Goal: Task Accomplishment & Management: Use online tool/utility

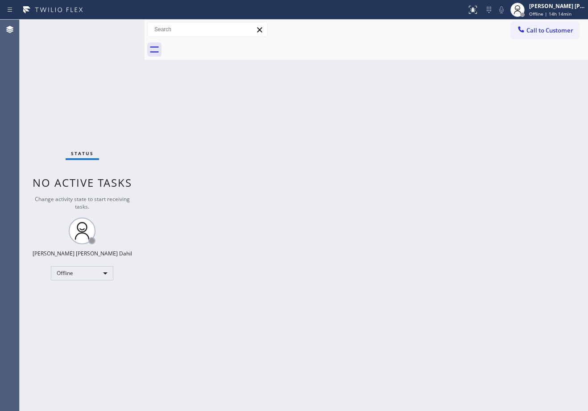
drag, startPoint x: 370, startPoint y: 64, endPoint x: 465, endPoint y: 45, distance: 96.4
click at [370, 64] on div "Back to Dashboard Change Sender ID Customers Technicians Select a contact Outbo…" at bounding box center [365, 215] width 443 height 391
drag, startPoint x: 454, startPoint y: 181, endPoint x: 539, endPoint y: 65, distance: 144.0
click at [461, 174] on div "Back to Dashboard Change Sender ID Customers Technicians Select a contact Outbo…" at bounding box center [365, 215] width 443 height 391
click at [538, 8] on div "[PERSON_NAME] [PERSON_NAME] Dahil Offline | 14h 14min" at bounding box center [557, 10] width 61 height 16
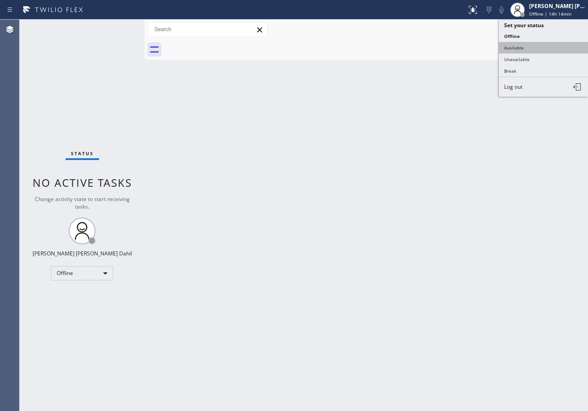
click at [527, 46] on button "Available" at bounding box center [542, 48] width 89 height 12
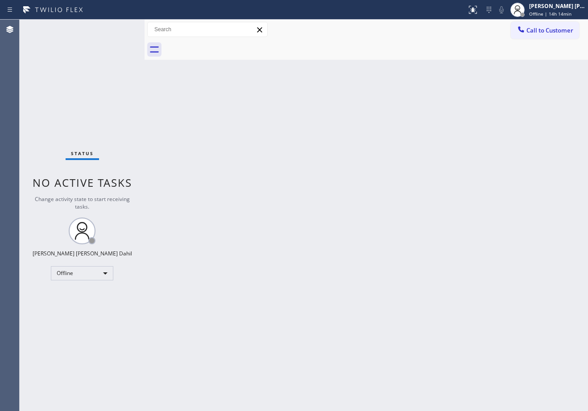
click at [459, 187] on div "Back to Dashboard Change Sender ID Customers Technicians Select a contact Outbo…" at bounding box center [365, 215] width 443 height 391
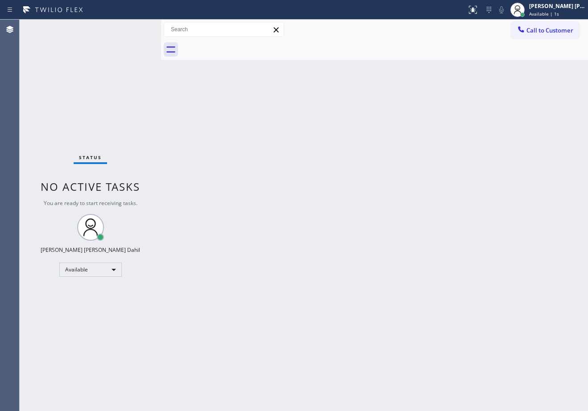
drag, startPoint x: 145, startPoint y: 29, endPoint x: 172, endPoint y: 54, distance: 37.2
click at [161, 45] on div at bounding box center [161, 215] width 0 height 391
click at [395, 269] on div "Back to Dashboard Change Sender ID Customers Technicians Select a contact Outbo…" at bounding box center [380, 215] width 416 height 391
drag, startPoint x: 171, startPoint y: 29, endPoint x: 299, endPoint y: 168, distance: 188.3
click at [170, 29] on div at bounding box center [170, 215] width 0 height 391
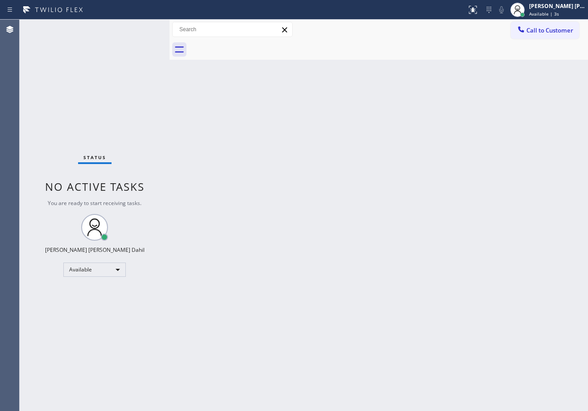
click at [463, 273] on div "Back to Dashboard Change Sender ID Customers Technicians Select a contact Outbo…" at bounding box center [378, 215] width 418 height 391
click at [378, 50] on div at bounding box center [388, 50] width 399 height 20
click at [440, 264] on div "Back to Dashboard Change Sender ID Customers Technicians Select a contact Outbo…" at bounding box center [378, 215] width 418 height 391
click at [428, 171] on div "Back to Dashboard Change Sender ID Customers Technicians Select a contact Outbo…" at bounding box center [378, 215] width 418 height 391
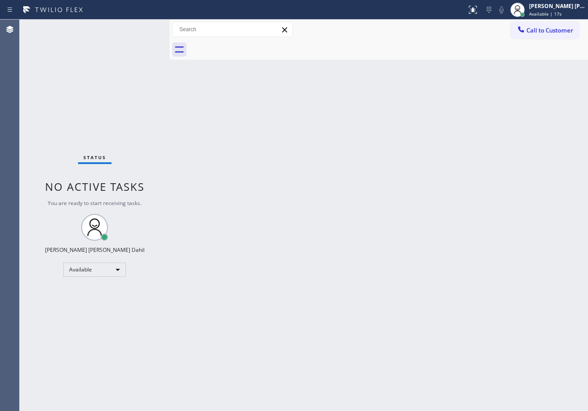
click at [428, 171] on div "Back to Dashboard Change Sender ID Customers Technicians Select a contact Outbo…" at bounding box center [378, 215] width 418 height 391
click at [362, 253] on div "Back to Dashboard Change Sender ID Customers Technicians Select a contact Outbo…" at bounding box center [378, 215] width 418 height 391
click at [452, 82] on div "Back to Dashboard Change Sender ID Customers Technicians Select a contact Outbo…" at bounding box center [378, 215] width 418 height 391
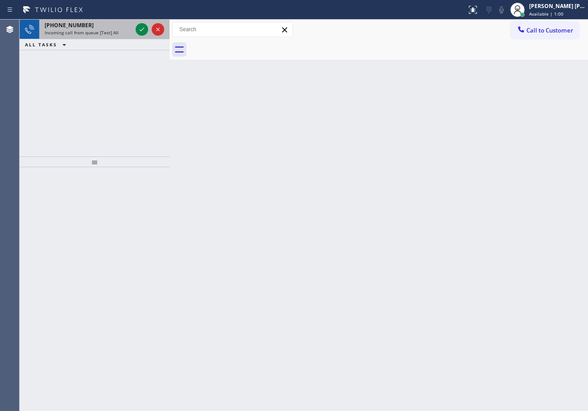
click at [97, 30] on span "Incoming call from queue [Test] All" at bounding box center [82, 32] width 74 height 6
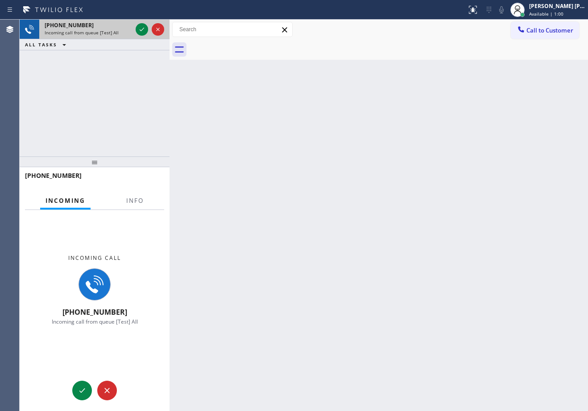
click at [97, 30] on span "Incoming call from queue [Test] All" at bounding box center [82, 32] width 74 height 6
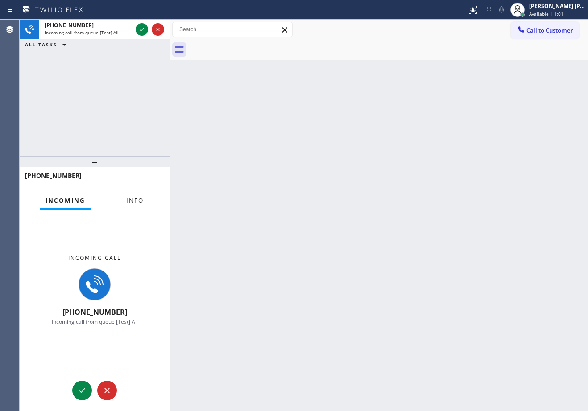
click at [141, 198] on span "Info" at bounding box center [134, 201] width 17 height 8
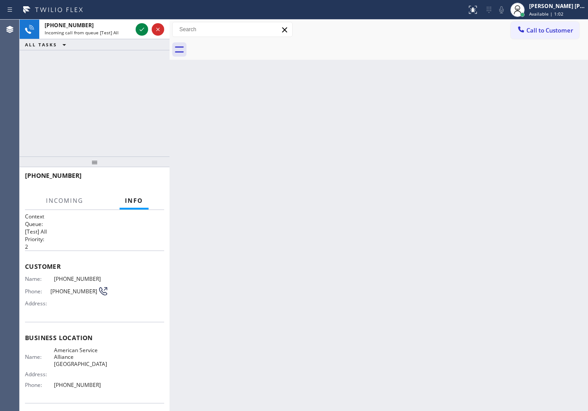
click at [141, 198] on span "Info" at bounding box center [134, 201] width 18 height 8
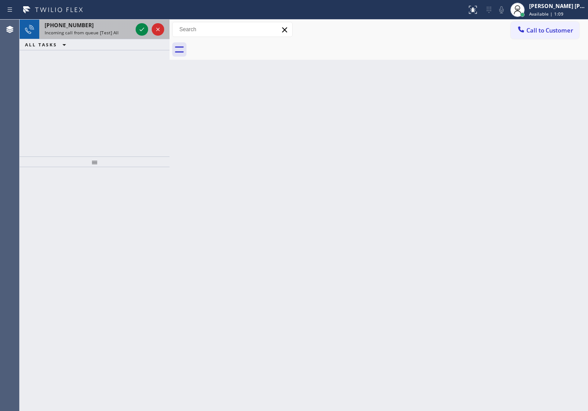
click at [89, 33] on span "Incoming call from queue [Test] All" at bounding box center [82, 32] width 74 height 6
click at [89, 31] on span "Incoming call from queue [Test] All" at bounding box center [82, 32] width 74 height 6
click at [89, 30] on span "Incoming call from queue [Test] All" at bounding box center [82, 32] width 74 height 6
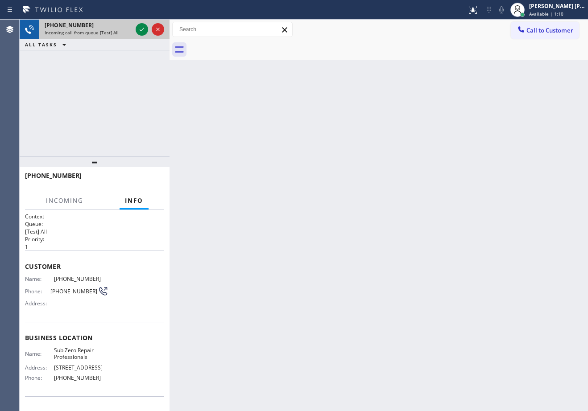
click at [89, 30] on span "Incoming call from queue [Test] All" at bounding box center [82, 32] width 74 height 6
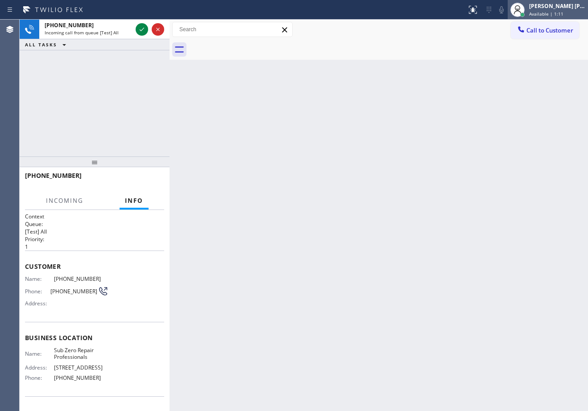
click at [554, 14] on span "Available | 1:11" at bounding box center [546, 14] width 34 height 6
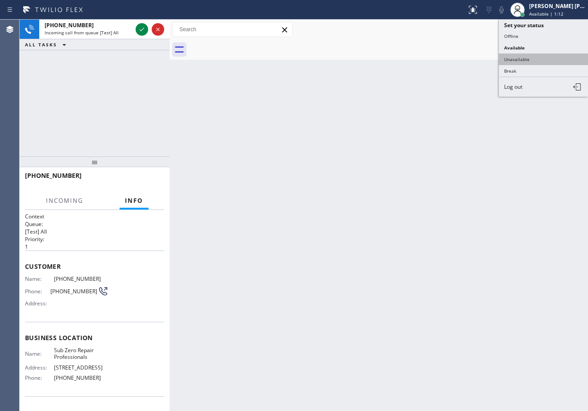
click at [533, 59] on button "Unavailable" at bounding box center [542, 59] width 89 height 12
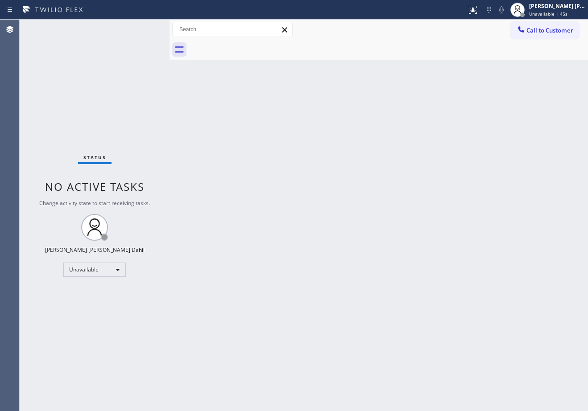
drag, startPoint x: 567, startPoint y: 9, endPoint x: 554, endPoint y: 30, distance: 24.9
click at [567, 9] on div "[PERSON_NAME] [PERSON_NAME] Dahil" at bounding box center [557, 6] width 56 height 8
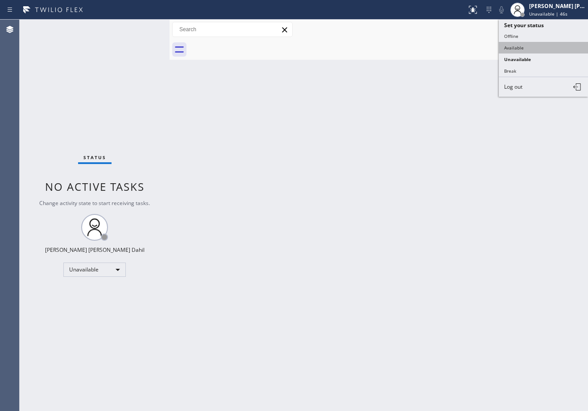
click at [532, 48] on button "Available" at bounding box center [542, 48] width 89 height 12
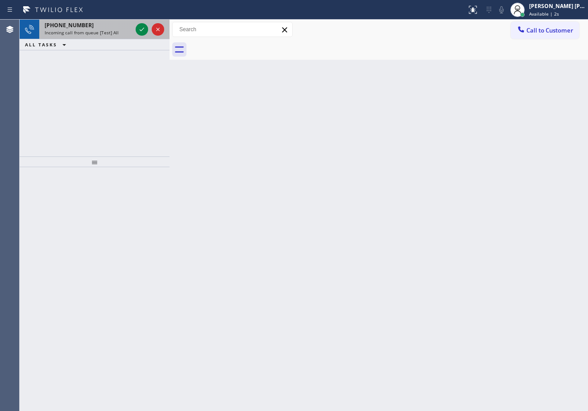
click at [83, 37] on div "[PHONE_NUMBER] Incoming call from queue [Test] All" at bounding box center [86, 30] width 95 height 20
click at [83, 36] on div "[PHONE_NUMBER] Incoming call from queue [Test] All" at bounding box center [86, 30] width 95 height 20
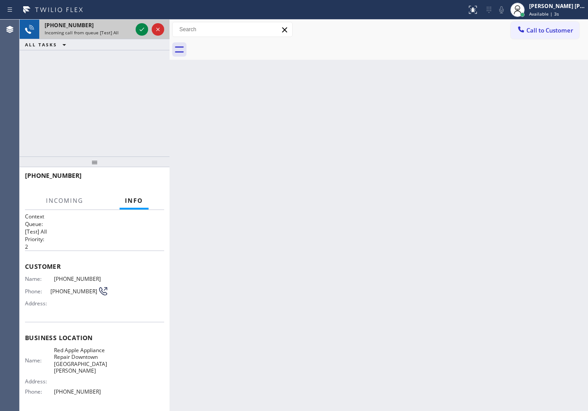
click at [83, 36] on div "[PHONE_NUMBER] Incoming call from queue [Test] All" at bounding box center [86, 30] width 95 height 20
click at [121, 30] on div "Incoming call from queue [Test] All" at bounding box center [88, 32] width 87 height 6
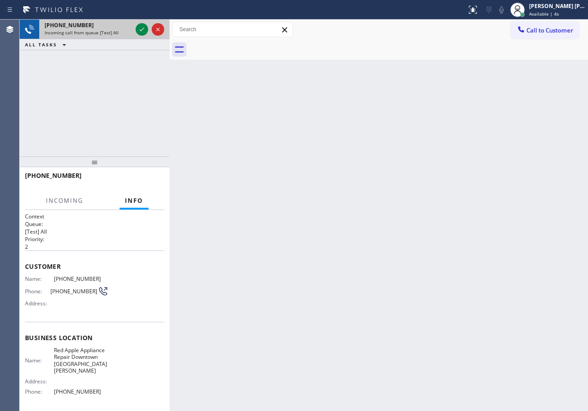
click at [121, 30] on div "Incoming call from queue [Test] All" at bounding box center [88, 32] width 87 height 6
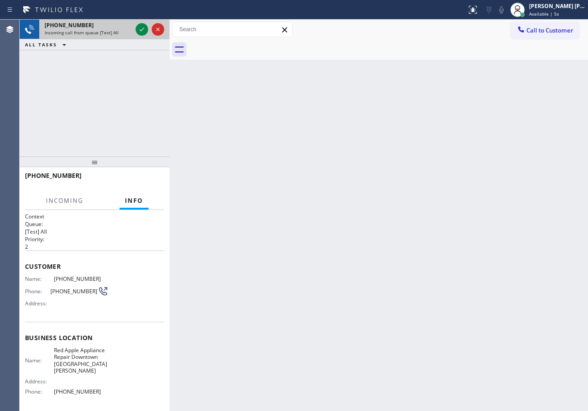
click at [121, 30] on div "Incoming call from queue [Test] All" at bounding box center [88, 32] width 87 height 6
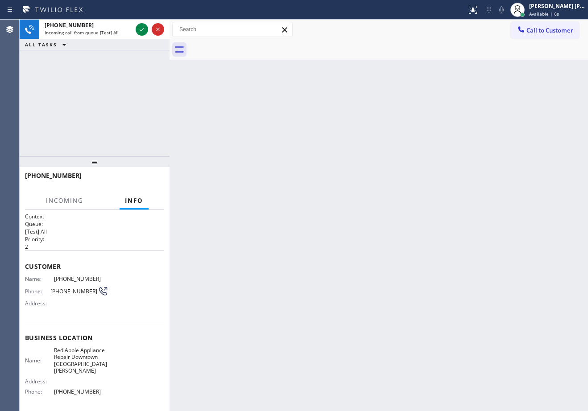
click at [336, 172] on div "Back to Dashboard Change Sender ID Customers Technicians Select a contact Outbo…" at bounding box center [378, 215] width 418 height 391
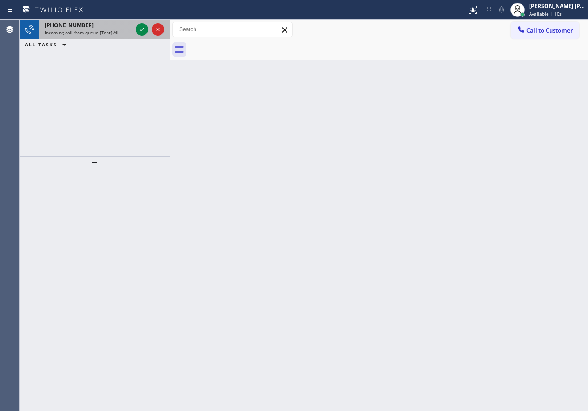
click at [120, 36] on div "[PHONE_NUMBER] Incoming call from queue [Test] All" at bounding box center [86, 30] width 95 height 20
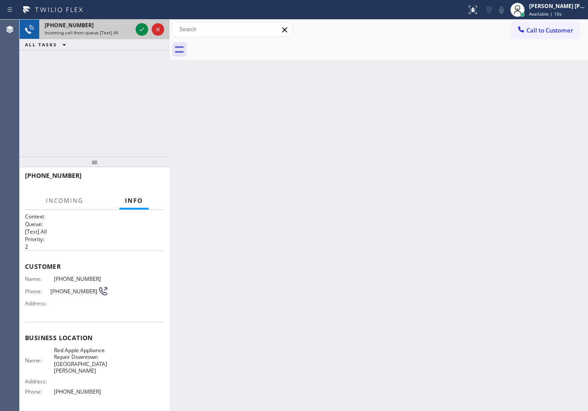
click at [121, 33] on div "Incoming call from queue [Test] All" at bounding box center [88, 32] width 87 height 6
drag, startPoint x: 122, startPoint y: 33, endPoint x: 133, endPoint y: 30, distance: 11.4
click at [122, 33] on div "Incoming call from queue [Test] All" at bounding box center [88, 32] width 87 height 6
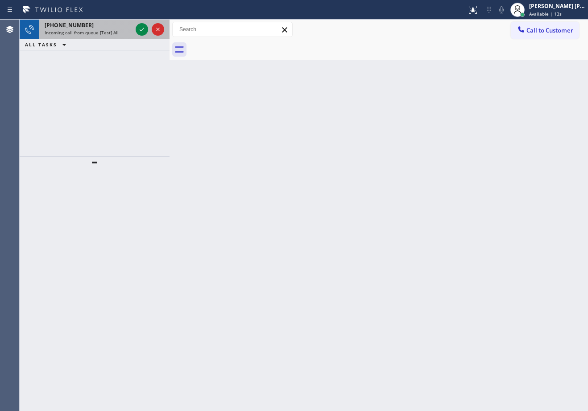
click at [107, 37] on div "[PHONE_NUMBER] Incoming call from queue [Test] All" at bounding box center [86, 30] width 95 height 20
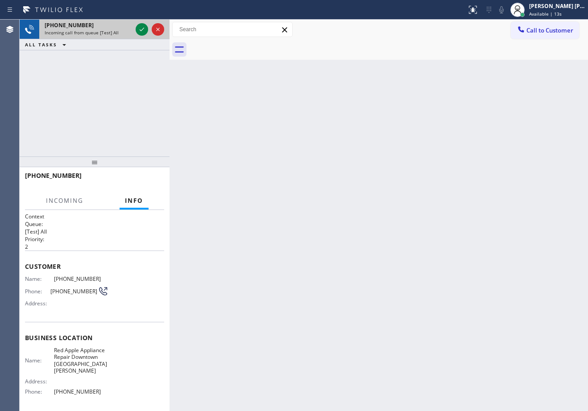
click at [108, 34] on span "Incoming call from queue [Test] All" at bounding box center [82, 32] width 74 height 6
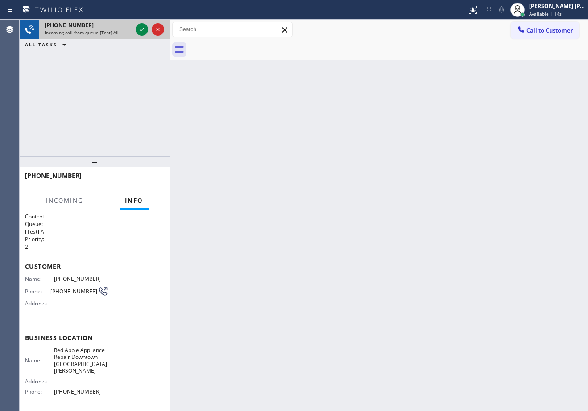
click at [108, 34] on span "Incoming call from queue [Test] All" at bounding box center [82, 32] width 74 height 6
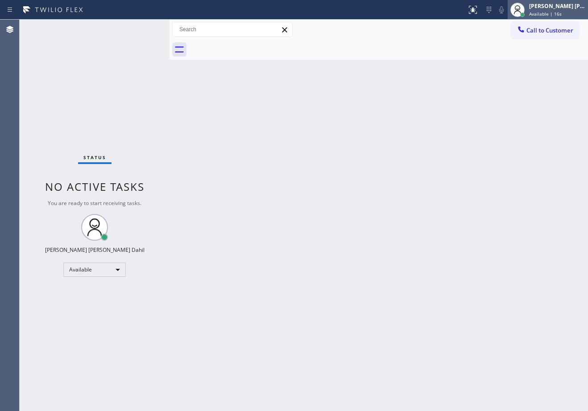
click at [551, 8] on div "[PERSON_NAME] [PERSON_NAME] Dahil" at bounding box center [557, 6] width 56 height 8
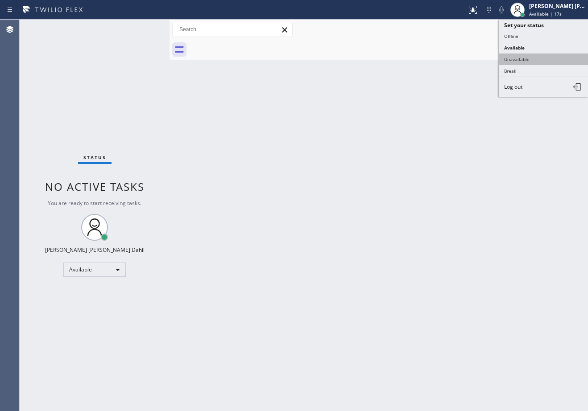
click at [533, 58] on button "Unavailable" at bounding box center [542, 59] width 89 height 12
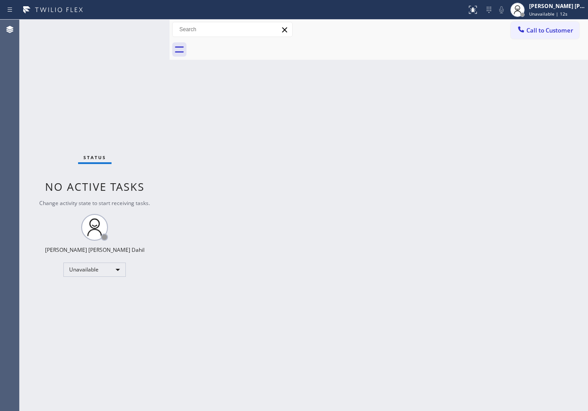
click at [436, 326] on div "Back to Dashboard Change Sender ID Customers Technicians Select a contact Outbo…" at bounding box center [378, 215] width 418 height 391
drag, startPoint x: 391, startPoint y: 176, endPoint x: 447, endPoint y: 40, distance: 146.9
click at [403, 151] on div "Back to Dashboard Change Sender ID Customers Technicians Select a contact Outbo…" at bounding box center [378, 215] width 418 height 391
click at [567, 12] on span "Unavailable | 18s" at bounding box center [548, 14] width 38 height 6
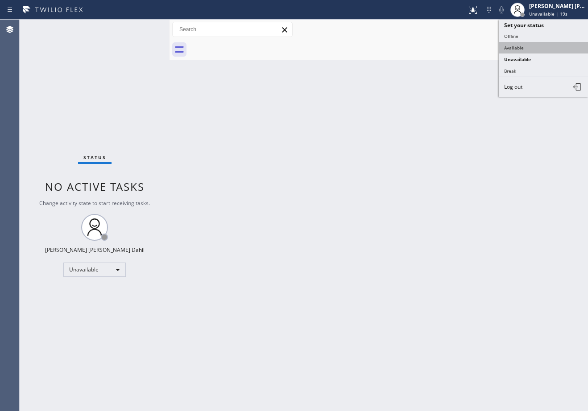
click at [535, 50] on button "Available" at bounding box center [542, 48] width 89 height 12
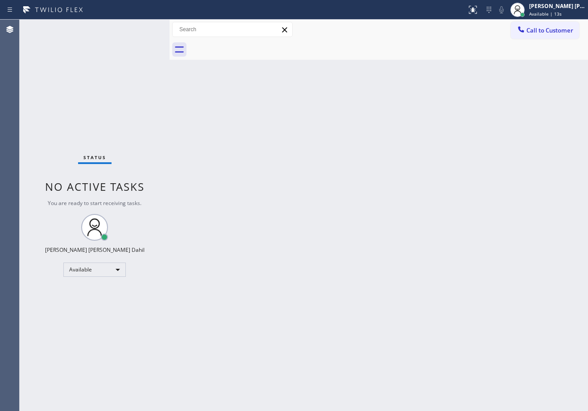
click at [413, 245] on div "Back to Dashboard Change Sender ID Customers Technicians Select a contact Outbo…" at bounding box center [378, 215] width 418 height 391
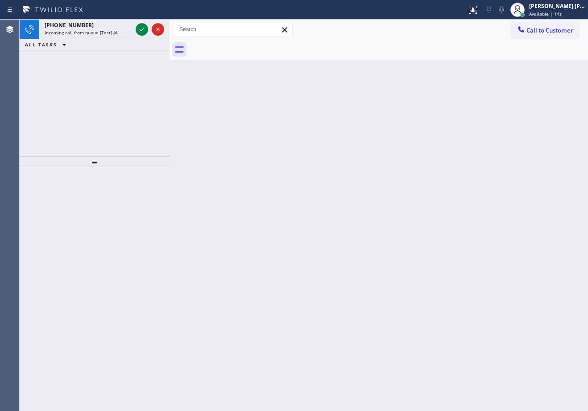
click at [114, 41] on div "ALL TASKS ALL TASKS ACTIVE TASKS TASKS IN WRAP UP" at bounding box center [95, 44] width 150 height 11
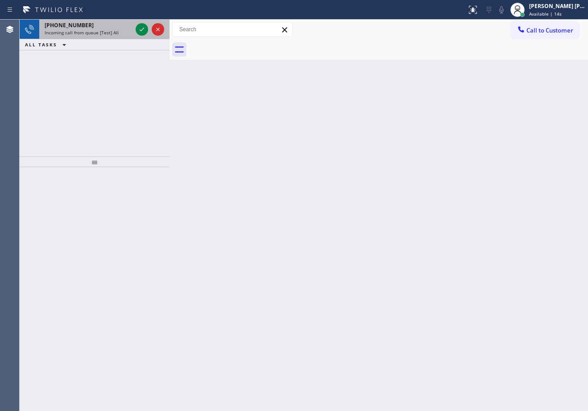
click at [115, 29] on div "[PHONE_NUMBER] Incoming call from queue [Test] All" at bounding box center [86, 30] width 95 height 20
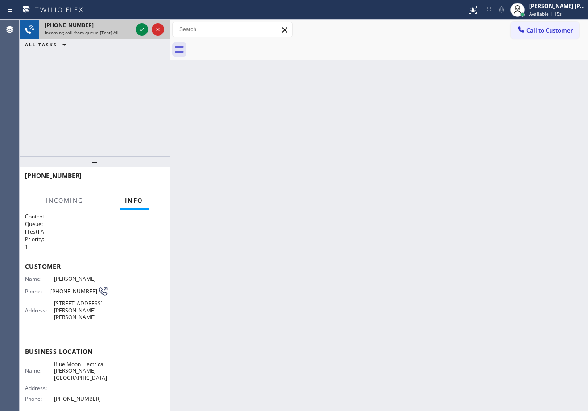
click at [115, 29] on div "[PHONE_NUMBER] Incoming call from queue [Test] All" at bounding box center [86, 30] width 95 height 20
click at [140, 28] on icon at bounding box center [141, 29] width 11 height 11
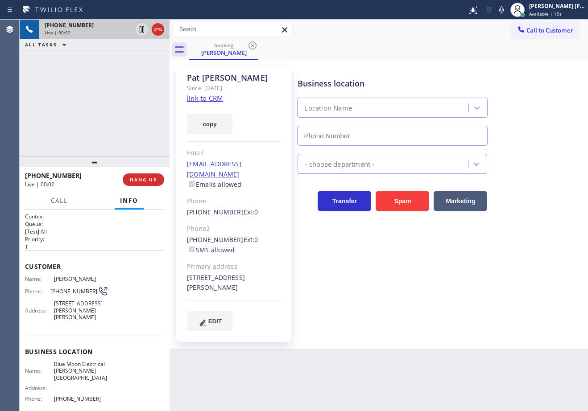
type input "[PHONE_NUMBER]"
click at [197, 95] on link "link to CRM" at bounding box center [205, 98] width 36 height 9
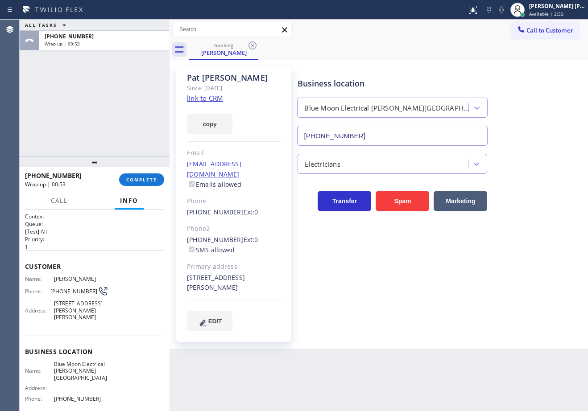
click at [86, 106] on div "ALL TASKS ALL TASKS ACTIVE TASKS TASKS IN WRAP UP [PHONE_NUMBER] Wrap up | 00:53" at bounding box center [95, 88] width 150 height 137
click at [137, 167] on div at bounding box center [95, 161] width 150 height 11
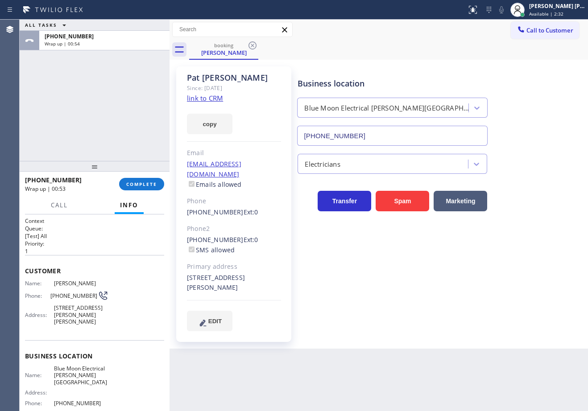
click at [138, 174] on div "[PHONE_NUMBER] Wrap up | 00:53 COMPLETE" at bounding box center [94, 184] width 139 height 23
click at [141, 180] on div "[PHONE_NUMBER] Wrap up | 00:53 COMPLETE" at bounding box center [94, 184] width 139 height 23
click at [141, 180] on button "COMPLETE" at bounding box center [141, 184] width 45 height 12
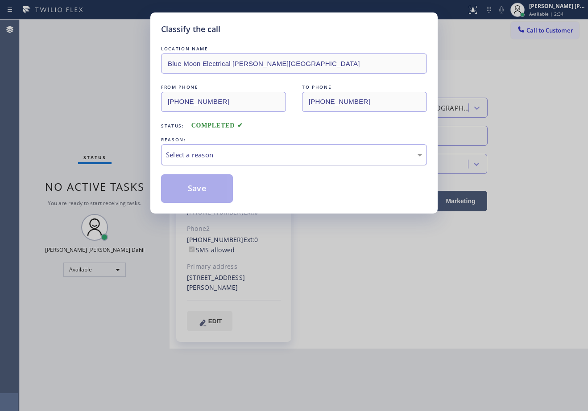
click at [197, 149] on div "Select a reason" at bounding box center [294, 154] width 266 height 21
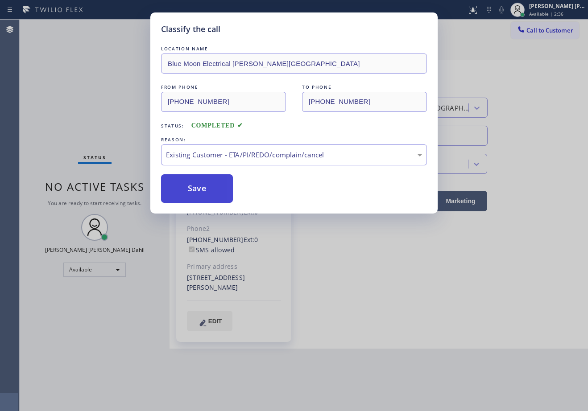
click at [206, 189] on button "Save" at bounding box center [197, 188] width 72 height 29
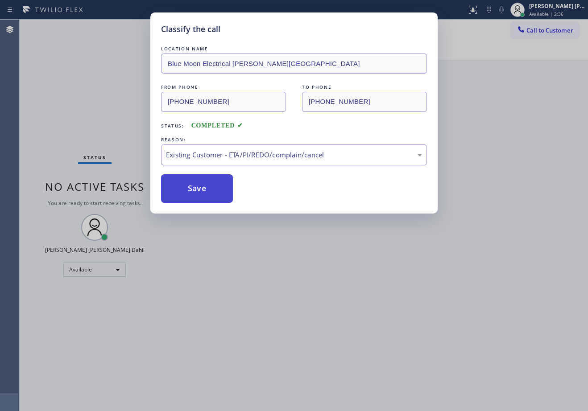
click at [206, 189] on button "Save" at bounding box center [197, 188] width 72 height 29
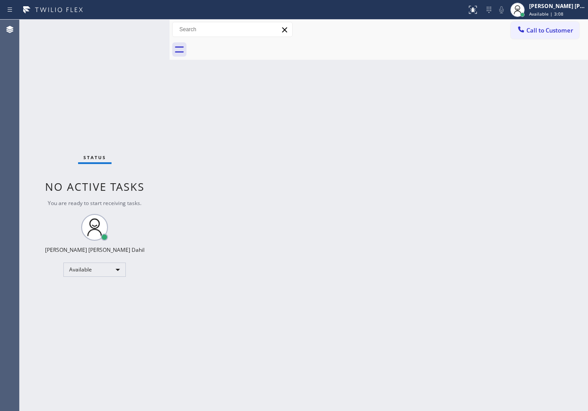
click at [122, 28] on div "Status No active tasks You are ready to start receiving tasks. [PERSON_NAME] [P…" at bounding box center [95, 215] width 150 height 391
click at [121, 28] on div "Status No active tasks You are ready to start receiving tasks. [PERSON_NAME] [P…" at bounding box center [95, 215] width 150 height 391
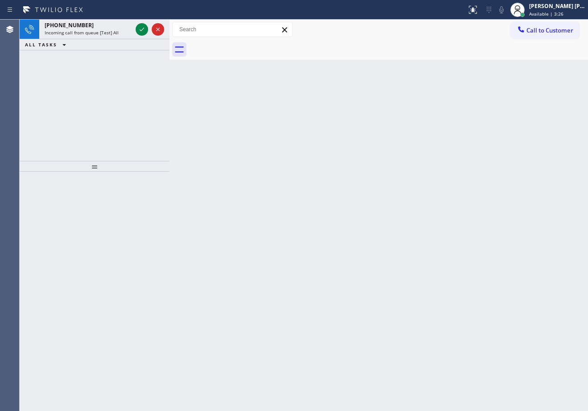
click at [124, 18] on div "Status report No issues detected If you experience an issue, please download th…" at bounding box center [294, 10] width 588 height 20
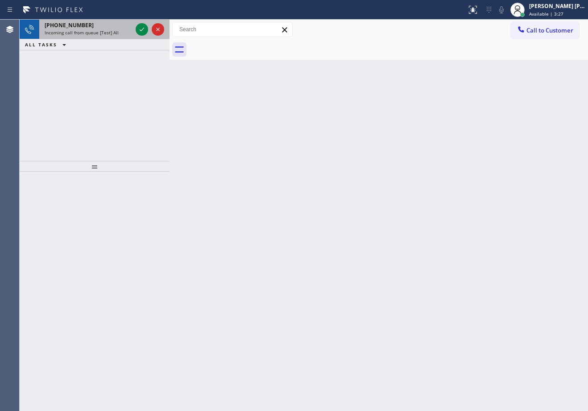
click at [124, 24] on div "[PHONE_NUMBER]" at bounding box center [88, 25] width 87 height 8
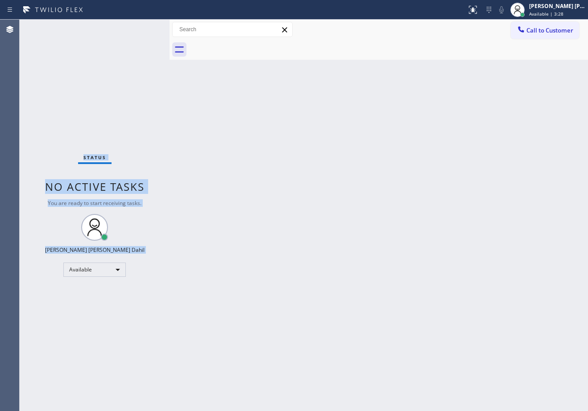
click at [124, 25] on div "Status No active tasks You are ready to start receiving tasks. [PERSON_NAME] [P…" at bounding box center [95, 215] width 150 height 391
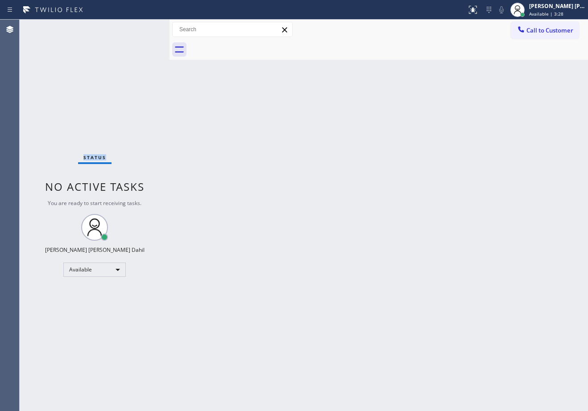
click at [124, 25] on div "Status No active tasks You are ready to start receiving tasks. [PERSON_NAME] [P…" at bounding box center [95, 215] width 150 height 391
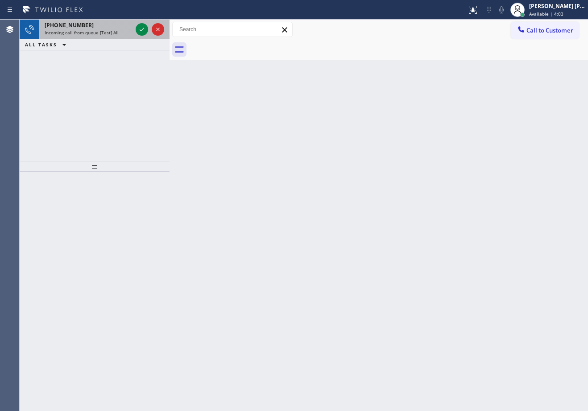
click at [114, 34] on span "Incoming call from queue [Test] All" at bounding box center [82, 32] width 74 height 6
click at [114, 33] on span "Incoming call from queue [Test] All" at bounding box center [82, 32] width 74 height 6
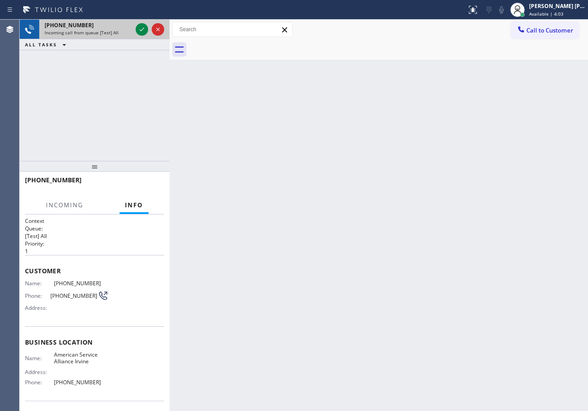
click at [114, 33] on span "Incoming call from queue [Test] All" at bounding box center [82, 32] width 74 height 6
click at [140, 31] on icon at bounding box center [141, 29] width 11 height 11
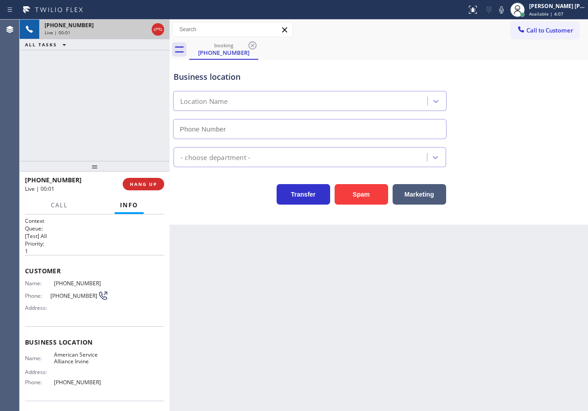
type input "[PHONE_NUMBER]"
click at [358, 203] on button "Spam" at bounding box center [360, 194] width 53 height 21
click at [358, 202] on button "Spam" at bounding box center [360, 194] width 53 height 21
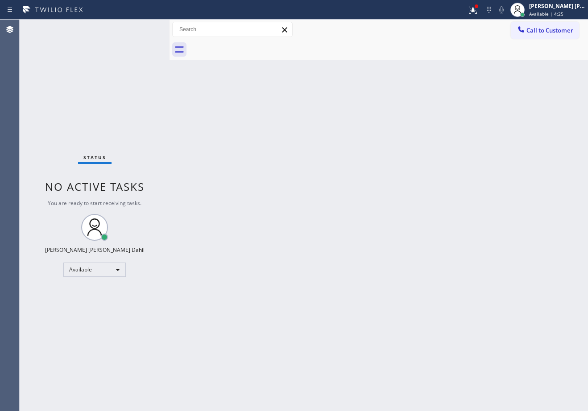
click at [112, 43] on div "Status No active tasks You are ready to start receiving tasks. [PERSON_NAME] [P…" at bounding box center [95, 215] width 150 height 391
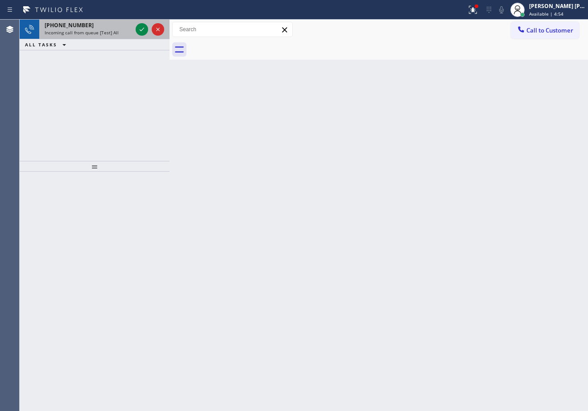
drag, startPoint x: 128, startPoint y: 32, endPoint x: 134, endPoint y: 30, distance: 6.1
click at [128, 32] on div "Incoming call from queue [Test] All" at bounding box center [88, 32] width 87 height 6
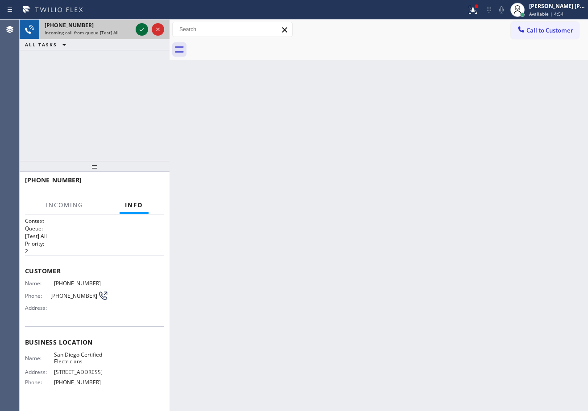
click at [136, 29] on div at bounding box center [142, 29] width 12 height 11
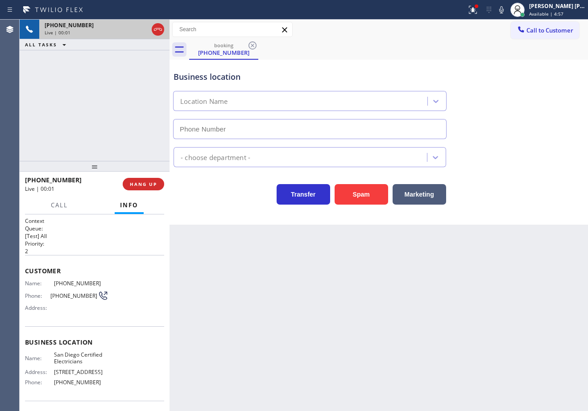
type input "[PHONE_NUMBER]"
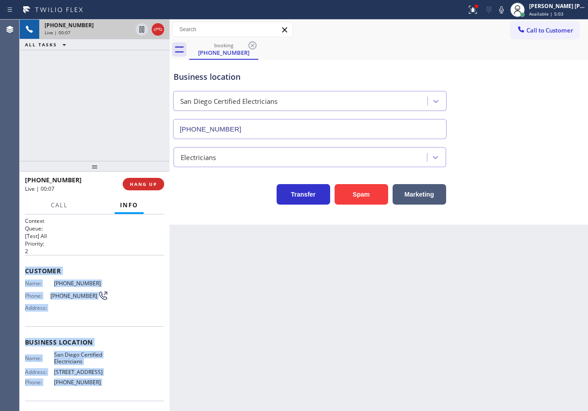
scroll to position [60, 0]
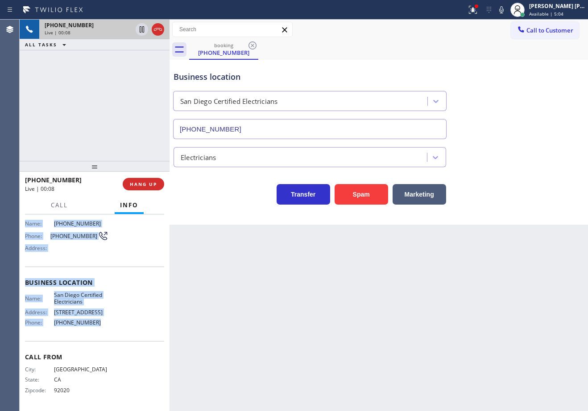
drag, startPoint x: 61, startPoint y: 331, endPoint x: 112, endPoint y: 330, distance: 51.3
click at [112, 330] on div "Context Queue: [Test] All Priority: 2 Customer Name: [PHONE_NUMBER] Phone: [PHO…" at bounding box center [95, 312] width 150 height 197
copy div "Customer Name: [PHONE_NUMBER] Phone: [PHONE_NUMBER] Address: Business location …"
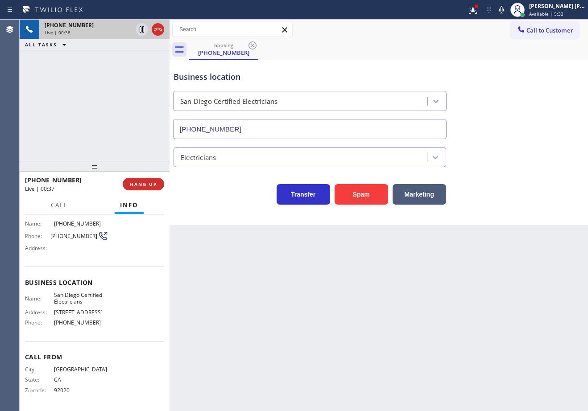
drag, startPoint x: 354, startPoint y: 58, endPoint x: 506, endPoint y: 80, distance: 153.2
click at [354, 58] on div "booking [PHONE_NUMBER]" at bounding box center [388, 50] width 399 height 20
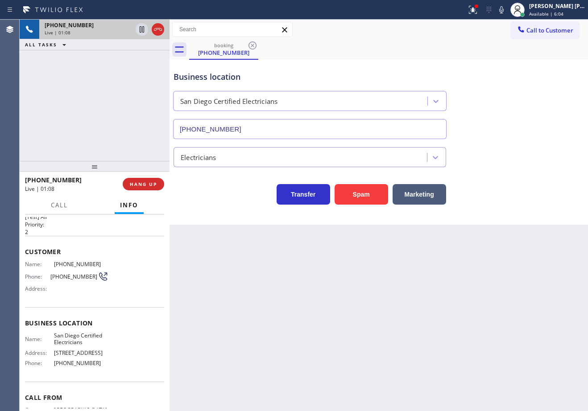
scroll to position [0, 0]
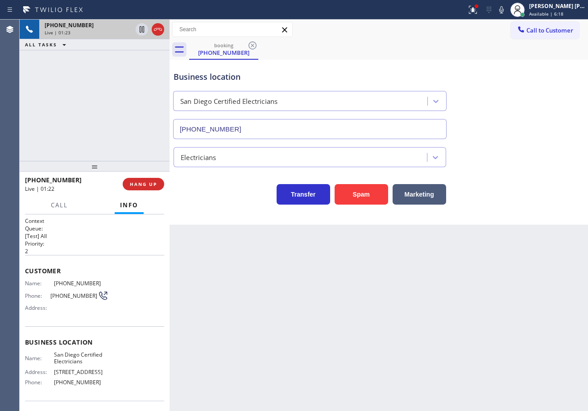
click at [346, 36] on div "Call to Customer Outbound call Location Search location Your caller id phone nu…" at bounding box center [378, 30] width 418 height 16
click at [531, 154] on div "Electricians" at bounding box center [379, 156] width 414 height 24
click at [502, 149] on div "Electricians" at bounding box center [379, 156] width 414 height 24
click at [507, 157] on div "Electricians" at bounding box center [379, 156] width 414 height 24
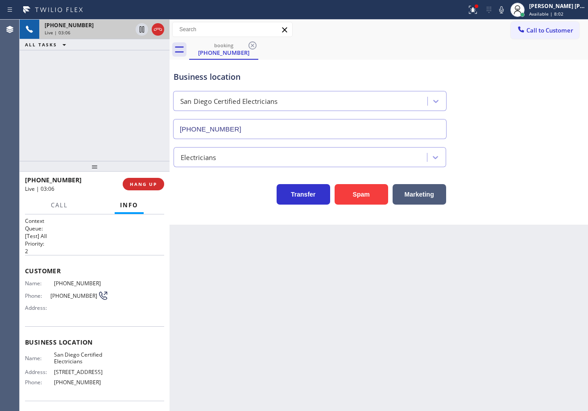
click at [513, 163] on div "Electricians" at bounding box center [379, 156] width 414 height 24
click at [506, 10] on icon at bounding box center [501, 9] width 11 height 11
click at [551, 135] on div "Business location [GEOGRAPHIC_DATA] Certified Electricians [PHONE_NUMBER]" at bounding box center [379, 98] width 414 height 81
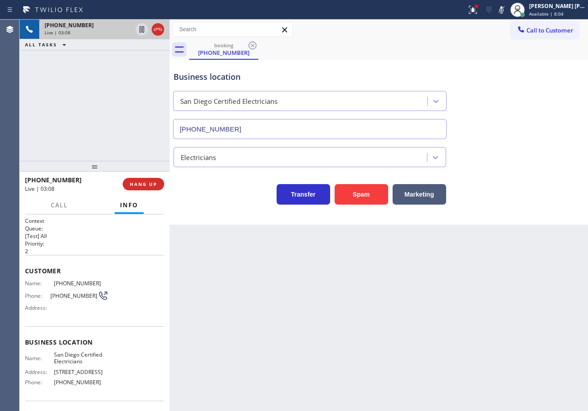
drag, startPoint x: 91, startPoint y: 89, endPoint x: 130, endPoint y: 55, distance: 51.9
click at [97, 83] on div "[PHONE_NUMBER] Live | 03:08 ALL TASKS ALL TASKS ACTIVE TASKS TASKS IN WRAP UP" at bounding box center [95, 90] width 150 height 141
click at [138, 26] on icon at bounding box center [141, 29] width 11 height 11
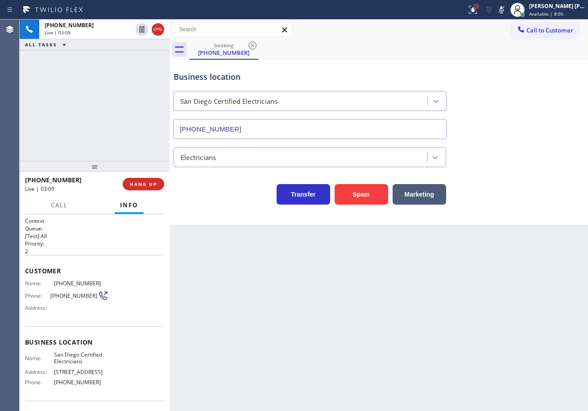
click at [482, 10] on div at bounding box center [473, 10] width 20 height 20
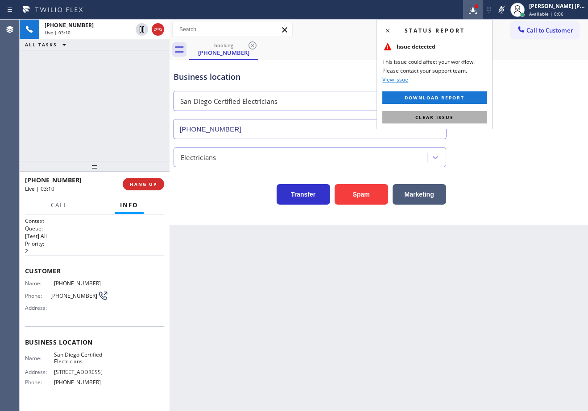
drag, startPoint x: 486, startPoint y: 114, endPoint x: 496, endPoint y: 145, distance: 32.7
click at [486, 115] on button "Clear issue" at bounding box center [434, 117] width 104 height 12
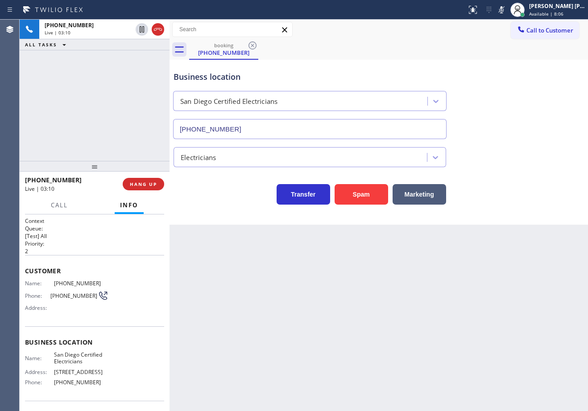
drag, startPoint x: 497, startPoint y: 148, endPoint x: 510, endPoint y: 196, distance: 50.3
click at [499, 155] on div "Electricians" at bounding box center [379, 156] width 414 height 24
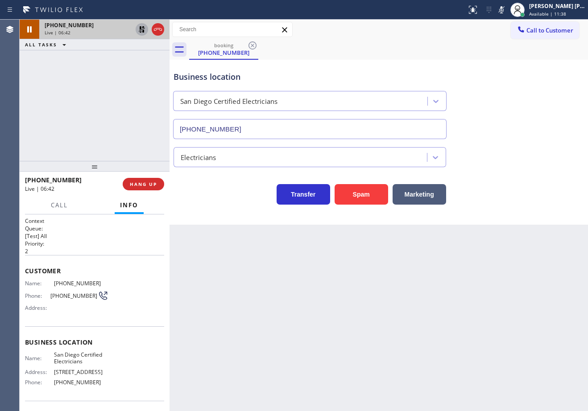
click at [136, 30] on icon at bounding box center [141, 29] width 11 height 11
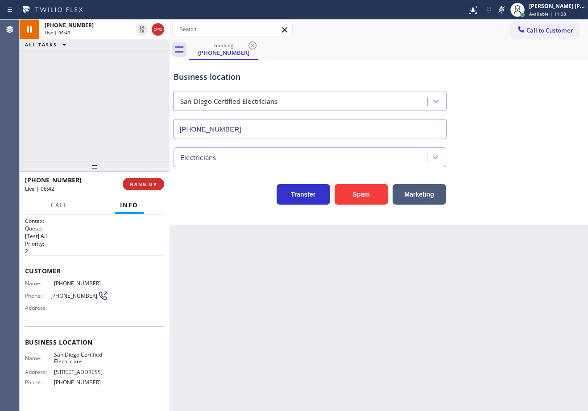
click at [119, 55] on div "[PHONE_NUMBER] Live | 06:43 ALL TASKS ALL TASKS ACTIVE TASKS TASKS IN WRAP UP" at bounding box center [95, 90] width 150 height 141
click at [506, 12] on icon at bounding box center [501, 9] width 11 height 11
click at [522, 75] on div "Business location [GEOGRAPHIC_DATA] Certified Electricians [PHONE_NUMBER]" at bounding box center [379, 98] width 414 height 81
click at [62, 78] on div "[PHONE_NUMBER] Live | 07:09 ALL TASKS ALL TASKS ACTIVE TASKS TASKS IN WRAP UP" at bounding box center [95, 90] width 150 height 141
drag, startPoint x: 506, startPoint y: 10, endPoint x: 542, endPoint y: 64, distance: 64.5
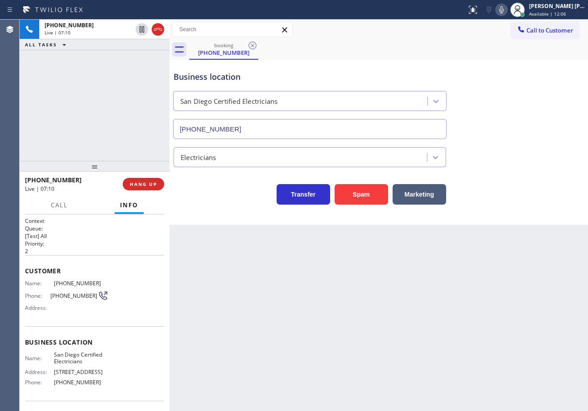
click at [506, 10] on icon at bounding box center [501, 9] width 11 height 11
click at [542, 64] on div "Business location [GEOGRAPHIC_DATA] Certified Electricians [PHONE_NUMBER]" at bounding box center [379, 98] width 414 height 81
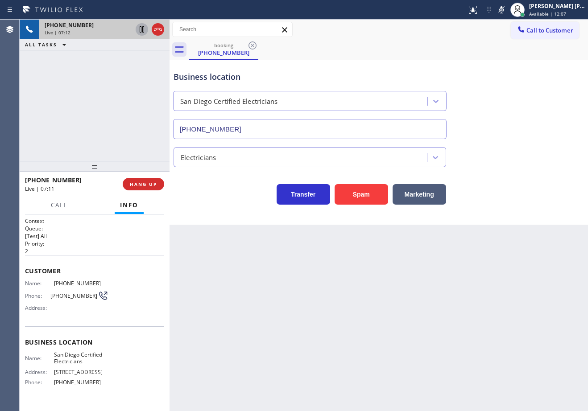
drag, startPoint x: 141, startPoint y: 29, endPoint x: 126, endPoint y: 68, distance: 42.5
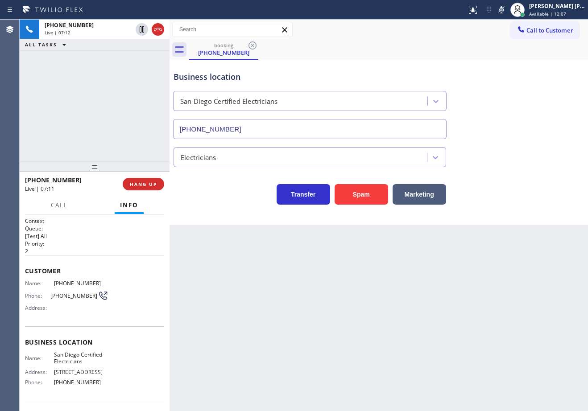
click at [141, 29] on icon at bounding box center [142, 29] width 4 height 6
click at [126, 68] on div "[PHONE_NUMBER] Live | 07:12 ALL TASKS ALL TASKS ACTIVE TASKS TASKS IN WRAP UP" at bounding box center [95, 90] width 150 height 141
drag, startPoint x: 111, startPoint y: 73, endPoint x: 113, endPoint y: 63, distance: 10.1
click at [112, 66] on div "[PHONE_NUMBER] Live | 07:43 ALL TASKS ALL TASKS ACTIVE TASKS TASKS IN WRAP UP" at bounding box center [95, 90] width 150 height 141
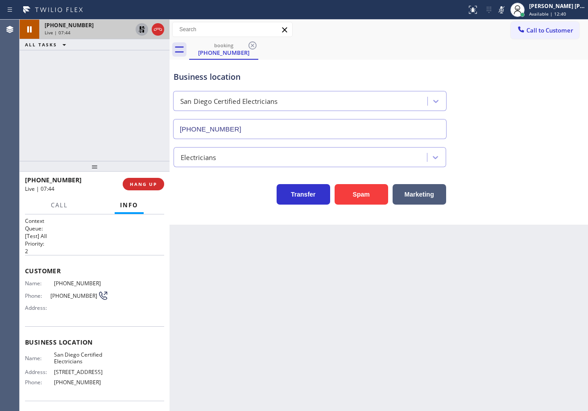
click at [139, 31] on icon at bounding box center [141, 29] width 11 height 11
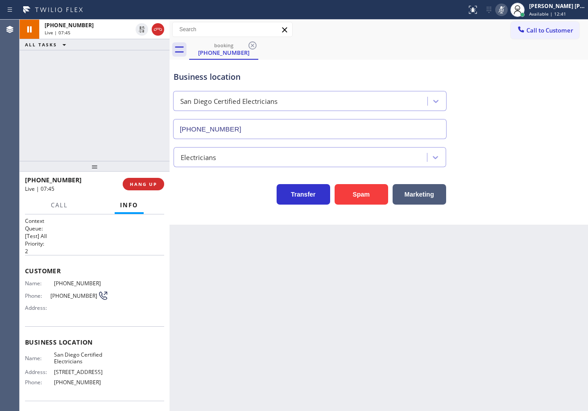
click at [506, 11] on icon at bounding box center [501, 9] width 11 height 11
drag, startPoint x: 523, startPoint y: 79, endPoint x: 524, endPoint y: 87, distance: 8.1
click at [523, 82] on div "Business location [GEOGRAPHIC_DATA] Certified Electricians [PHONE_NUMBER]" at bounding box center [379, 98] width 414 height 81
click at [531, 69] on div "Business location [GEOGRAPHIC_DATA] Certified Electricians [PHONE_NUMBER]" at bounding box center [379, 98] width 414 height 81
click at [54, 202] on span "Call" at bounding box center [59, 205] width 17 height 8
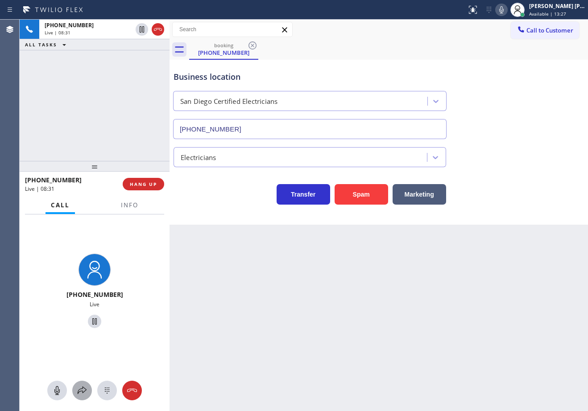
click at [81, 390] on icon at bounding box center [82, 390] width 11 height 11
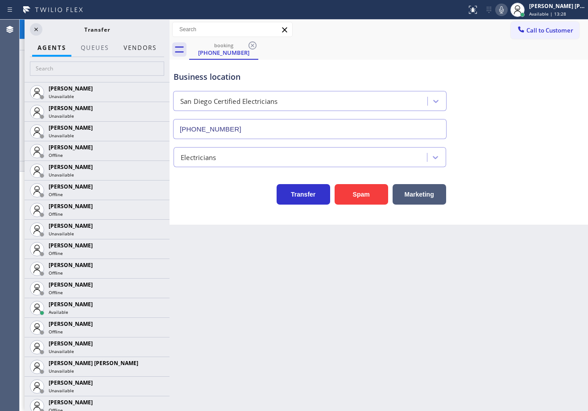
click at [141, 48] on button "Vendors" at bounding box center [140, 47] width 44 height 17
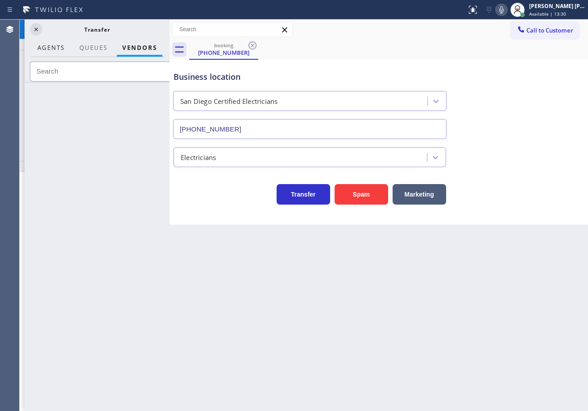
click at [49, 50] on span "AGENTS" at bounding box center [50, 48] width 27 height 8
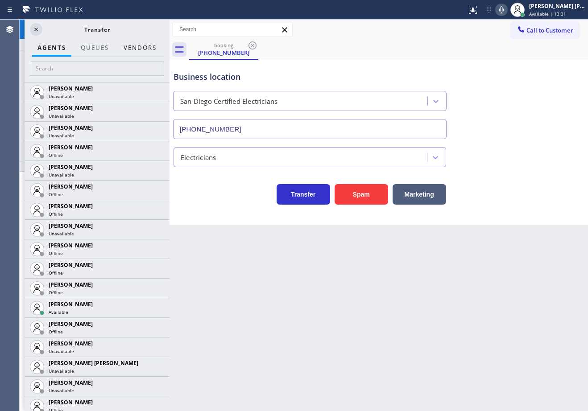
click at [143, 45] on button "Vendors" at bounding box center [140, 47] width 44 height 17
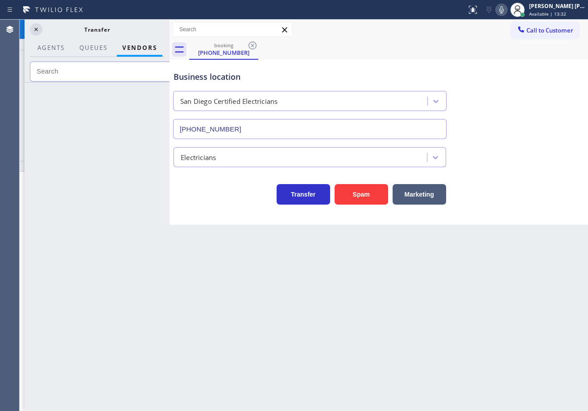
click at [107, 82] on div at bounding box center [97, 246] width 145 height 329
click at [107, 75] on input "text" at bounding box center [102, 72] width 145 height 20
click at [54, 52] on button "AGENTS" at bounding box center [51, 47] width 38 height 17
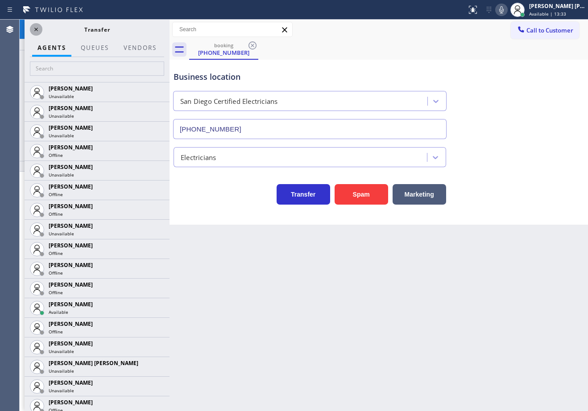
click at [37, 31] on icon at bounding box center [36, 29] width 11 height 11
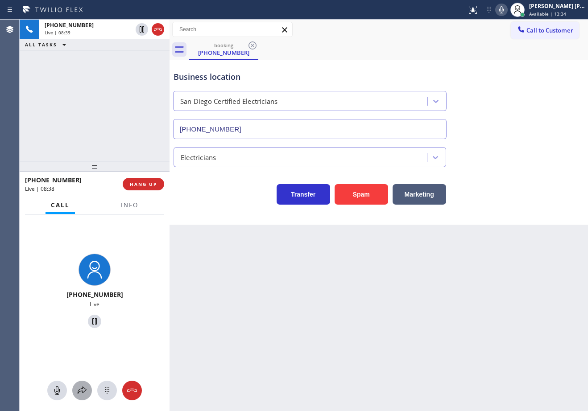
click at [80, 391] on icon at bounding box center [82, 390] width 11 height 11
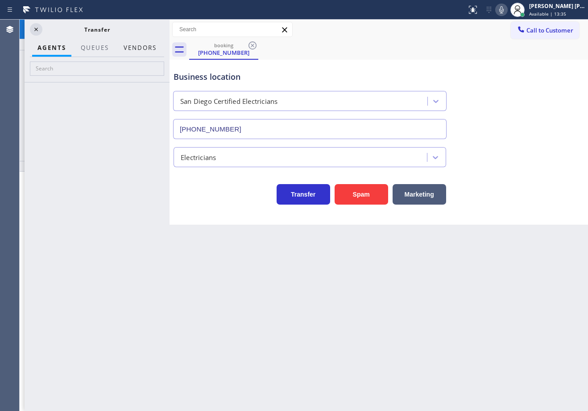
click at [144, 44] on button "Vendors" at bounding box center [140, 47] width 44 height 17
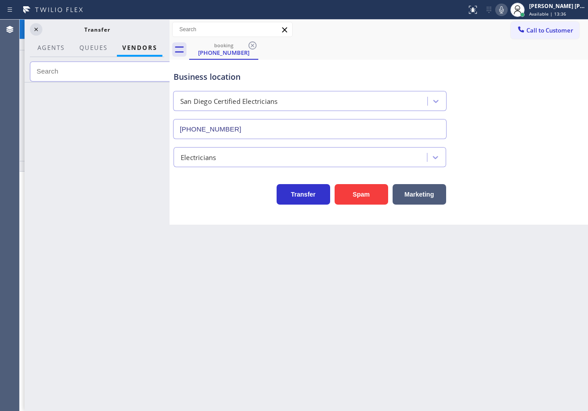
click at [129, 75] on input "text" at bounding box center [102, 72] width 145 height 20
click at [506, 8] on icon at bounding box center [501, 9] width 11 height 11
click at [35, 28] on icon at bounding box center [36, 29] width 11 height 11
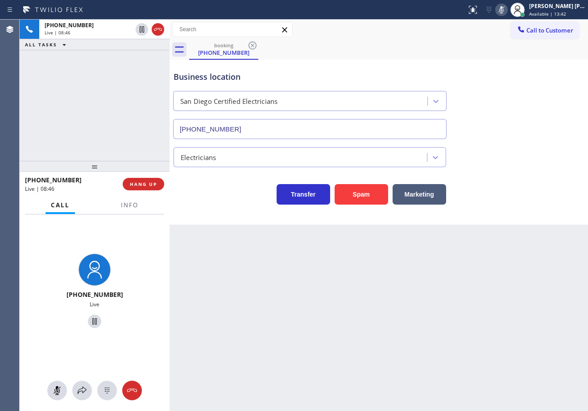
click at [397, 331] on div "Back to Dashboard Change Sender ID Customers Technicians Select a contact Outbo…" at bounding box center [378, 215] width 418 height 391
click at [88, 391] on div at bounding box center [82, 390] width 20 height 11
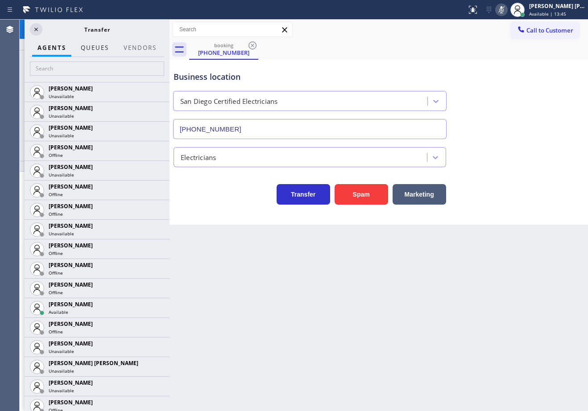
click at [97, 51] on span "QUEUES" at bounding box center [95, 48] width 28 height 8
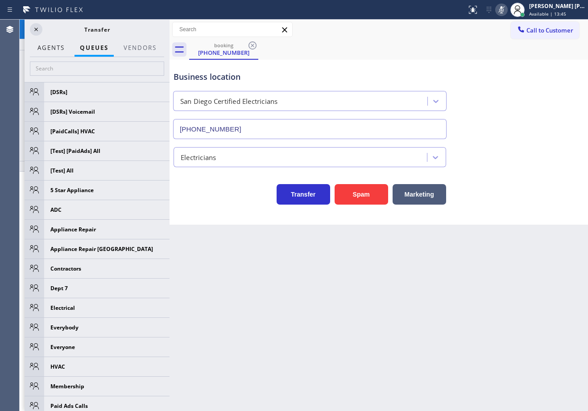
click at [53, 49] on span "AGENTS" at bounding box center [50, 48] width 27 height 8
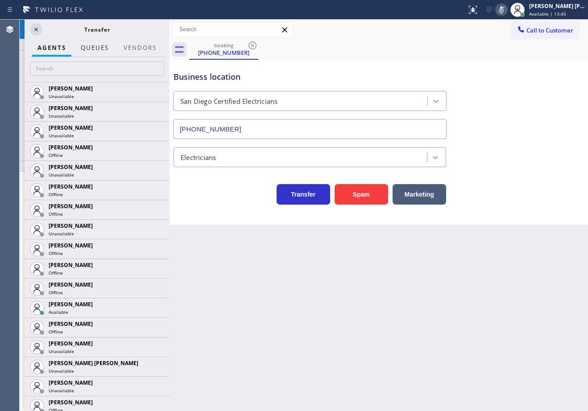
click at [103, 53] on button "QUEUES" at bounding box center [94, 47] width 39 height 17
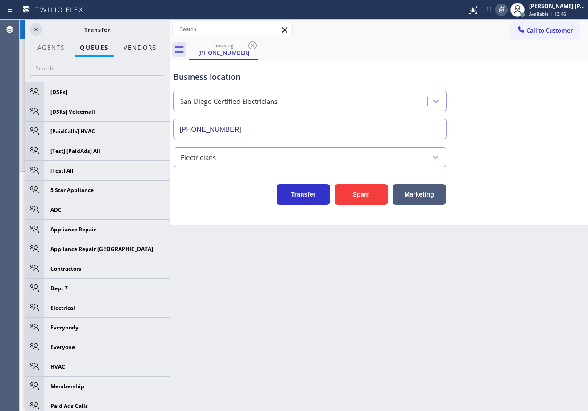
click at [139, 48] on button "Vendors" at bounding box center [140, 47] width 44 height 17
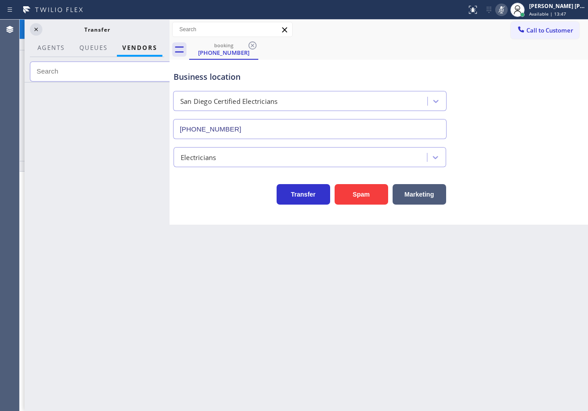
click at [113, 70] on input "text" at bounding box center [102, 72] width 145 height 20
click at [52, 49] on span "AGENTS" at bounding box center [50, 48] width 27 height 8
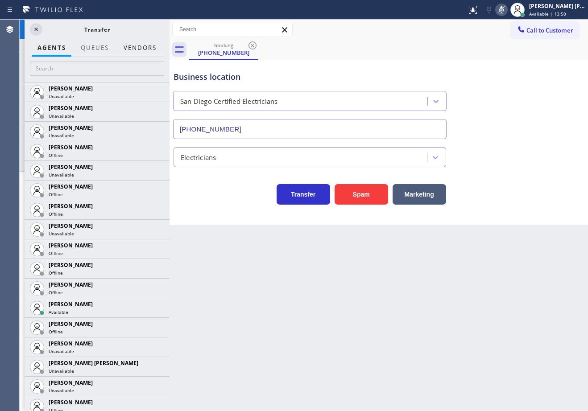
click at [141, 46] on button "Vendors" at bounding box center [140, 47] width 44 height 17
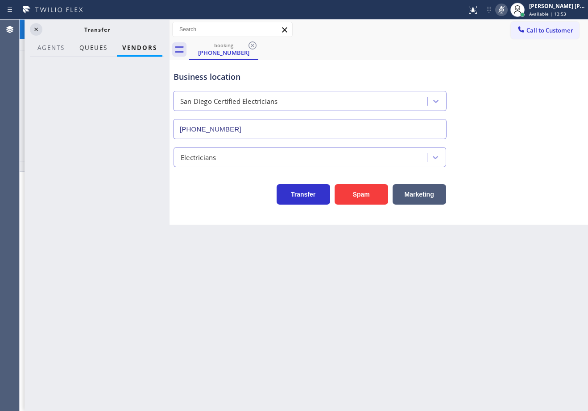
click at [79, 44] on span "QUEUES" at bounding box center [93, 48] width 28 height 8
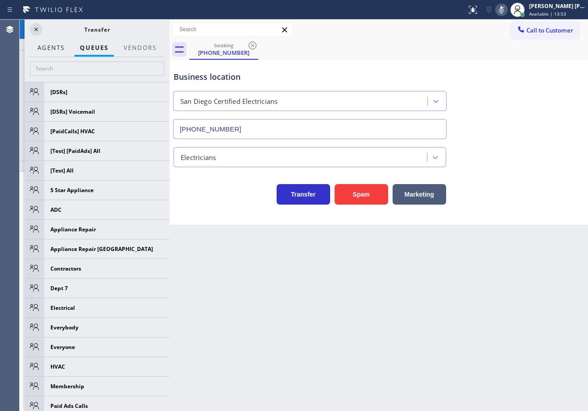
click at [64, 47] on span "AGENTS" at bounding box center [50, 48] width 27 height 8
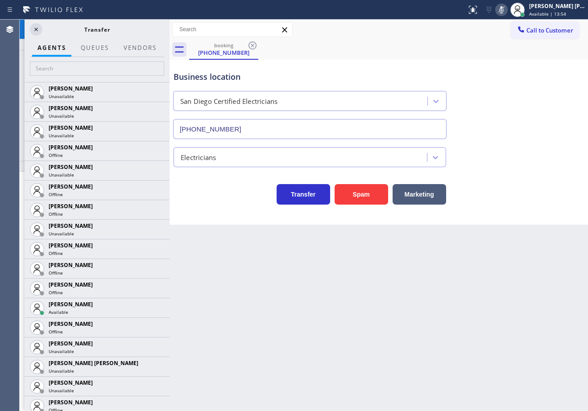
click at [111, 55] on div at bounding box center [94, 56] width 39 height 2
click at [109, 49] on span "QUEUES" at bounding box center [95, 48] width 28 height 8
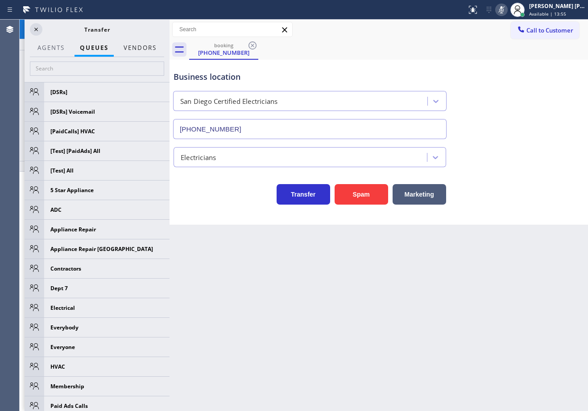
click at [132, 49] on button "Vendors" at bounding box center [140, 47] width 44 height 17
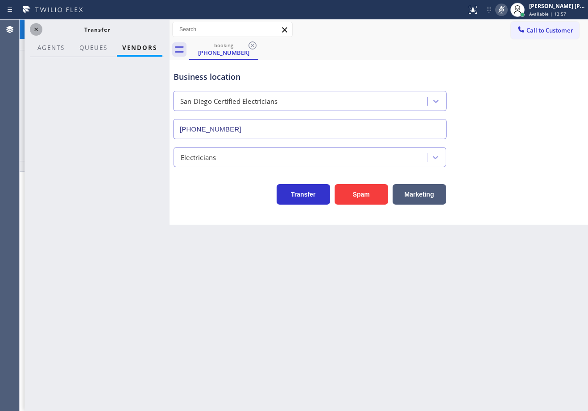
click at [38, 32] on icon at bounding box center [36, 29] width 11 height 11
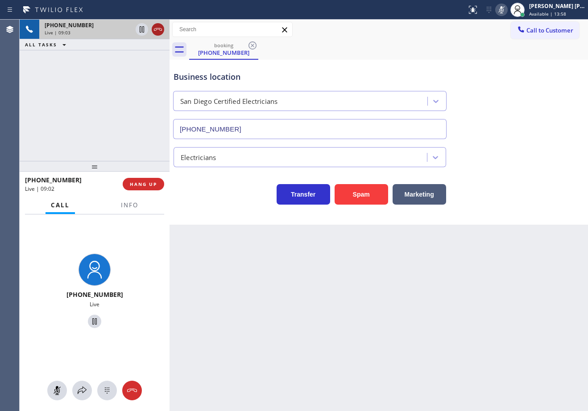
click at [156, 31] on icon at bounding box center [157, 29] width 11 height 11
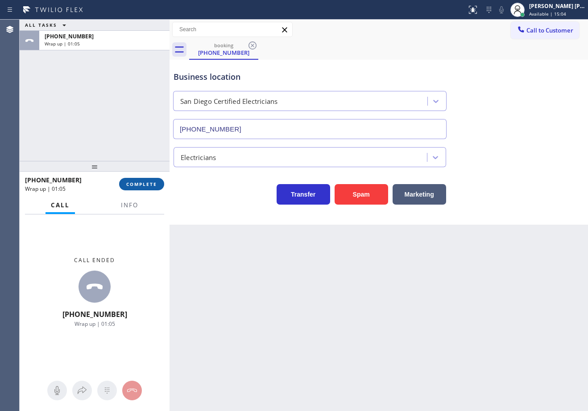
click at [154, 178] on button "COMPLETE" at bounding box center [141, 184] width 45 height 12
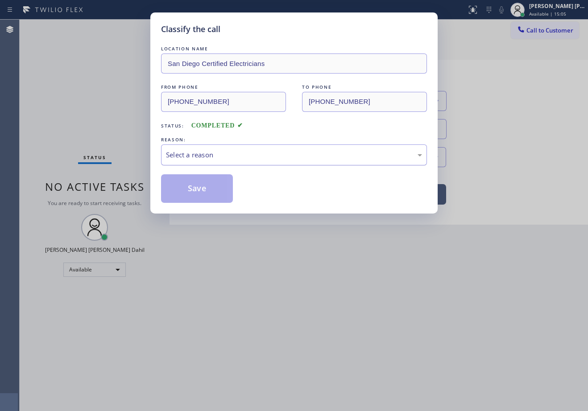
click at [213, 159] on div "Select a reason" at bounding box center [294, 155] width 256 height 10
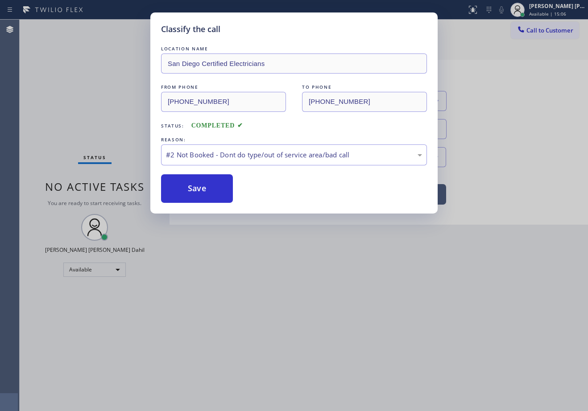
click at [190, 184] on button "Save" at bounding box center [197, 188] width 72 height 29
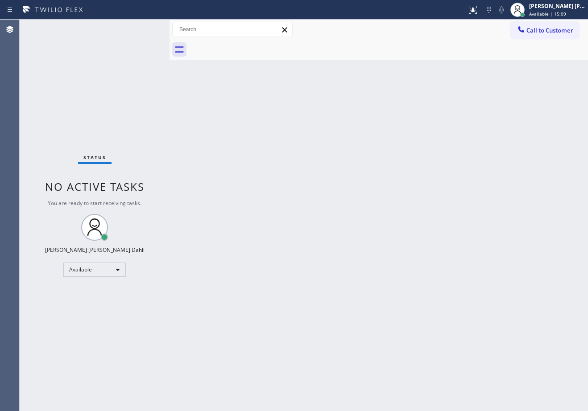
click at [230, 260] on div "Back to Dashboard Change Sender ID Customers Technicians Select a contact Outbo…" at bounding box center [378, 215] width 418 height 391
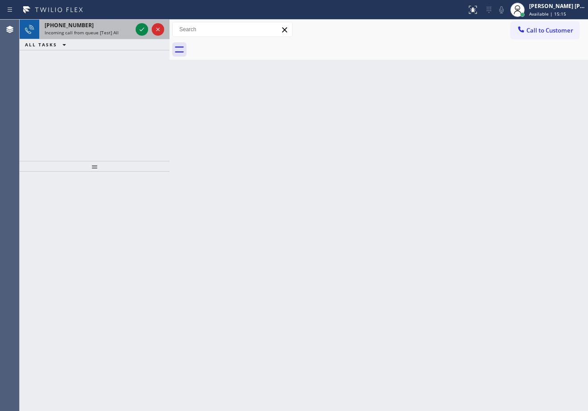
click at [120, 31] on div "Incoming call from queue [Test] All" at bounding box center [88, 32] width 87 height 6
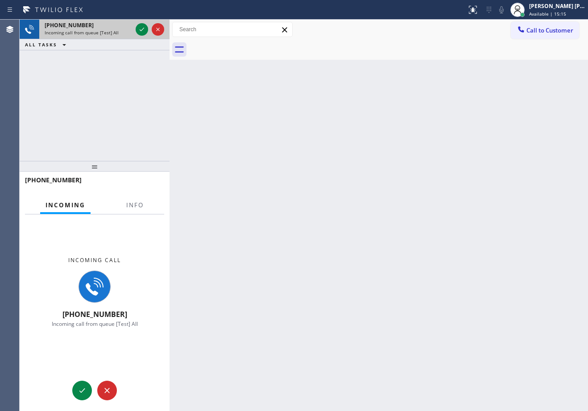
click at [120, 31] on div "Incoming call from queue [Test] All" at bounding box center [88, 32] width 87 height 6
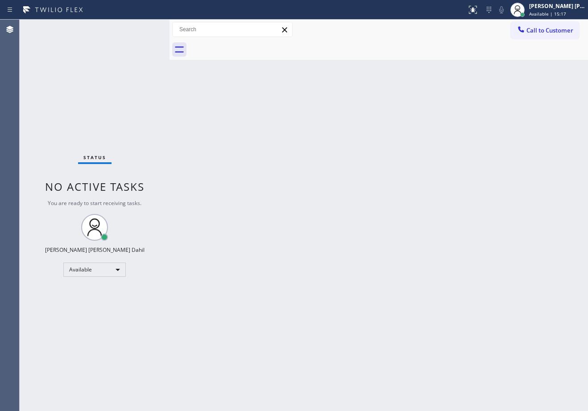
click at [133, 209] on div "Status No active tasks You are ready to start receiving tasks. [PERSON_NAME] [P…" at bounding box center [95, 215] width 150 height 391
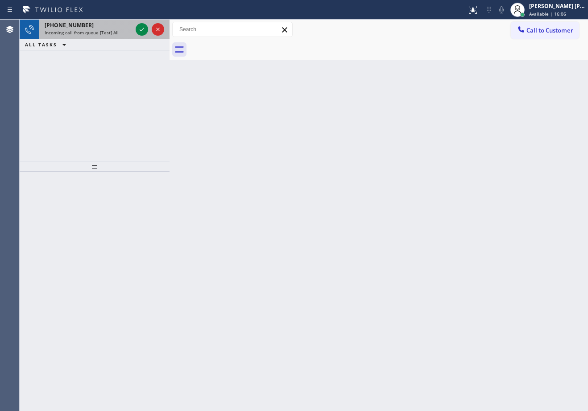
click at [106, 37] on div "[PHONE_NUMBER] Incoming call from queue [Test] All" at bounding box center [86, 30] width 95 height 20
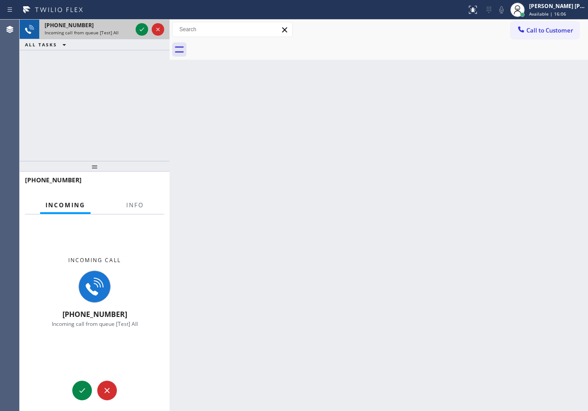
click at [107, 37] on div "[PHONE_NUMBER] Incoming call from queue [Test] All" at bounding box center [86, 30] width 95 height 20
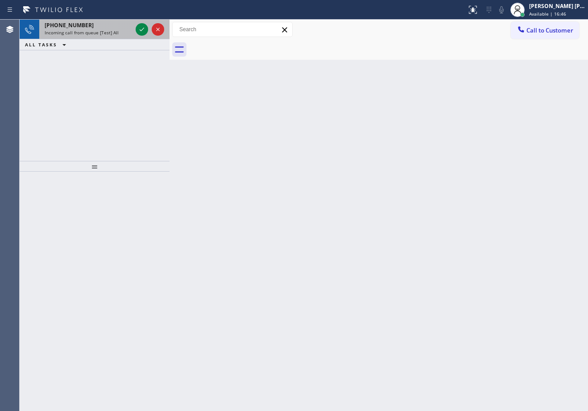
click at [118, 35] on div "Incoming call from queue [Test] All" at bounding box center [88, 32] width 87 height 6
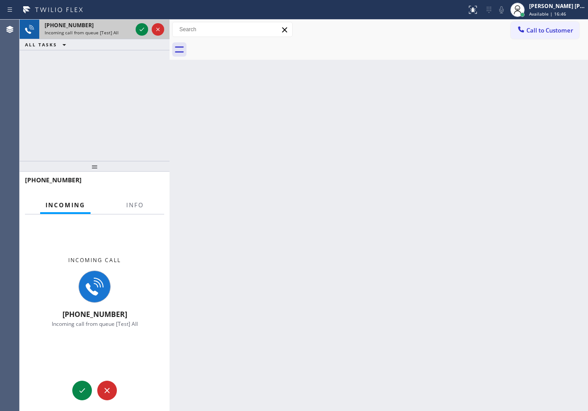
click at [118, 34] on div "Incoming call from queue [Test] All" at bounding box center [88, 32] width 87 height 6
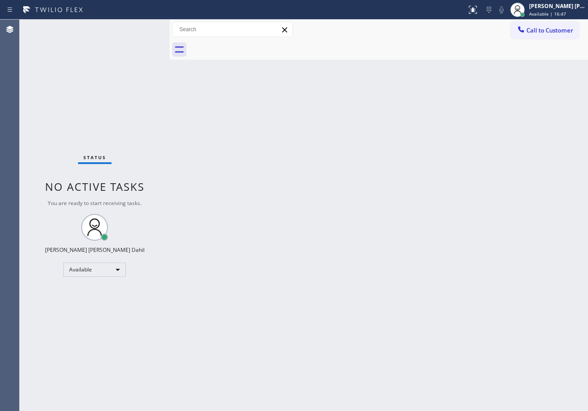
click at [133, 202] on span "You are ready to start receiving tasks." at bounding box center [95, 203] width 94 height 8
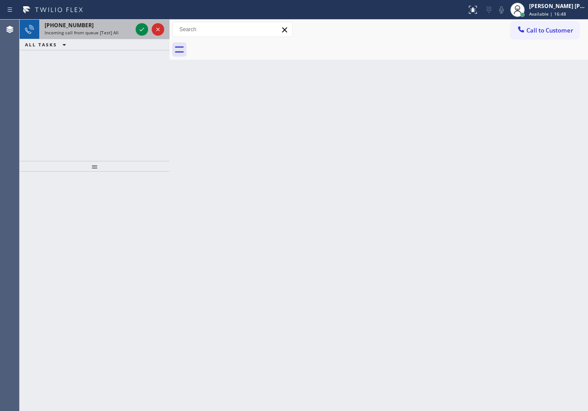
click at [114, 30] on span "Incoming call from queue [Test] All" at bounding box center [82, 32] width 74 height 6
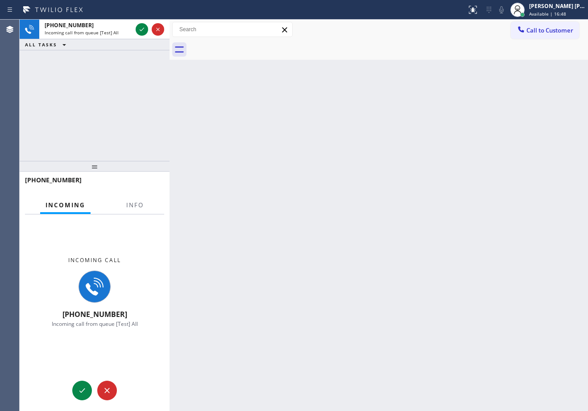
drag, startPoint x: 114, startPoint y: 29, endPoint x: 150, endPoint y: 97, distance: 76.6
click at [117, 31] on div "Incoming call from queue [Test] All" at bounding box center [88, 32] width 87 height 6
click at [144, 205] on button "Info" at bounding box center [135, 205] width 28 height 17
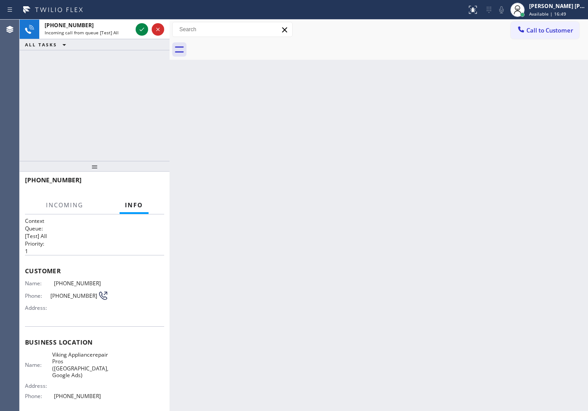
click at [144, 205] on button "Info" at bounding box center [133, 205] width 29 height 17
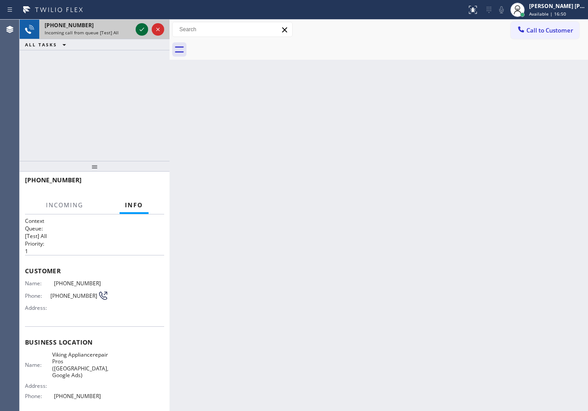
click at [139, 27] on icon at bounding box center [141, 29] width 11 height 11
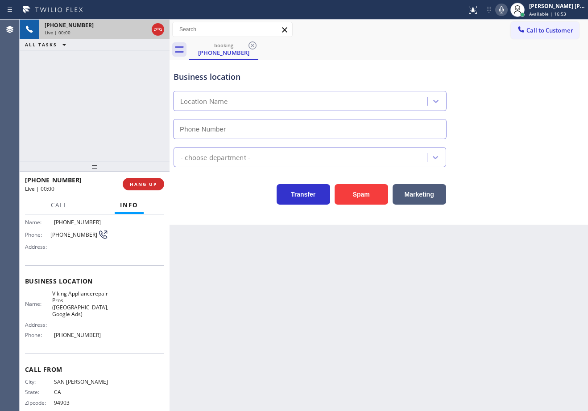
type input "[PHONE_NUMBER]"
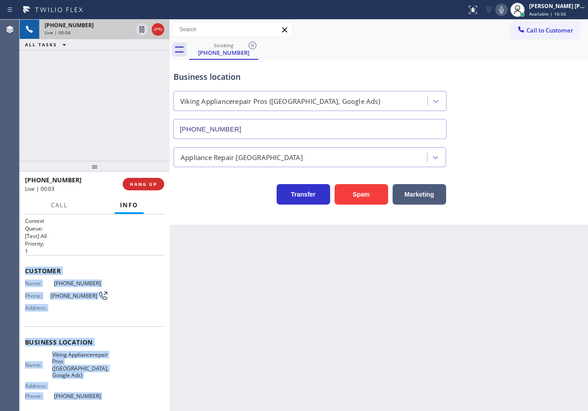
scroll to position [74, 0]
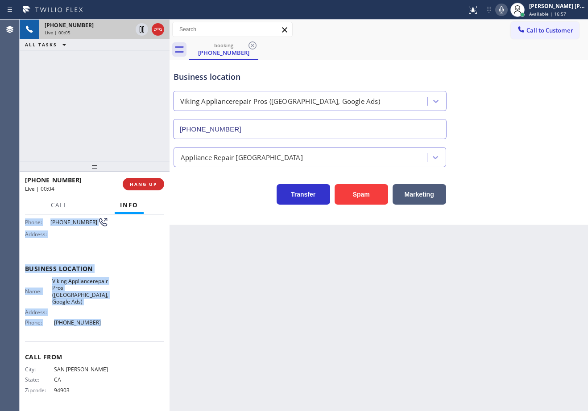
drag, startPoint x: 23, startPoint y: 269, endPoint x: 118, endPoint y: 321, distance: 108.5
click at [118, 321] on div "Context Queue: [Test] All Priority: 1 Customer Name: [PHONE_NUMBER] Phone: [PHO…" at bounding box center [95, 312] width 150 height 197
copy div "Customer Name: [PHONE_NUMBER] Phone: [PHONE_NUMBER] Address: Business location …"
click at [503, 9] on icon at bounding box center [501, 9] width 4 height 7
click at [506, 9] on icon at bounding box center [501, 9] width 11 height 11
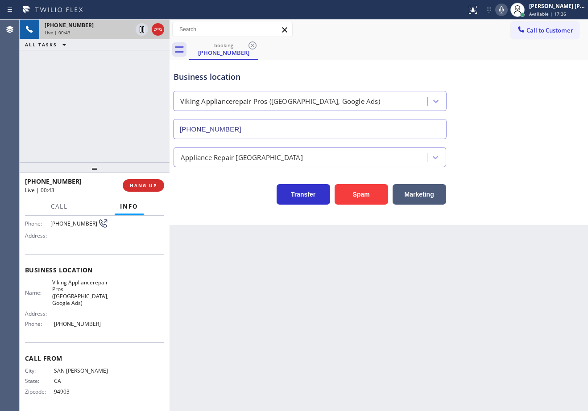
drag, startPoint x: 96, startPoint y: 168, endPoint x: 101, endPoint y: 164, distance: 6.0
click at [98, 170] on div at bounding box center [95, 167] width 150 height 11
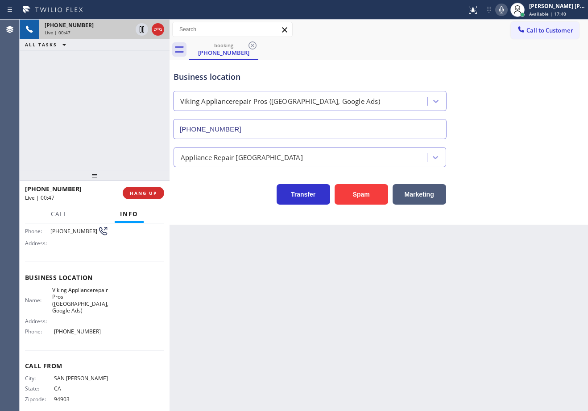
drag, startPoint x: 94, startPoint y: 173, endPoint x: 95, endPoint y: 178, distance: 5.5
click at [95, 178] on div at bounding box center [95, 175] width 150 height 11
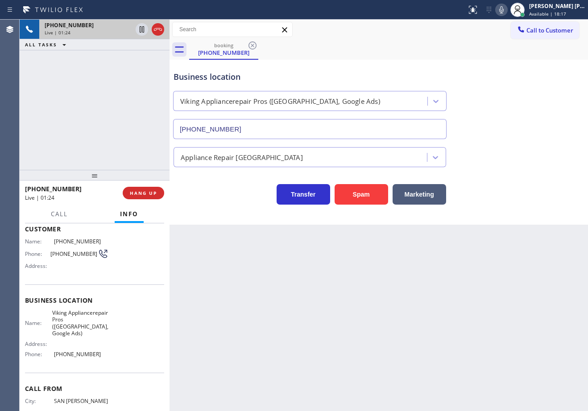
scroll to position [82, 0]
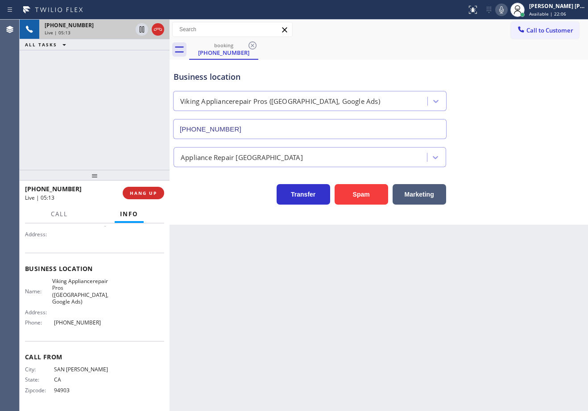
click at [509, 62] on div "Business location Viking Appliancerepair Pros ([GEOGRAPHIC_DATA], Google Ads) […" at bounding box center [379, 98] width 414 height 81
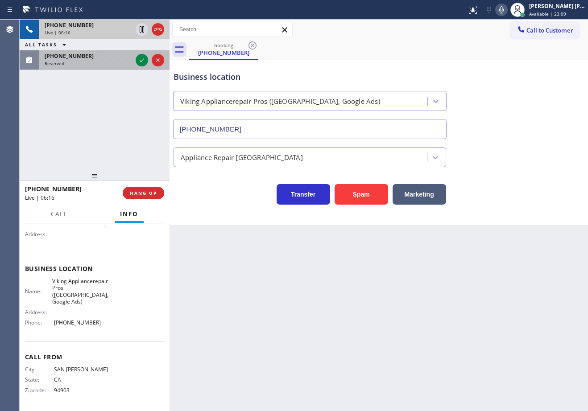
click at [117, 63] on div "Reserved" at bounding box center [88, 63] width 87 height 6
click at [118, 63] on div "Reserved" at bounding box center [88, 63] width 87 height 6
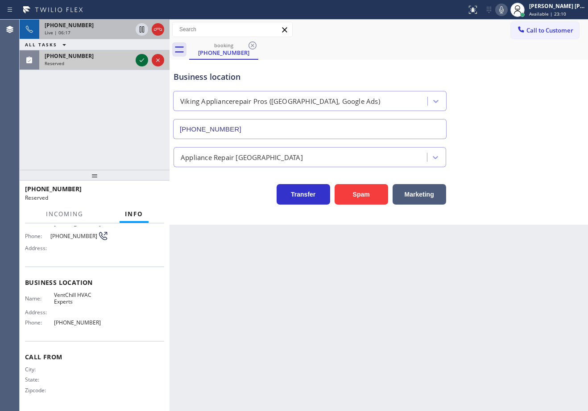
click at [140, 60] on icon at bounding box center [141, 60] width 11 height 11
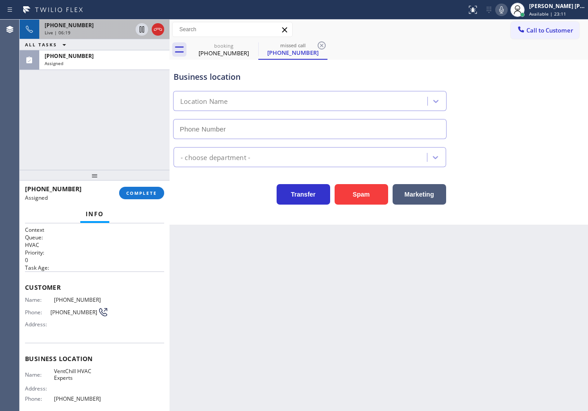
type input "[PHONE_NUMBER]"
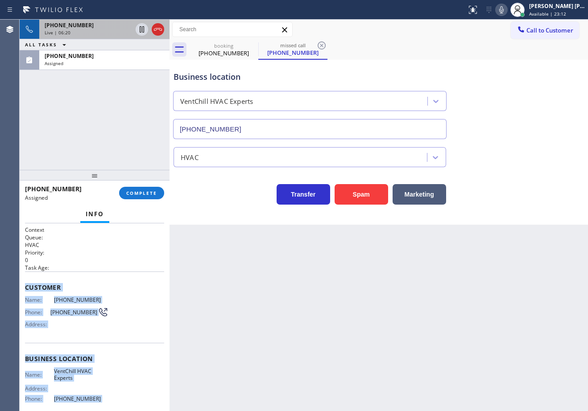
scroll to position [76, 0]
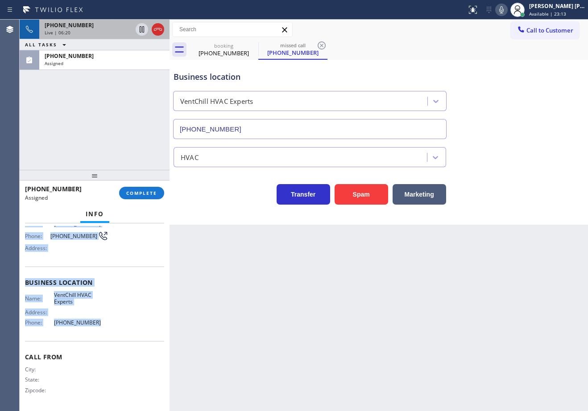
drag, startPoint x: 24, startPoint y: 284, endPoint x: 102, endPoint y: 325, distance: 88.5
click at [102, 326] on div "Context Queue: HVAC Priority: 0 Task Age: Customer Name: [PHONE_NUMBER] Phone: …" at bounding box center [95, 317] width 150 height 188
copy div "Customer Name: [PHONE_NUMBER] Phone: [PHONE_NUMBER] Address: Business location …"
click at [126, 195] on span "COMPLETE" at bounding box center [141, 193] width 31 height 6
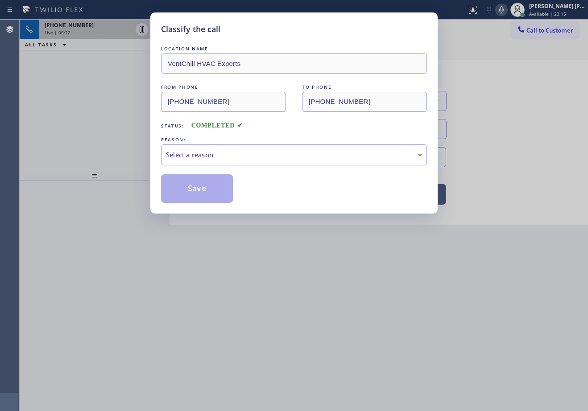
click at [195, 166] on div "LOCATION NAME [GEOGRAPHIC_DATA] HVAC Experts FROM PHONE [PHONE_NUMBER] TO PHONE…" at bounding box center [294, 123] width 266 height 159
click at [205, 154] on div "Select a reason" at bounding box center [294, 155] width 256 height 10
click at [194, 196] on button "Save" at bounding box center [197, 188] width 72 height 29
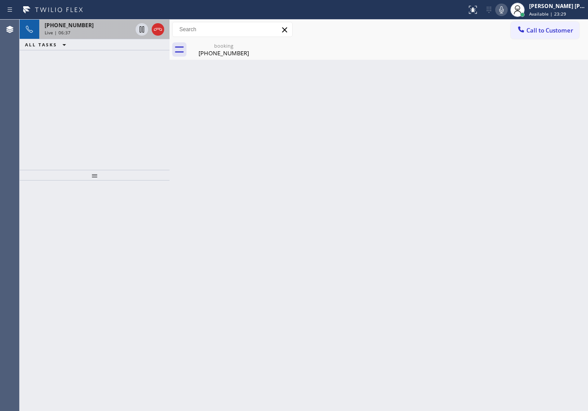
click at [111, 25] on div "[PHONE_NUMBER]" at bounding box center [88, 25] width 87 height 8
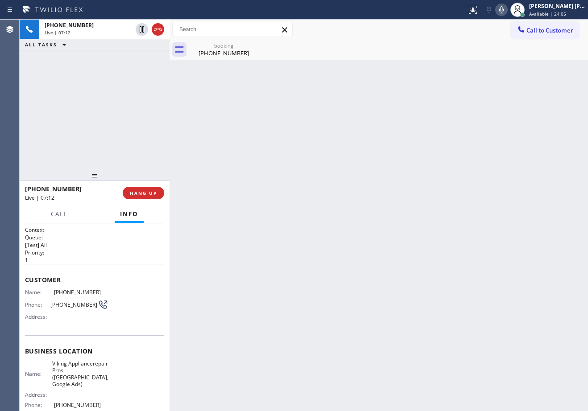
click at [431, 59] on div "booking [PHONE_NUMBER]" at bounding box center [388, 50] width 399 height 20
click at [208, 57] on div "[PHONE_NUMBER]" at bounding box center [223, 53] width 67 height 8
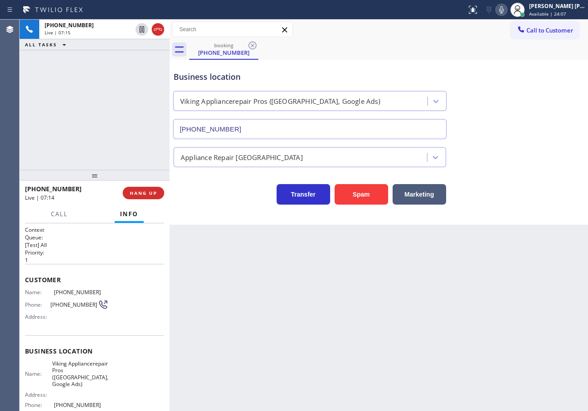
click at [102, 39] on div "ALL TASKS ALL TASKS ACTIVE TASKS TASKS IN WRAP UP" at bounding box center [95, 44] width 150 height 11
click at [130, 127] on div "[PHONE_NUMBER] Live | 07:24 ALL TASKS ALL TASKS ACTIVE TASKS TASKS IN WRAP UP" at bounding box center [95, 95] width 150 height 150
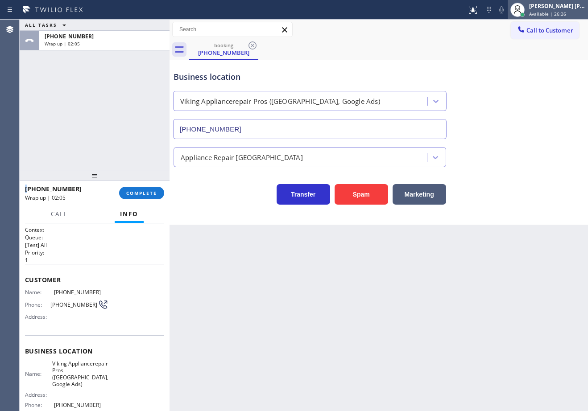
click at [565, 6] on div "[PERSON_NAME] [PERSON_NAME] Dahil" at bounding box center [557, 6] width 56 height 8
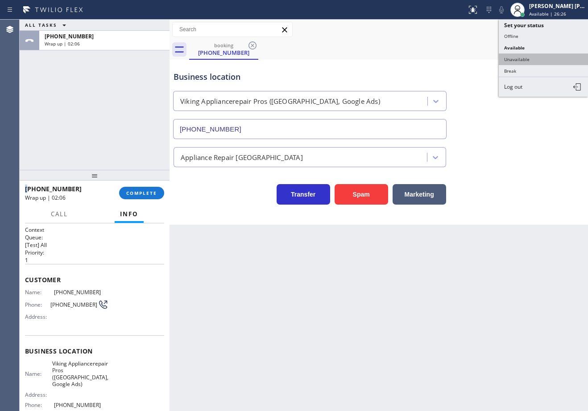
click at [513, 58] on button "Unavailable" at bounding box center [542, 59] width 89 height 12
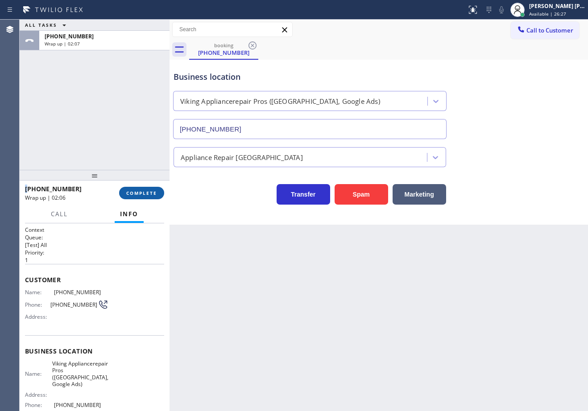
click at [141, 188] on button "COMPLETE" at bounding box center [141, 193] width 45 height 12
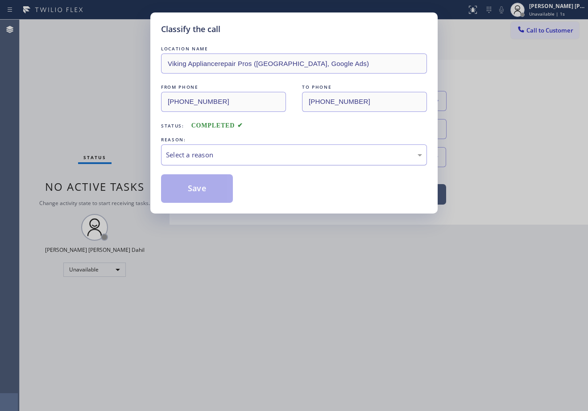
click at [229, 158] on div "Select a reason" at bounding box center [294, 155] width 256 height 10
click at [208, 193] on button "Save" at bounding box center [197, 188] width 72 height 29
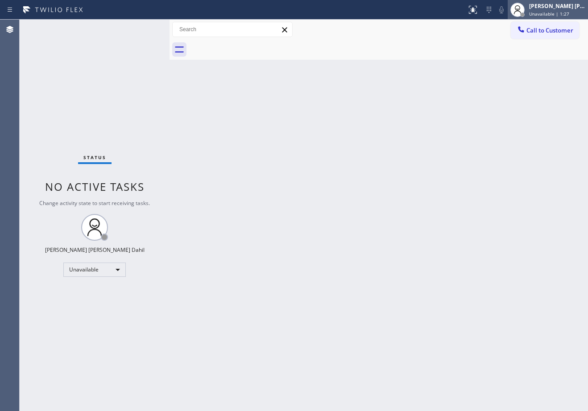
click at [548, 6] on div "[PERSON_NAME] [PERSON_NAME] Dahil" at bounding box center [557, 6] width 56 height 8
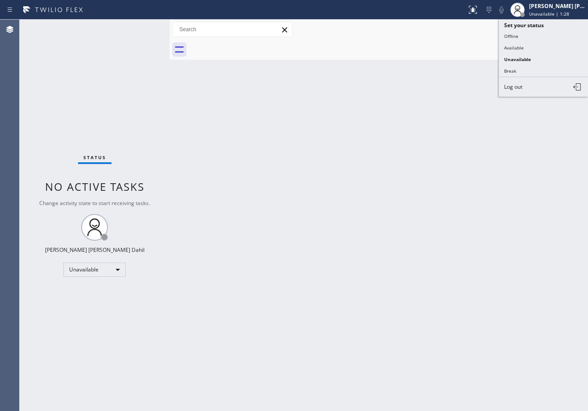
drag, startPoint x: 522, startPoint y: 49, endPoint x: 575, endPoint y: 48, distance: 53.5
click at [522, 48] on button "Available" at bounding box center [542, 48] width 89 height 12
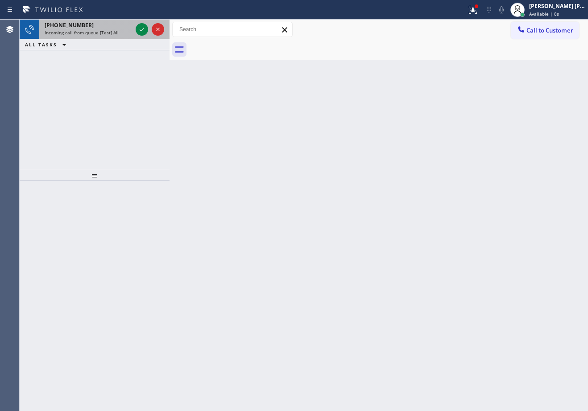
click at [100, 38] on div "[PHONE_NUMBER] Incoming call from queue [Test] All" at bounding box center [86, 30] width 95 height 20
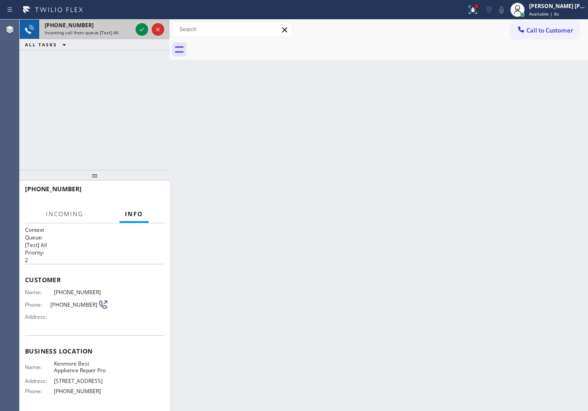
click at [100, 38] on div "[PHONE_NUMBER] Incoming call from queue [Test] All" at bounding box center [86, 30] width 95 height 20
click at [101, 37] on div "[PHONE_NUMBER] Incoming call from queue [Test] All" at bounding box center [86, 30] width 95 height 20
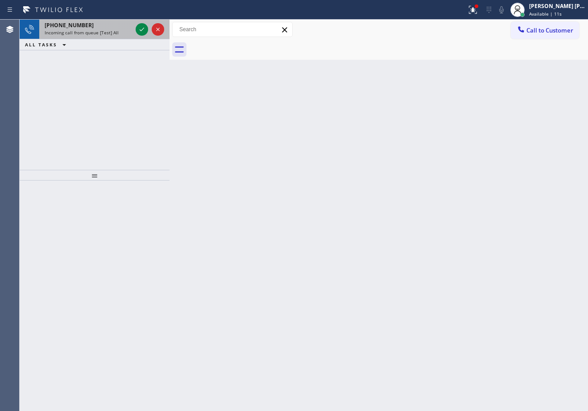
click at [114, 26] on div "[PHONE_NUMBER]" at bounding box center [88, 25] width 87 height 8
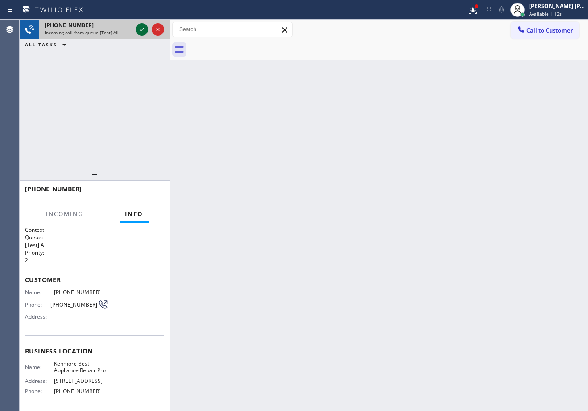
click at [140, 28] on icon at bounding box center [141, 29] width 11 height 11
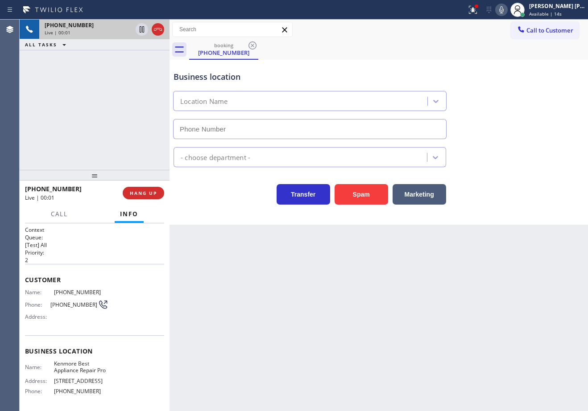
type input "[PHONE_NUMBER]"
click at [479, 8] on div at bounding box center [475, 6] width 5 height 5
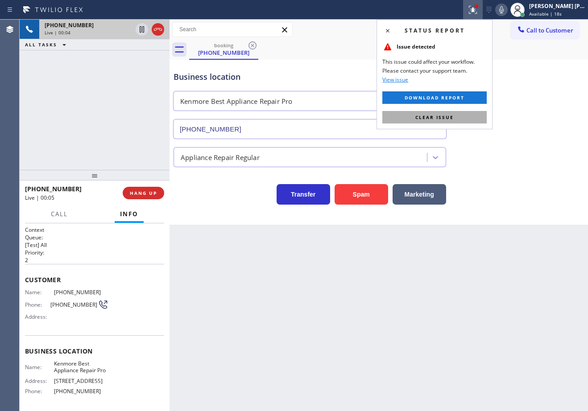
click at [478, 119] on button "Clear issue" at bounding box center [434, 117] width 104 height 12
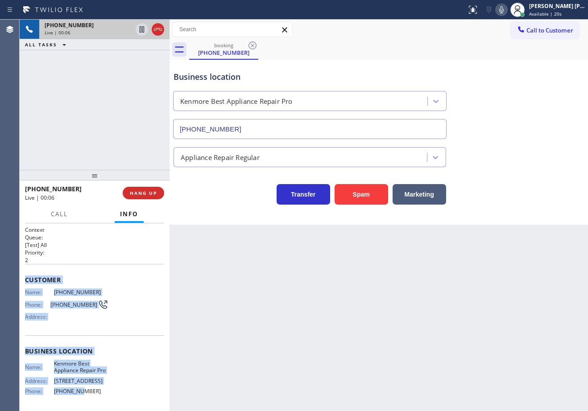
scroll to position [76, 0]
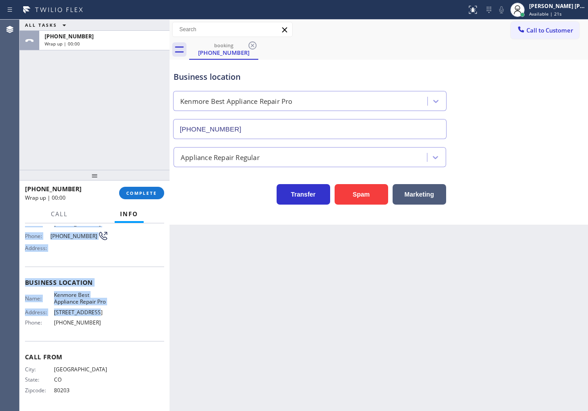
drag, startPoint x: 22, startPoint y: 278, endPoint x: 109, endPoint y: 316, distance: 95.2
click at [109, 316] on div "Context Queue: [Test] All Priority: 2 Customer Name: [PHONE_NUMBER] Phone: [PHO…" at bounding box center [95, 317] width 150 height 188
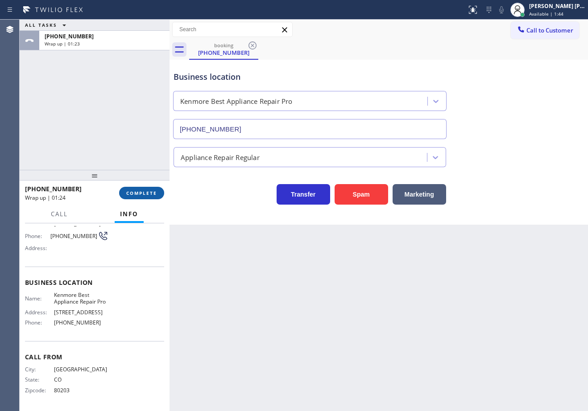
drag, startPoint x: 149, startPoint y: 184, endPoint x: 152, endPoint y: 195, distance: 11.4
click at [151, 189] on div "[PHONE_NUMBER] Wrap up | 01:24 COMPLETE" at bounding box center [94, 192] width 139 height 23
click at [151, 195] on span "COMPLETE" at bounding box center [141, 193] width 31 height 6
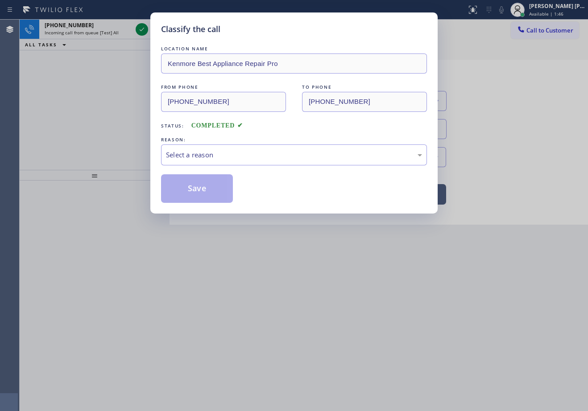
click at [234, 165] on div "LOCATION NAME [GEOGRAPHIC_DATA] Best Appliance Repair Pro FROM PHONE [PHONE_NUM…" at bounding box center [294, 123] width 266 height 159
click at [236, 153] on div "Select a reason" at bounding box center [294, 155] width 256 height 10
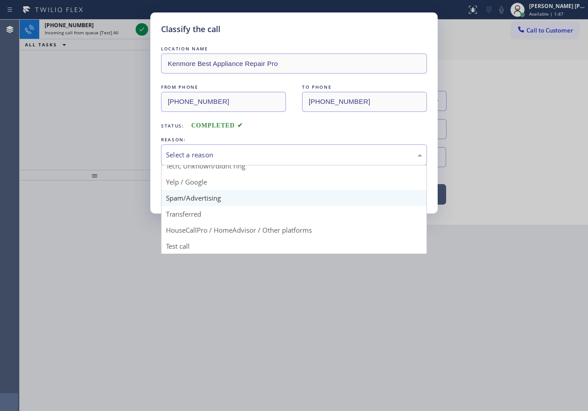
scroll to position [56, 0]
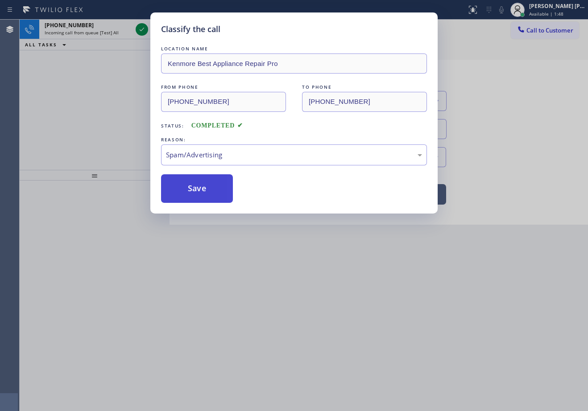
click at [200, 192] on button "Save" at bounding box center [197, 188] width 72 height 29
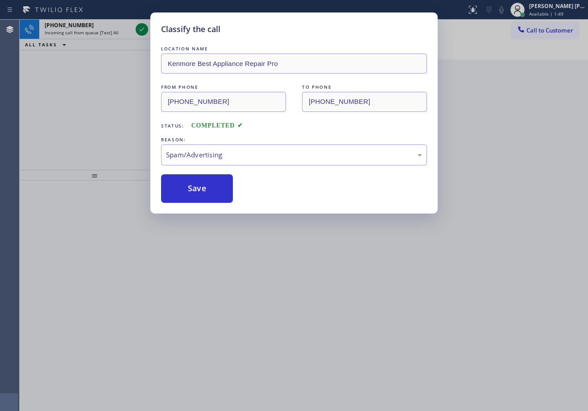
click at [120, 29] on div "Classify the call LOCATION NAME Kenmore Best Appliance Repair Pro FROM PHONE [P…" at bounding box center [294, 205] width 588 height 411
click at [121, 29] on div "Classify the call LOCATION NAME Kenmore Best Appliance Repair Pro FROM PHONE [P…" at bounding box center [294, 205] width 588 height 411
click at [121, 29] on div "Incoming call from queue [Test] All" at bounding box center [88, 32] width 87 height 6
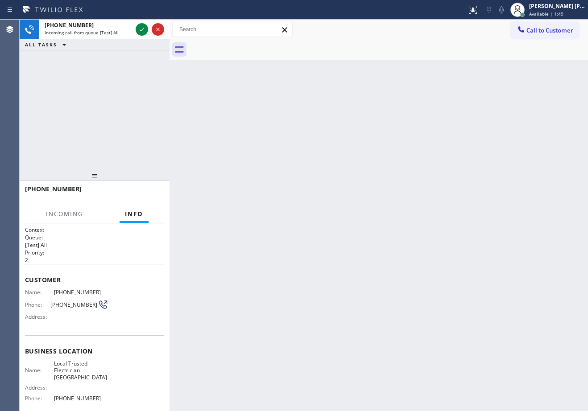
click at [121, 29] on div "Incoming call from queue [Test] All" at bounding box center [88, 32] width 87 height 6
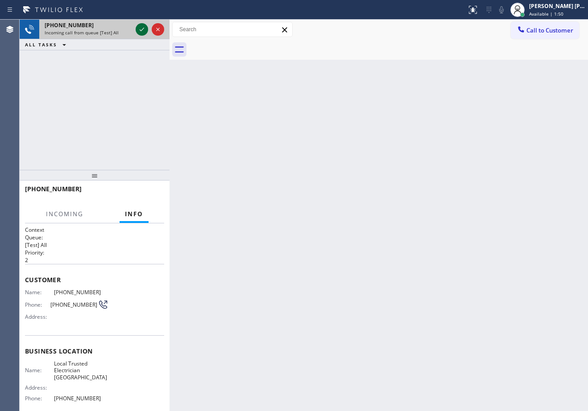
click at [141, 29] on icon at bounding box center [141, 29] width 11 height 11
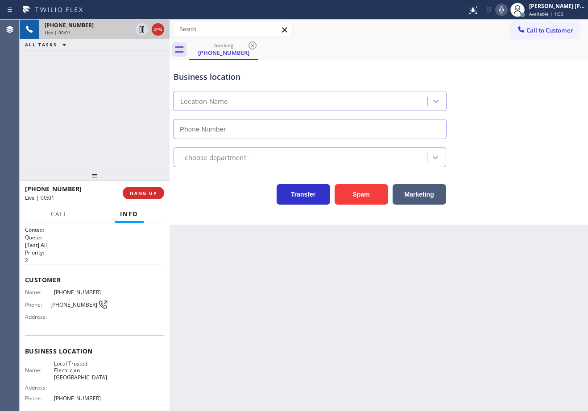
type input "[PHONE_NUMBER]"
click at [351, 200] on button "Spam" at bounding box center [360, 194] width 53 height 21
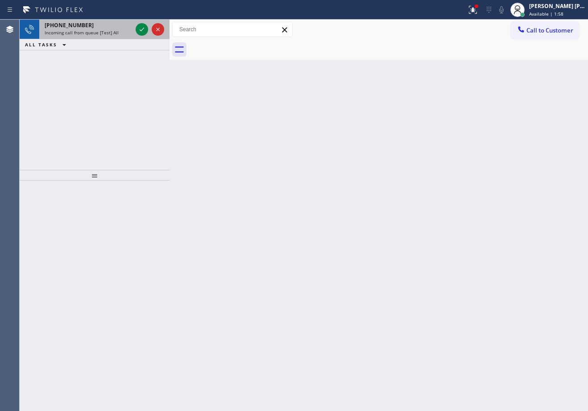
click at [100, 36] on div "[PHONE_NUMBER] Incoming call from queue [Test] All" at bounding box center [86, 30] width 95 height 20
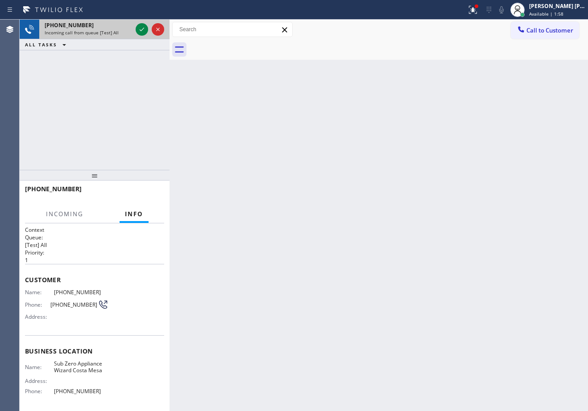
click at [100, 36] on div "[PHONE_NUMBER] Incoming call from queue [Test] All" at bounding box center [86, 30] width 95 height 20
click at [101, 36] on div "[PHONE_NUMBER] Incoming call from queue [Test] All" at bounding box center [86, 30] width 95 height 20
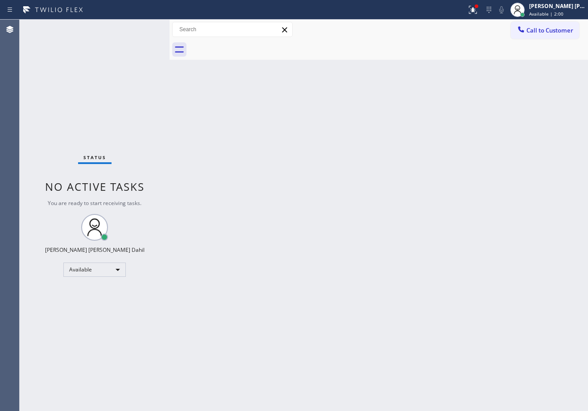
click at [143, 32] on div "Status No active tasks You are ready to start receiving tasks. [PERSON_NAME] [P…" at bounding box center [95, 215] width 150 height 391
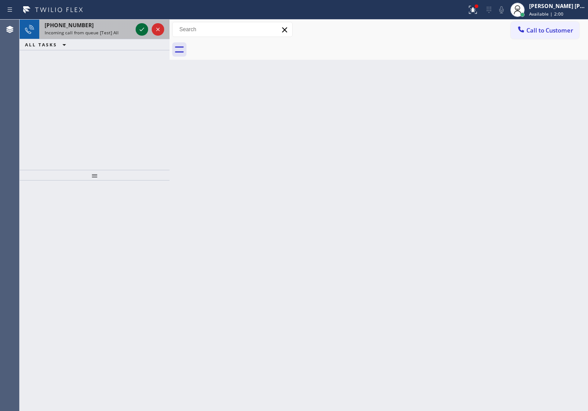
click at [139, 29] on icon at bounding box center [141, 29] width 11 height 11
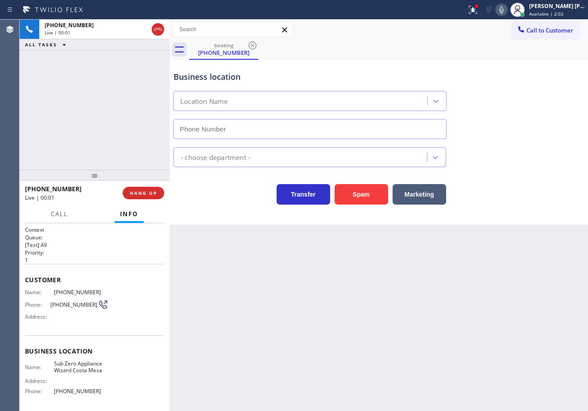
type input "[PHONE_NUMBER]"
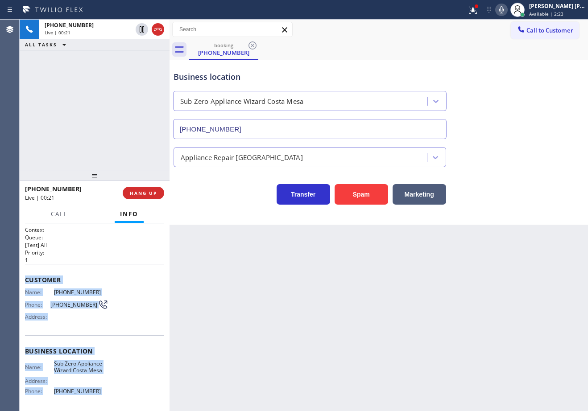
scroll to position [69, 0]
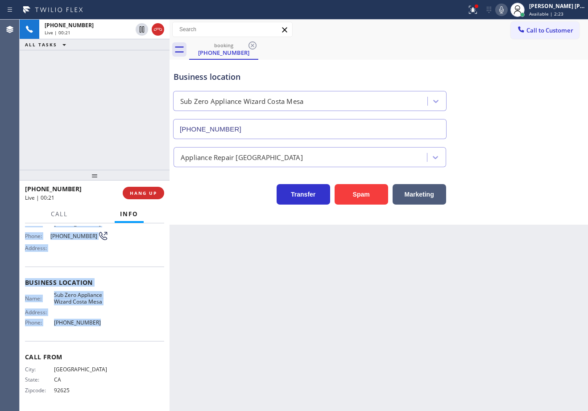
drag, startPoint x: 22, startPoint y: 278, endPoint x: 115, endPoint y: 329, distance: 107.0
click at [112, 330] on div "Context Queue: [Test] All Priority: 1 Customer Name: [PHONE_NUMBER] Phone: [PHO…" at bounding box center [95, 317] width 150 height 188
copy div "Customer Name: [PHONE_NUMBER] Phone: [PHONE_NUMBER] Address: Business location …"
click at [210, 320] on div "Back to Dashboard Change Sender ID Customers Technicians Select a contact Outbo…" at bounding box center [378, 215] width 418 height 391
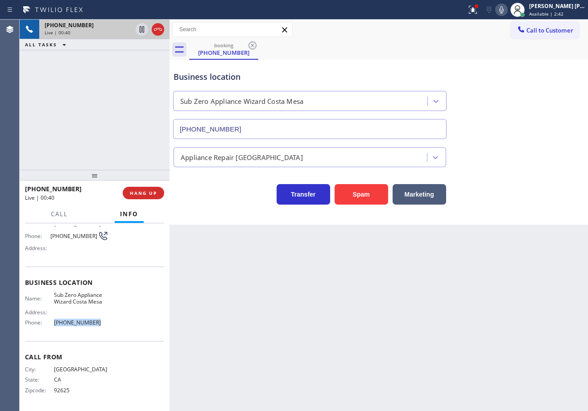
drag, startPoint x: 115, startPoint y: 321, endPoint x: 100, endPoint y: 32, distance: 290.2
click at [46, 329] on div "Name: Sub Zero Appliance Wizard Costa Mesa Address: Phone: [PHONE_NUMBER]" at bounding box center [94, 311] width 139 height 38
copy div "[PHONE_NUMBER]"
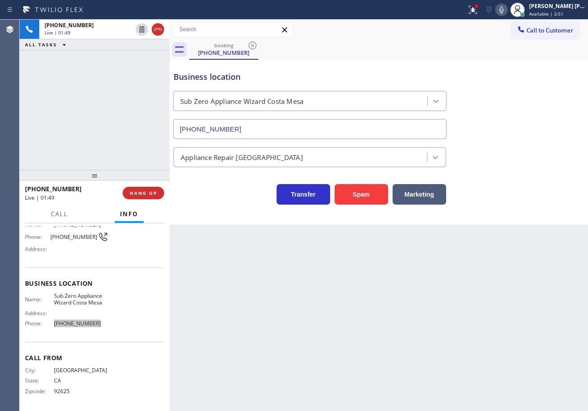
scroll to position [0, 0]
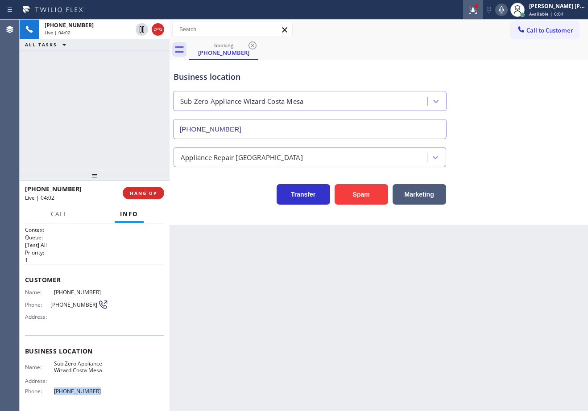
click at [478, 14] on icon at bounding box center [472, 9] width 11 height 11
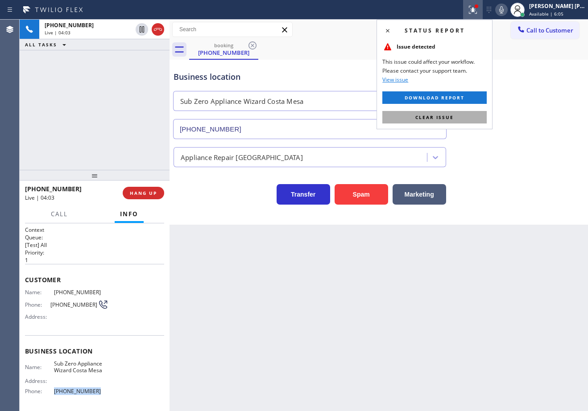
click at [462, 113] on button "Clear issue" at bounding box center [434, 117] width 104 height 12
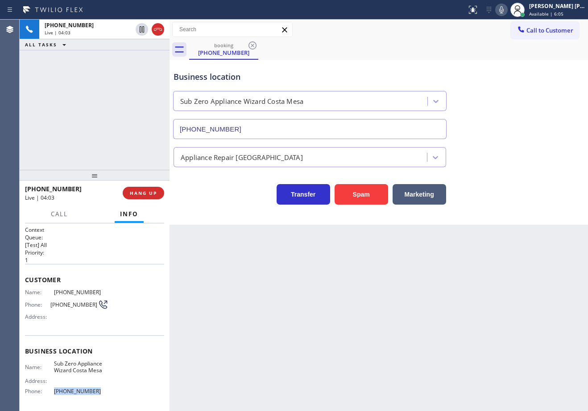
click at [506, 12] on icon at bounding box center [501, 9] width 11 height 11
drag, startPoint x: 506, startPoint y: 62, endPoint x: 513, endPoint y: 84, distance: 23.7
click at [506, 62] on div "Business location Sub Zero Appliance Wizard [GEOGRAPHIC_DATA] [PHONE_NUMBER]" at bounding box center [379, 98] width 414 height 81
click at [506, 10] on icon at bounding box center [501, 9] width 11 height 11
click at [504, 64] on div "Business location Sub Zero Appliance Wizard [GEOGRAPHIC_DATA] [PHONE_NUMBER]" at bounding box center [379, 98] width 414 height 81
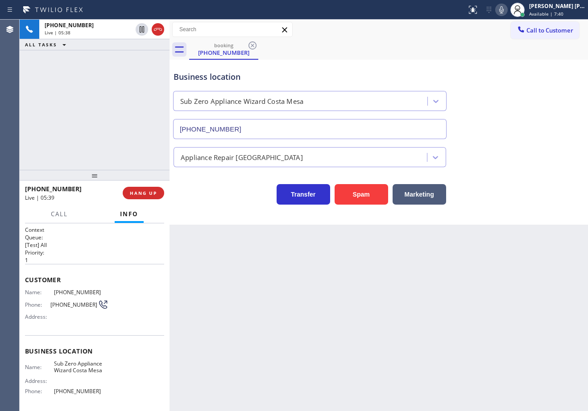
click at [444, 57] on div "booking [PHONE_NUMBER]" at bounding box center [388, 50] width 399 height 20
click at [364, 388] on div "Back to Dashboard Change Sender ID Customers Technicians Select a contact Outbo…" at bounding box center [378, 215] width 418 height 391
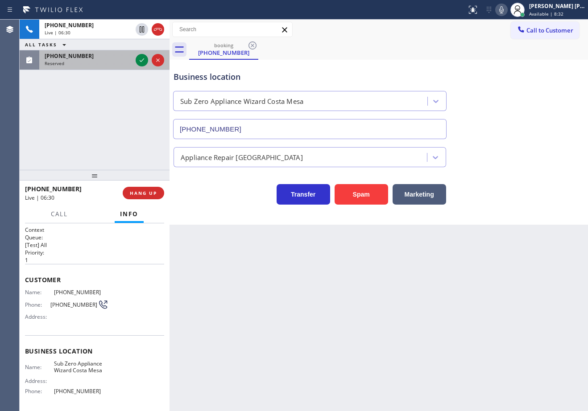
click at [94, 65] on div "Reserved" at bounding box center [88, 63] width 87 height 6
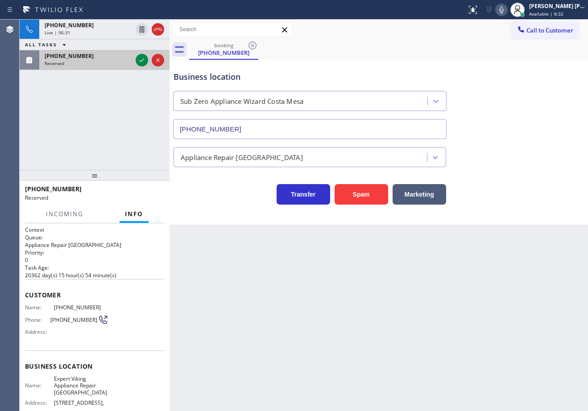
click at [94, 65] on div "Reserved" at bounding box center [88, 63] width 87 height 6
click at [140, 58] on icon at bounding box center [141, 60] width 11 height 11
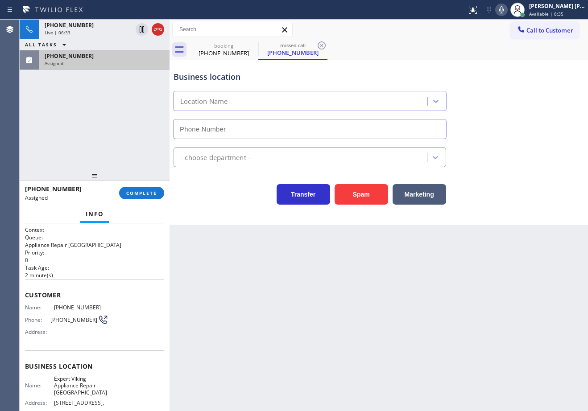
type input "[PHONE_NUMBER]"
click at [132, 189] on button "COMPLETE" at bounding box center [141, 193] width 45 height 12
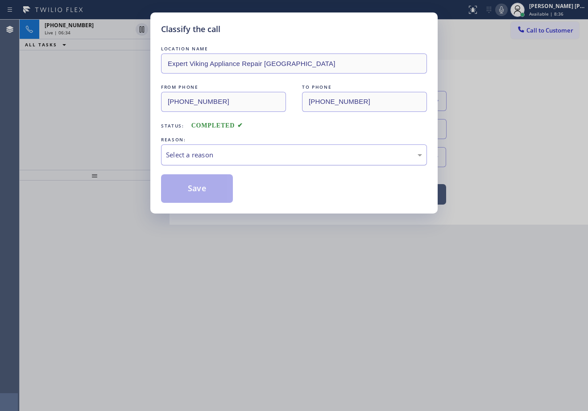
click at [208, 157] on div "Select a reason" at bounding box center [294, 155] width 256 height 10
click at [209, 199] on button "Save" at bounding box center [197, 188] width 72 height 29
click at [208, 199] on button "Save" at bounding box center [197, 188] width 72 height 29
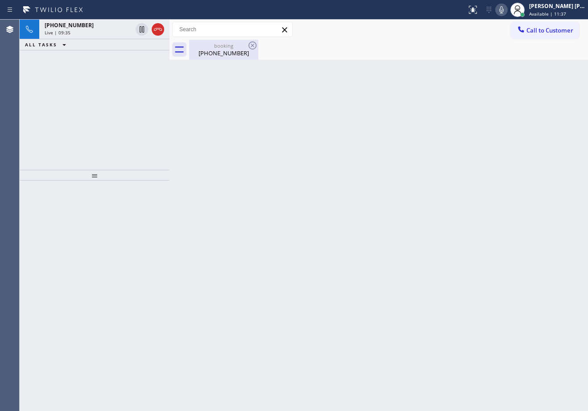
click at [215, 50] on div "[PHONE_NUMBER]" at bounding box center [223, 53] width 67 height 8
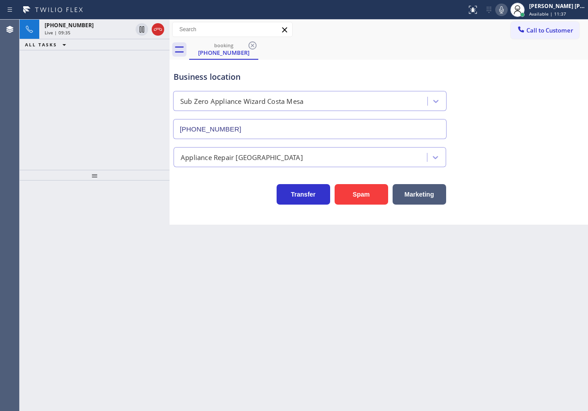
drag, startPoint x: 110, startPoint y: 31, endPoint x: 366, endPoint y: 26, distance: 256.4
click at [115, 31] on div "Live | 09:35" at bounding box center [88, 32] width 87 height 6
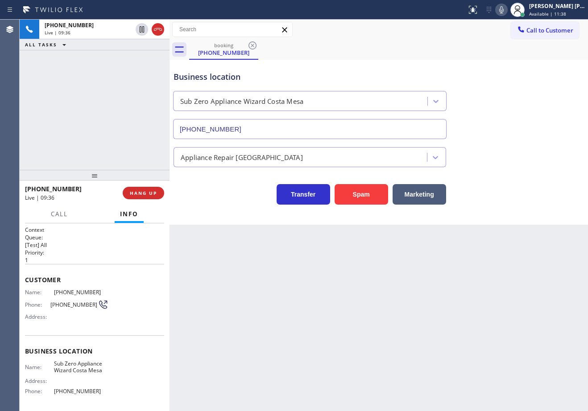
click at [506, 9] on icon at bounding box center [501, 9] width 11 height 11
drag, startPoint x: 509, startPoint y: 12, endPoint x: 536, endPoint y: 96, distance: 88.5
click at [506, 12] on icon at bounding box center [501, 9] width 11 height 11
click at [538, 101] on div "Business location Sub Zero Appliance Wizard [GEOGRAPHIC_DATA] [PHONE_NUMBER]" at bounding box center [379, 98] width 414 height 81
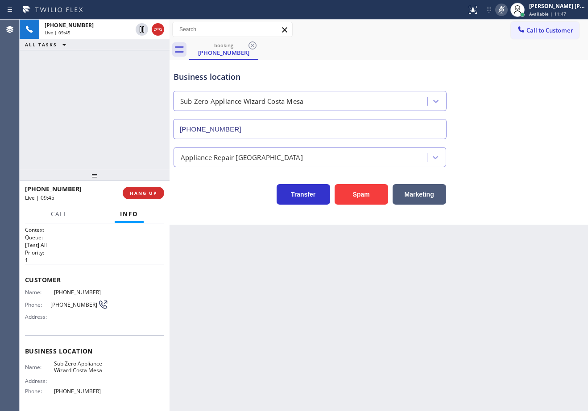
click at [506, 11] on icon at bounding box center [501, 9] width 11 height 11
click at [506, 10] on icon at bounding box center [501, 9] width 11 height 11
click at [503, 11] on icon at bounding box center [501, 9] width 4 height 7
click at [89, 59] on div "[PHONE_NUMBER] Live | 11:36 ALL TASKS ALL TASKS ACTIVE TASKS TASKS IN WRAP UP" at bounding box center [95, 95] width 150 height 150
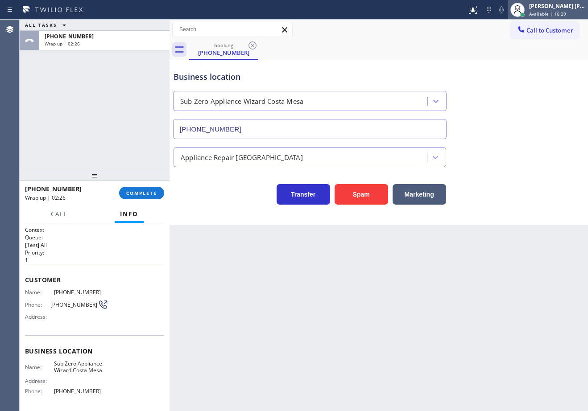
click at [550, 8] on div "[PERSON_NAME] [PERSON_NAME] Dahil" at bounding box center [557, 6] width 56 height 8
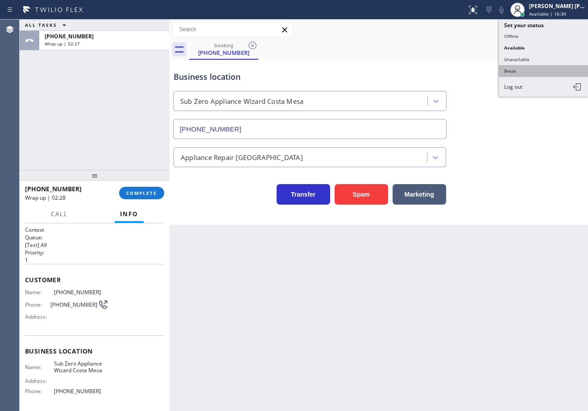
click at [530, 69] on button "Break" at bounding box center [542, 71] width 89 height 12
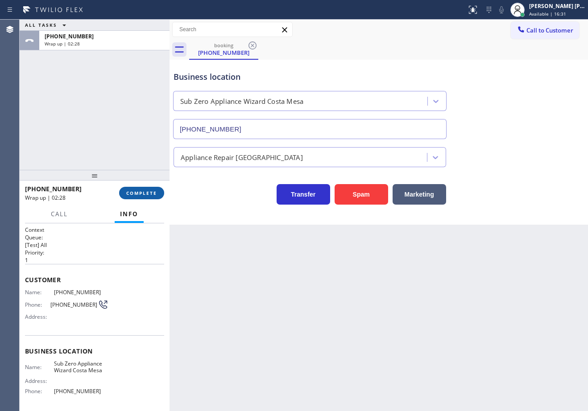
click at [149, 198] on button "COMPLETE" at bounding box center [141, 193] width 45 height 12
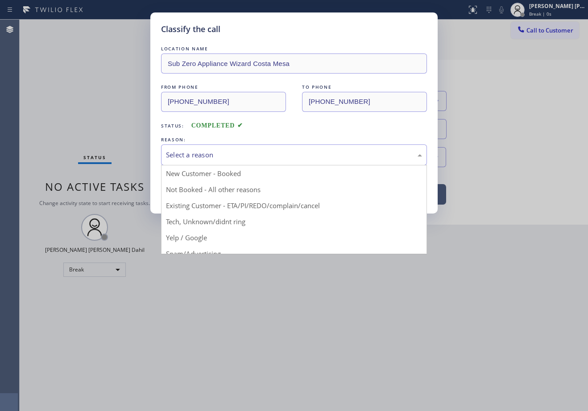
click at [227, 157] on div "Select a reason" at bounding box center [294, 155] width 256 height 10
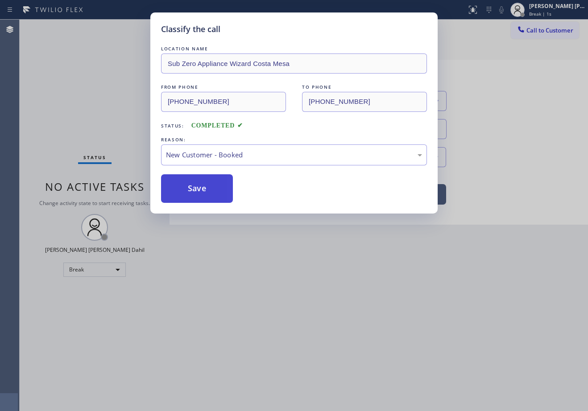
click at [202, 193] on button "Save" at bounding box center [197, 188] width 72 height 29
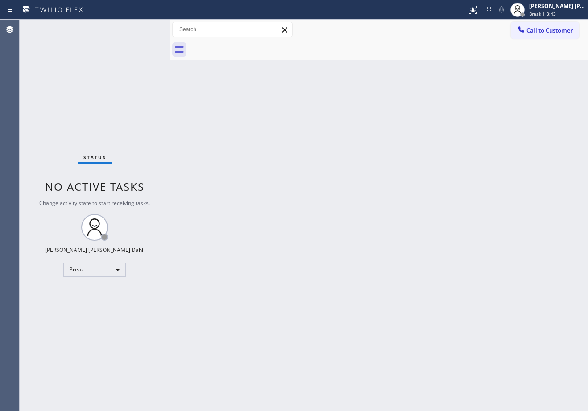
drag, startPoint x: 535, startPoint y: 11, endPoint x: 536, endPoint y: 24, distance: 13.4
click at [527, 13] on div at bounding box center [517, 10] width 20 height 20
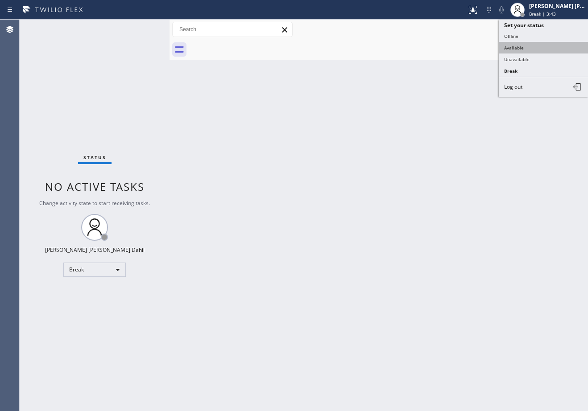
click at [532, 47] on button "Available" at bounding box center [542, 48] width 89 height 12
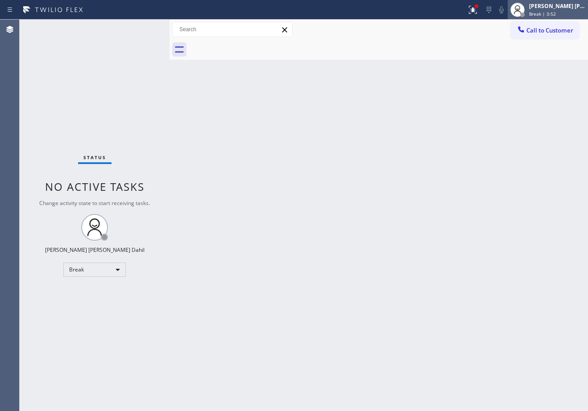
click at [554, 11] on span "Break | 3:52" at bounding box center [542, 14] width 27 height 6
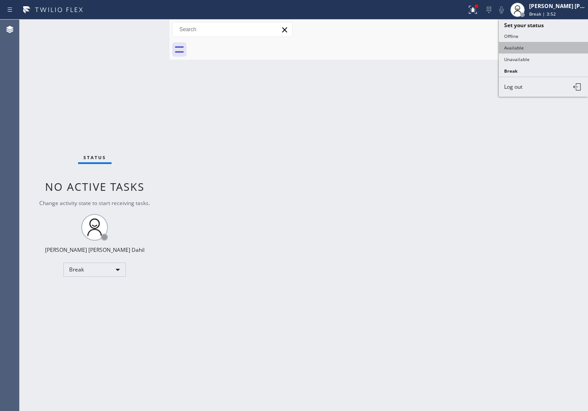
click at [530, 48] on button "Available" at bounding box center [542, 48] width 89 height 12
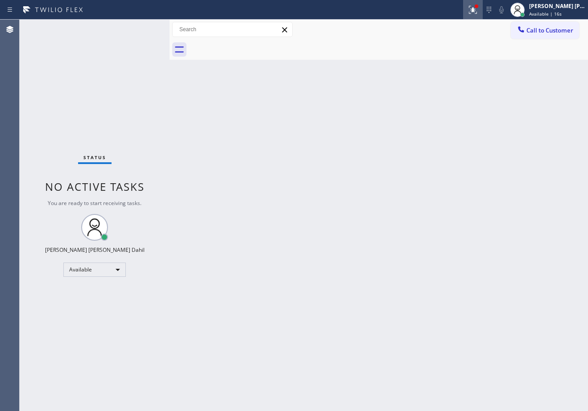
click at [478, 13] on icon at bounding box center [472, 9] width 11 height 11
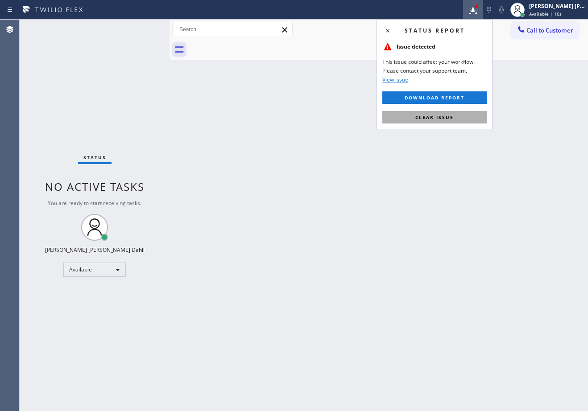
click at [449, 112] on button "Clear issue" at bounding box center [434, 117] width 104 height 12
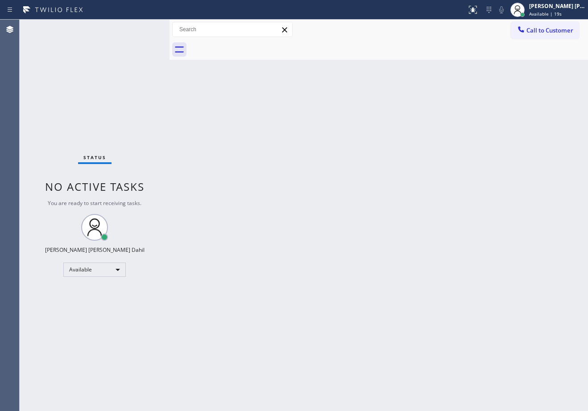
click at [423, 284] on div "Back to Dashboard Change Sender ID Customers Technicians Select a contact Outbo…" at bounding box center [378, 215] width 418 height 391
click at [422, 277] on div "Back to Dashboard Change Sender ID Customers Technicians Select a contact Outbo…" at bounding box center [378, 215] width 418 height 391
click at [394, 283] on div "Back to Dashboard Change Sender ID Customers Technicians Select a contact Outbo…" at bounding box center [378, 215] width 418 height 391
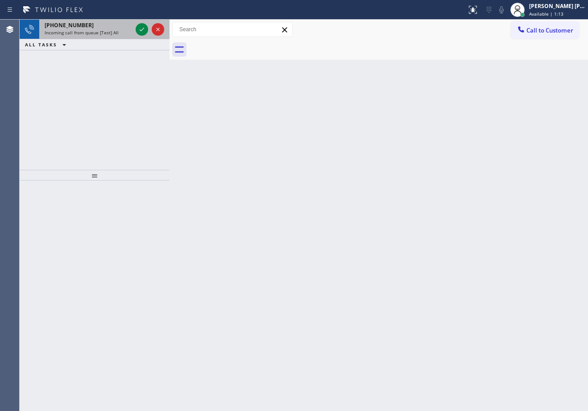
click at [90, 29] on div "[PHONE_NUMBER] Incoming call from queue [Test] All" at bounding box center [86, 30] width 95 height 20
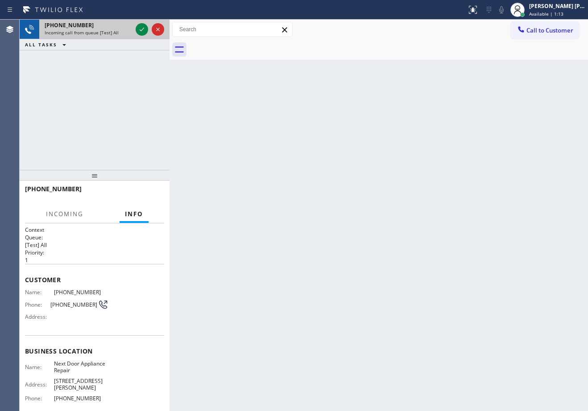
click at [90, 29] on div "[PHONE_NUMBER] Incoming call from queue [Test] All" at bounding box center [86, 30] width 95 height 20
click at [142, 33] on icon at bounding box center [141, 29] width 11 height 11
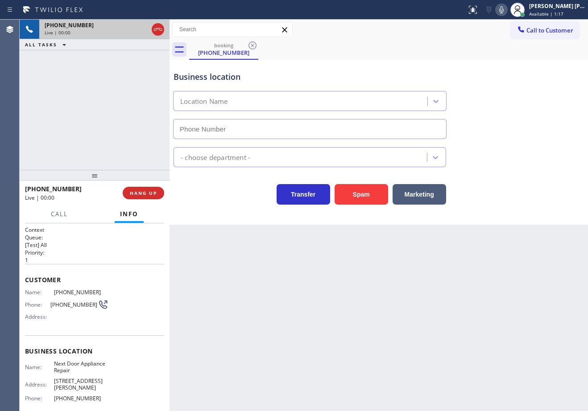
type input "[PHONE_NUMBER]"
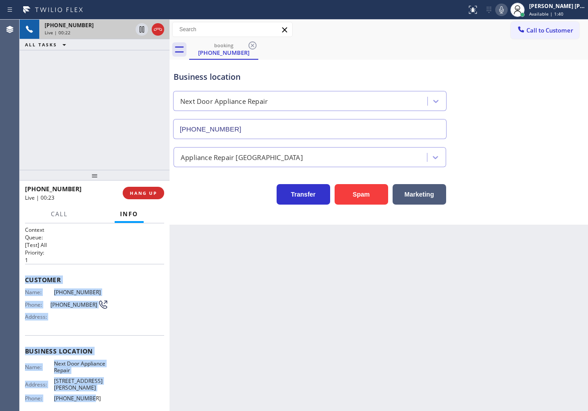
scroll to position [69, 0]
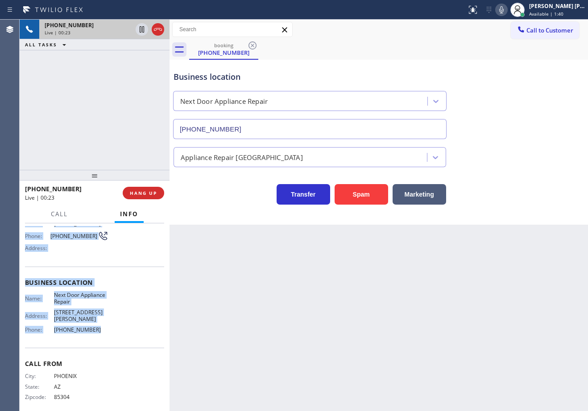
drag, startPoint x: 46, startPoint y: 308, endPoint x: 108, endPoint y: 328, distance: 65.0
click at [108, 328] on div "Context Queue: [Test] All Priority: 1 Customer Name: [PHONE_NUMBER] Phone: [PHO…" at bounding box center [94, 286] width 139 height 258
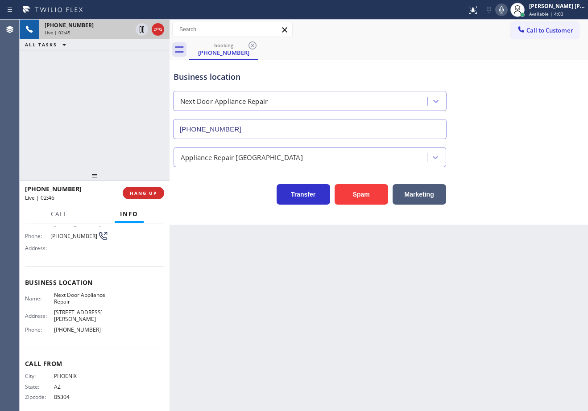
click at [78, 82] on div "[PHONE_NUMBER] Live | 02:45 ALL TASKS ALL TASKS ACTIVE TASKS TASKS IN WRAP UP" at bounding box center [95, 95] width 150 height 150
click at [523, 129] on div "Business location Next Door Appliance Repair [PHONE_NUMBER]" at bounding box center [379, 98] width 414 height 81
click at [519, 129] on div "Business location Next Door Appliance Repair [PHONE_NUMBER]" at bounding box center [379, 98] width 414 height 81
click at [518, 129] on div "Business location Next Door Appliance Repair [PHONE_NUMBER]" at bounding box center [379, 98] width 414 height 81
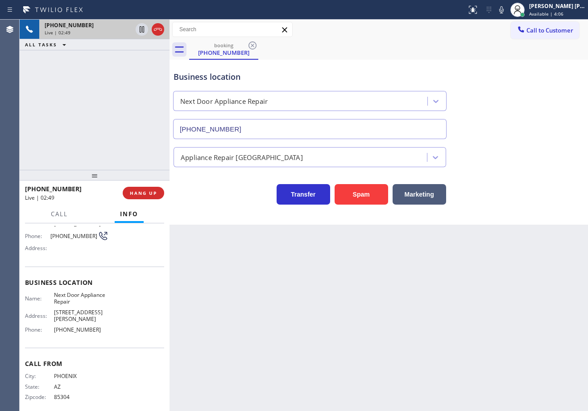
drag, startPoint x: 510, startPoint y: 12, endPoint x: 513, endPoint y: 53, distance: 41.6
click at [510, 18] on div "Status report No issues detected If you experience an issue, please download th…" at bounding box center [525, 10] width 125 height 20
click at [513, 53] on div "booking [PHONE_NUMBER]" at bounding box center [388, 50] width 399 height 20
click at [506, 12] on icon at bounding box center [501, 9] width 11 height 11
click at [139, 30] on icon at bounding box center [141, 29] width 11 height 11
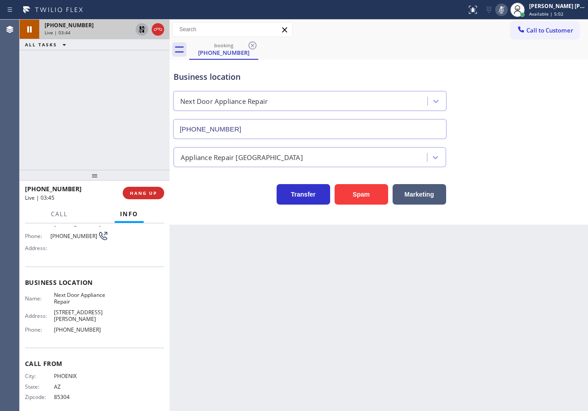
click at [139, 30] on icon at bounding box center [141, 29] width 11 height 11
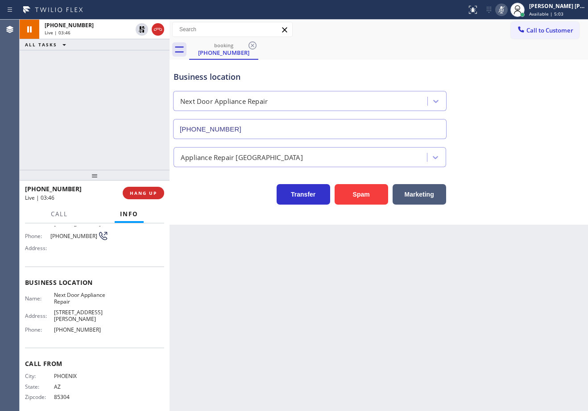
click at [506, 12] on icon at bounding box center [501, 9] width 11 height 11
click at [420, 49] on div "booking [PHONE_NUMBER]" at bounding box center [388, 50] width 399 height 20
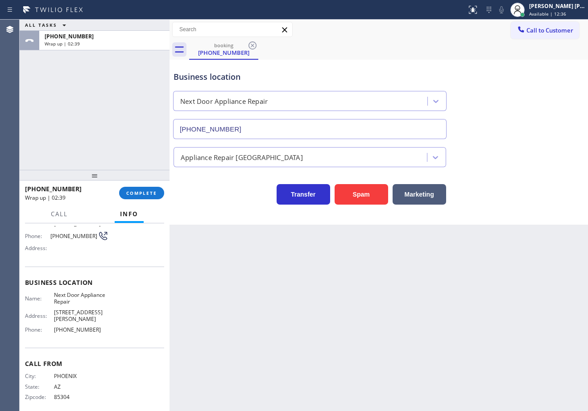
drag, startPoint x: 551, startPoint y: 12, endPoint x: 546, endPoint y: 38, distance: 26.5
click at [552, 12] on span "Available | 12:36" at bounding box center [547, 14] width 37 height 6
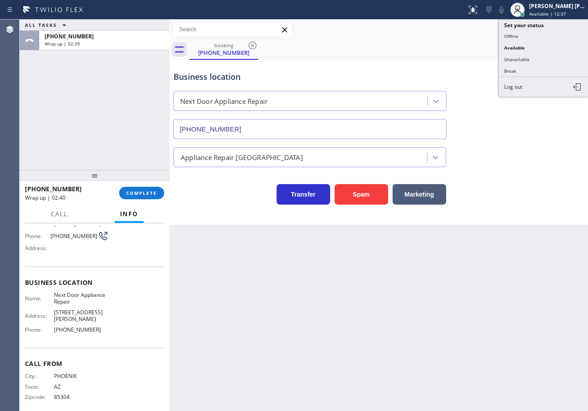
drag, startPoint x: 532, startPoint y: 60, endPoint x: 469, endPoint y: 77, distance: 65.0
click at [532, 60] on button "Unavailable" at bounding box center [542, 59] width 89 height 12
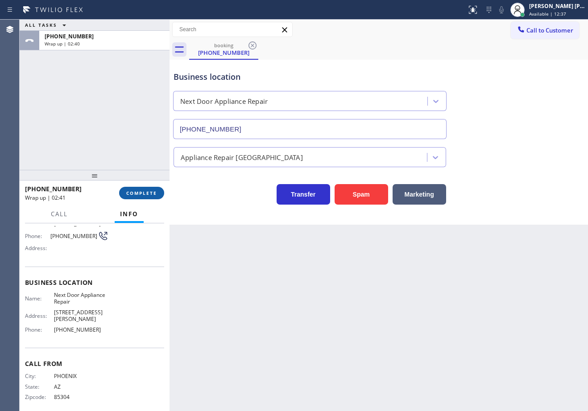
click at [144, 186] on div "[PHONE_NUMBER] Wrap up | 02:41 COMPLETE" at bounding box center [94, 192] width 139 height 23
click at [145, 188] on button "COMPLETE" at bounding box center [141, 193] width 45 height 12
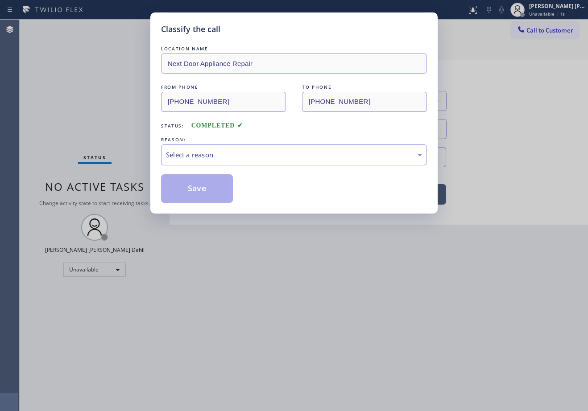
click at [211, 166] on div "LOCATION NAME Next Door Appliance Repair FROM PHONE [PHONE_NUMBER] TO PHONE [PH…" at bounding box center [294, 123] width 266 height 159
click at [209, 156] on div "Select a reason" at bounding box center [294, 155] width 256 height 10
click at [210, 185] on button "Save" at bounding box center [197, 188] width 72 height 29
click at [210, 186] on button "Save" at bounding box center [197, 188] width 72 height 29
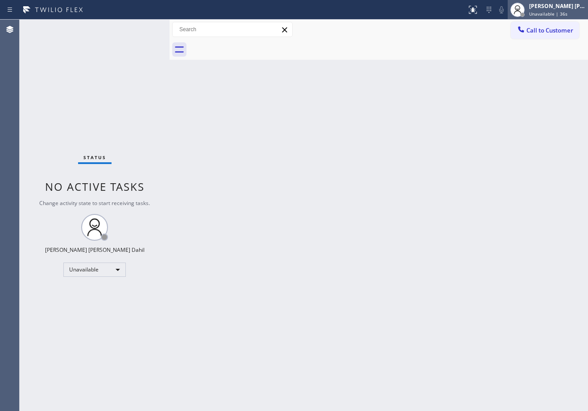
click at [567, 15] on span "Unavailable | 36s" at bounding box center [548, 14] width 38 height 6
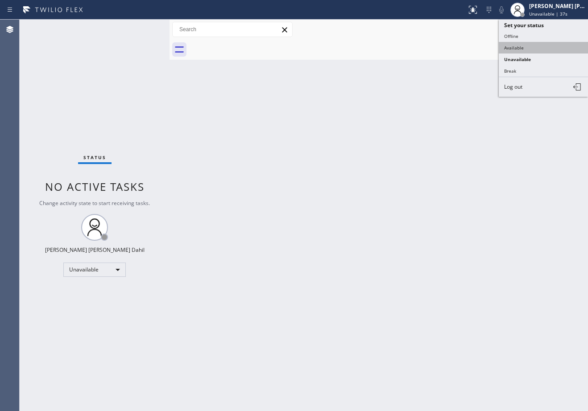
click at [527, 48] on button "Available" at bounding box center [542, 48] width 89 height 12
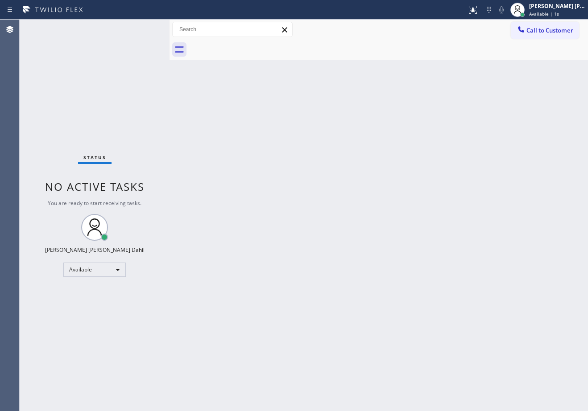
drag, startPoint x: 415, startPoint y: 250, endPoint x: 419, endPoint y: 250, distance: 4.5
click at [416, 250] on div "Back to Dashboard Change Sender ID Customers Technicians Select a contact Outbo…" at bounding box center [378, 215] width 418 height 391
click at [469, 313] on div "Back to Dashboard Change Sender ID Customers Technicians Select a contact Outbo…" at bounding box center [378, 215] width 418 height 391
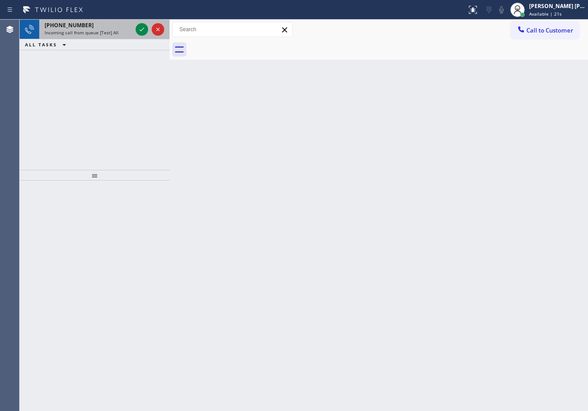
click at [125, 34] on div "Incoming call from queue [Test] All" at bounding box center [88, 32] width 87 height 6
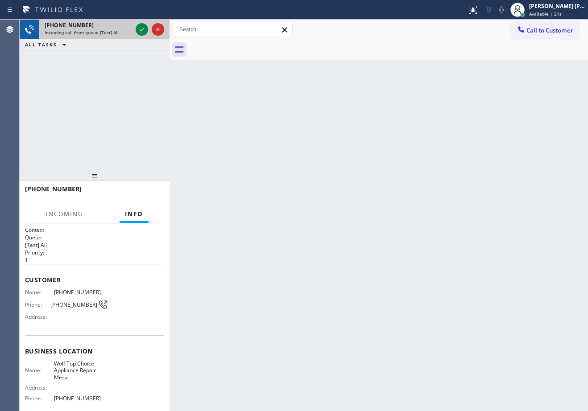
click at [125, 34] on div "Incoming call from queue [Test] All" at bounding box center [88, 32] width 87 height 6
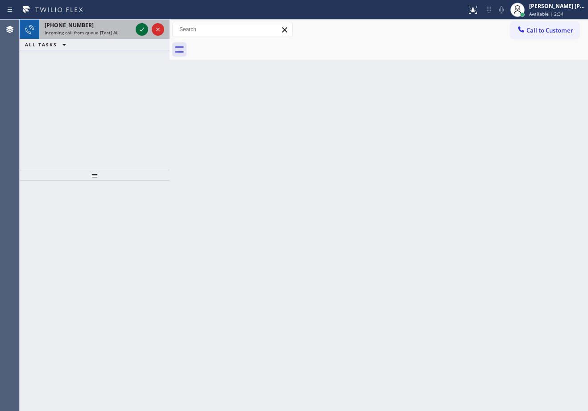
click at [107, 32] on span "Incoming call from queue [Test] All" at bounding box center [82, 32] width 74 height 6
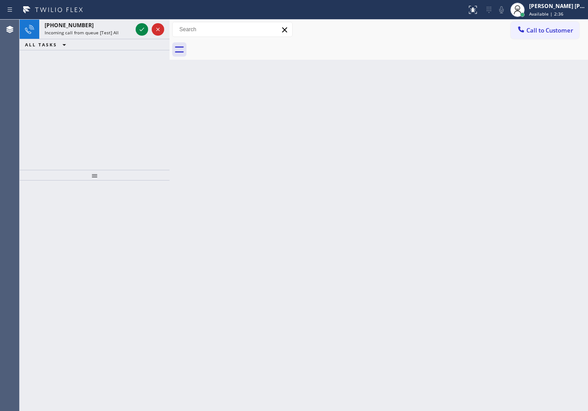
click at [140, 28] on icon at bounding box center [141, 29] width 11 height 11
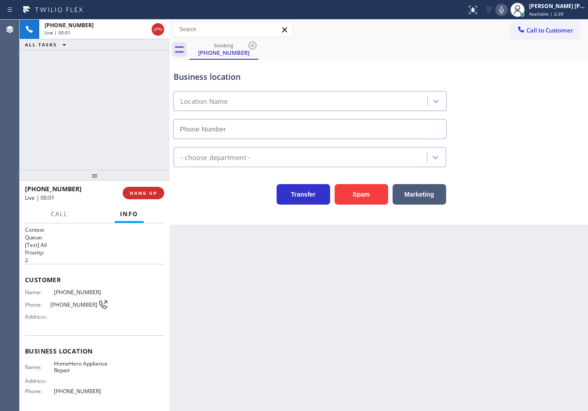
type input "[PHONE_NUMBER]"
click at [354, 201] on button "Spam" at bounding box center [360, 194] width 53 height 21
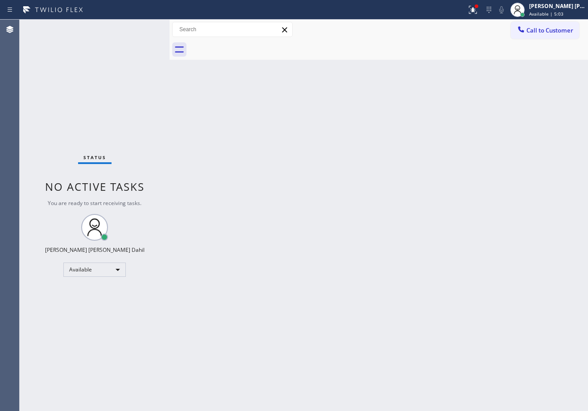
drag, startPoint x: 475, startPoint y: 13, endPoint x: 476, endPoint y: 29, distance: 16.1
click at [476, 13] on div at bounding box center [473, 9] width 20 height 11
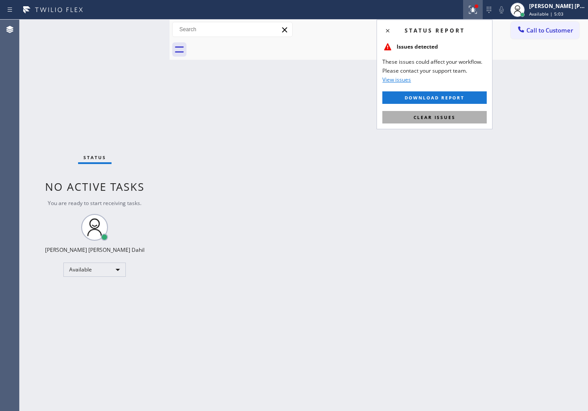
click at [456, 113] on button "Clear issues" at bounding box center [434, 117] width 104 height 12
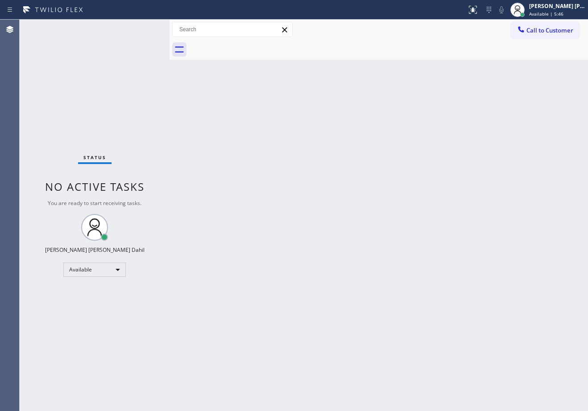
click at [480, 93] on div "Back to Dashboard Change Sender ID Customers Technicians Select a contact Outbo…" at bounding box center [378, 215] width 418 height 391
click at [403, 56] on div at bounding box center [388, 50] width 399 height 20
click at [353, 205] on div "Back to Dashboard Change Sender ID Customers Technicians Select a contact Outbo…" at bounding box center [378, 215] width 418 height 391
drag, startPoint x: 541, startPoint y: 0, endPoint x: 297, endPoint y: 163, distance: 292.8
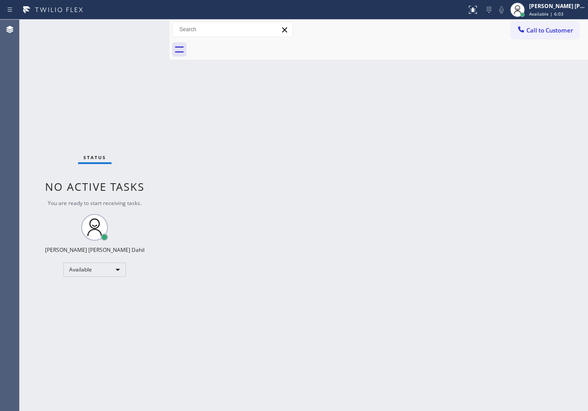
click at [297, 163] on div "Back to Dashboard Change Sender ID Customers Technicians Select a contact Outbo…" at bounding box center [378, 215] width 418 height 391
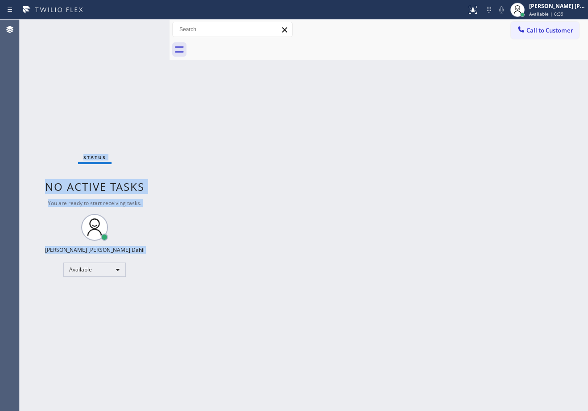
click at [107, 29] on div "Status No active tasks You are ready to start receiving tasks. [PERSON_NAME] [P…" at bounding box center [95, 215] width 150 height 391
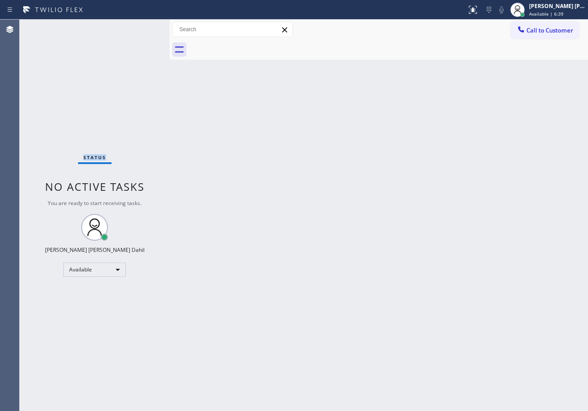
click at [107, 29] on div "Status No active tasks You are ready to start receiving tasks. [PERSON_NAME] [P…" at bounding box center [95, 215] width 150 height 391
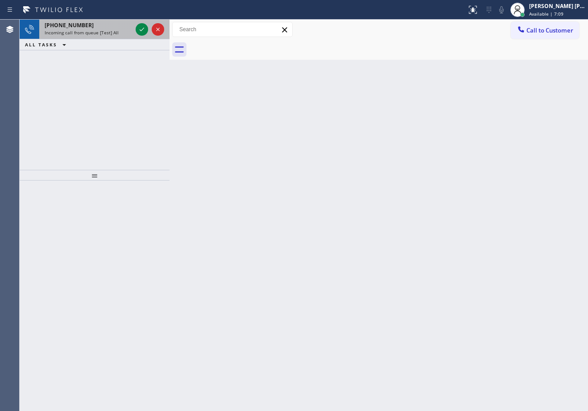
click at [118, 25] on div "[PHONE_NUMBER]" at bounding box center [88, 25] width 87 height 8
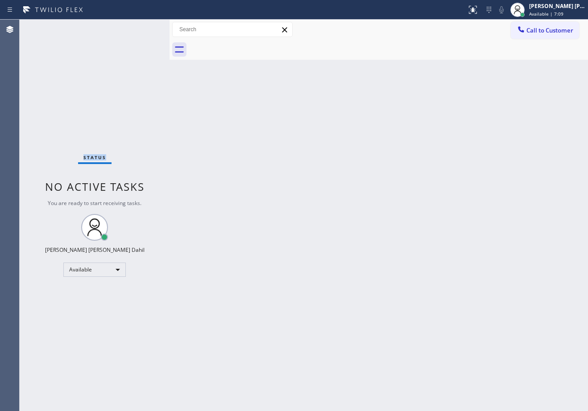
click at [118, 25] on div "Status No active tasks You are ready to start receiving tasks. [PERSON_NAME] [P…" at bounding box center [95, 215] width 150 height 391
click at [403, 172] on div "Back to Dashboard Change Sender ID Customers Technicians Select a contact Outbo…" at bounding box center [378, 215] width 418 height 391
click at [404, 176] on div "Back to Dashboard Change Sender ID Customers Technicians Select a contact Outbo…" at bounding box center [378, 215] width 418 height 391
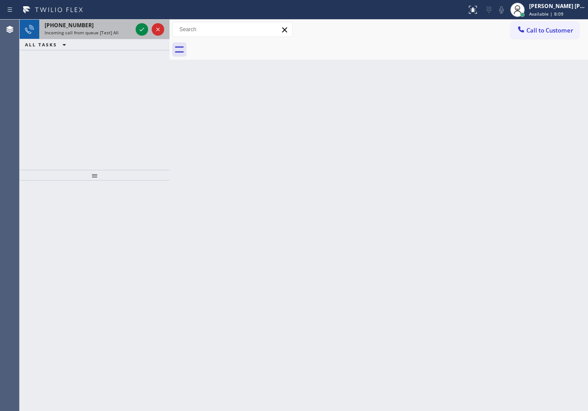
click at [129, 26] on div "[PHONE_NUMBER]" at bounding box center [88, 25] width 87 height 8
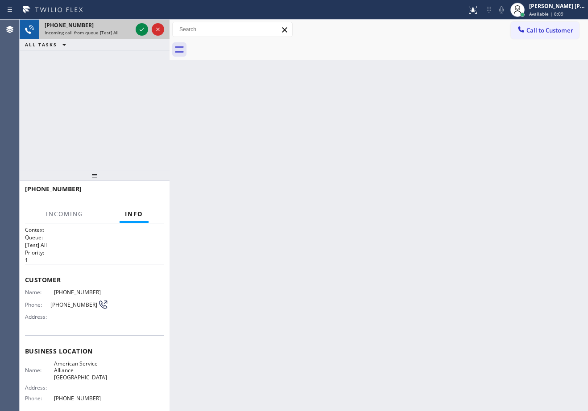
click at [128, 25] on div "[PHONE_NUMBER]" at bounding box center [88, 25] width 87 height 8
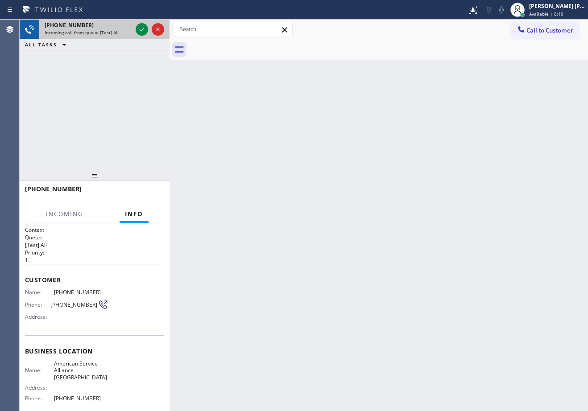
click at [128, 25] on div "[PHONE_NUMBER]" at bounding box center [88, 25] width 87 height 8
click at [132, 28] on div "[PHONE_NUMBER] Incoming call from queue [Test] All" at bounding box center [86, 30] width 95 height 20
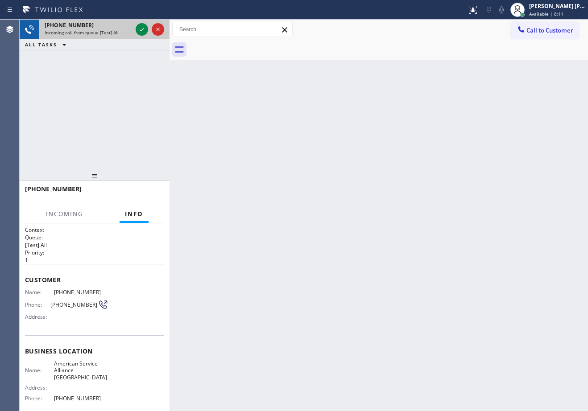
click at [132, 28] on div "[PHONE_NUMBER] Incoming call from queue [Test] All" at bounding box center [86, 30] width 95 height 20
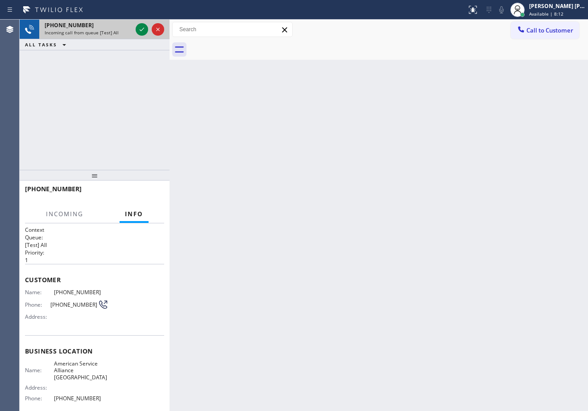
click at [132, 28] on div "[PHONE_NUMBER] Incoming call from queue [Test] All" at bounding box center [86, 30] width 95 height 20
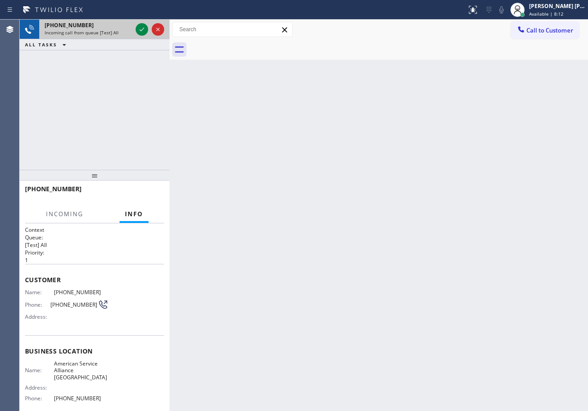
click at [132, 28] on div "[PHONE_NUMBER] Incoming call from queue [Test] All" at bounding box center [86, 30] width 95 height 20
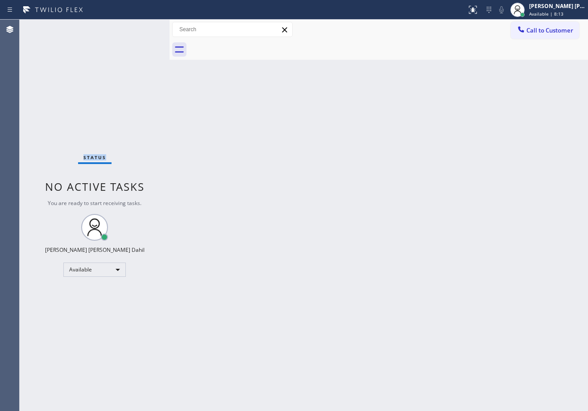
click at [132, 28] on div "Status No active tasks You are ready to start receiving tasks. [PERSON_NAME] [P…" at bounding box center [95, 215] width 150 height 391
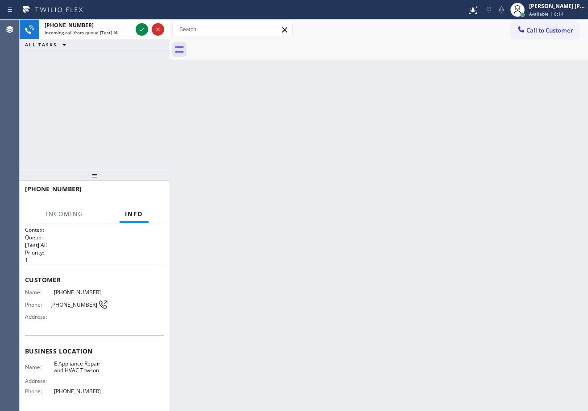
click at [132, 28] on div "[PHONE_NUMBER] Incoming call from queue [Test] All" at bounding box center [86, 30] width 95 height 20
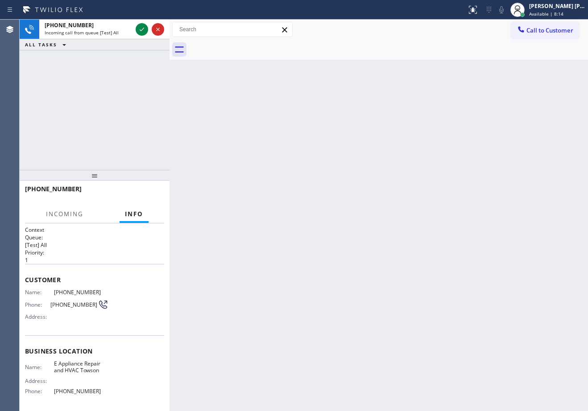
click at [132, 28] on div "[PHONE_NUMBER] Incoming call from queue [Test] All" at bounding box center [86, 30] width 95 height 20
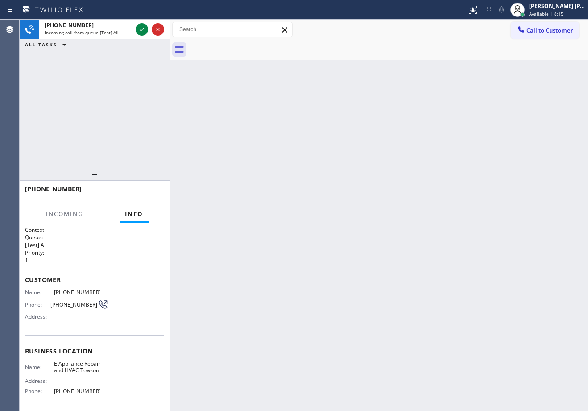
click at [132, 28] on div "[PHONE_NUMBER] Incoming call from queue [Test] All" at bounding box center [86, 30] width 95 height 20
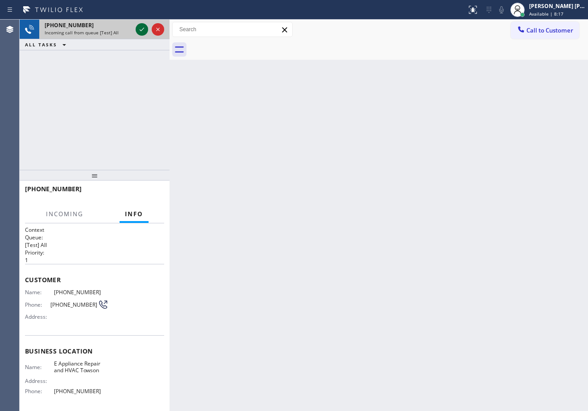
click at [141, 29] on icon at bounding box center [141, 29] width 11 height 11
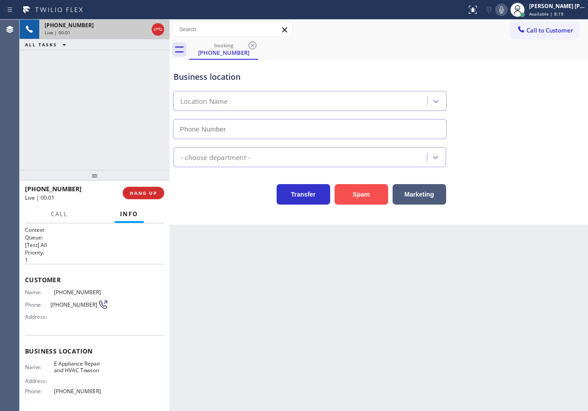
type input "[PHONE_NUMBER]"
click at [369, 191] on button "Spam" at bounding box center [360, 194] width 53 height 21
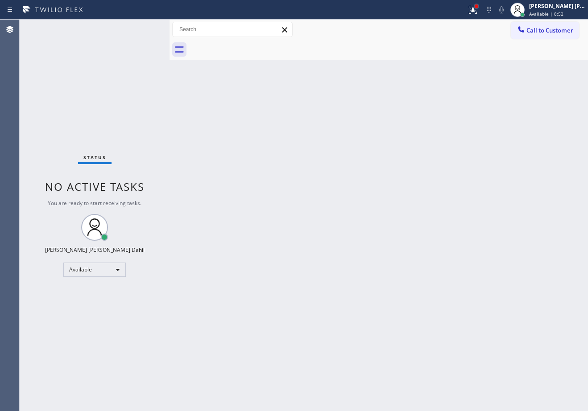
click at [478, 8] on div at bounding box center [476, 6] width 4 height 4
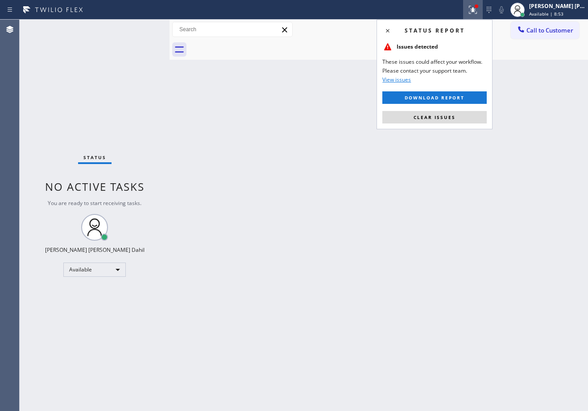
click at [442, 124] on div "Status report Issues detected These issues could affect your workflow. Please c…" at bounding box center [434, 75] width 116 height 110
click at [442, 122] on button "Clear issues" at bounding box center [434, 117] width 104 height 12
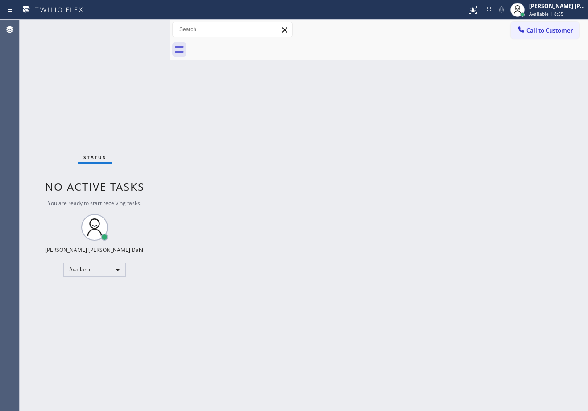
click at [179, 193] on div "Back to Dashboard Change Sender ID Customers Technicians Select a contact Outbo…" at bounding box center [378, 215] width 418 height 391
drag, startPoint x: 439, startPoint y: 361, endPoint x: 484, endPoint y: 365, distance: 45.2
click at [445, 361] on div "Back to Dashboard Change Sender ID Customers Technicians Select a contact Outbo…" at bounding box center [378, 215] width 418 height 391
click at [446, 48] on div at bounding box center [388, 50] width 399 height 20
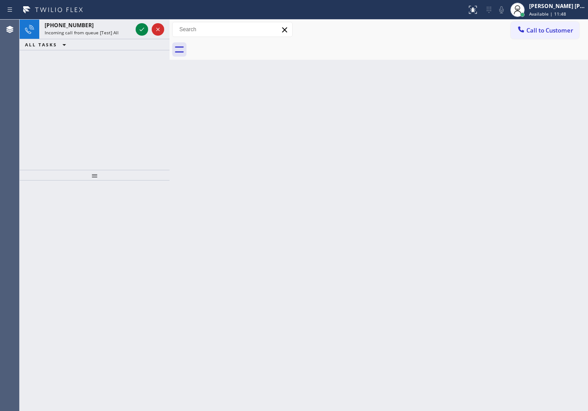
click at [394, 259] on div "Back to Dashboard Change Sender ID Customers Technicians Select a contact Outbo…" at bounding box center [378, 215] width 418 height 391
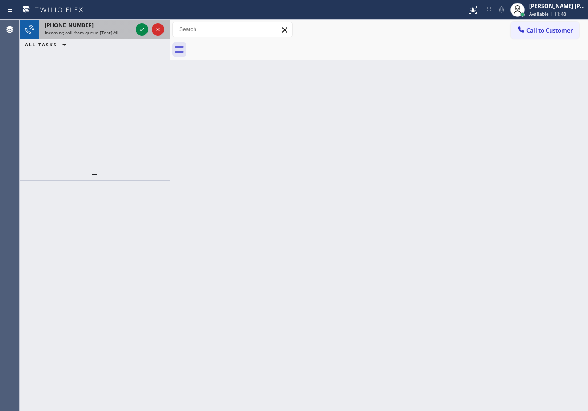
click at [83, 30] on span "Incoming call from queue [Test] All" at bounding box center [82, 32] width 74 height 6
click at [84, 31] on span "Incoming call from queue [Test] All" at bounding box center [82, 32] width 74 height 6
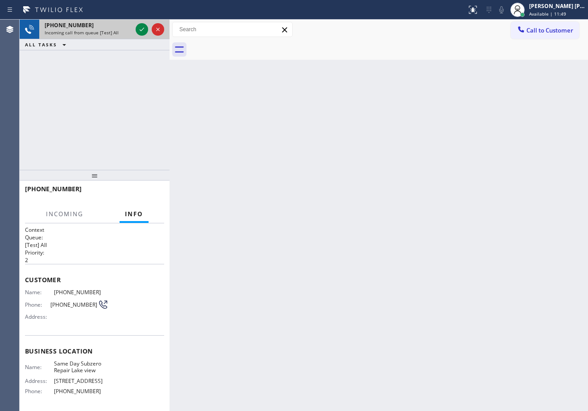
click at [84, 31] on span "Incoming call from queue [Test] All" at bounding box center [82, 32] width 74 height 6
click at [85, 31] on span "Incoming call from queue [Test] All" at bounding box center [82, 32] width 74 height 6
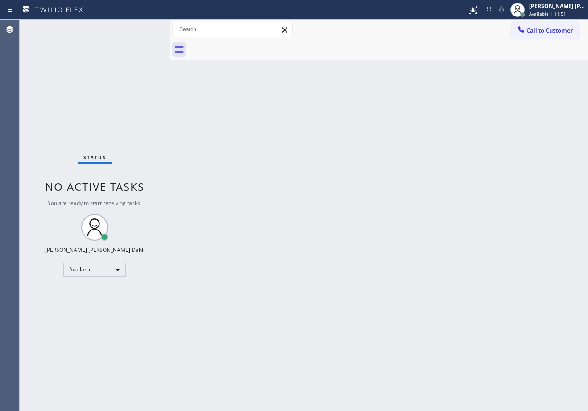
click at [120, 29] on div "Status No active tasks You are ready to start receiving tasks. [PERSON_NAME] [P…" at bounding box center [95, 215] width 150 height 391
click at [398, 329] on div "Back to Dashboard Change Sender ID Customers Technicians Select a contact Outbo…" at bounding box center [378, 215] width 418 height 391
click at [123, 27] on div "Status No active tasks You are ready to start receiving tasks. [PERSON_NAME] [P…" at bounding box center [95, 215] width 150 height 391
click at [376, 223] on div "Back to Dashboard Change Sender ID Customers Technicians Select a contact Outbo…" at bounding box center [378, 215] width 418 height 391
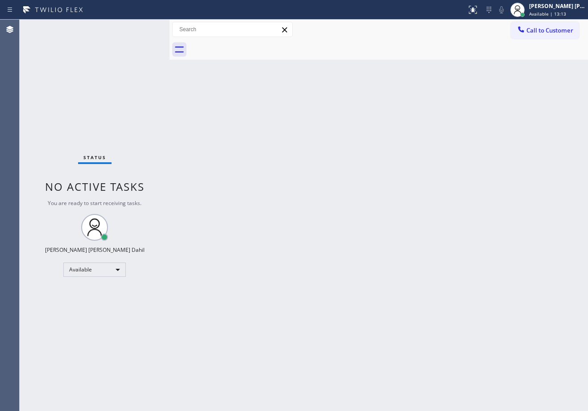
click at [374, 50] on div at bounding box center [388, 50] width 399 height 20
click at [506, 198] on div "Back to Dashboard Change Sender ID Customers Technicians Select a contact Outbo…" at bounding box center [378, 215] width 418 height 391
click at [403, 36] on div "Call to Customer Outbound call Location Search location Your caller id phone nu…" at bounding box center [378, 30] width 418 height 16
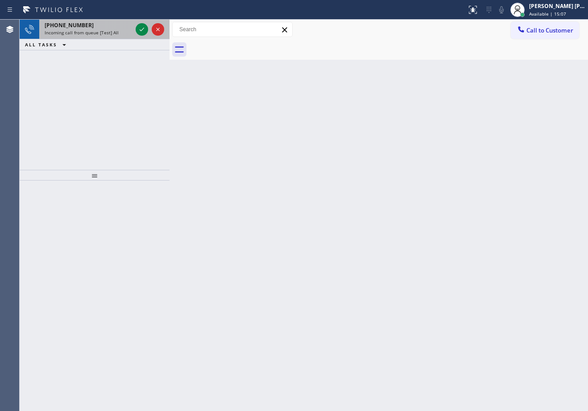
drag, startPoint x: 100, startPoint y: 16, endPoint x: 105, endPoint y: 29, distance: 13.7
click at [102, 18] on div "Status report No issues detected If you experience an issue, please download th…" at bounding box center [294, 10] width 588 height 20
click at [105, 29] on div "[PHONE_NUMBER] Incoming call from queue [Test] All" at bounding box center [86, 30] width 95 height 20
click at [105, 31] on span "Incoming call from queue [Test] All" at bounding box center [82, 32] width 74 height 6
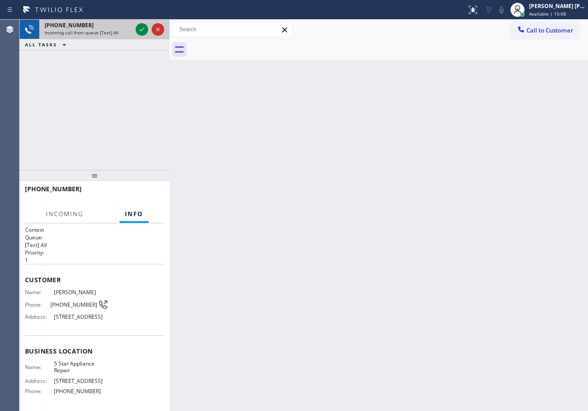
click at [105, 31] on span "Incoming call from queue [Test] All" at bounding box center [82, 32] width 74 height 6
drag, startPoint x: 105, startPoint y: 31, endPoint x: 114, endPoint y: 31, distance: 8.9
click at [106, 31] on span "Incoming call from queue [Test] All" at bounding box center [82, 32] width 74 height 6
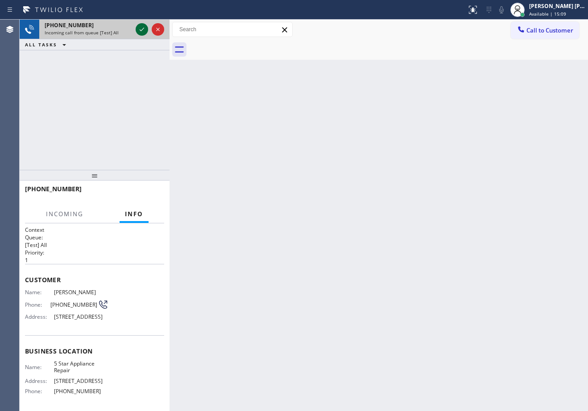
click at [140, 33] on icon at bounding box center [141, 29] width 11 height 11
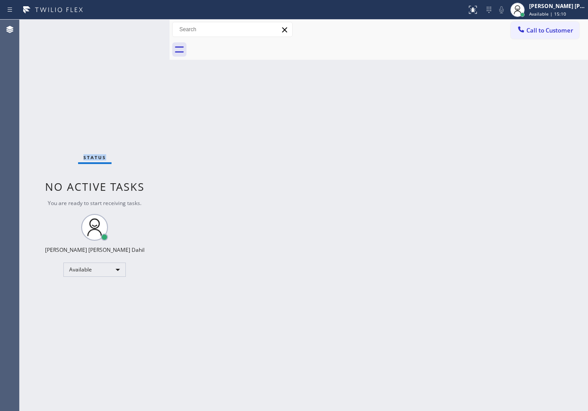
click at [140, 33] on div "Status No active tasks You are ready to start receiving tasks. [PERSON_NAME] [P…" at bounding box center [95, 215] width 150 height 391
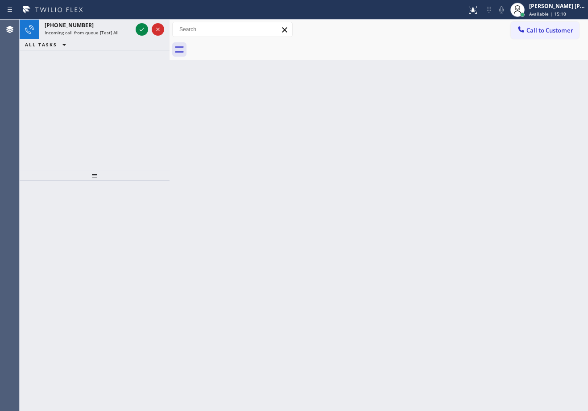
click at [140, 33] on icon at bounding box center [141, 29] width 11 height 11
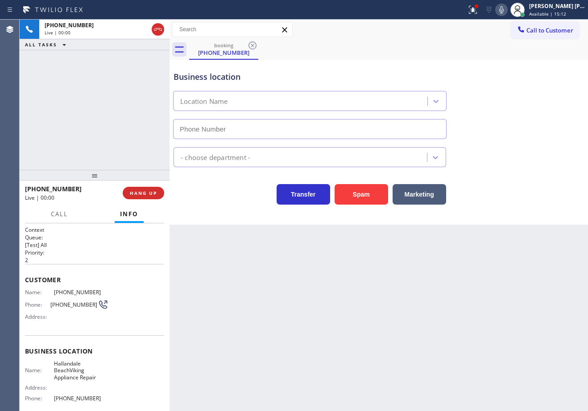
type input "[PHONE_NUMBER]"
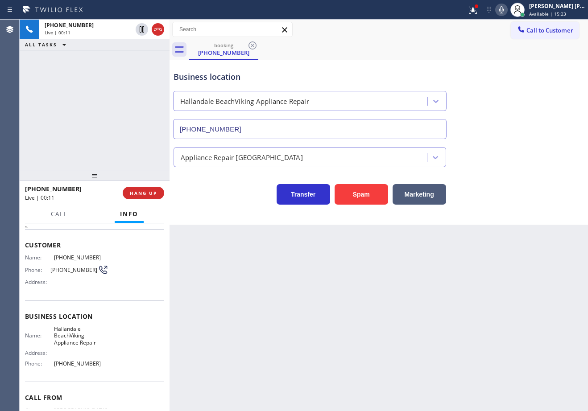
scroll to position [76, 0]
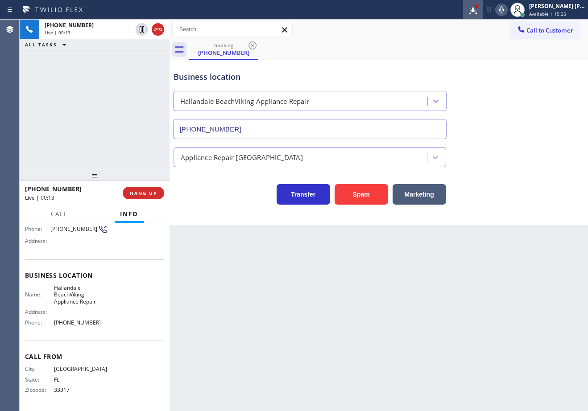
click at [477, 8] on icon at bounding box center [472, 9] width 11 height 11
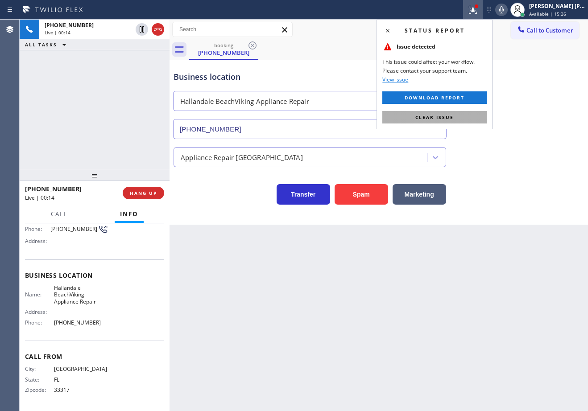
click at [477, 119] on button "Clear issue" at bounding box center [434, 117] width 104 height 12
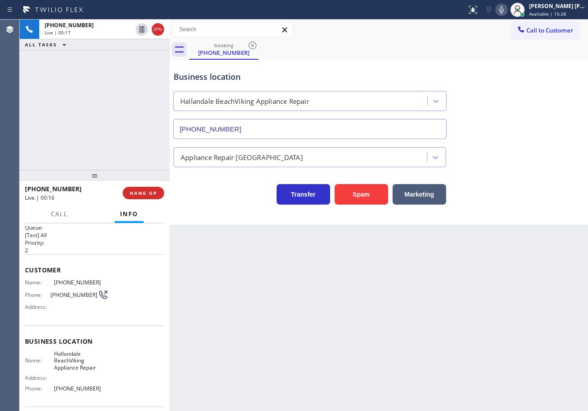
scroll to position [0, 0]
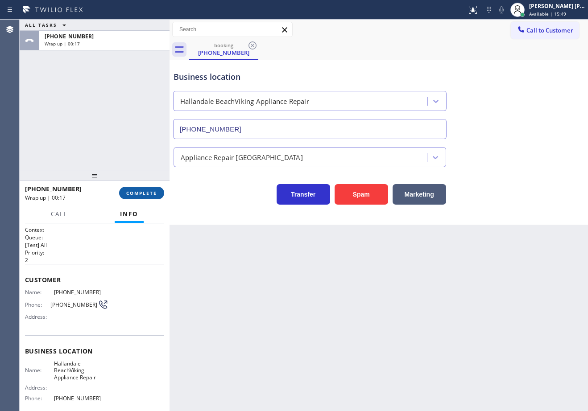
click at [138, 188] on button "COMPLETE" at bounding box center [141, 193] width 45 height 12
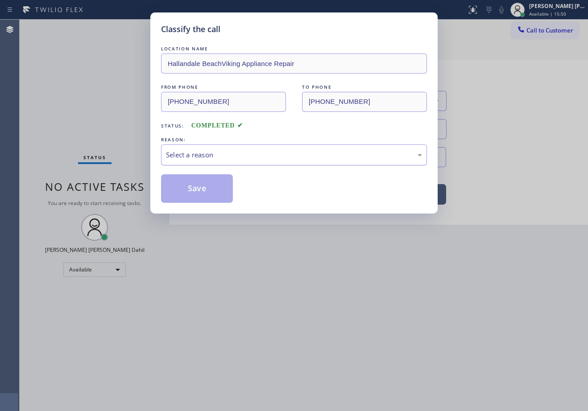
click at [184, 165] on div "Select a reason" at bounding box center [294, 154] width 266 height 21
click at [212, 194] on button "Save" at bounding box center [197, 188] width 72 height 29
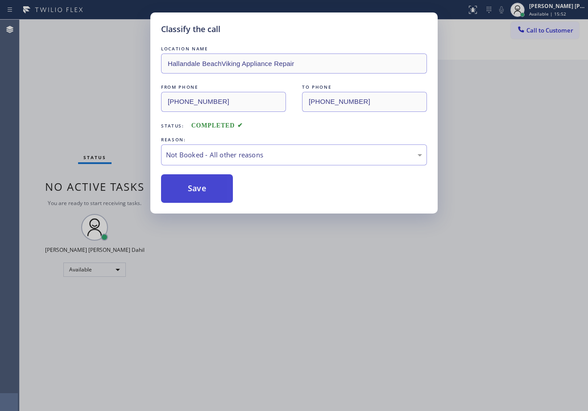
click at [212, 194] on button "Save" at bounding box center [197, 188] width 72 height 29
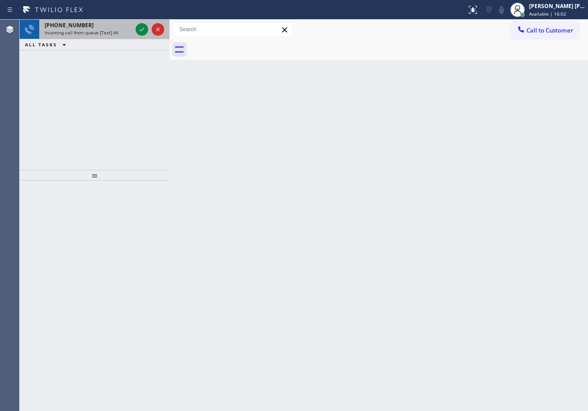
click at [100, 29] on div "[PHONE_NUMBER] Incoming call from queue [Test] All" at bounding box center [86, 30] width 95 height 20
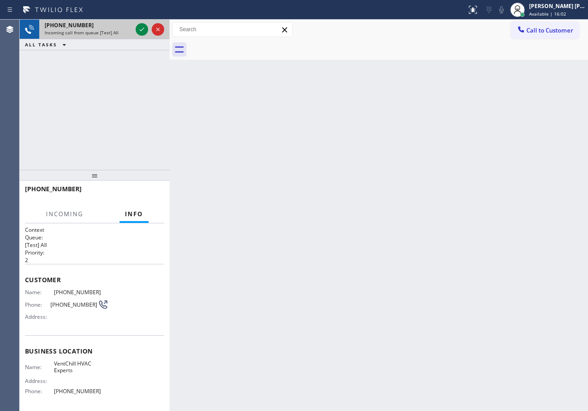
click at [100, 29] on div "[PHONE_NUMBER] Incoming call from queue [Test] All" at bounding box center [86, 30] width 95 height 20
click at [138, 30] on div at bounding box center [142, 29] width 12 height 11
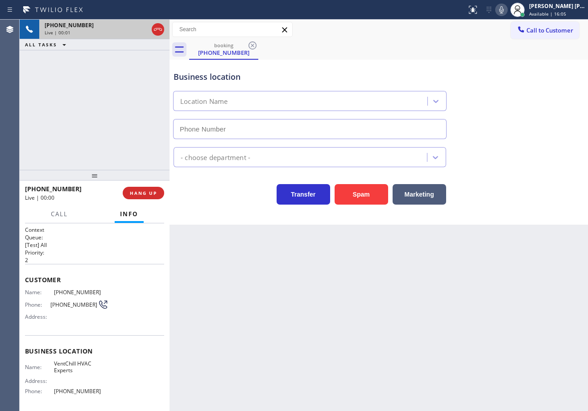
type input "[PHONE_NUMBER]"
click at [352, 199] on button "Spam" at bounding box center [360, 194] width 53 height 21
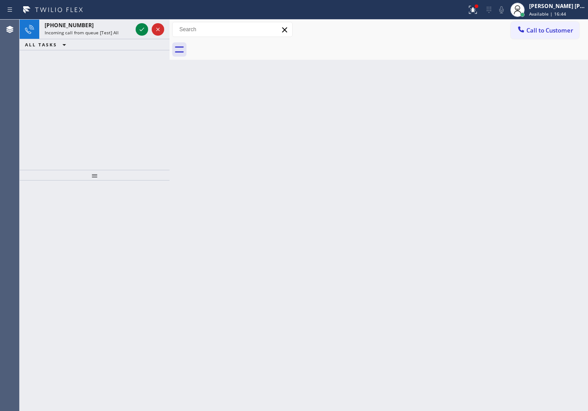
drag, startPoint x: 86, startPoint y: 14, endPoint x: 88, endPoint y: 41, distance: 26.4
click at [86, 15] on icon at bounding box center [53, 10] width 67 height 14
click at [88, 41] on div "ALL TASKS ALL TASKS ACTIVE TASKS TASKS IN WRAP UP" at bounding box center [95, 44] width 150 height 11
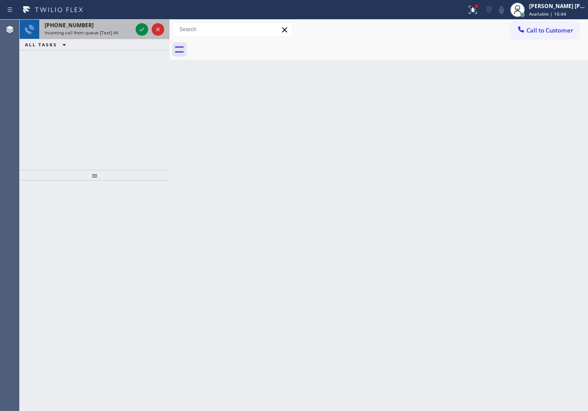
click at [91, 34] on div "[PHONE_NUMBER] Incoming call from queue [Test] All ALL TASKS ALL TASKS ACTIVE T…" at bounding box center [95, 35] width 150 height 31
click at [91, 33] on span "Incoming call from queue [Test] All" at bounding box center [82, 32] width 74 height 6
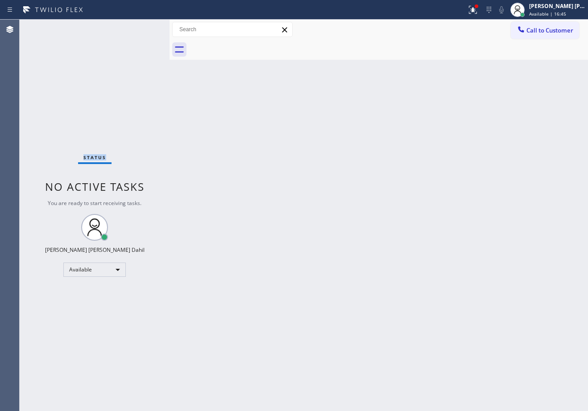
click at [91, 33] on div "Status No active tasks You are ready to start receiving tasks. [PERSON_NAME] [P…" at bounding box center [95, 215] width 150 height 391
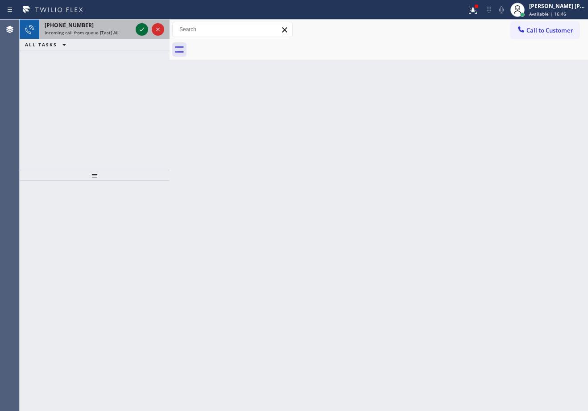
click at [139, 28] on icon at bounding box center [141, 29] width 11 height 11
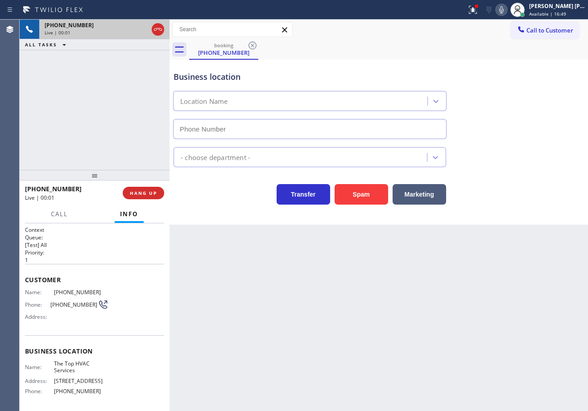
type input "[PHONE_NUMBER]"
click at [473, 12] on div at bounding box center [473, 9] width 20 height 11
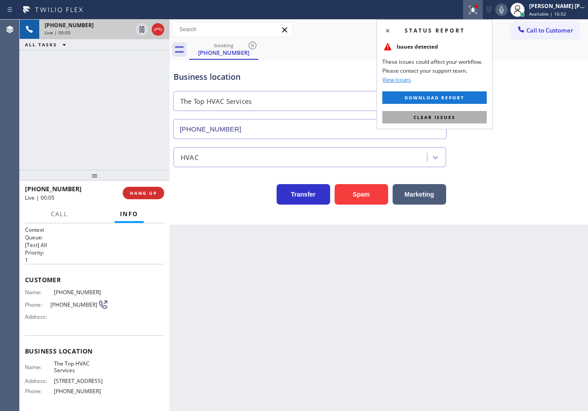
click at [470, 121] on button "Clear issues" at bounding box center [434, 117] width 104 height 12
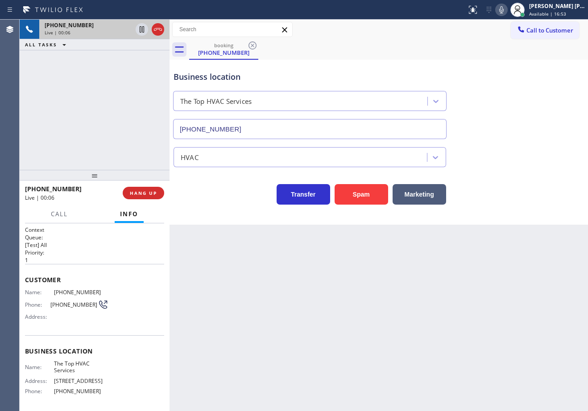
click at [506, 11] on icon at bounding box center [501, 9] width 11 height 11
click at [523, 110] on div "Business location The Top HVAC Services [PHONE_NUMBER]" at bounding box center [379, 98] width 414 height 81
click at [504, 12] on rect at bounding box center [501, 9] width 6 height 6
click at [506, 10] on icon at bounding box center [501, 9] width 11 height 11
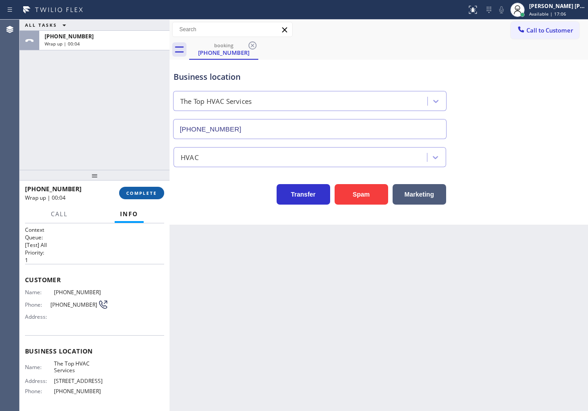
click at [142, 187] on button "COMPLETE" at bounding box center [141, 193] width 45 height 12
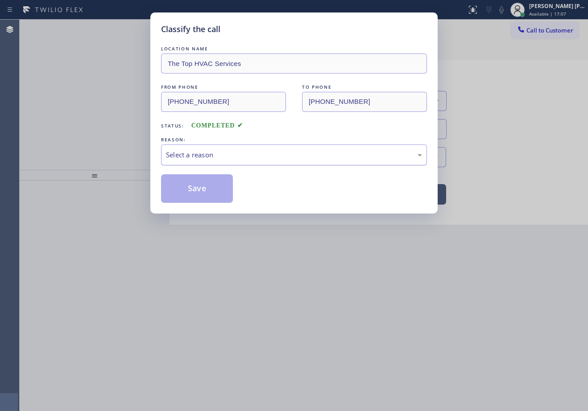
click at [280, 162] on div "Select a reason" at bounding box center [294, 154] width 266 height 21
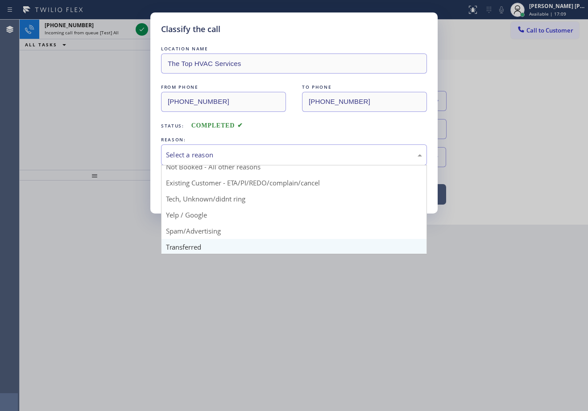
scroll to position [56, 0]
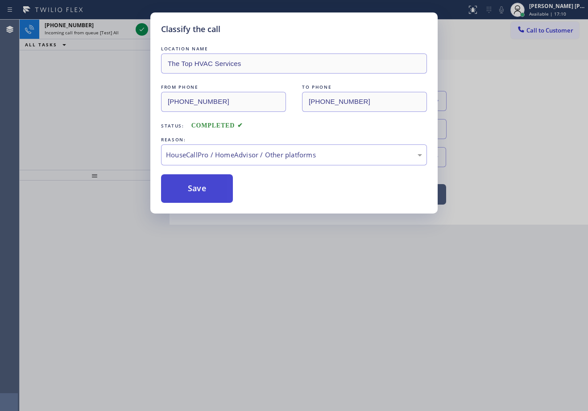
click at [230, 183] on button "Save" at bounding box center [197, 188] width 72 height 29
click at [225, 189] on button "Save" at bounding box center [197, 188] width 72 height 29
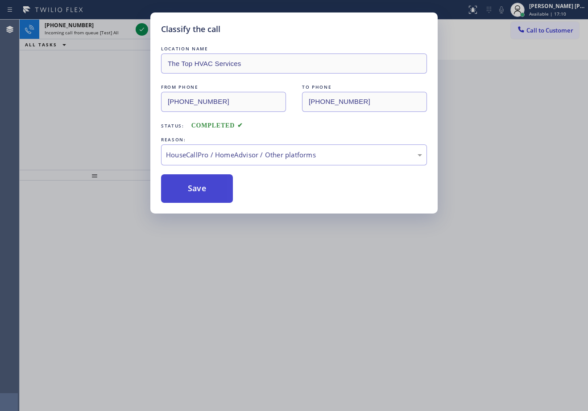
click at [224, 189] on button "Save" at bounding box center [197, 188] width 72 height 29
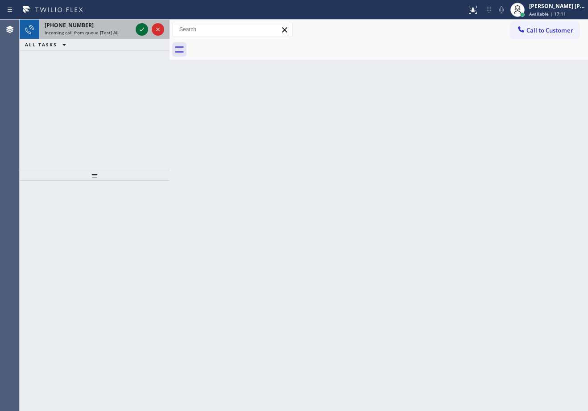
click at [138, 28] on icon at bounding box center [141, 29] width 11 height 11
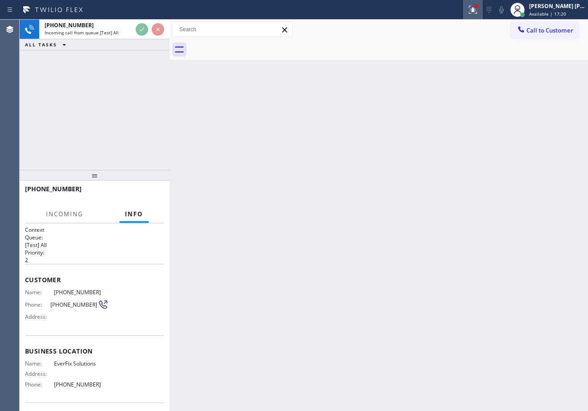
click at [477, 13] on icon at bounding box center [473, 10] width 8 height 8
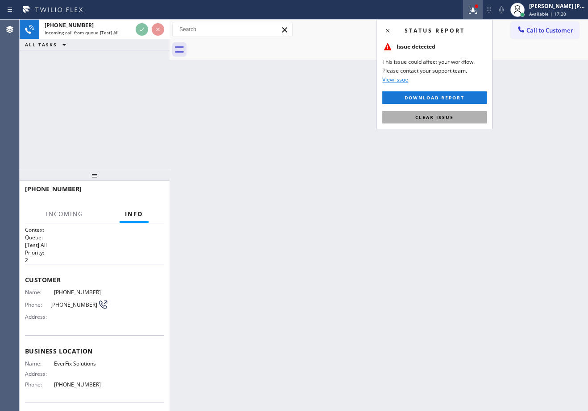
click at [460, 120] on button "Clear issue" at bounding box center [434, 117] width 104 height 12
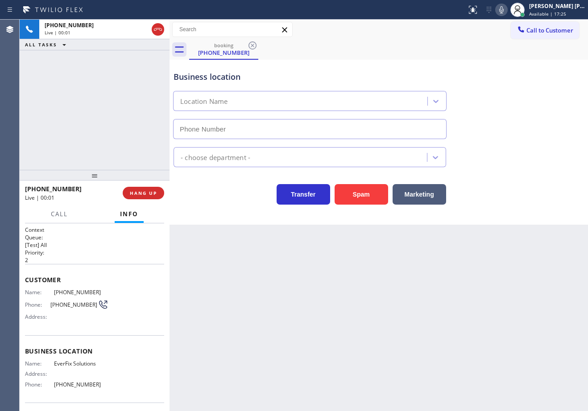
type input "[PHONE_NUMBER]"
click at [371, 189] on button "Spam" at bounding box center [360, 194] width 53 height 21
click at [370, 189] on button "Spam" at bounding box center [360, 194] width 53 height 21
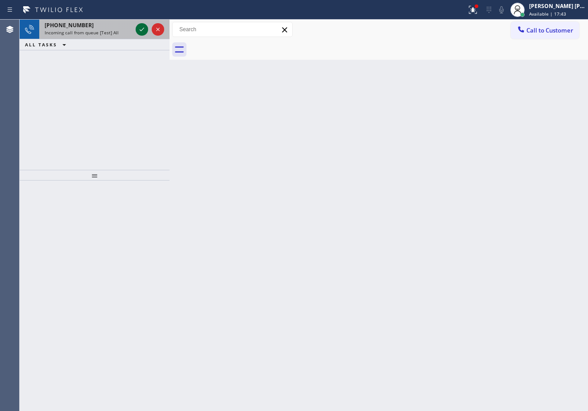
click at [140, 29] on icon at bounding box center [141, 29] width 11 height 11
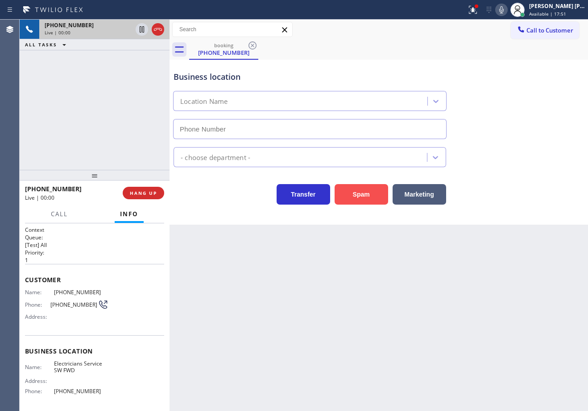
type input "[PHONE_NUMBER]"
click at [383, 195] on button "Spam" at bounding box center [360, 194] width 53 height 21
click at [378, 194] on button "Spam" at bounding box center [360, 194] width 53 height 21
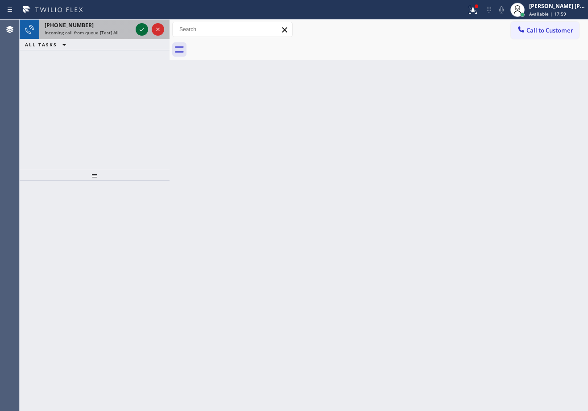
drag, startPoint x: 518, startPoint y: 2, endPoint x: 140, endPoint y: 29, distance: 379.1
click at [140, 29] on icon at bounding box center [141, 29] width 11 height 11
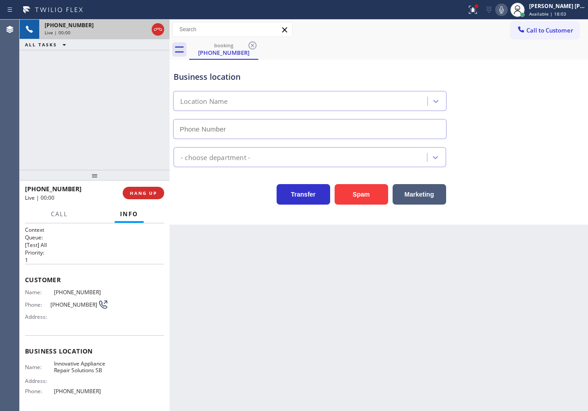
type input "[PHONE_NUMBER]"
click at [478, 6] on div at bounding box center [476, 6] width 4 height 4
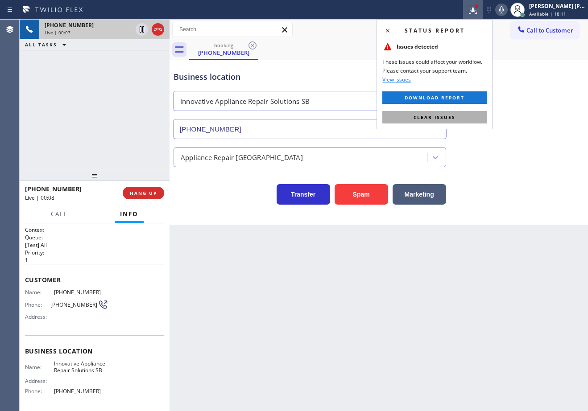
click at [474, 118] on button "Clear issues" at bounding box center [434, 117] width 104 height 12
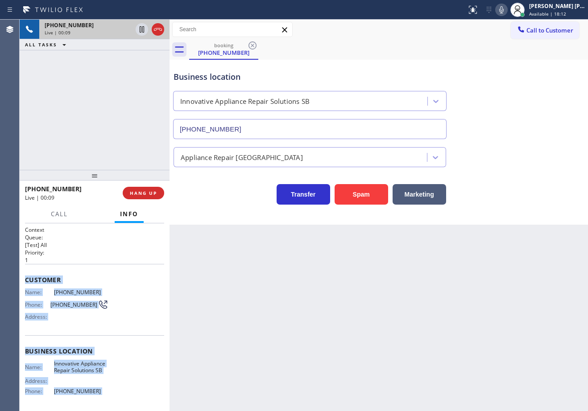
scroll to position [69, 0]
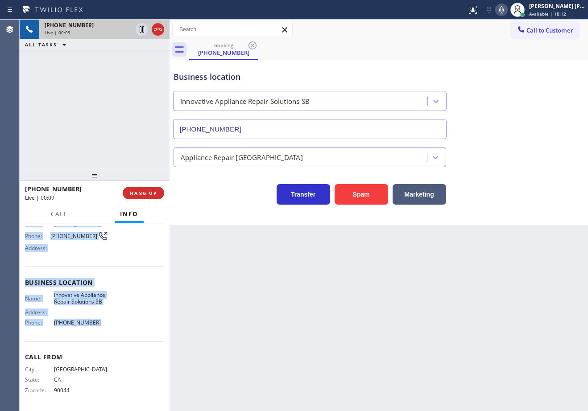
drag, startPoint x: 22, startPoint y: 279, endPoint x: 103, endPoint y: 333, distance: 96.7
click at [103, 333] on div "Context Queue: [Test] All Priority: 1 Customer Name: [PHONE_NUMBER] Phone: [PHO…" at bounding box center [95, 317] width 150 height 188
copy div "Customer Name: [PHONE_NUMBER] Phone: [PHONE_NUMBER] Address: Business location …"
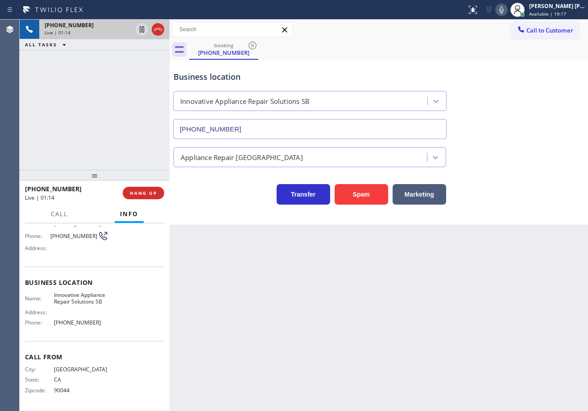
click at [69, 142] on div "[PHONE_NUMBER] Live | 01:14 ALL TASKS ALL TASKS ACTIVE TASKS TASKS IN WRAP UP" at bounding box center [95, 95] width 150 height 150
click at [468, 62] on div "Business location Innovative Appliance Repair Solutions SB [PHONE_NUMBER]" at bounding box center [379, 98] width 414 height 81
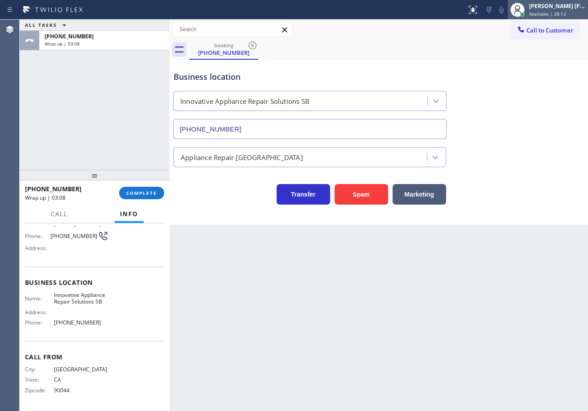
click at [565, 9] on div "[PERSON_NAME] [PERSON_NAME] Dahil" at bounding box center [557, 6] width 56 height 8
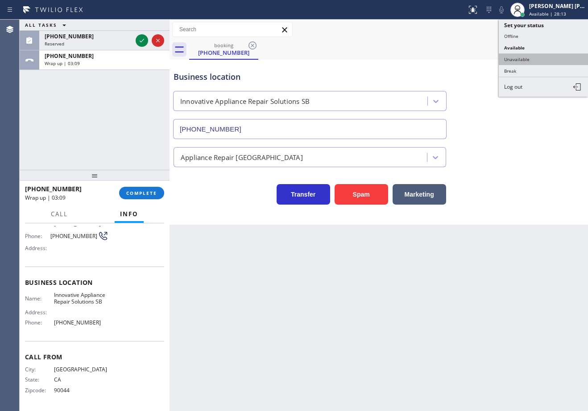
click at [531, 56] on button "Unavailable" at bounding box center [542, 59] width 89 height 12
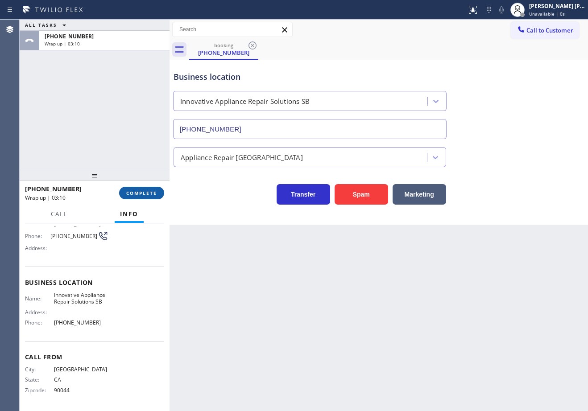
click at [142, 192] on span "COMPLETE" at bounding box center [141, 193] width 31 height 6
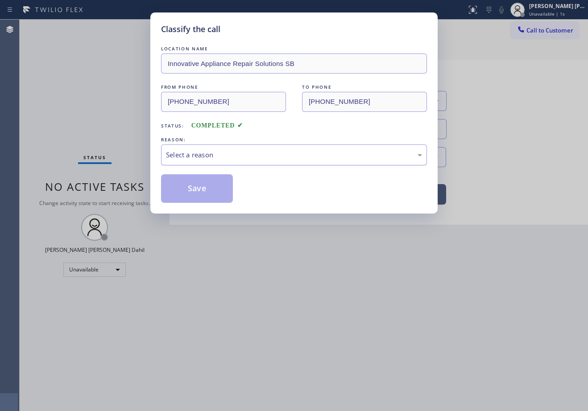
click at [244, 165] on div "LOCATION NAME Innovative Appliance Repair Solutions SB FROM PHONE [PHONE_NUMBER…" at bounding box center [294, 123] width 266 height 159
click at [244, 161] on div "Select a reason" at bounding box center [294, 154] width 266 height 21
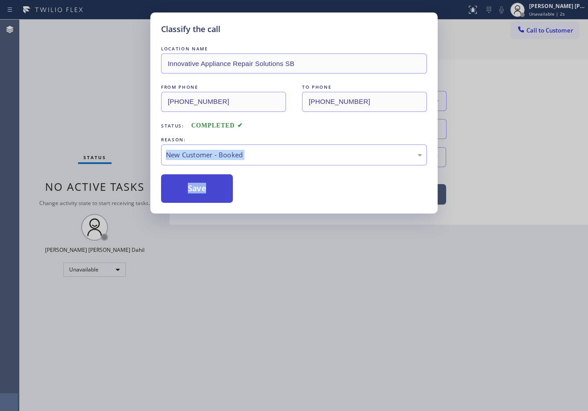
click at [216, 185] on button "Save" at bounding box center [197, 188] width 72 height 29
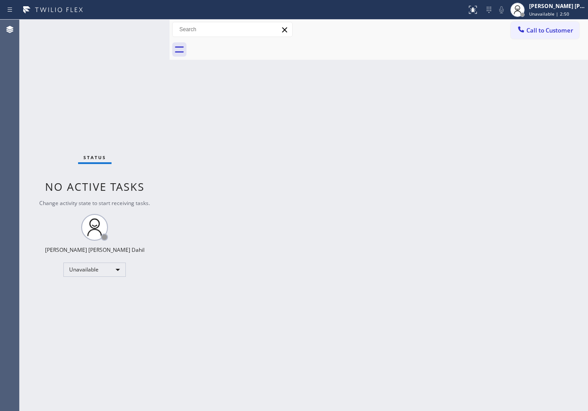
drag, startPoint x: 559, startPoint y: 10, endPoint x: 550, endPoint y: 29, distance: 20.5
click at [559, 11] on div "[PERSON_NAME] [PERSON_NAME] Dahil Unavailable | 2:50" at bounding box center [557, 10] width 61 height 16
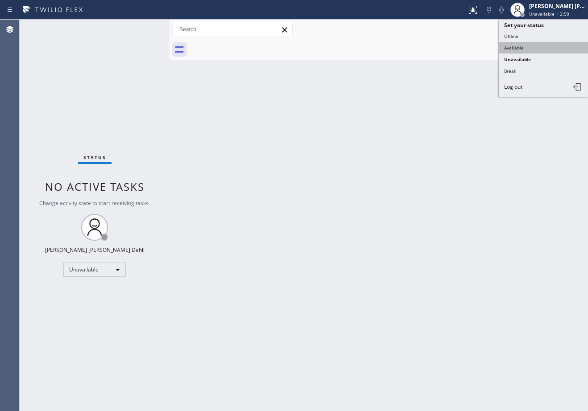
click at [531, 47] on button "Available" at bounding box center [542, 48] width 89 height 12
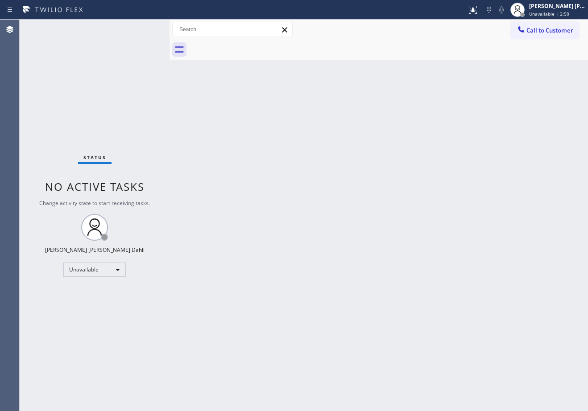
drag, startPoint x: 489, startPoint y: 134, endPoint x: 497, endPoint y: 144, distance: 12.8
click at [490, 136] on div "Back to Dashboard Change Sender ID Customers Technicians Select a contact Outbo…" at bounding box center [378, 215] width 418 height 391
click at [389, 285] on div "Back to Dashboard Change Sender ID Customers Technicians Select a contact Outbo…" at bounding box center [378, 215] width 418 height 391
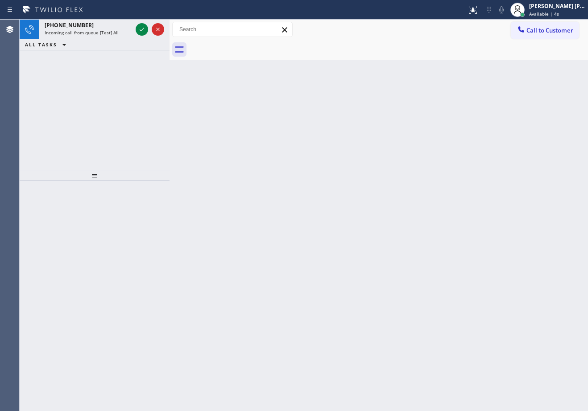
click at [386, 287] on div "Back to Dashboard Change Sender ID Customers Technicians Select a contact Outbo…" at bounding box center [378, 215] width 418 height 391
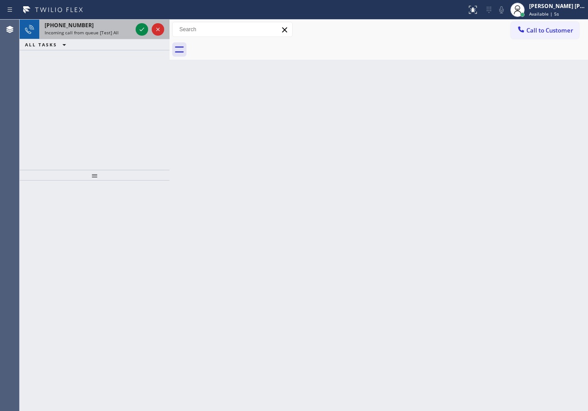
click at [101, 35] on span "Incoming call from queue [Test] All" at bounding box center [82, 32] width 74 height 6
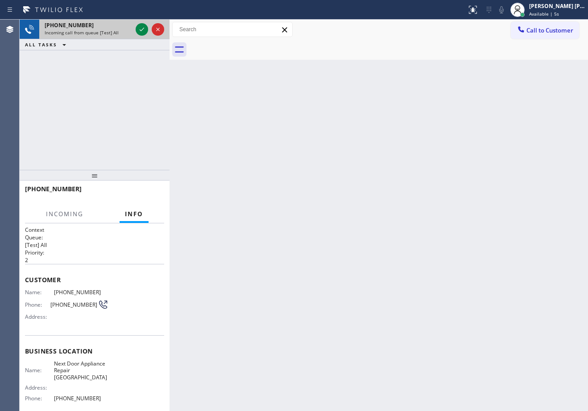
click at [101, 35] on span "Incoming call from queue [Test] All" at bounding box center [82, 32] width 74 height 6
click at [140, 30] on icon at bounding box center [142, 30] width 4 height 4
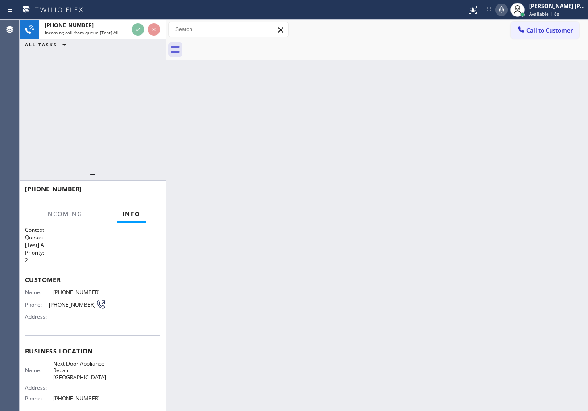
drag, startPoint x: 165, startPoint y: 36, endPoint x: 256, endPoint y: 181, distance: 171.5
click at [165, 37] on div at bounding box center [165, 215] width 0 height 391
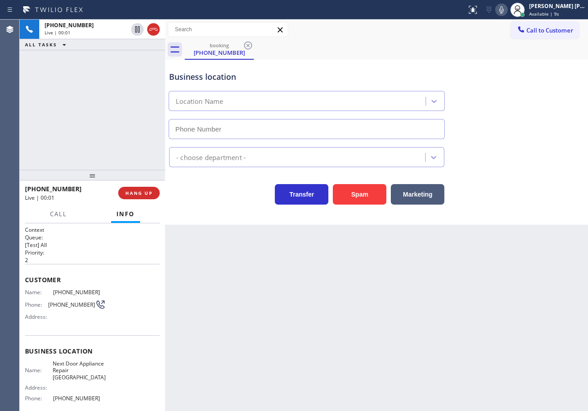
type input "[PHONE_NUMBER]"
click at [354, 200] on button "Spam" at bounding box center [359, 194] width 53 height 21
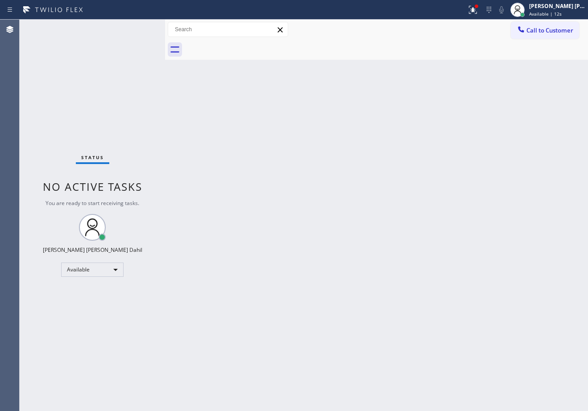
click at [354, 200] on div "Back to Dashboard Change Sender ID Customers Technicians Select a contact Outbo…" at bounding box center [376, 215] width 423 height 391
click at [478, 12] on icon at bounding box center [472, 9] width 11 height 11
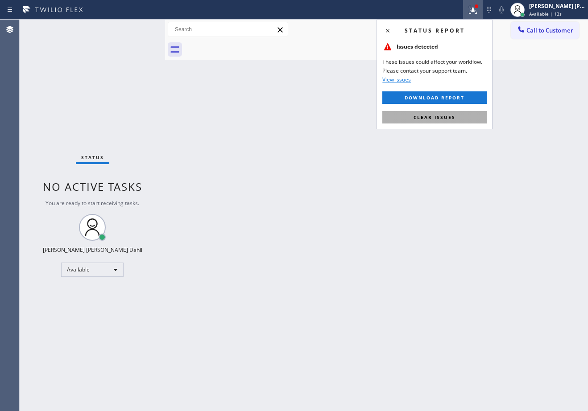
click at [446, 120] on button "Clear issues" at bounding box center [434, 117] width 104 height 12
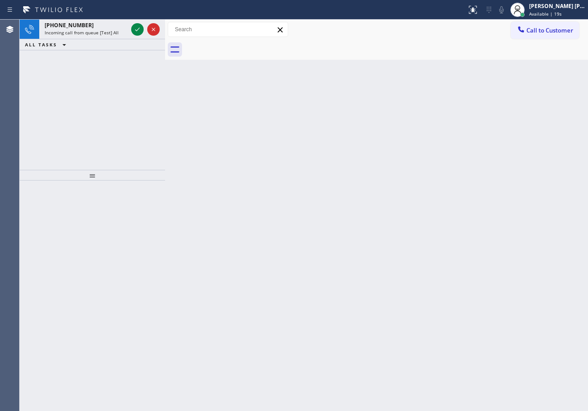
click at [414, 147] on div "Back to Dashboard Change Sender ID Customers Technicians Select a contact Outbo…" at bounding box center [376, 215] width 423 height 391
click at [100, 24] on div "[PHONE_NUMBER]" at bounding box center [86, 25] width 83 height 8
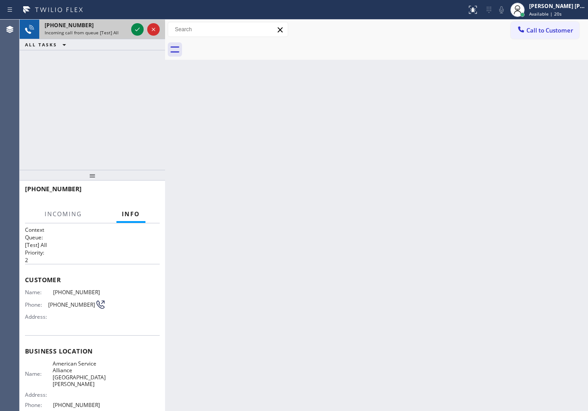
click at [100, 24] on div "[PHONE_NUMBER]" at bounding box center [86, 25] width 83 height 8
click at [138, 30] on icon at bounding box center [137, 29] width 11 height 11
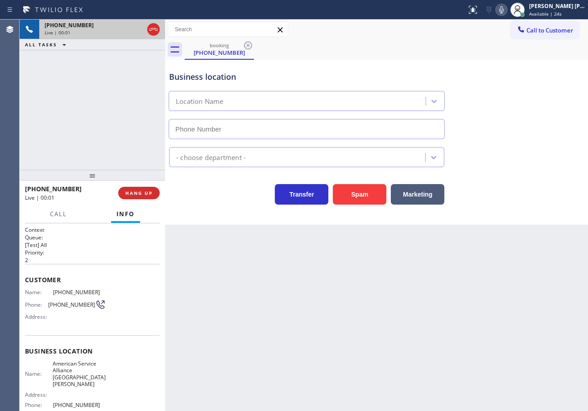
type input "[PHONE_NUMBER]"
click at [344, 372] on div "Back to Dashboard Change Sender ID Customers Technicians Select a contact Outbo…" at bounding box center [376, 215] width 423 height 391
click at [310, 359] on div "Back to Dashboard Change Sender ID Customers Technicians Select a contact Outbo…" at bounding box center [376, 215] width 423 height 391
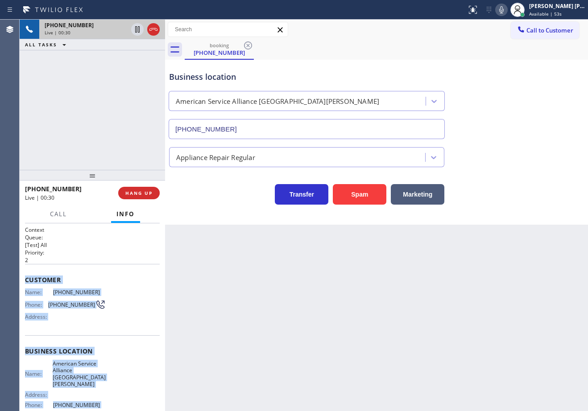
scroll to position [76, 0]
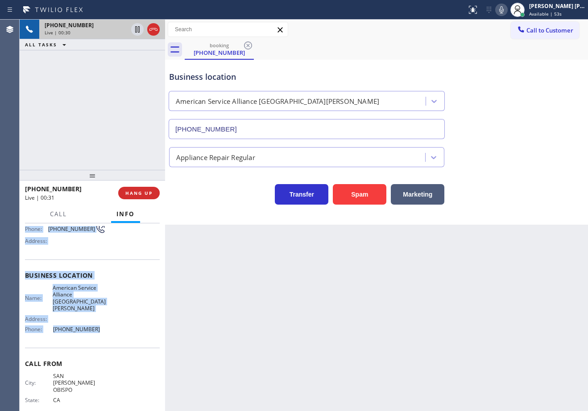
drag, startPoint x: 22, startPoint y: 276, endPoint x: 346, endPoint y: 296, distance: 324.3
click at [104, 329] on div "Context Queue: [Test] All Priority: 2 Customer Name: [PHONE_NUMBER] Phone: [PHO…" at bounding box center [92, 317] width 145 height 188
copy div "Customer Name: [PHONE_NUMBER] Phone: [PHONE_NUMBER] Address: Business location …"
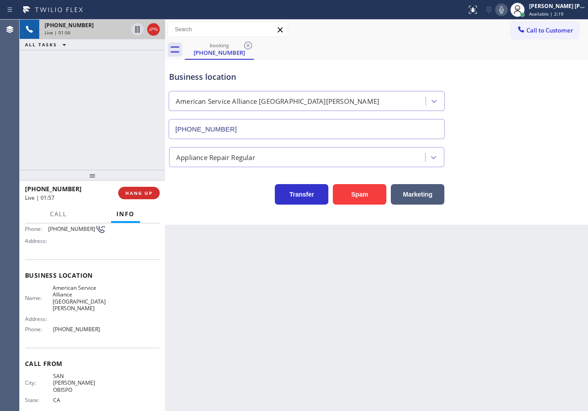
click at [571, 160] on div "Appliance Repair Regular" at bounding box center [376, 156] width 418 height 24
click at [570, 159] on div "Appliance Repair Regular" at bounding box center [376, 156] width 418 height 24
click at [570, 158] on div "Appliance Repair Regular" at bounding box center [376, 156] width 418 height 24
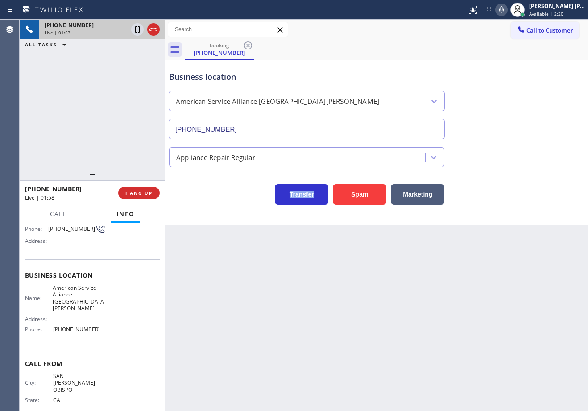
click at [570, 158] on div "Appliance Repair Regular" at bounding box center [376, 156] width 418 height 24
click at [568, 157] on div "Appliance Repair Regular" at bounding box center [376, 156] width 418 height 24
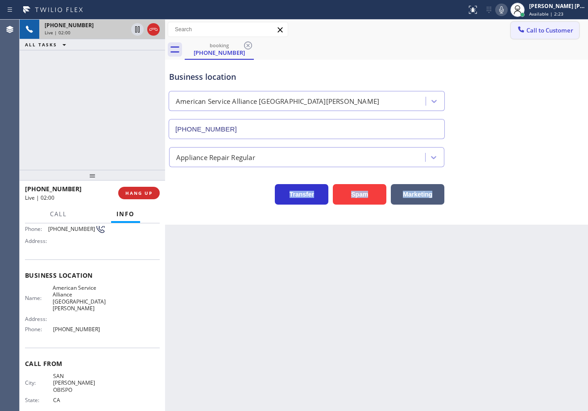
click at [506, 11] on icon at bounding box center [501, 9] width 11 height 11
click at [519, 58] on div "booking [PHONE_NUMBER]" at bounding box center [386, 50] width 403 height 20
click at [136, 29] on icon at bounding box center [137, 29] width 4 height 6
click at [121, 55] on div "[PHONE_NUMBER] Live | 03:18 ALL TASKS ALL TASKS ACTIVE TASKS TASKS IN WRAP UP" at bounding box center [92, 95] width 145 height 150
click at [135, 29] on icon at bounding box center [137, 29] width 11 height 11
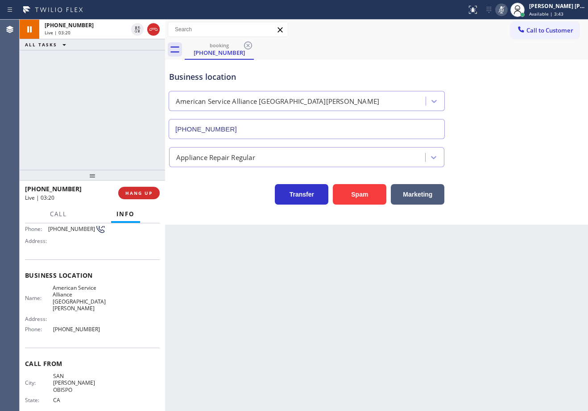
click at [506, 9] on icon at bounding box center [501, 9] width 11 height 11
click at [505, 81] on div "Business location American Service Alliance [GEOGRAPHIC_DATA][PERSON_NAME] [PHO…" at bounding box center [376, 98] width 418 height 81
click at [518, 75] on div "Business location American Service Alliance [GEOGRAPHIC_DATA][PERSON_NAME] [PHO…" at bounding box center [376, 98] width 418 height 81
click at [491, 78] on div "Business location American Service Alliance [GEOGRAPHIC_DATA][PERSON_NAME] [PHO…" at bounding box center [376, 98] width 418 height 81
click at [502, 66] on div "Business location American Service Alliance [GEOGRAPHIC_DATA][PERSON_NAME] [PHO…" at bounding box center [376, 98] width 418 height 81
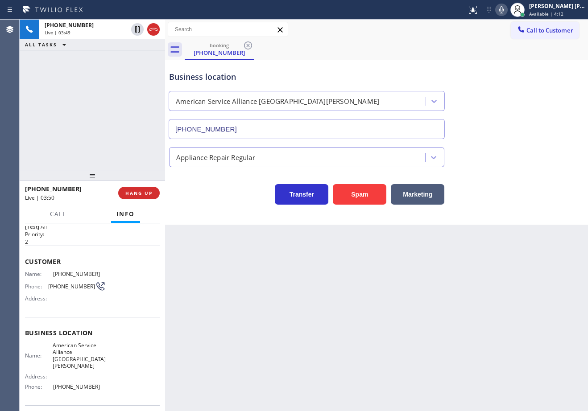
scroll to position [0, 0]
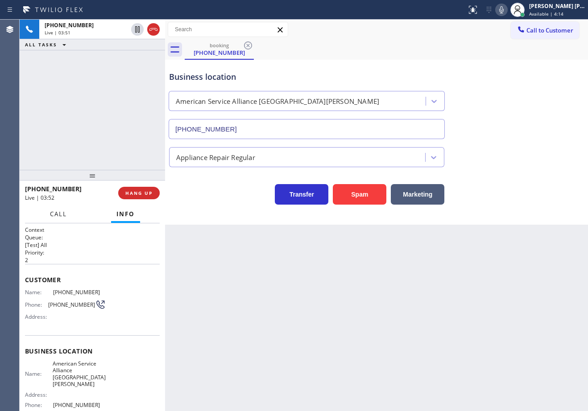
click at [58, 214] on span "Call" at bounding box center [58, 214] width 17 height 8
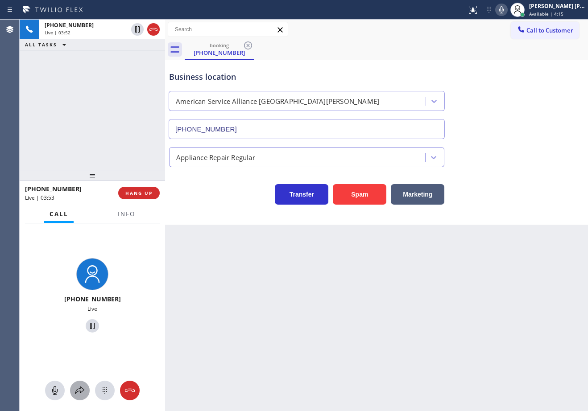
click at [85, 387] on div at bounding box center [80, 390] width 20 height 11
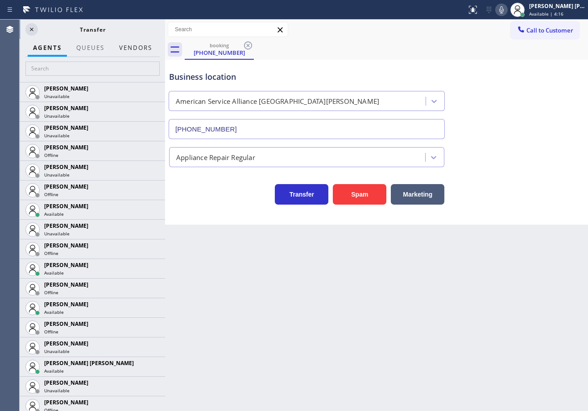
click at [131, 51] on button "Vendors" at bounding box center [136, 47] width 44 height 17
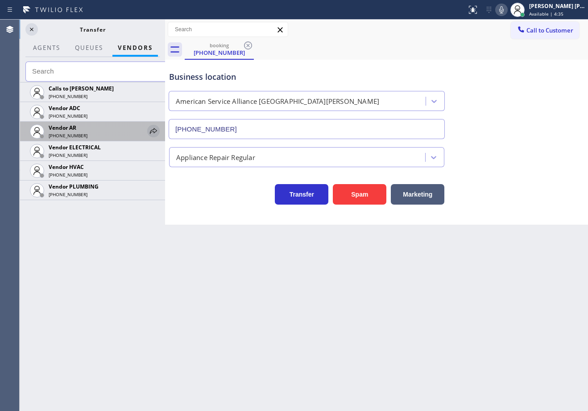
click at [155, 133] on icon at bounding box center [153, 131] width 11 height 11
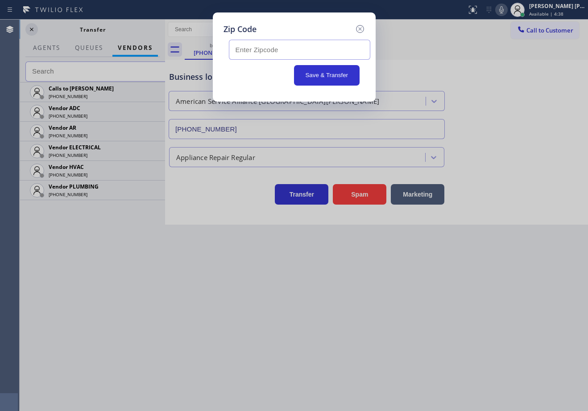
click at [290, 49] on input "text" at bounding box center [299, 50] width 141 height 20
paste input "93108"
type input "93108"
click at [333, 77] on button "Save & Transfer" at bounding box center [327, 75] width 66 height 21
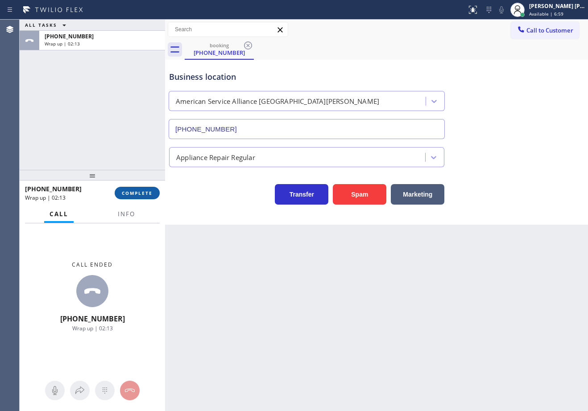
drag, startPoint x: 137, startPoint y: 173, endPoint x: 148, endPoint y: 189, distance: 19.9
click at [138, 174] on div at bounding box center [92, 175] width 145 height 11
drag, startPoint x: 148, startPoint y: 189, endPoint x: 150, endPoint y: 196, distance: 7.0
click at [149, 193] on button "COMPLETE" at bounding box center [137, 195] width 45 height 12
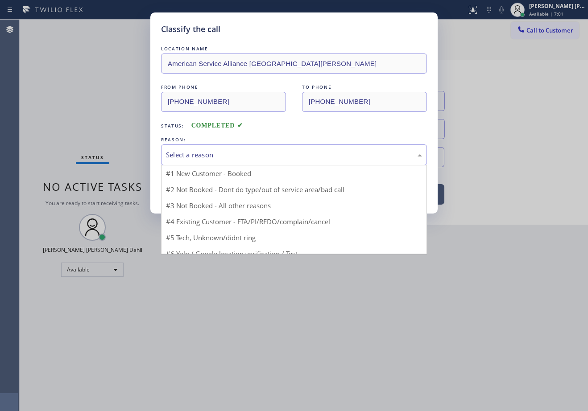
click at [225, 163] on div "Select a reason" at bounding box center [294, 154] width 266 height 21
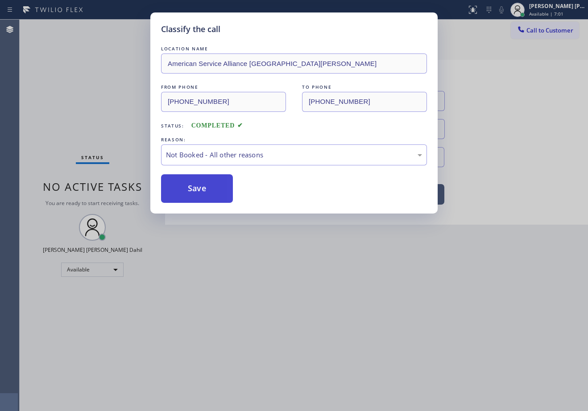
click at [206, 186] on button "Save" at bounding box center [197, 188] width 72 height 29
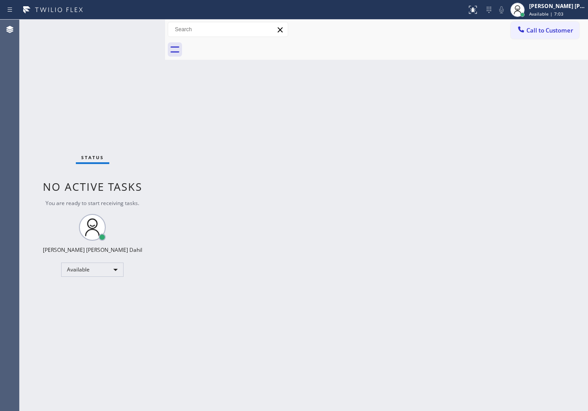
click at [537, 356] on div "Back to Dashboard Change Sender ID Customers Technicians Select a contact Outbo…" at bounding box center [376, 215] width 423 height 391
click at [312, 138] on div "Back to Dashboard Change Sender ID Customers Technicians Select a contact Outbo…" at bounding box center [376, 215] width 423 height 391
drag, startPoint x: 386, startPoint y: 317, endPoint x: 450, endPoint y: 408, distance: 111.3
click at [391, 319] on div "Back to Dashboard Change Sender ID Customers Technicians Select a contact Outbo…" at bounding box center [376, 215] width 423 height 391
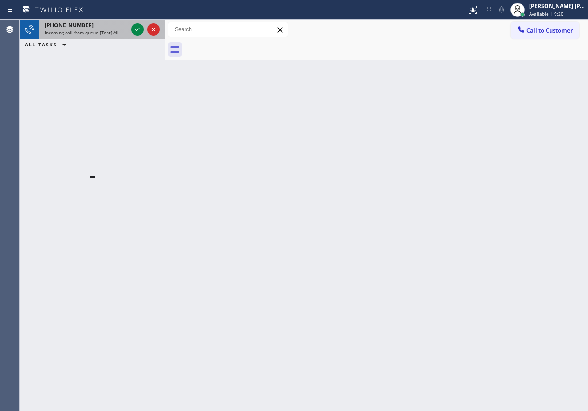
click at [93, 37] on div "[PHONE_NUMBER] Incoming call from queue [Test] All" at bounding box center [84, 30] width 90 height 20
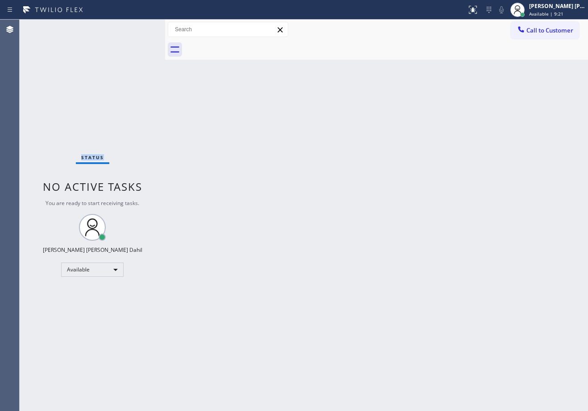
click at [94, 33] on div "Status No active tasks You are ready to start receiving tasks. [PERSON_NAME] [P…" at bounding box center [92, 215] width 145 height 391
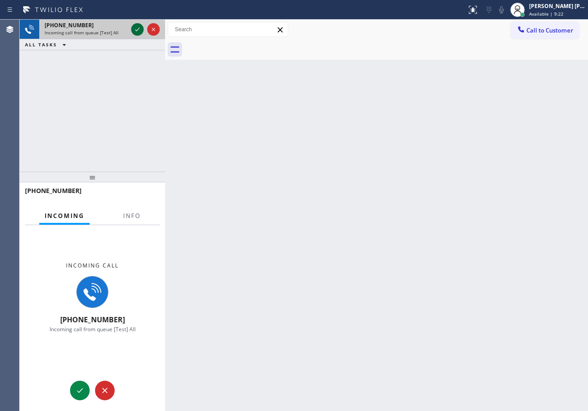
click at [137, 32] on icon at bounding box center [137, 29] width 11 height 11
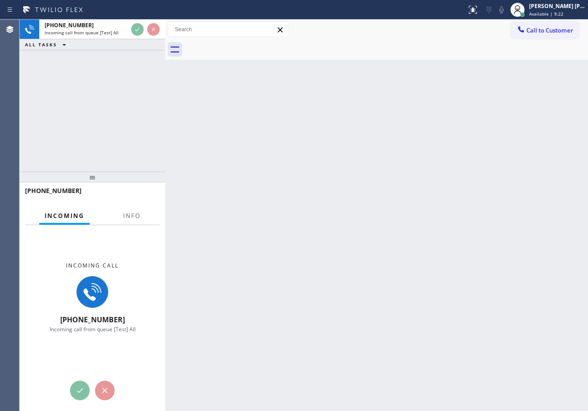
click at [136, 36] on div at bounding box center [145, 30] width 32 height 20
click at [137, 218] on span "Info" at bounding box center [131, 216] width 17 height 8
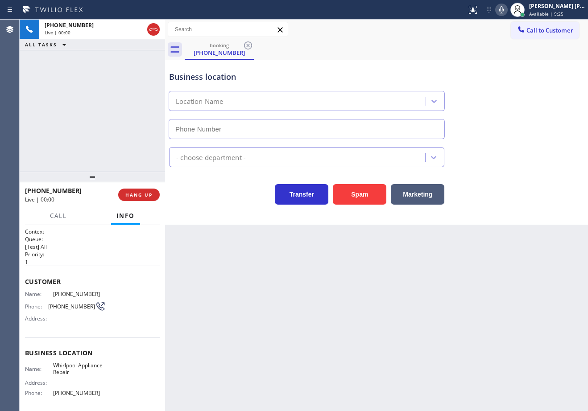
type input "[PHONE_NUMBER]"
click at [506, 4] on icon at bounding box center [501, 9] width 11 height 11
click at [515, 91] on div "Business location Whirlpool Appliance Repair [PHONE_NUMBER]" at bounding box center [376, 98] width 418 height 81
click at [506, 14] on icon at bounding box center [501, 9] width 11 height 11
click at [506, 12] on icon at bounding box center [501, 9] width 11 height 11
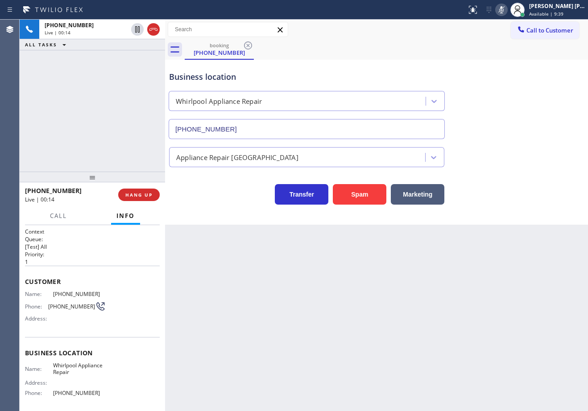
drag, startPoint x: 522, startPoint y: 80, endPoint x: 515, endPoint y: 77, distance: 7.2
click at [522, 80] on div "Business location Whirlpool Appliance Repair [PHONE_NUMBER]" at bounding box center [376, 98] width 418 height 81
click at [506, 10] on icon at bounding box center [501, 9] width 11 height 11
drag, startPoint x: 108, startPoint y: 153, endPoint x: 362, endPoint y: 77, distance: 264.9
click at [108, 152] on div "[PHONE_NUMBER] Live | 00:19 ALL TASKS ALL TASKS ACTIVE TASKS TASKS IN WRAP UP" at bounding box center [92, 96] width 145 height 152
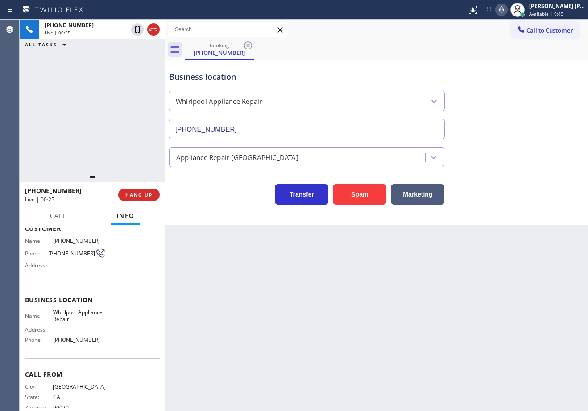
scroll to position [70, 0]
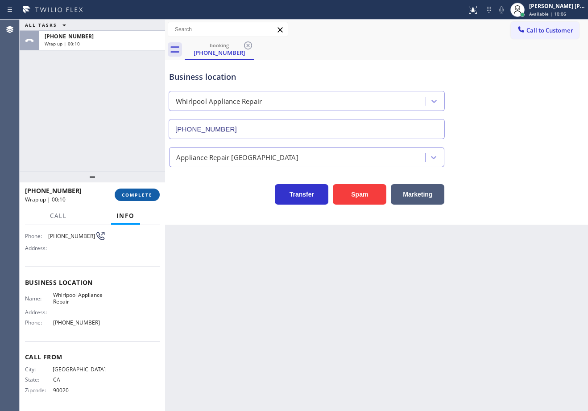
click at [129, 195] on span "COMPLETE" at bounding box center [137, 195] width 31 height 6
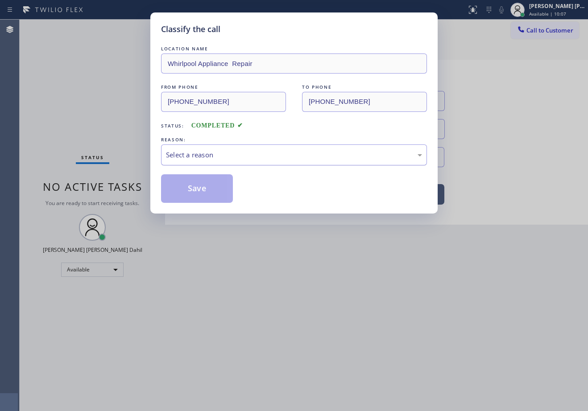
click at [192, 160] on div "Select a reason" at bounding box center [294, 154] width 266 height 21
click at [211, 192] on button "Save" at bounding box center [197, 188] width 72 height 29
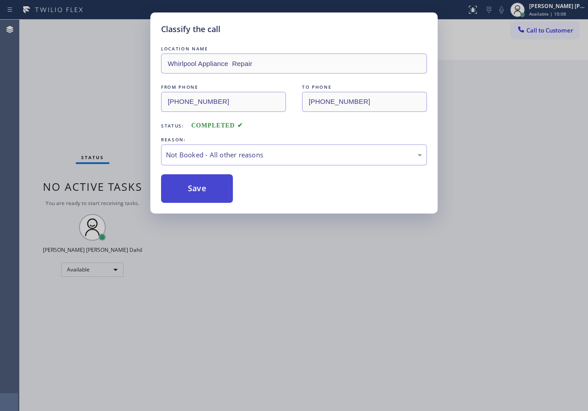
click at [211, 192] on button "Save" at bounding box center [197, 188] width 72 height 29
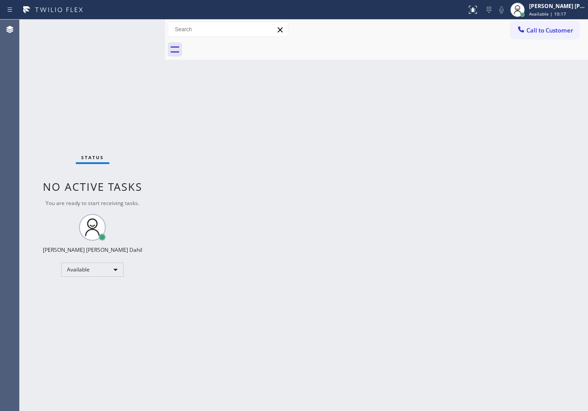
drag, startPoint x: 469, startPoint y: 264, endPoint x: 469, endPoint y: 257, distance: 7.1
click at [469, 264] on div "Back to Dashboard Change Sender ID Customers Technicians Select a contact Outbo…" at bounding box center [376, 215] width 423 height 391
click at [109, 32] on div "Status No active tasks You are ready to start receiving tasks. [PERSON_NAME] [P…" at bounding box center [92, 215] width 145 height 391
click at [118, 30] on div "Status No active tasks You are ready to start receiving tasks. [PERSON_NAME] [P…" at bounding box center [92, 215] width 145 height 391
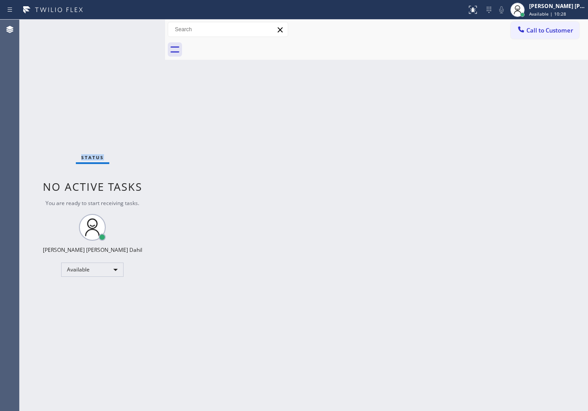
click at [118, 30] on div "Status No active tasks You are ready to start receiving tasks. [PERSON_NAME] [P…" at bounding box center [92, 215] width 145 height 391
drag, startPoint x: 118, startPoint y: 30, endPoint x: 128, endPoint y: 34, distance: 10.6
click at [118, 31] on div "Status No active tasks You are ready to start receiving tasks. [PERSON_NAME] [P…" at bounding box center [92, 215] width 145 height 391
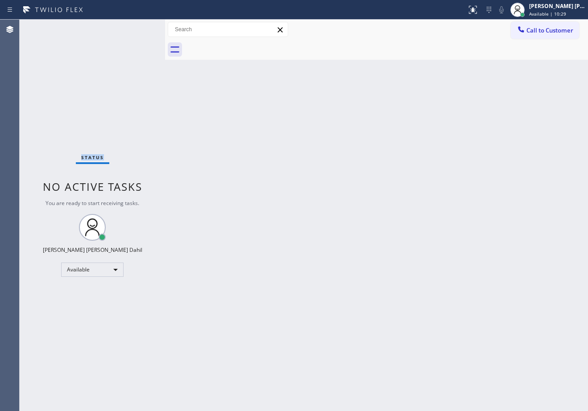
click at [134, 33] on div "Status No active tasks You are ready to start receiving tasks. [PERSON_NAME] [P…" at bounding box center [92, 215] width 145 height 391
click at [133, 31] on div "Status No active tasks You are ready to start receiving tasks. [PERSON_NAME] [P…" at bounding box center [92, 215] width 145 height 391
click at [133, 30] on div "Status No active tasks You are ready to start receiving tasks. [PERSON_NAME] [P…" at bounding box center [92, 215] width 145 height 391
click at [133, 29] on div "Status No active tasks You are ready to start receiving tasks. [PERSON_NAME] [P…" at bounding box center [92, 215] width 145 height 391
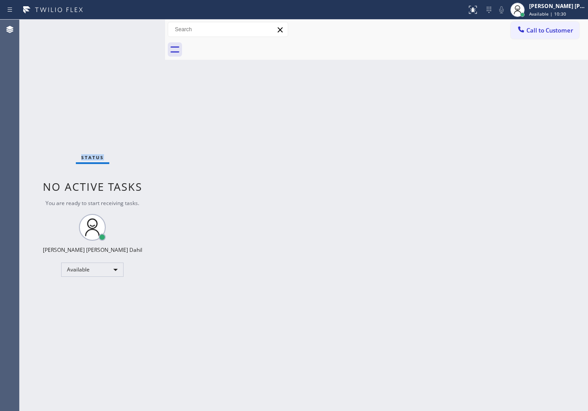
click at [133, 28] on div "Status No active tasks You are ready to start receiving tasks. [PERSON_NAME] [P…" at bounding box center [92, 215] width 145 height 391
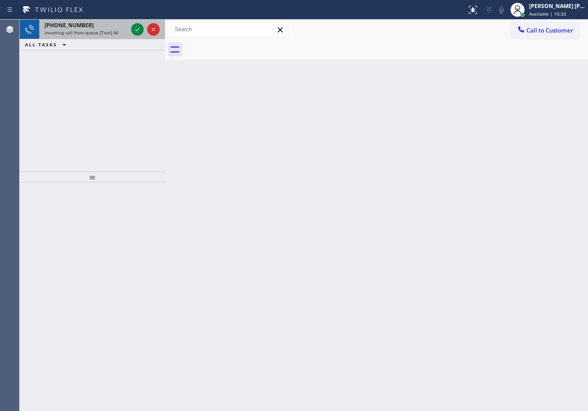
click at [127, 26] on div "[PHONE_NUMBER]" at bounding box center [86, 25] width 83 height 8
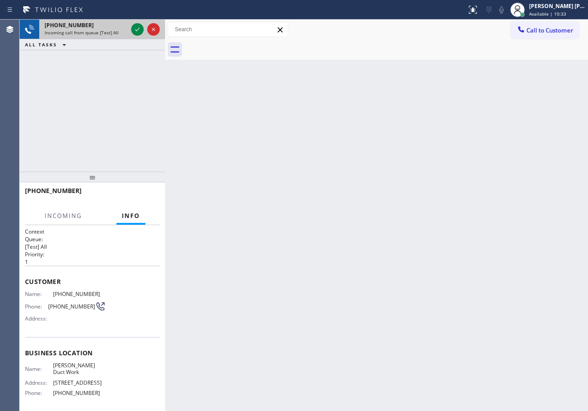
click at [127, 26] on div "[PHONE_NUMBER]" at bounding box center [86, 25] width 83 height 8
click at [132, 26] on icon at bounding box center [137, 29] width 11 height 11
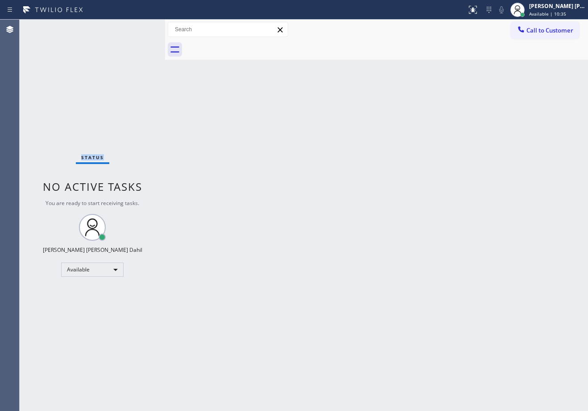
click at [132, 26] on div "Status No active tasks You are ready to start receiving tasks. [PERSON_NAME] [P…" at bounding box center [92, 215] width 145 height 391
click at [479, 4] on button at bounding box center [473, 10] width 20 height 20
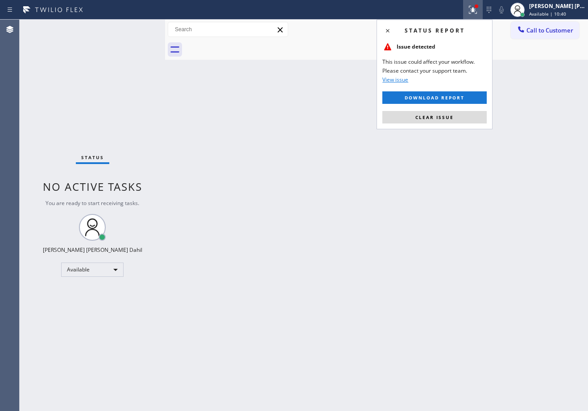
click at [453, 114] on button "Clear issue" at bounding box center [434, 117] width 104 height 12
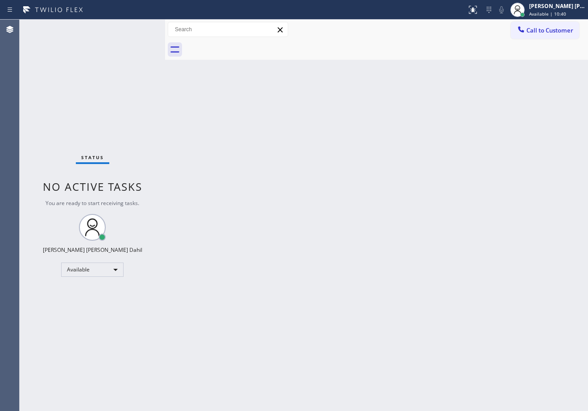
click at [453, 114] on div "Back to Dashboard Change Sender ID Customers Technicians Select a contact Outbo…" at bounding box center [376, 215] width 423 height 391
click at [444, 60] on div "Back to Dashboard Change Sender ID Customers Technicians Select a contact Outbo…" at bounding box center [376, 215] width 423 height 391
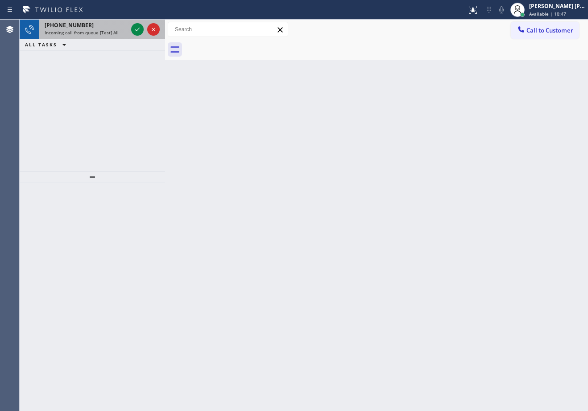
click at [128, 26] on div "[PHONE_NUMBER] Incoming call from queue [Test] All" at bounding box center [84, 30] width 90 height 20
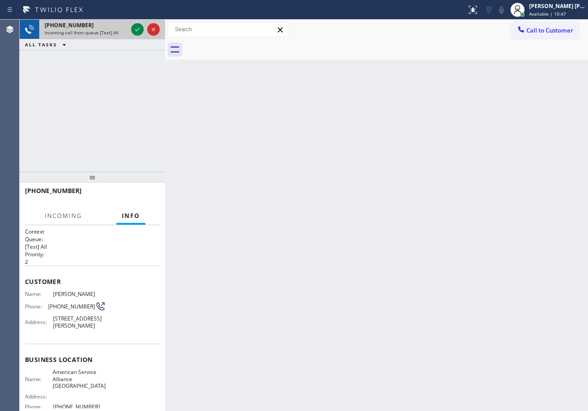
click at [127, 26] on div "[PHONE_NUMBER] Incoming call from queue [Test] All" at bounding box center [84, 30] width 90 height 20
click at [127, 26] on div "[PHONE_NUMBER]" at bounding box center [86, 25] width 83 height 8
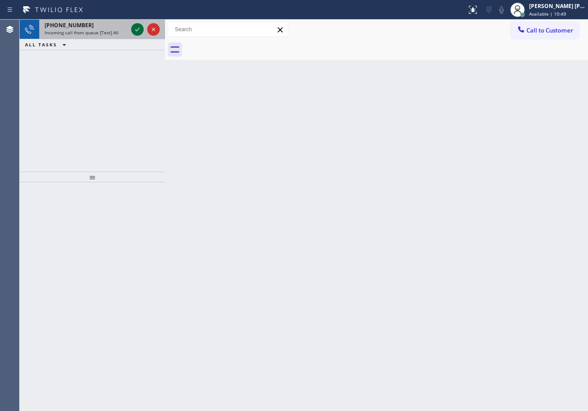
click at [139, 29] on icon at bounding box center [137, 30] width 4 height 4
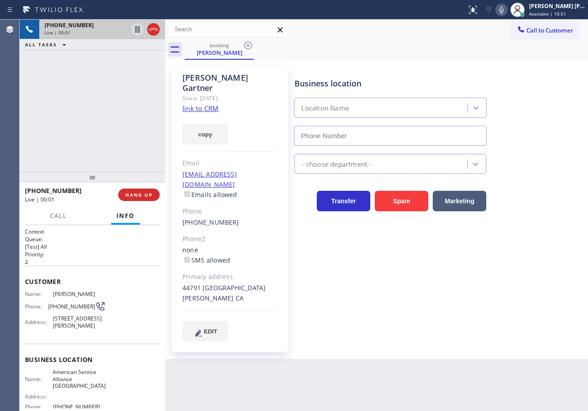
type input "[PHONE_NUMBER]"
click at [208, 104] on link "link to CRM" at bounding box center [200, 108] width 36 height 9
click at [503, 12] on icon at bounding box center [501, 9] width 4 height 7
click at [495, 38] on div "Call to Customer Outbound call Location Search location Your caller id phone nu…" at bounding box center [376, 30] width 423 height 20
click at [506, 10] on icon at bounding box center [501, 9] width 11 height 11
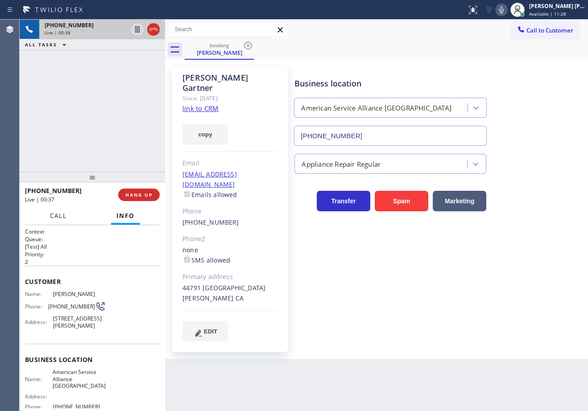
click at [59, 218] on span "Call" at bounding box center [58, 216] width 17 height 8
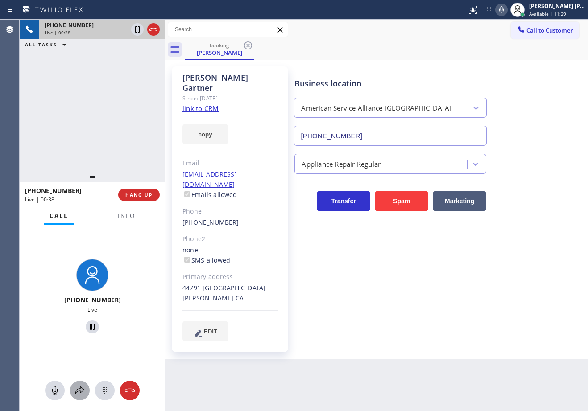
click at [81, 393] on icon at bounding box center [79, 390] width 11 height 11
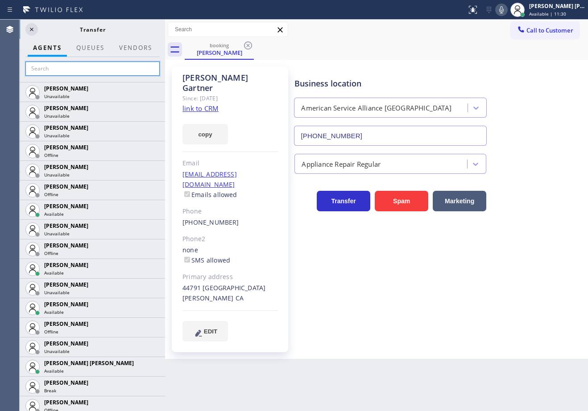
click at [129, 70] on input "text" at bounding box center [92, 69] width 134 height 14
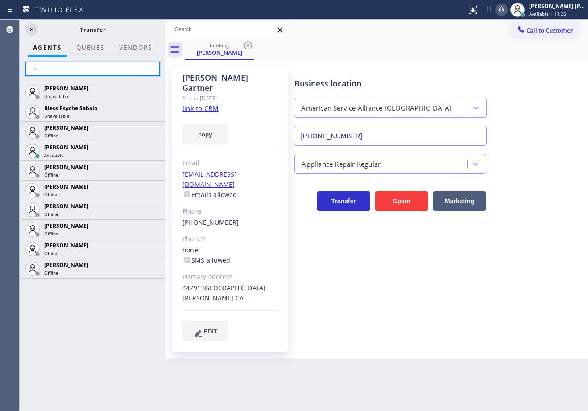
type input "l"
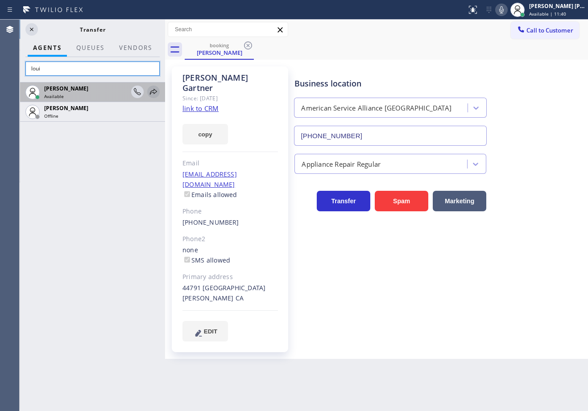
type input "loui"
click at [151, 91] on icon at bounding box center [153, 91] width 11 height 11
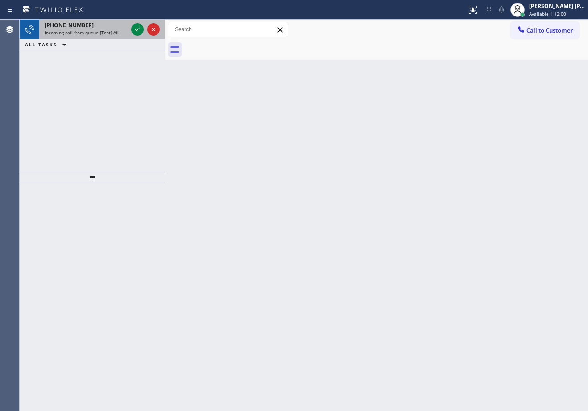
click at [102, 29] on div "[PHONE_NUMBER]" at bounding box center [86, 25] width 83 height 8
click at [103, 29] on div "[PHONE_NUMBER]" at bounding box center [86, 25] width 83 height 8
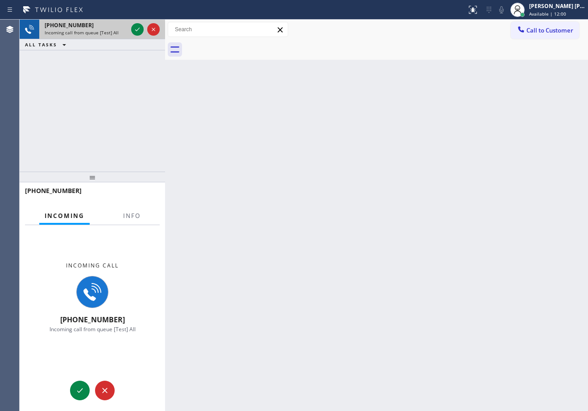
click at [103, 29] on div "[PHONE_NUMBER]" at bounding box center [86, 25] width 83 height 8
drag, startPoint x: 103, startPoint y: 29, endPoint x: 107, endPoint y: 43, distance: 15.0
click at [103, 36] on div "[PHONE_NUMBER] Incoming call from queue [Test] All" at bounding box center [84, 30] width 90 height 20
click at [126, 224] on div at bounding box center [132, 224] width 28 height 2
click at [126, 223] on div at bounding box center [132, 224] width 28 height 2
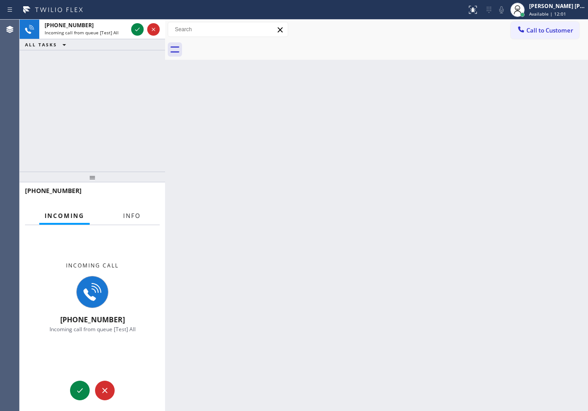
drag, startPoint x: 126, startPoint y: 221, endPoint x: 127, endPoint y: 217, distance: 4.7
click at [126, 220] on button "Info" at bounding box center [132, 215] width 28 height 17
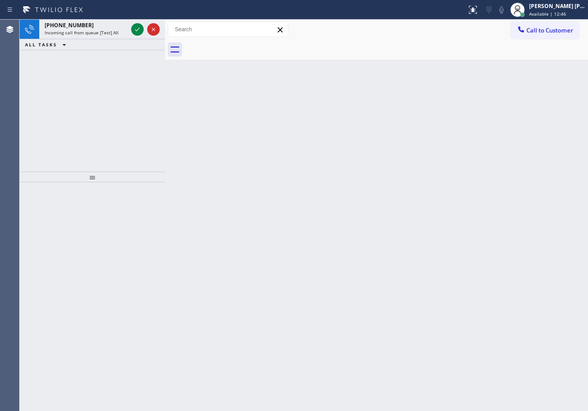
click at [126, 31] on div "Incoming call from queue [Test] All" at bounding box center [86, 32] width 83 height 6
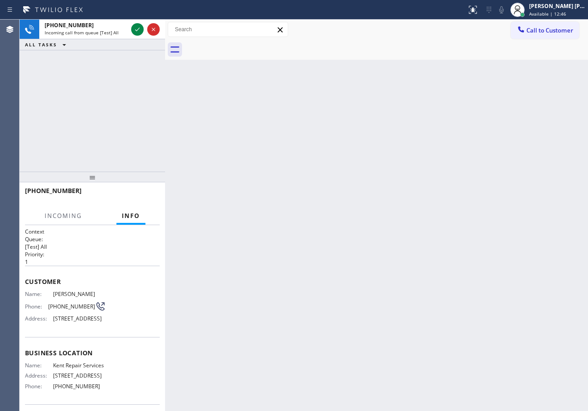
click at [126, 31] on div "Incoming call from queue [Test] All" at bounding box center [86, 32] width 83 height 6
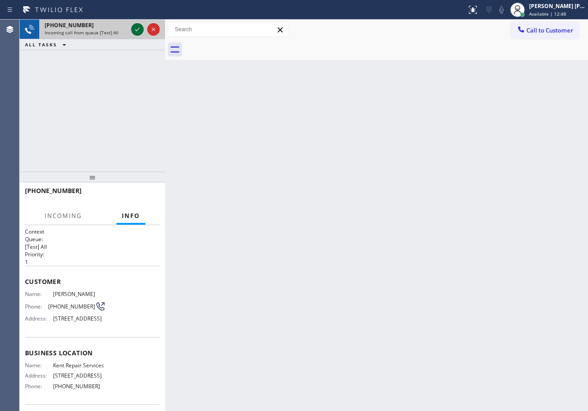
click at [132, 29] on icon at bounding box center [137, 29] width 11 height 11
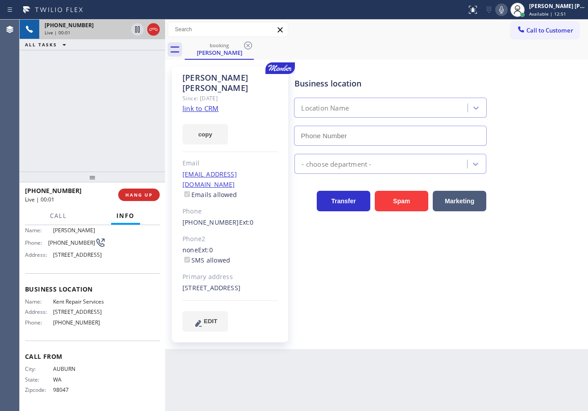
scroll to position [84, 0]
type input "[PHONE_NUMBER]"
click at [199, 104] on link "link to CRM" at bounding box center [200, 108] width 36 height 9
click at [517, 268] on div "Business location Kent Repair Services [PHONE_NUMBER] Appliance Repair Regular …" at bounding box center [438, 199] width 293 height 260
click at [506, 14] on icon at bounding box center [501, 9] width 11 height 11
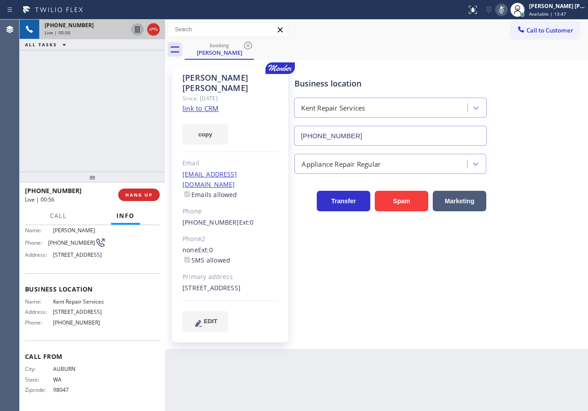
click at [140, 31] on icon at bounding box center [137, 29] width 4 height 6
click at [376, 41] on div "booking [PERSON_NAME]" at bounding box center [386, 50] width 403 height 20
click at [136, 27] on icon at bounding box center [137, 29] width 6 height 6
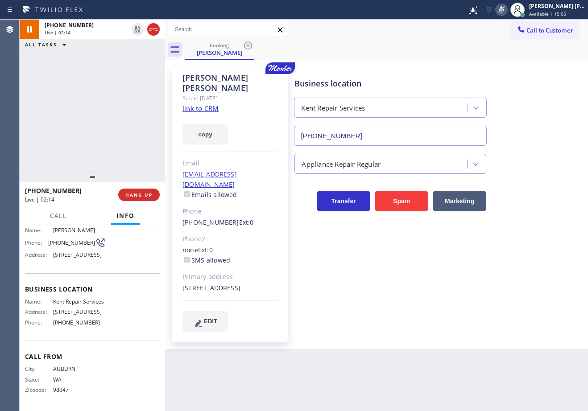
click at [506, 7] on icon at bounding box center [501, 9] width 11 height 11
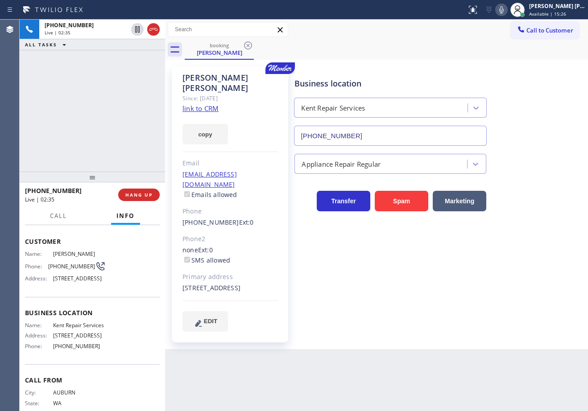
scroll to position [0, 0]
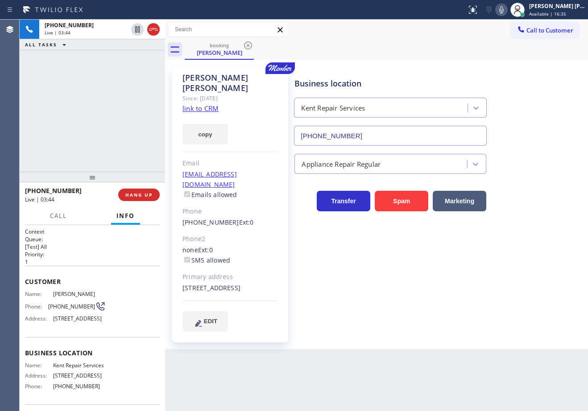
click at [93, 132] on div "[PHONE_NUMBER] Live | 03:44 ALL TASKS ALL TASKS ACTIVE TASKS TASKS IN WRAP UP" at bounding box center [92, 96] width 145 height 152
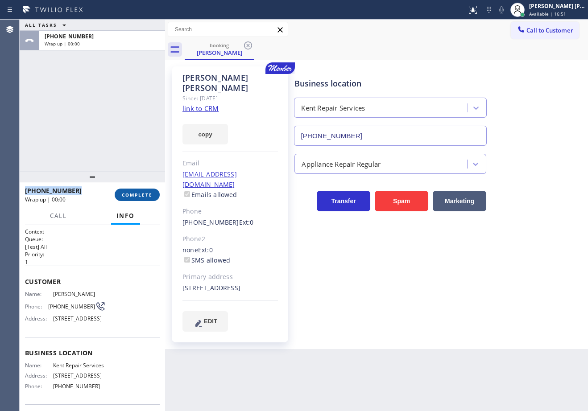
click at [133, 193] on span "COMPLETE" at bounding box center [137, 195] width 31 height 6
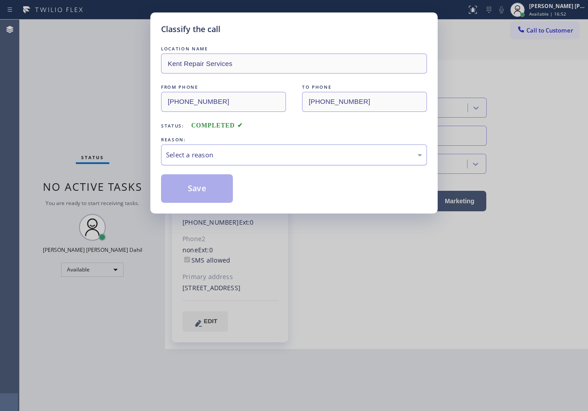
click at [214, 163] on div "Select a reason" at bounding box center [294, 154] width 266 height 21
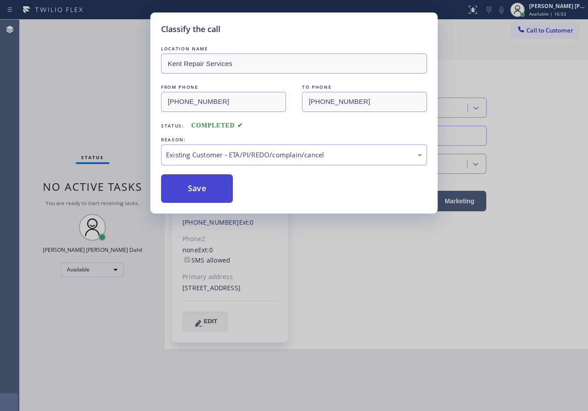
click at [212, 196] on button "Save" at bounding box center [197, 188] width 72 height 29
click at [211, 194] on button "Save" at bounding box center [197, 188] width 72 height 29
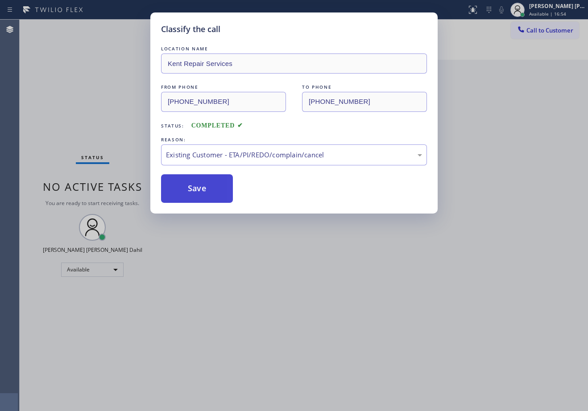
click at [211, 194] on button "Save" at bounding box center [197, 188] width 72 height 29
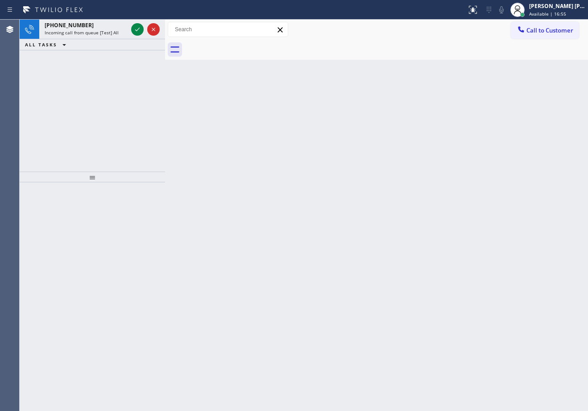
click at [261, 167] on div "Back to Dashboard Change Sender ID Customers Technicians Select a contact Outbo…" at bounding box center [376, 215] width 423 height 391
drag, startPoint x: 121, startPoint y: 30, endPoint x: 127, endPoint y: 29, distance: 6.4
click at [122, 30] on div "Incoming call from queue [Test] All" at bounding box center [86, 32] width 83 height 6
drag, startPoint x: 127, startPoint y: 29, endPoint x: 132, endPoint y: 29, distance: 4.5
click at [129, 29] on div "[PHONE_NUMBER] Incoming call from queue [Test] All" at bounding box center [92, 30] width 145 height 20
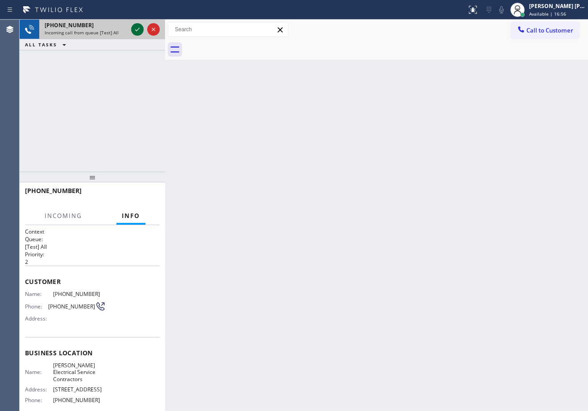
click at [134, 28] on icon at bounding box center [137, 29] width 11 height 11
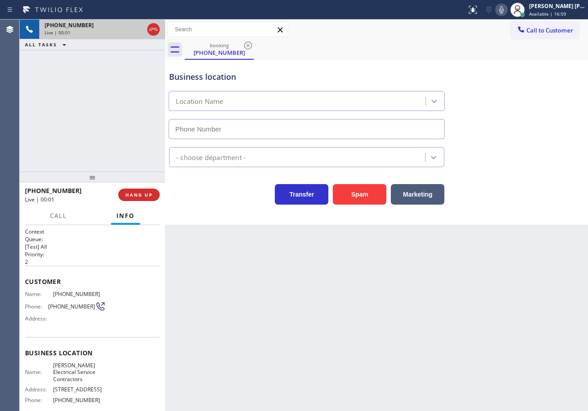
type input "[PHONE_NUMBER]"
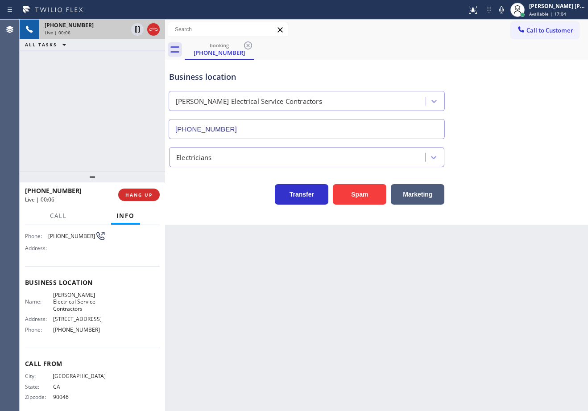
drag, startPoint x: 514, startPoint y: 11, endPoint x: 501, endPoint y: 31, distance: 24.2
click at [506, 10] on icon at bounding box center [501, 9] width 11 height 11
click at [503, 11] on icon at bounding box center [501, 9] width 4 height 7
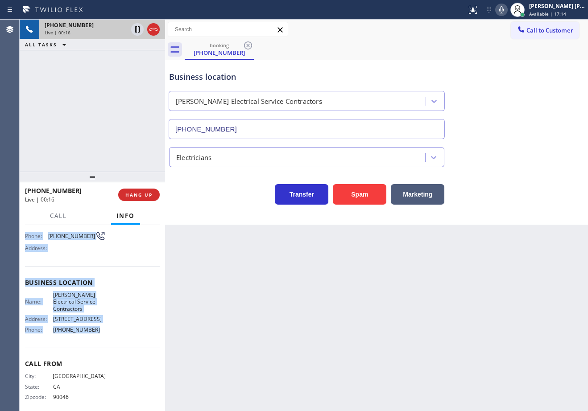
drag, startPoint x: 25, startPoint y: 278, endPoint x: 95, endPoint y: 333, distance: 89.1
click at [95, 333] on div "Context Queue: [Test] All Priority: 2 Customer Name: [PHONE_NUMBER] Phone: [PHO…" at bounding box center [92, 286] width 135 height 258
copy div "Customer Name: [PHONE_NUMBER] Phone: [PHONE_NUMBER] Address: Business location …"
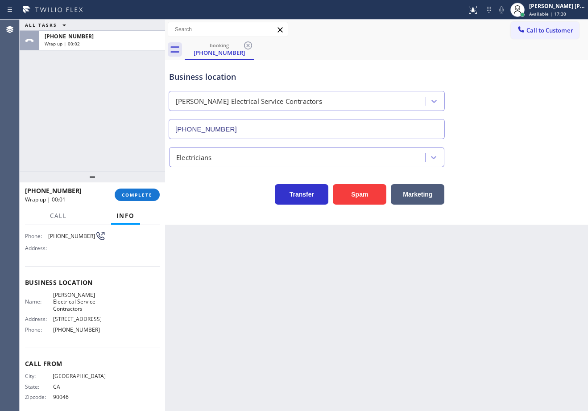
drag, startPoint x: 107, startPoint y: 118, endPoint x: 157, endPoint y: 155, distance: 62.1
click at [107, 118] on div "ALL TASKS ALL TASKS ACTIVE TASKS TASKS IN WRAP UP [PHONE_NUMBER] Wrap up | 00:02" at bounding box center [92, 96] width 145 height 152
click at [143, 193] on span "COMPLETE" at bounding box center [137, 195] width 31 height 6
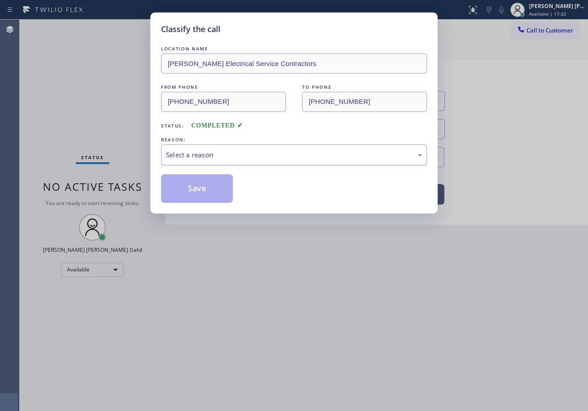
drag, startPoint x: 245, startPoint y: 152, endPoint x: 236, endPoint y: 160, distance: 11.1
click at [244, 152] on div "Select a reason" at bounding box center [294, 155] width 256 height 10
click at [197, 183] on button "Save" at bounding box center [197, 188] width 72 height 29
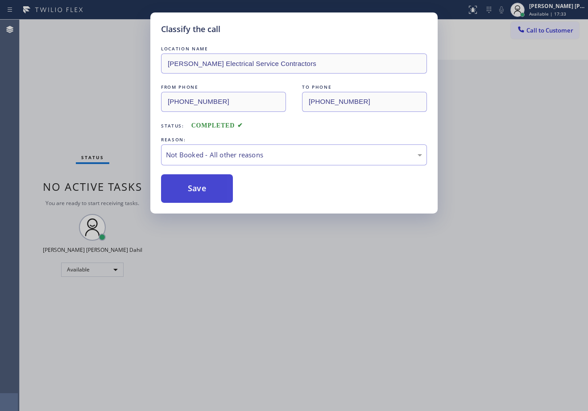
click at [197, 184] on button "Save" at bounding box center [197, 188] width 72 height 29
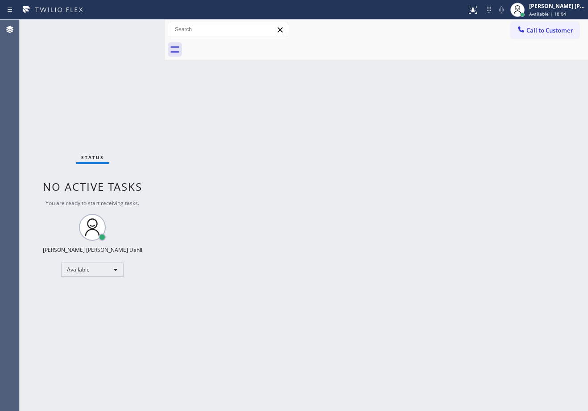
click at [107, 76] on div "Status No active tasks You are ready to start receiving tasks. [PERSON_NAME] [P…" at bounding box center [92, 215] width 145 height 391
click at [302, 201] on div "Back to Dashboard Change Sender ID Customers Technicians Select a contact Outbo…" at bounding box center [376, 215] width 423 height 391
click at [224, 153] on div "Back to Dashboard Change Sender ID Customers Technicians Select a contact Outbo…" at bounding box center [376, 215] width 423 height 391
click at [517, 296] on div "Back to Dashboard Change Sender ID Customers Technicians Select a contact Outbo…" at bounding box center [376, 215] width 423 height 391
click at [282, 84] on div "Back to Dashboard Change Sender ID Customers Technicians Select a contact Outbo…" at bounding box center [376, 215] width 423 height 391
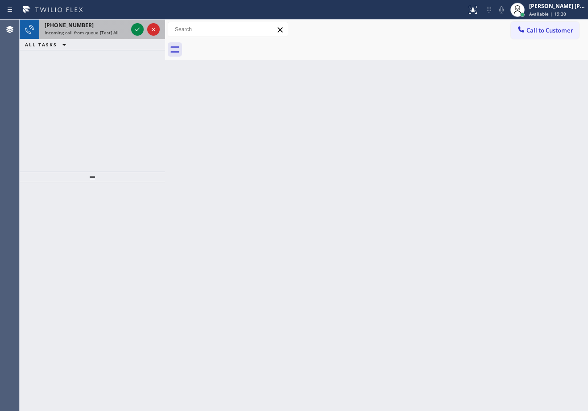
click at [110, 25] on div "[PHONE_NUMBER]" at bounding box center [86, 25] width 83 height 8
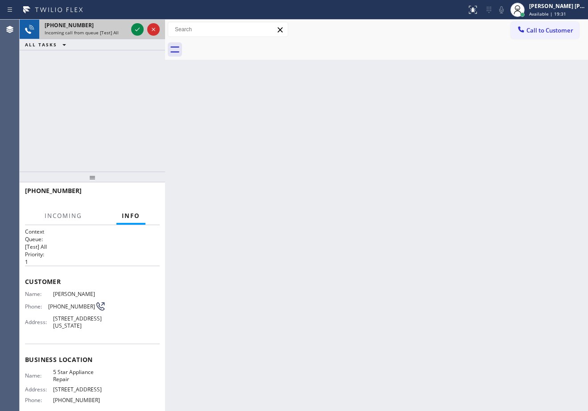
click at [110, 25] on div "[PHONE_NUMBER]" at bounding box center [86, 25] width 83 height 8
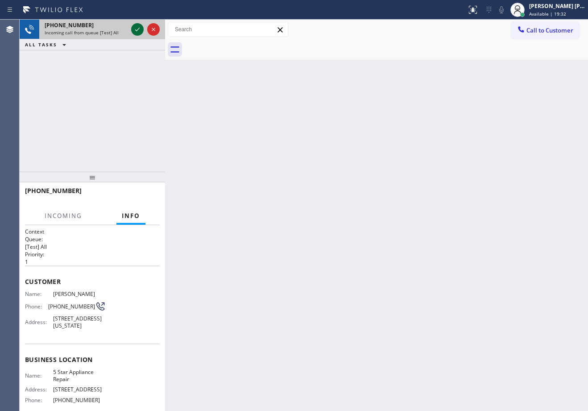
click at [138, 30] on icon at bounding box center [137, 29] width 11 height 11
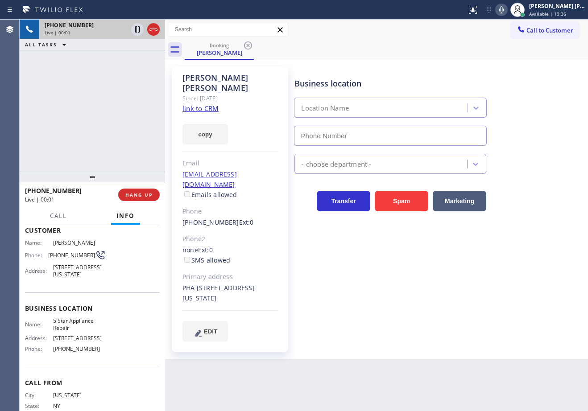
type input "[PHONE_NUMBER]"
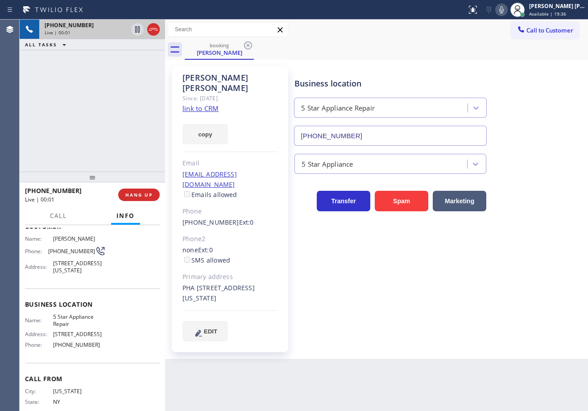
scroll to position [40, 0]
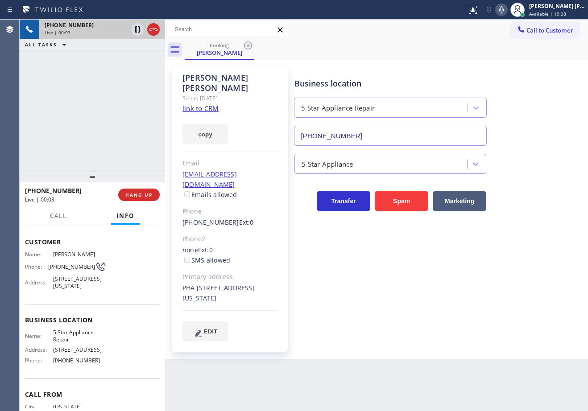
click at [215, 104] on link "link to CRM" at bounding box center [200, 108] width 36 height 9
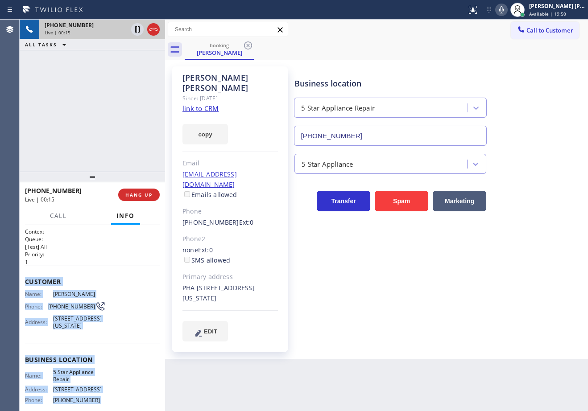
scroll to position [84, 0]
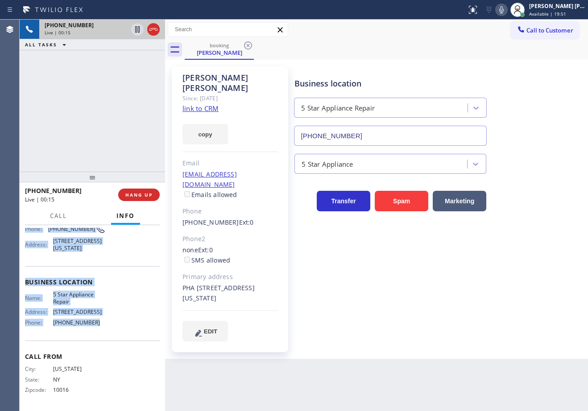
drag, startPoint x: 24, startPoint y: 277, endPoint x: 102, endPoint y: 326, distance: 91.8
click at [101, 326] on div "Context Queue: [Test] All Priority: 1 Customer Name: [PERSON_NAME] Phone: [PHON…" at bounding box center [92, 318] width 145 height 186
copy div "Customer Name: [PERSON_NAME] Phone: [PHONE_NUMBER] Address: [STREET_ADDRESS][US…"
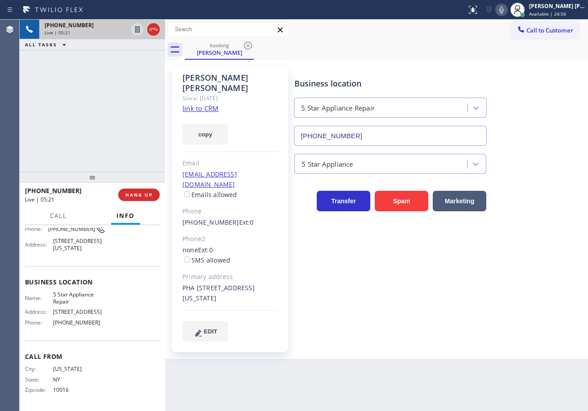
click at [427, 49] on div "booking [PERSON_NAME]" at bounding box center [386, 50] width 403 height 20
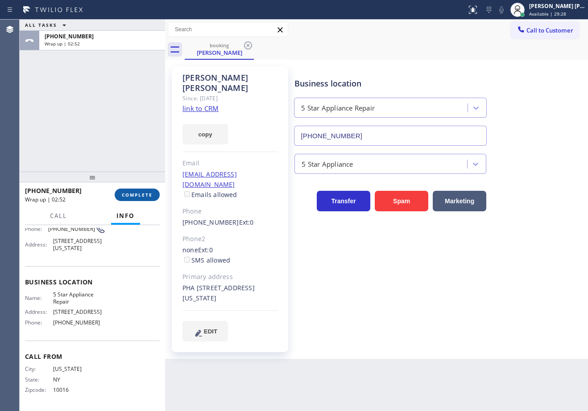
drag, startPoint x: 136, startPoint y: 181, endPoint x: 145, endPoint y: 197, distance: 18.4
click at [137, 182] on div at bounding box center [92, 177] width 145 height 11
click at [145, 197] on span "COMPLETE" at bounding box center [137, 195] width 31 height 6
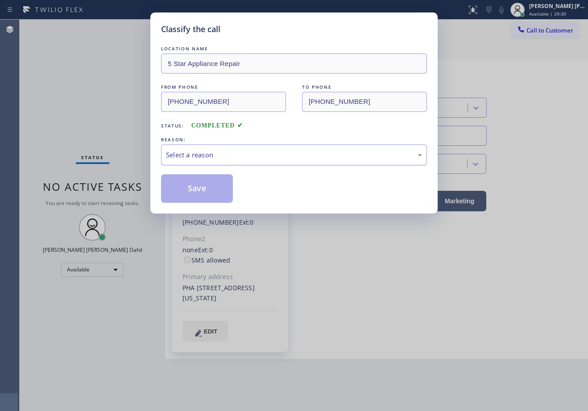
click at [205, 161] on div "Select a reason" at bounding box center [294, 154] width 266 height 21
click at [203, 189] on button "Save" at bounding box center [197, 188] width 72 height 29
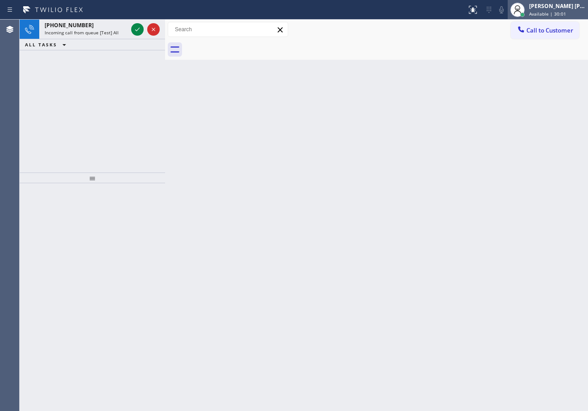
click at [537, 14] on div "[PERSON_NAME] [PERSON_NAME] Dahil Available | 30:01" at bounding box center [557, 10] width 61 height 16
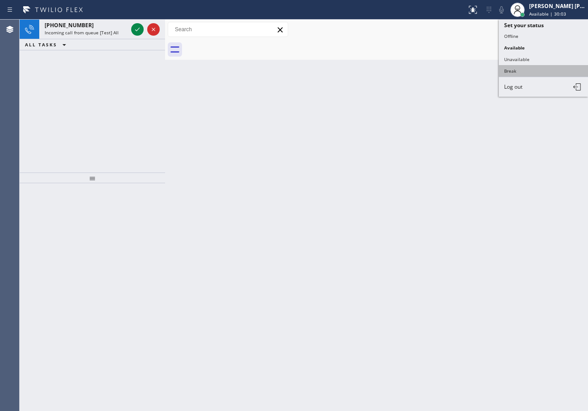
click at [519, 73] on button "Break" at bounding box center [542, 71] width 89 height 12
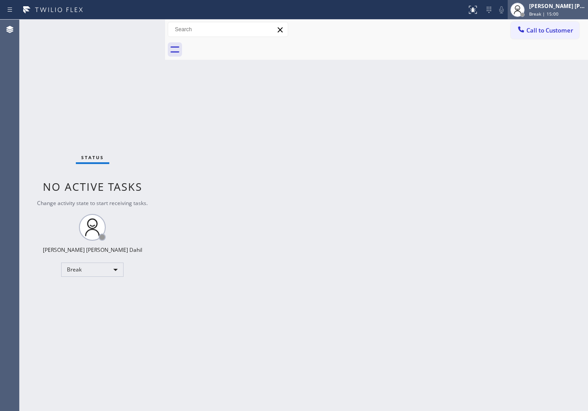
click at [559, 3] on div "[PERSON_NAME] [PERSON_NAME] Dahil" at bounding box center [557, 6] width 56 height 8
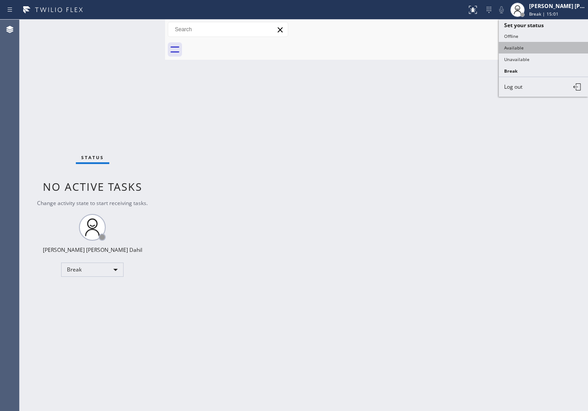
click at [538, 49] on button "Available" at bounding box center [542, 48] width 89 height 12
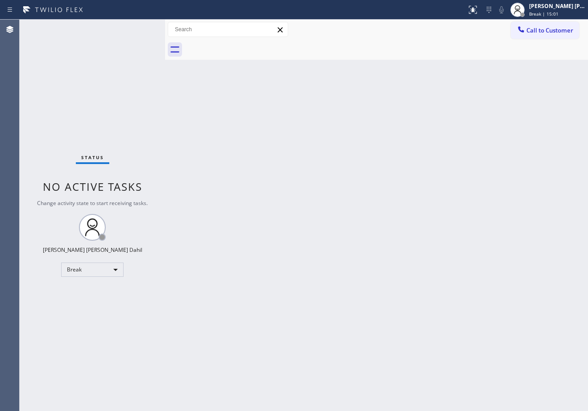
click at [512, 93] on div "Back to Dashboard Change Sender ID Customers Technicians Select a contact Outbo…" at bounding box center [376, 215] width 423 height 391
click at [361, 254] on div "Back to Dashboard Change Sender ID Customers Technicians Select a contact Outbo…" at bounding box center [376, 215] width 423 height 391
click at [359, 253] on div "Back to Dashboard Change Sender ID Customers Technicians Select a contact Outbo…" at bounding box center [376, 215] width 423 height 391
click at [359, 252] on div "Back to Dashboard Change Sender ID Customers Technicians Select a contact Outbo…" at bounding box center [376, 215] width 423 height 391
click at [491, 260] on div "Back to Dashboard Change Sender ID Customers Technicians Select a contact Outbo…" at bounding box center [376, 215] width 423 height 391
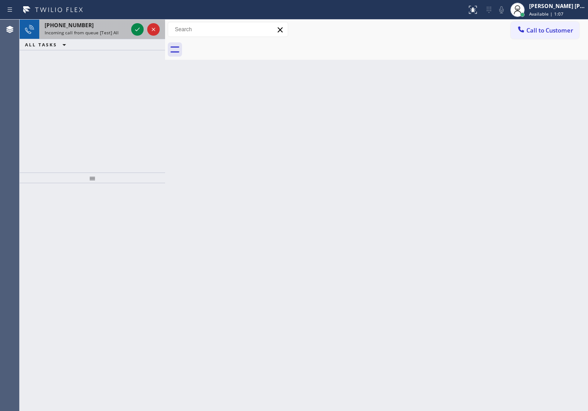
click at [108, 27] on div "[PHONE_NUMBER]" at bounding box center [86, 25] width 83 height 8
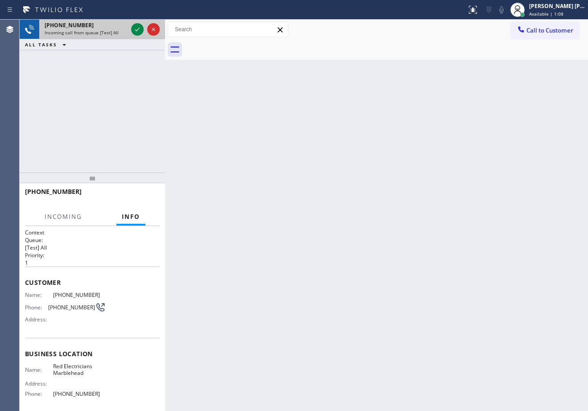
click at [108, 27] on div "[PHONE_NUMBER]" at bounding box center [86, 25] width 83 height 8
click at [134, 29] on icon at bounding box center [137, 29] width 11 height 11
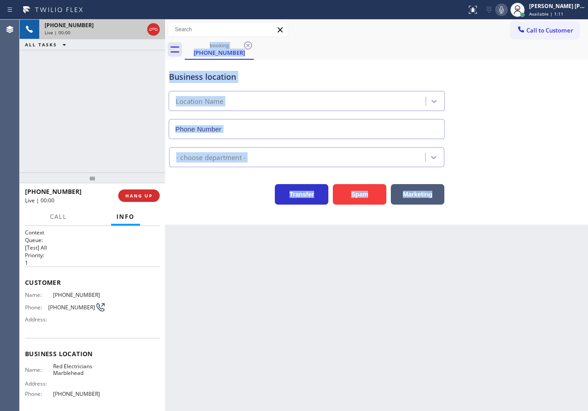
type input "[PHONE_NUMBER]"
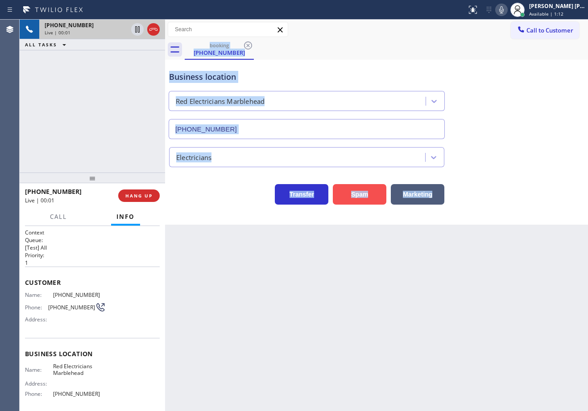
click at [375, 199] on button "Spam" at bounding box center [359, 194] width 53 height 21
click at [372, 197] on button "Spam" at bounding box center [359, 194] width 53 height 21
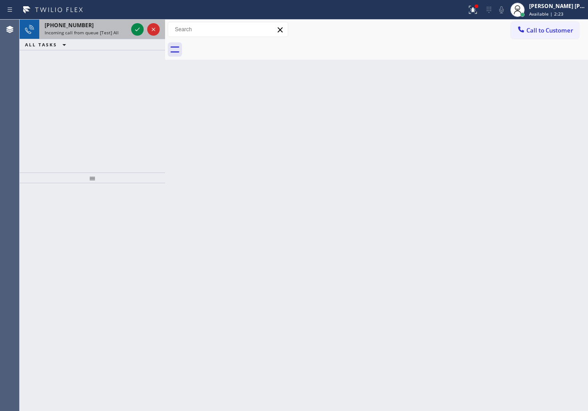
click at [115, 25] on div "[PHONE_NUMBER]" at bounding box center [86, 25] width 83 height 8
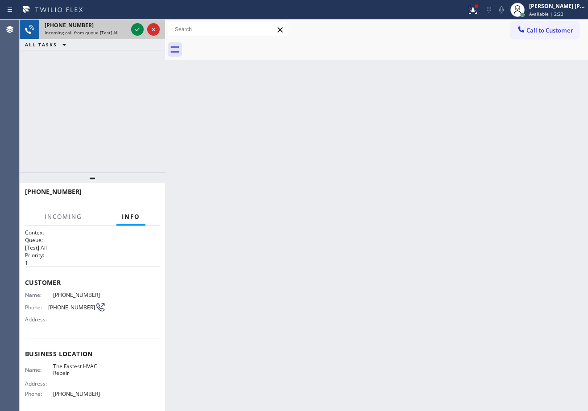
click at [115, 25] on div "[PHONE_NUMBER]" at bounding box center [86, 25] width 83 height 8
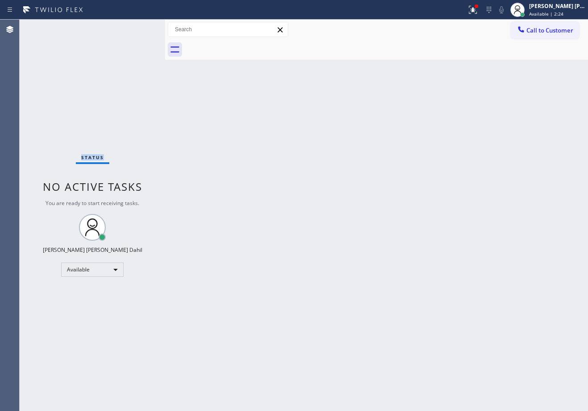
click at [115, 25] on div "Status No active tasks You are ready to start receiving tasks. [PERSON_NAME] [P…" at bounding box center [92, 215] width 145 height 391
drag, startPoint x: 278, startPoint y: 156, endPoint x: 281, endPoint y: 152, distance: 5.8
click at [278, 155] on div "Back to Dashboard Change Sender ID Customers Technicians Select a contact Outbo…" at bounding box center [376, 215] width 423 height 391
drag, startPoint x: 382, startPoint y: 146, endPoint x: 400, endPoint y: 136, distance: 20.7
click at [384, 145] on div "Back to Dashboard Change Sender ID Customers Technicians Select a contact Outbo…" at bounding box center [376, 215] width 423 height 391
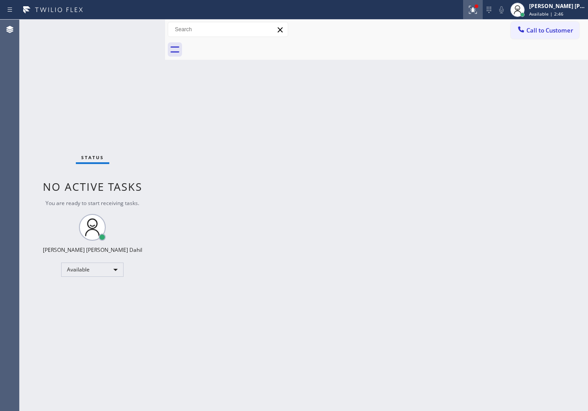
click at [481, 18] on button at bounding box center [473, 10] width 20 height 20
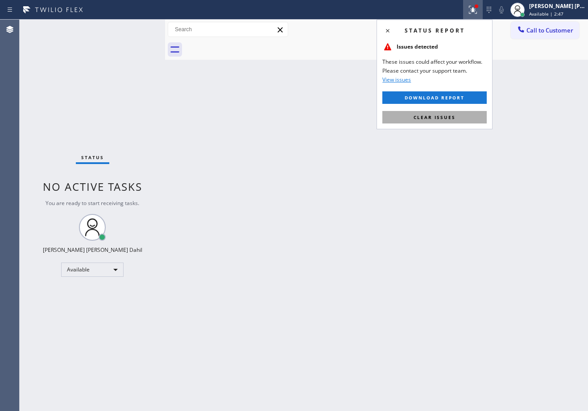
click at [439, 120] on button "Clear issues" at bounding box center [434, 117] width 104 height 12
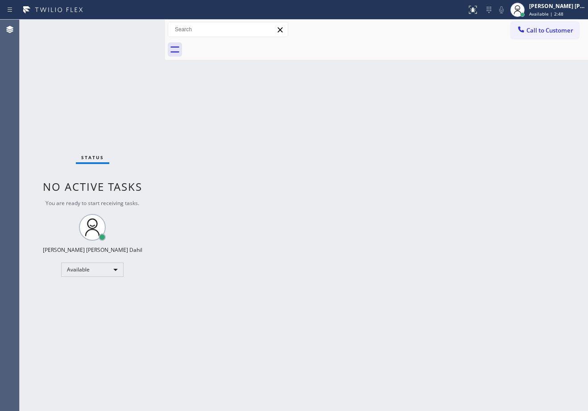
drag, startPoint x: 479, startPoint y: 353, endPoint x: 451, endPoint y: 407, distance: 60.8
click at [478, 353] on div "Back to Dashboard Change Sender ID Customers Technicians Select a contact Outbo…" at bounding box center [376, 215] width 423 height 391
click at [492, 299] on div "Back to Dashboard Change Sender ID Customers Technicians Select a contact Outbo…" at bounding box center [376, 215] width 423 height 391
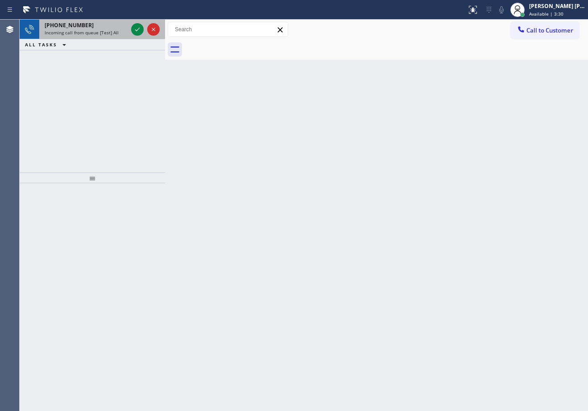
click at [105, 31] on span "Incoming call from queue [Test] All" at bounding box center [82, 32] width 74 height 6
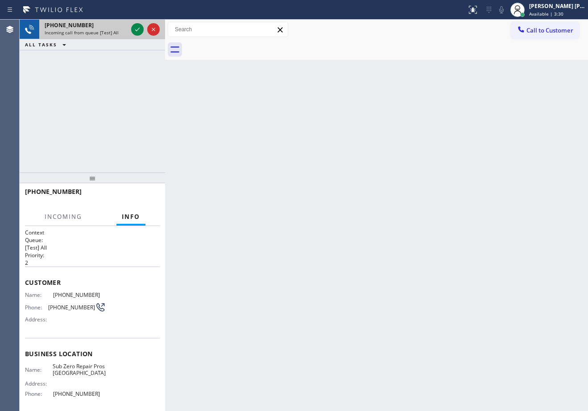
click at [105, 31] on span "Incoming call from queue [Test] All" at bounding box center [82, 32] width 74 height 6
click at [137, 29] on icon at bounding box center [137, 29] width 11 height 11
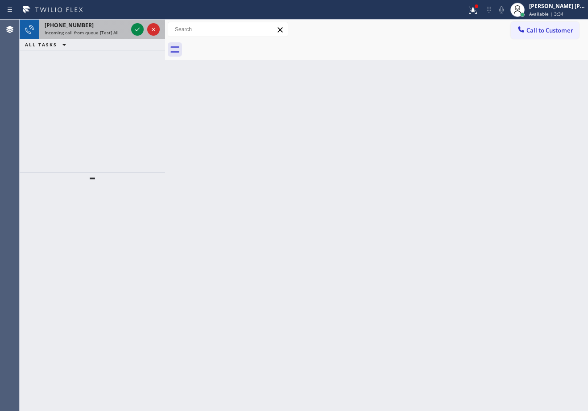
click at [103, 28] on div "[PHONE_NUMBER]" at bounding box center [86, 25] width 83 height 8
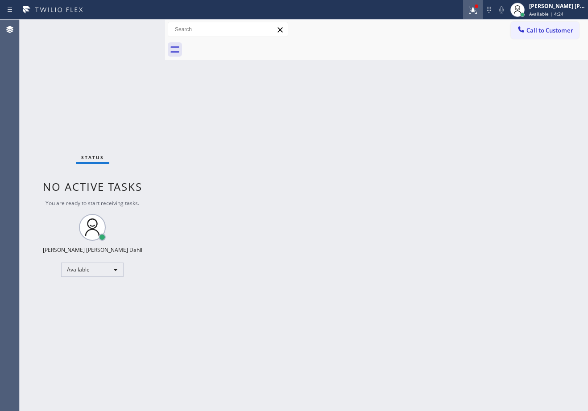
drag, startPoint x: 482, startPoint y: 7, endPoint x: 479, endPoint y: 33, distance: 26.9
click at [478, 7] on icon at bounding box center [472, 9] width 11 height 11
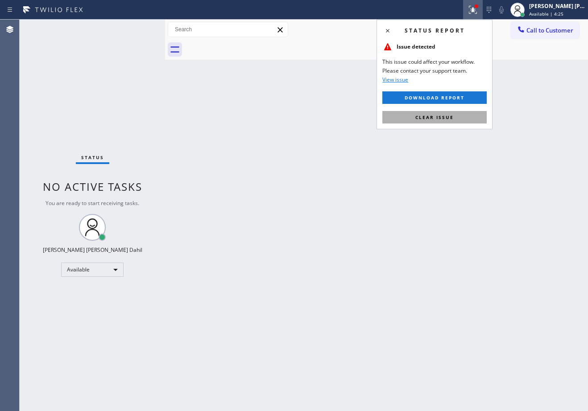
click at [457, 113] on button "Clear issue" at bounding box center [434, 117] width 104 height 12
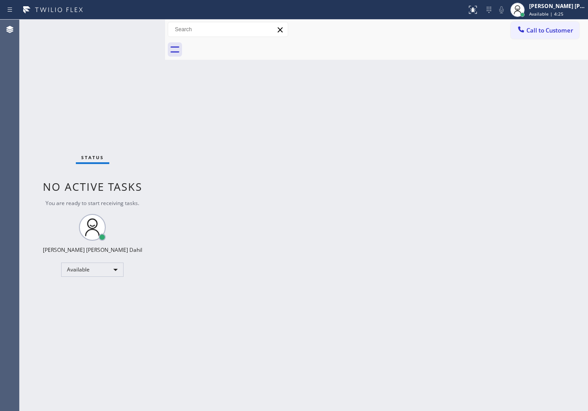
click at [457, 113] on div "Back to Dashboard Change Sender ID Customers Technicians Select a contact Outbo…" at bounding box center [376, 215] width 423 height 391
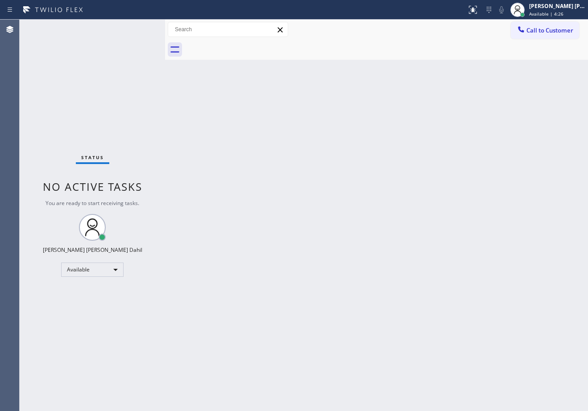
click at [457, 113] on div "Back to Dashboard Change Sender ID Customers Technicians Select a contact Outbo…" at bounding box center [376, 215] width 423 height 391
click at [433, 62] on div "Back to Dashboard Change Sender ID Customers Technicians Select a contact Outbo…" at bounding box center [376, 215] width 423 height 391
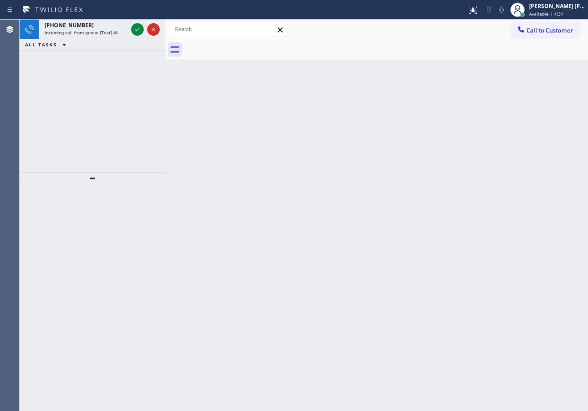
click at [373, 75] on div "Back to Dashboard Change Sender ID Customers Technicians Select a contact Outbo…" at bounding box center [376, 215] width 423 height 391
click at [79, 33] on span "Incoming call from queue [Test] All" at bounding box center [82, 32] width 74 height 6
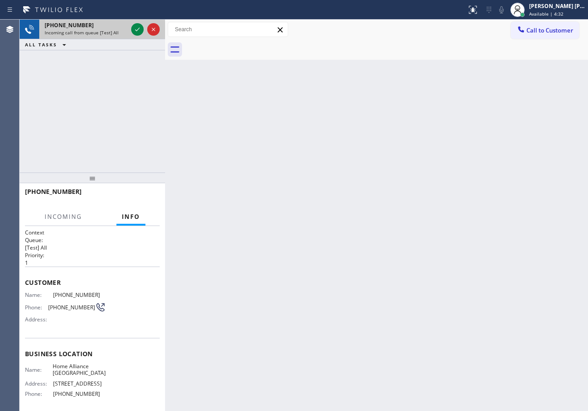
click at [79, 33] on span "Incoming call from queue [Test] All" at bounding box center [82, 32] width 74 height 6
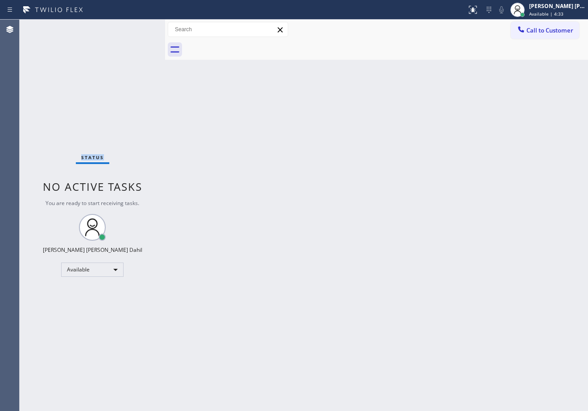
click at [79, 33] on div "Status No active tasks You are ready to start receiving tasks. [PERSON_NAME] [P…" at bounding box center [92, 215] width 145 height 391
click at [78, 29] on div "Status No active tasks You are ready to start receiving tasks. [PERSON_NAME] [P…" at bounding box center [92, 215] width 145 height 391
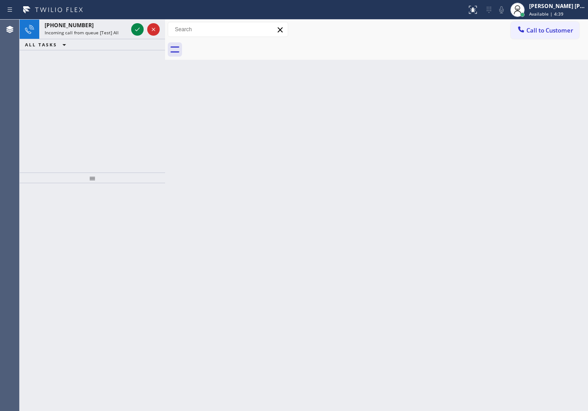
click at [378, 159] on div "Back to Dashboard Change Sender ID Customers Technicians Select a contact Outbo…" at bounding box center [376, 215] width 423 height 391
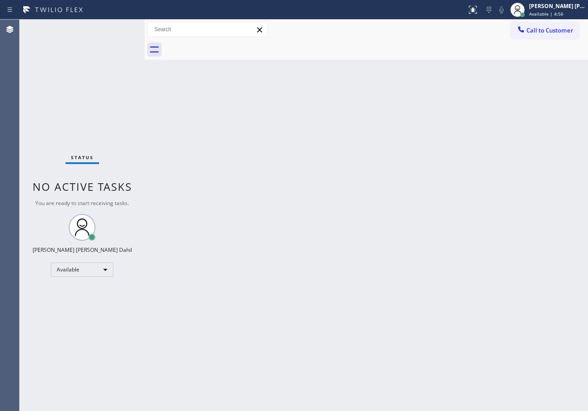
click at [317, 151] on div "Back to Dashboard Change Sender ID Customers Technicians Select a contact Outbo…" at bounding box center [365, 215] width 443 height 391
click at [146, 26] on div at bounding box center [146, 215] width 0 height 391
click at [191, 150] on div "Back to Dashboard Change Sender ID Customers Technicians Select a contact Outbo…" at bounding box center [367, 215] width 442 height 391
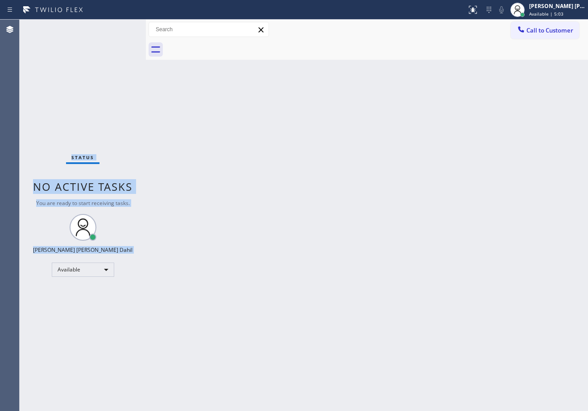
click at [110, 28] on div "Status No active tasks You are ready to start receiving tasks. [PERSON_NAME] [P…" at bounding box center [83, 215] width 126 height 391
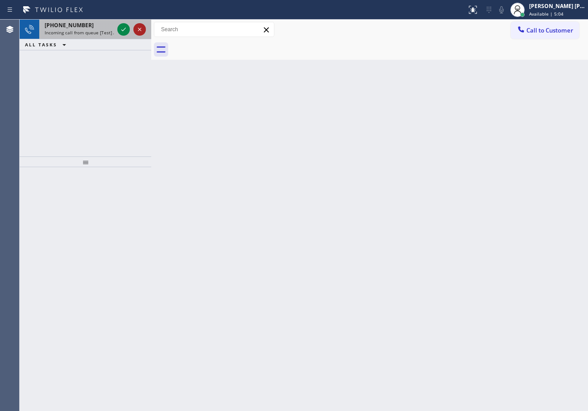
drag, startPoint x: 146, startPoint y: 29, endPoint x: 139, endPoint y: 31, distance: 7.0
click at [151, 31] on div at bounding box center [151, 215] width 0 height 391
click at [119, 28] on icon at bounding box center [123, 29] width 11 height 11
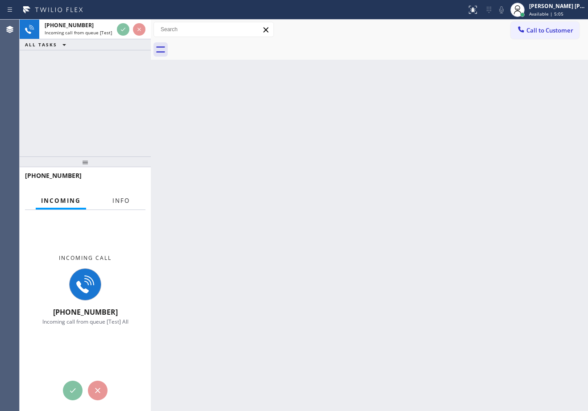
click at [127, 206] on button "Info" at bounding box center [121, 200] width 28 height 17
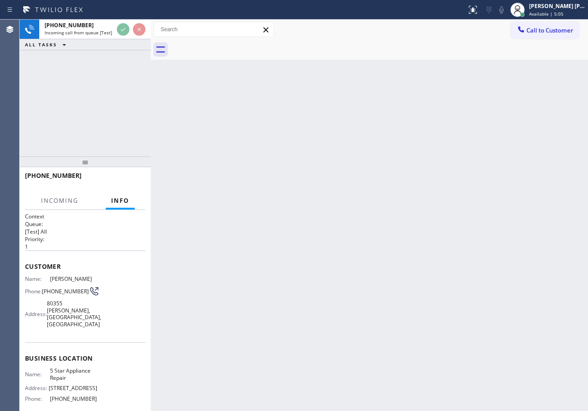
click at [127, 203] on span "Info" at bounding box center [120, 201] width 18 height 8
drag, startPoint x: 152, startPoint y: 34, endPoint x: 162, endPoint y: 45, distance: 14.8
click at [159, 42] on div at bounding box center [159, 215] width 0 height 391
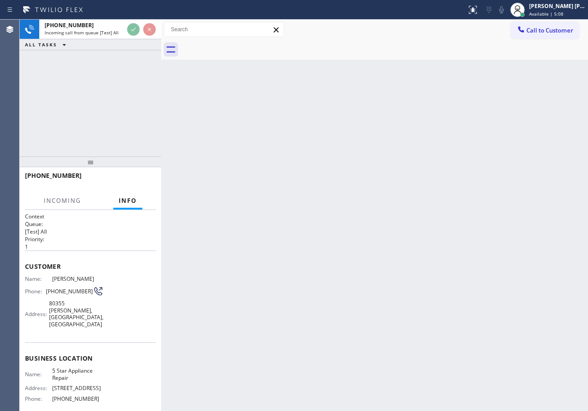
click at [243, 167] on div "Back to Dashboard Change Sender ID Customers Technicians Select a contact Outbo…" at bounding box center [374, 215] width 427 height 391
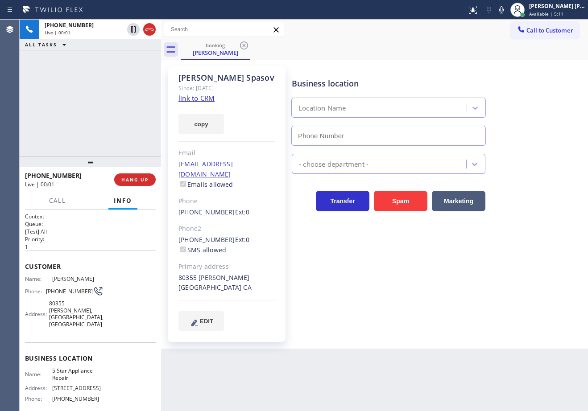
type input "[PHONE_NUMBER]"
click at [197, 102] on link "link to CRM" at bounding box center [196, 98] width 36 height 9
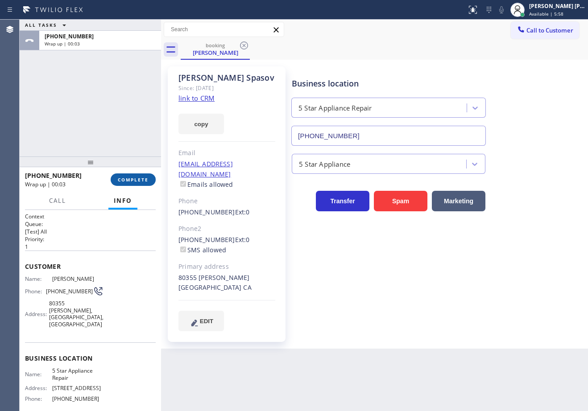
click at [125, 185] on button "COMPLETE" at bounding box center [133, 179] width 45 height 12
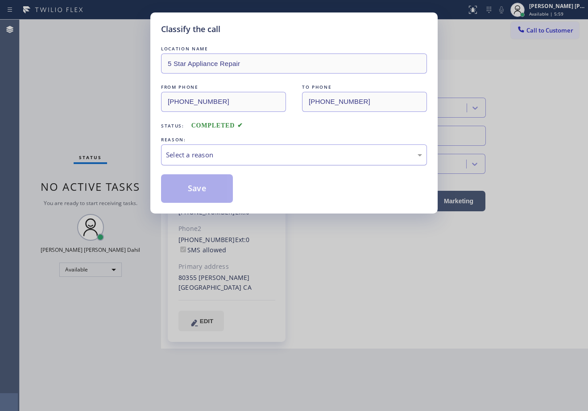
click at [198, 154] on div "Select a reason" at bounding box center [294, 155] width 256 height 10
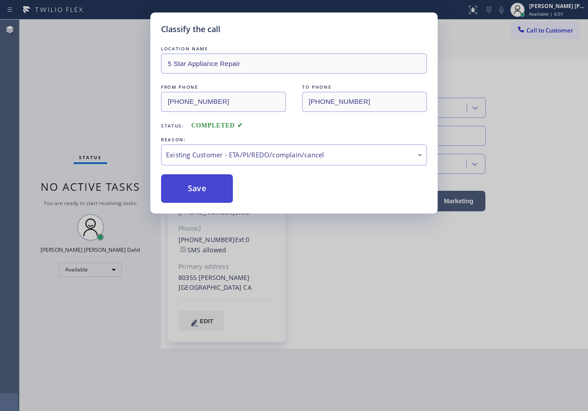
click at [196, 182] on button "Save" at bounding box center [197, 188] width 72 height 29
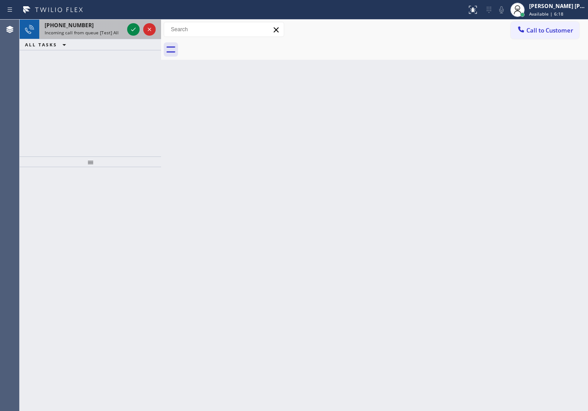
click at [126, 28] on div at bounding box center [141, 30] width 32 height 20
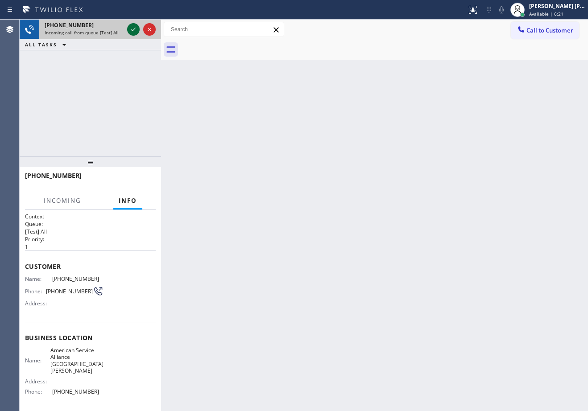
click at [132, 28] on icon at bounding box center [133, 29] width 11 height 11
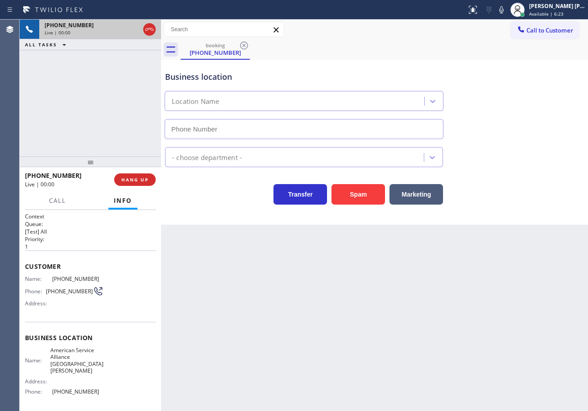
type input "(669) 201-1130"
click at [360, 196] on button "Spam" at bounding box center [357, 194] width 53 height 21
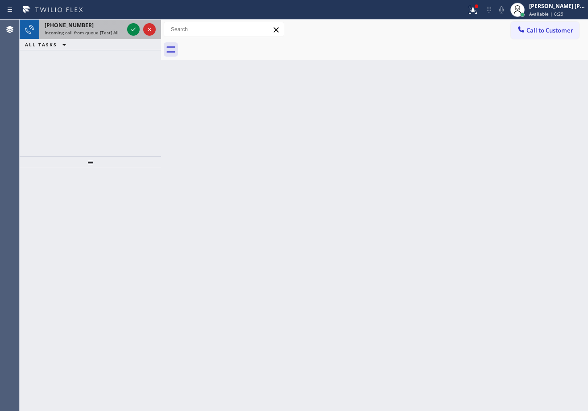
click at [115, 25] on div "+18056987394" at bounding box center [84, 25] width 79 height 8
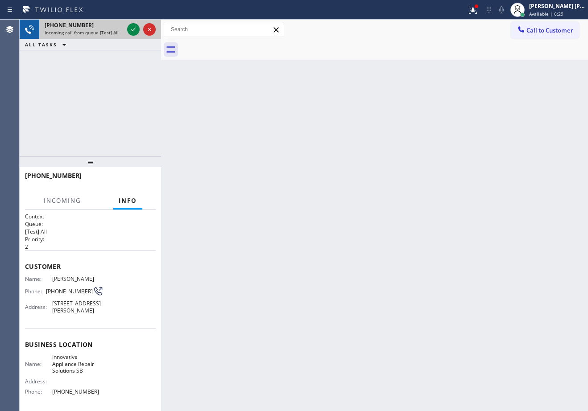
click at [115, 25] on div "+18056987394" at bounding box center [84, 25] width 79 height 8
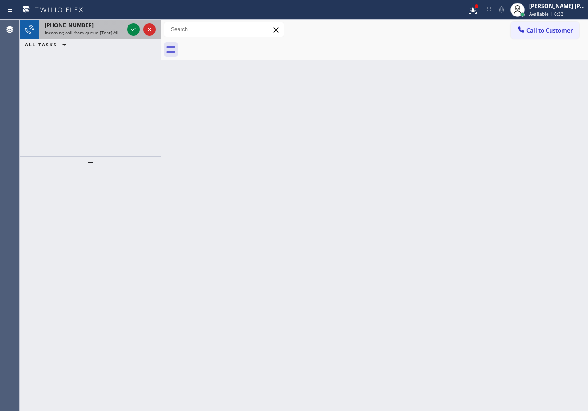
click at [126, 29] on div at bounding box center [141, 30] width 32 height 20
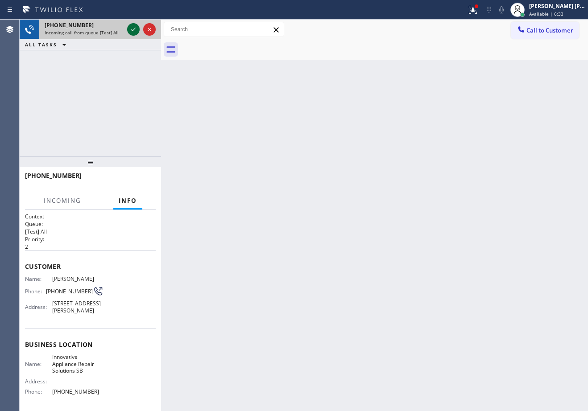
click at [134, 28] on icon at bounding box center [133, 29] width 11 height 11
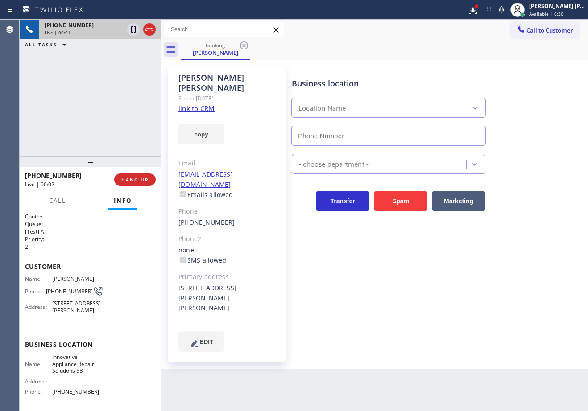
type input "[PHONE_NUMBER]"
drag, startPoint x: 485, startPoint y: 10, endPoint x: 477, endPoint y: 41, distance: 31.5
click at [478, 11] on icon at bounding box center [472, 9] width 11 height 11
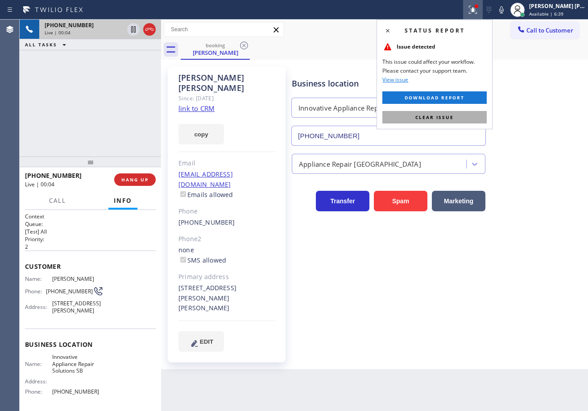
click at [451, 115] on span "Clear issue" at bounding box center [434, 117] width 38 height 6
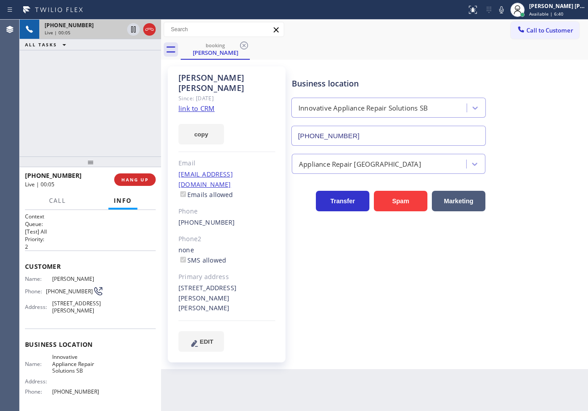
click at [195, 104] on link "link to CRM" at bounding box center [196, 108] width 36 height 9
drag, startPoint x: 108, startPoint y: 382, endPoint x: 48, endPoint y: 366, distance: 62.4
click at [48, 366] on div "Name: Innovative Appliance Repair Solutions SB Address: Phone: (805) 261-2411" at bounding box center [90, 376] width 131 height 45
copy div "Innovative Appliance Repair Solutions SB"
drag, startPoint x: 64, startPoint y: 101, endPoint x: 105, endPoint y: 47, distance: 68.1
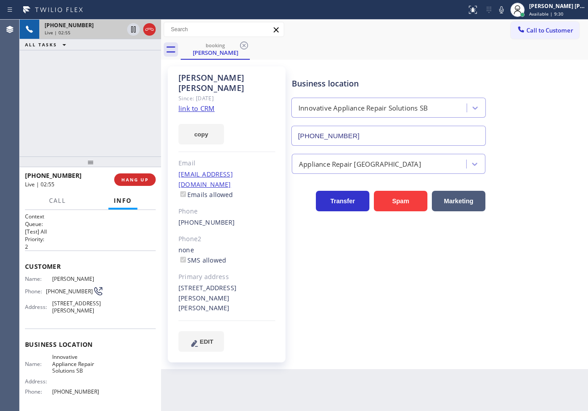
click at [64, 100] on div "+18056987394 Live | 02:55 ALL TASKS ALL TASKS ACTIVE TASKS TASKS IN WRAP UP" at bounding box center [90, 88] width 141 height 137
click at [132, 30] on icon at bounding box center [133, 29] width 11 height 11
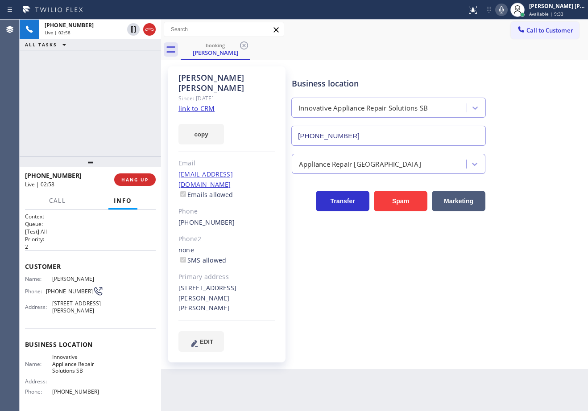
click at [506, 9] on icon at bounding box center [501, 9] width 11 height 11
click at [446, 44] on div "booking Diana Jackson" at bounding box center [384, 50] width 407 height 20
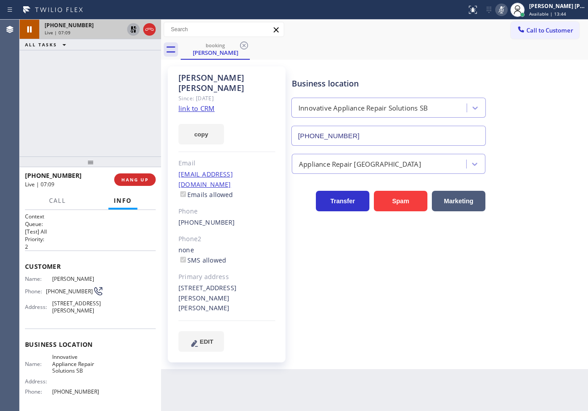
click at [132, 32] on icon at bounding box center [133, 29] width 11 height 11
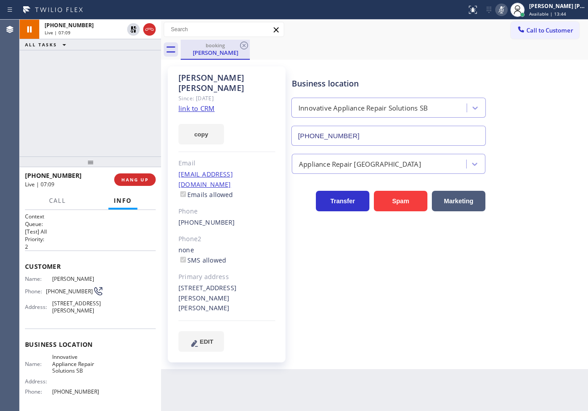
drag, startPoint x: 119, startPoint y: 59, endPoint x: 247, endPoint y: 53, distance: 127.7
click at [119, 60] on div "+18056987394 Live | 07:09 ALL TASKS ALL TASKS ACTIVE TASKS TASKS IN WRAP UP" at bounding box center [90, 88] width 141 height 137
click at [504, 11] on rect at bounding box center [501, 9] width 6 height 6
click at [509, 51] on div "booking Diana Jackson" at bounding box center [384, 50] width 407 height 20
click at [503, 12] on icon at bounding box center [501, 9] width 4 height 7
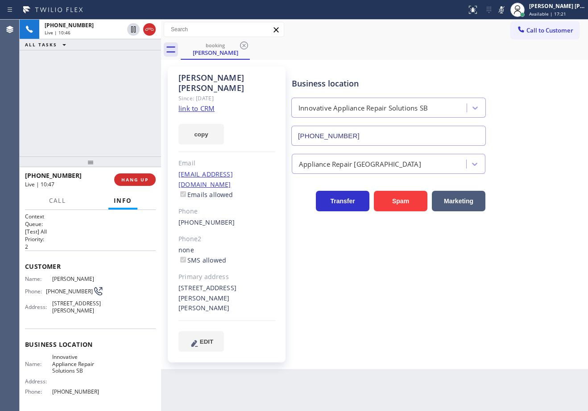
drag, startPoint x: 514, startPoint y: 9, endPoint x: 501, endPoint y: 32, distance: 26.2
click at [506, 9] on icon at bounding box center [501, 9] width 11 height 11
click at [506, 8] on icon at bounding box center [501, 9] width 11 height 11
click at [503, 9] on icon at bounding box center [501, 9] width 4 height 7
click at [92, 62] on div "+18056987394 Live | 11:03 ALL TASKS ALL TASKS ACTIVE TASKS TASKS IN WRAP UP" at bounding box center [90, 88] width 141 height 137
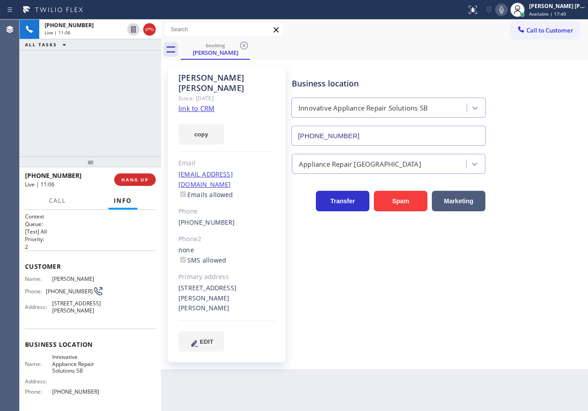
click at [104, 72] on div "+18056987394 Live | 11:06 ALL TASKS ALL TASKS ACTIVE TASKS TASKS IN WRAP UP" at bounding box center [90, 88] width 141 height 137
click at [70, 127] on div "+18056987394 Live | 11:12 ALL TASKS ALL TASKS ACTIVE TASKS TASKS IN WRAP UP" at bounding box center [90, 88] width 141 height 137
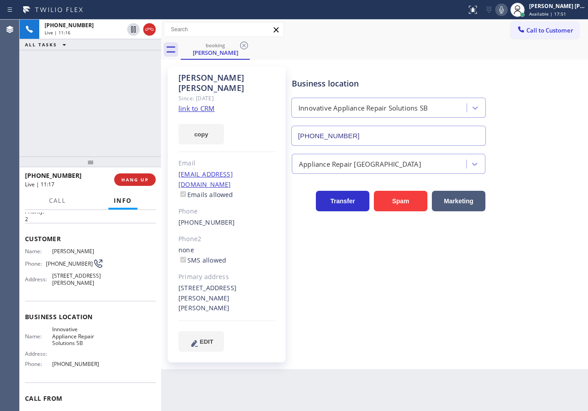
scroll to position [76, 0]
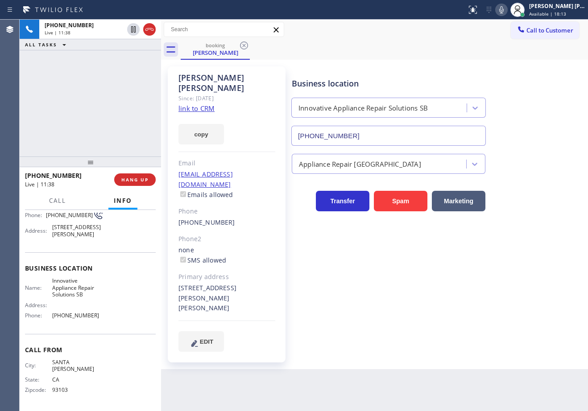
click at [84, 75] on div "+18056987394 Live | 11:38 ALL TASKS ALL TASKS ACTIVE TASKS TASKS IN WRAP UP" at bounding box center [90, 88] width 141 height 137
click at [506, 14] on icon at bounding box center [501, 9] width 11 height 11
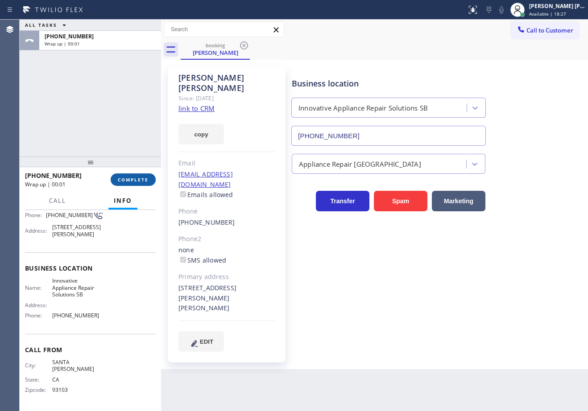
click at [140, 179] on span "COMPLETE" at bounding box center [133, 180] width 31 height 6
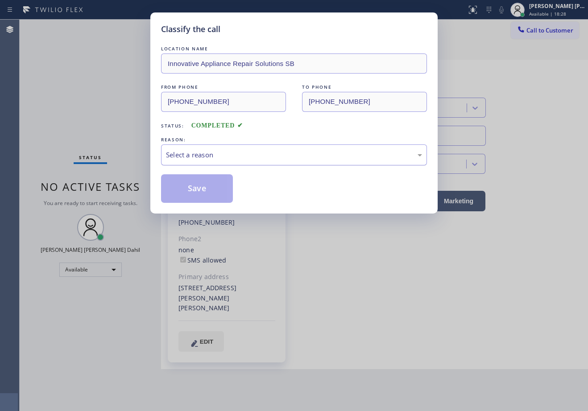
click at [190, 153] on div "Select a reason" at bounding box center [294, 155] width 256 height 10
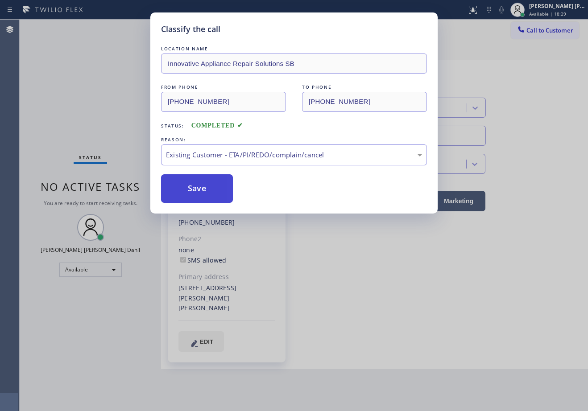
click at [200, 201] on button "Save" at bounding box center [197, 188] width 72 height 29
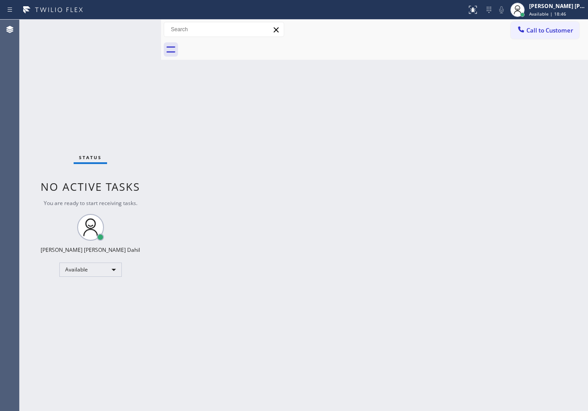
click at [106, 52] on div "Status No active tasks You are ready to start receiving tasks. [PERSON_NAME] [P…" at bounding box center [90, 215] width 141 height 391
click at [329, 175] on div "Back to Dashboard Change Sender ID Customers Technicians Select a contact Outbo…" at bounding box center [374, 215] width 427 height 391
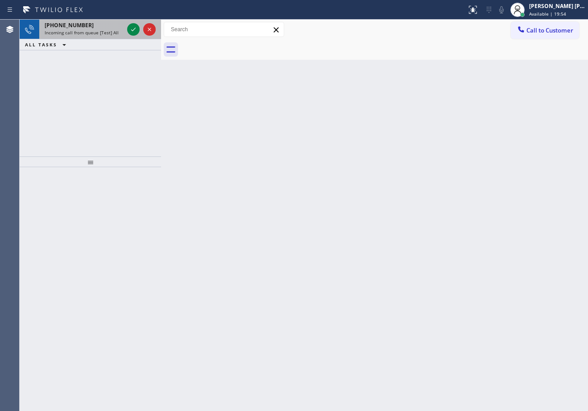
click at [114, 29] on div "+13232002612 Incoming call from queue [Test] All" at bounding box center [82, 30] width 86 height 20
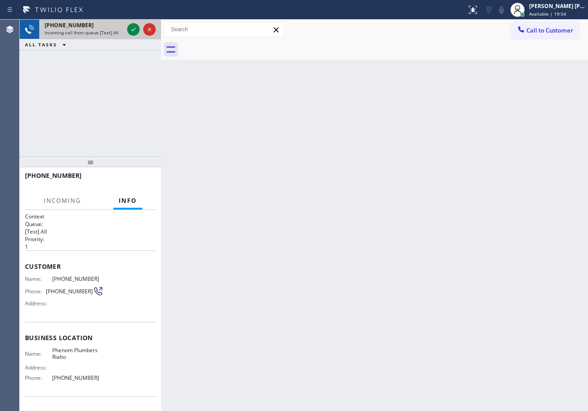
click at [114, 29] on div "+13232002612 Incoming call from queue [Test] All" at bounding box center [82, 30] width 86 height 20
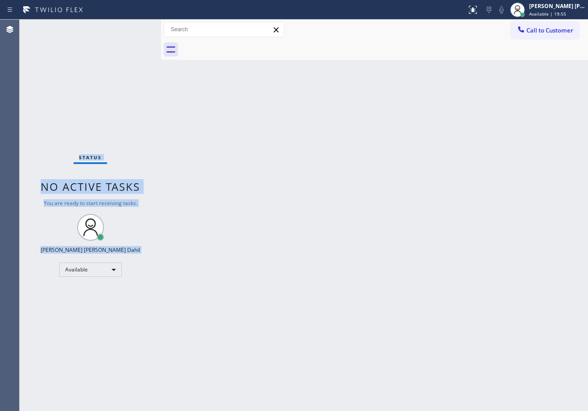
click at [131, 29] on div "Status No active tasks You are ready to start receiving tasks. [PERSON_NAME] [P…" at bounding box center [90, 215] width 141 height 391
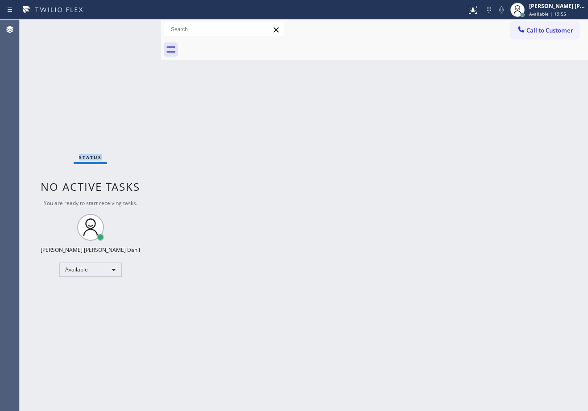
click at [131, 29] on div "Status No active tasks You are ready to start receiving tasks. [PERSON_NAME] [P…" at bounding box center [90, 215] width 141 height 391
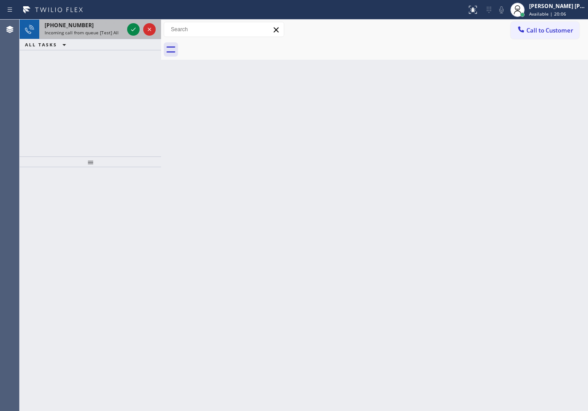
click at [115, 19] on div "Status report No issues detected If you experience an issue, please download th…" at bounding box center [294, 10] width 588 height 20
click at [115, 23] on div "+14256150731" at bounding box center [84, 25] width 79 height 8
click at [115, 24] on div "+14256150731" at bounding box center [84, 25] width 79 height 8
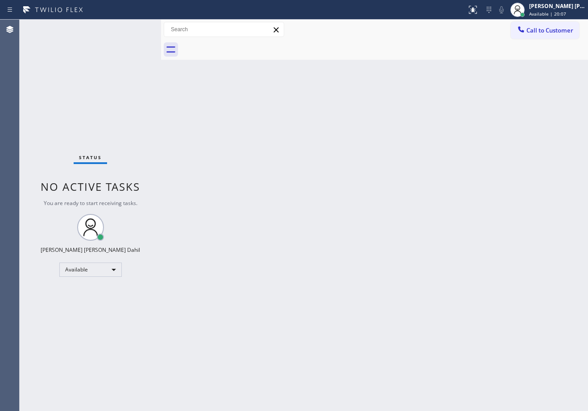
click at [129, 30] on div "Status No active tasks You are ready to start receiving tasks. [PERSON_NAME] [P…" at bounding box center [90, 215] width 141 height 391
click at [340, 215] on div "Back to Dashboard Change Sender ID Customers Technicians Select a contact Outbo…" at bounding box center [374, 215] width 427 height 391
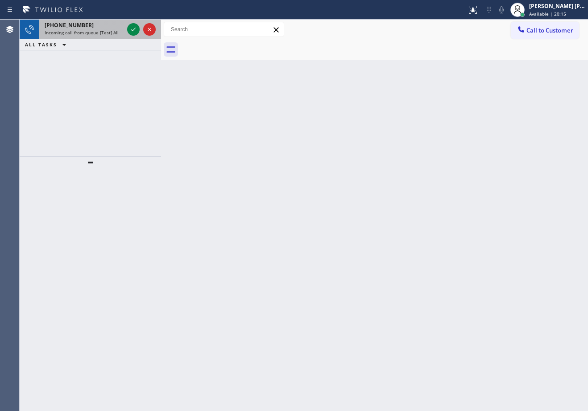
click at [103, 30] on span "Incoming call from queue [Test] All" at bounding box center [82, 32] width 74 height 6
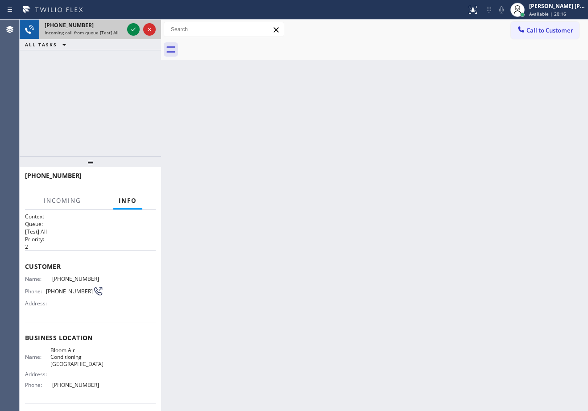
click at [103, 30] on span "Incoming call from queue [Test] All" at bounding box center [82, 32] width 74 height 6
click at [133, 28] on icon at bounding box center [133, 29] width 11 height 11
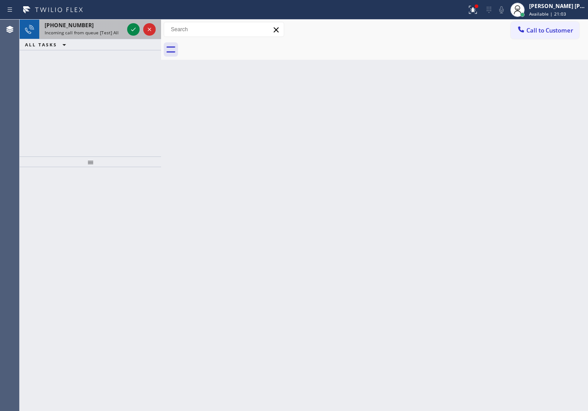
click at [103, 29] on span "Incoming call from queue [Test] All" at bounding box center [82, 32] width 74 height 6
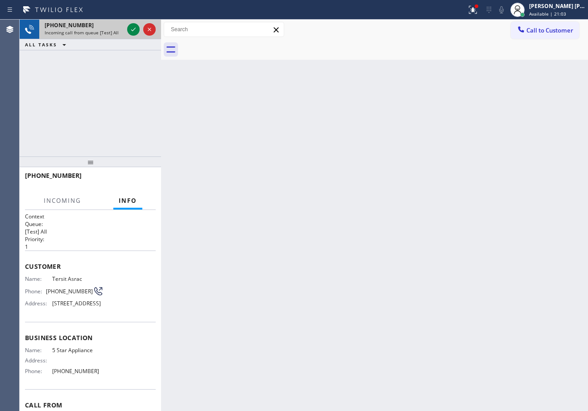
click at [104, 30] on span "Incoming call from queue [Test] All" at bounding box center [82, 32] width 74 height 6
drag, startPoint x: 108, startPoint y: 30, endPoint x: 126, endPoint y: 29, distance: 17.4
click at [112, 30] on span "Incoming call from queue [Test] All" at bounding box center [82, 32] width 74 height 6
click at [132, 29] on icon at bounding box center [133, 29] width 11 height 11
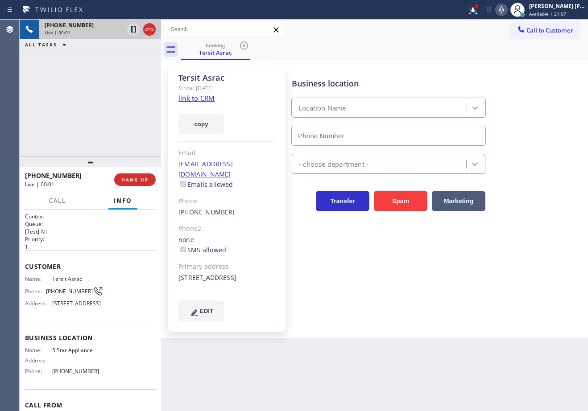
type input "(323) 870-7123"
click at [478, 9] on icon at bounding box center [472, 9] width 11 height 11
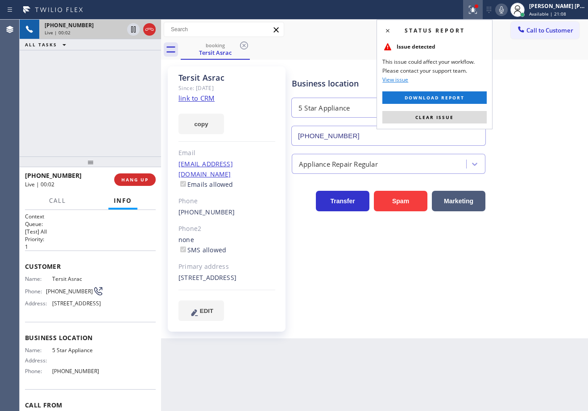
click at [447, 119] on span "Clear issue" at bounding box center [434, 117] width 38 height 6
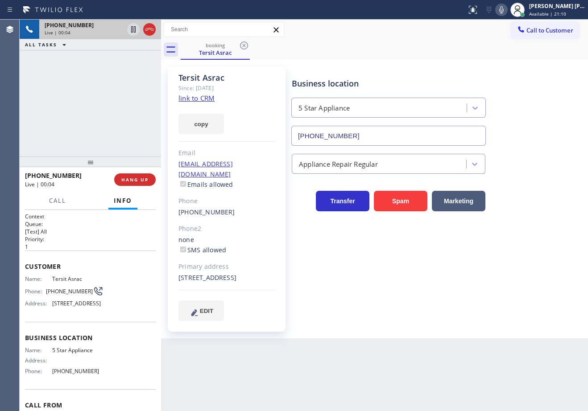
click at [203, 100] on link "link to CRM" at bounding box center [196, 98] width 36 height 9
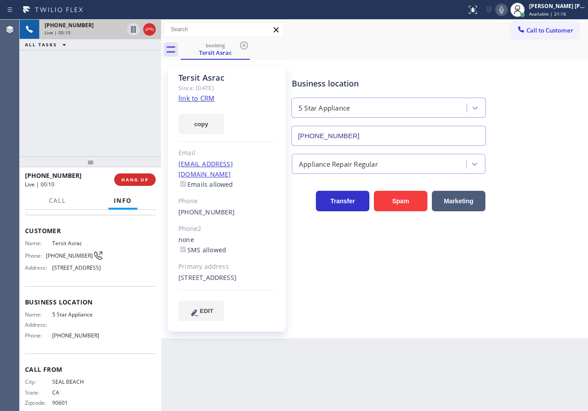
scroll to position [62, 0]
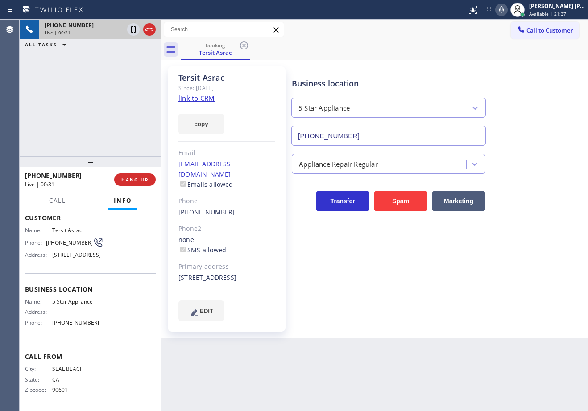
click at [82, 96] on div "+15622085303 Live | 00:31 ALL TASKS ALL TASKS ACTIVE TASKS TASKS IN WRAP UP" at bounding box center [90, 88] width 141 height 137
click at [109, 101] on div "+15622085303 Live | 00:33 ALL TASKS ALL TASKS ACTIVE TASKS TASKS IN WRAP UP" at bounding box center [90, 88] width 141 height 137
click at [155, 30] on div at bounding box center [149, 29] width 12 height 11
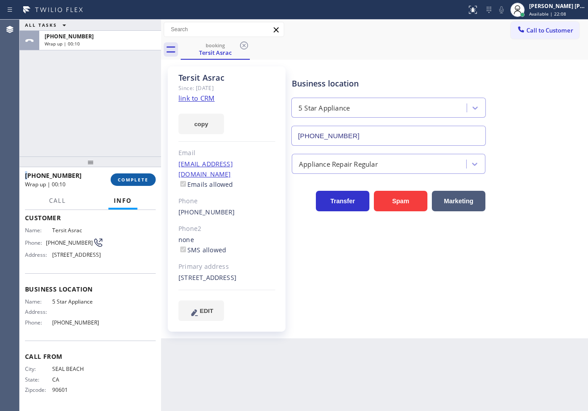
click at [144, 178] on span "COMPLETE" at bounding box center [133, 180] width 31 height 6
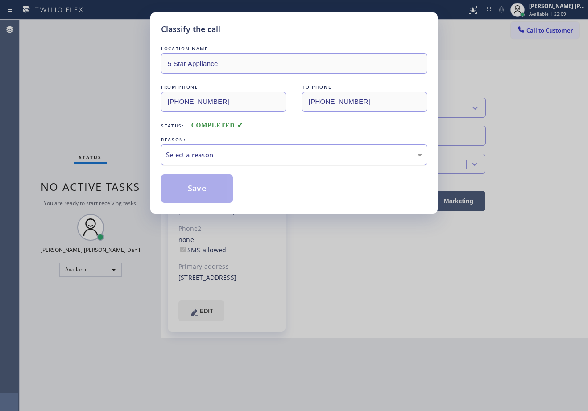
drag, startPoint x: 226, startPoint y: 143, endPoint x: 222, endPoint y: 152, distance: 9.8
click at [225, 144] on div "REASON: Select a reason" at bounding box center [294, 150] width 266 height 30
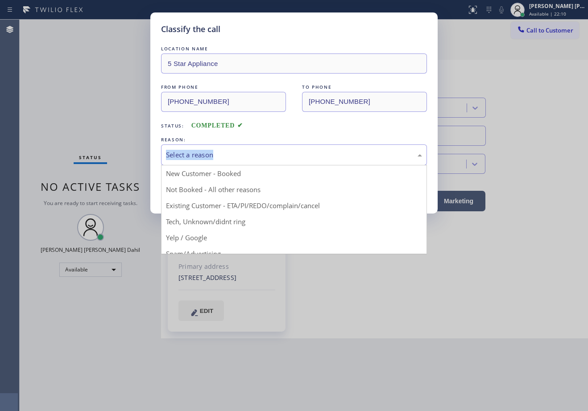
click at [222, 152] on div "Select a reason" at bounding box center [294, 155] width 256 height 10
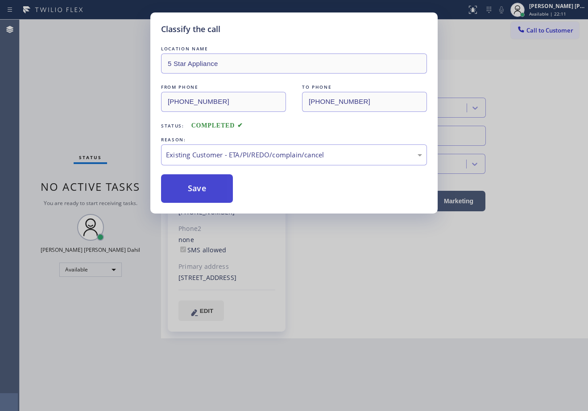
click at [198, 191] on button "Save" at bounding box center [197, 188] width 72 height 29
click at [199, 191] on button "Save" at bounding box center [197, 188] width 72 height 29
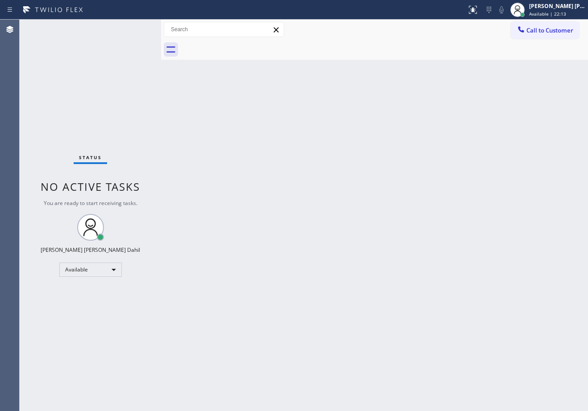
click at [450, 304] on div "Back to Dashboard Change Sender ID Customers Technicians Select a contact Outbo…" at bounding box center [374, 215] width 427 height 391
click at [423, 56] on div at bounding box center [384, 50] width 407 height 20
click at [320, 62] on div "Back to Dashboard Change Sender ID Customers Technicians Select a contact Outbo…" at bounding box center [374, 215] width 427 height 391
drag, startPoint x: 374, startPoint y: 269, endPoint x: 376, endPoint y: 274, distance: 5.2
click at [375, 271] on div "Back to Dashboard Change Sender ID Customers Technicians Select a contact Outbo…" at bounding box center [374, 215] width 427 height 391
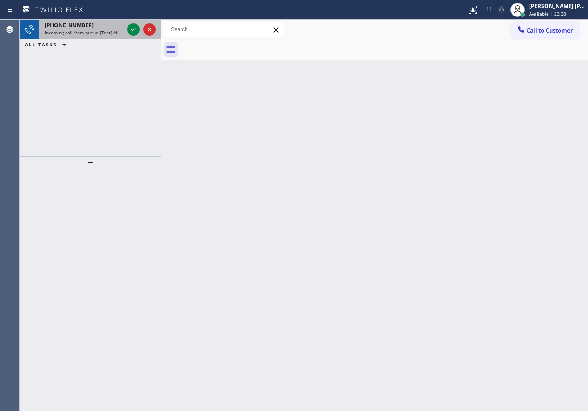
click at [108, 30] on span "Incoming call from queue [Test] All" at bounding box center [82, 32] width 74 height 6
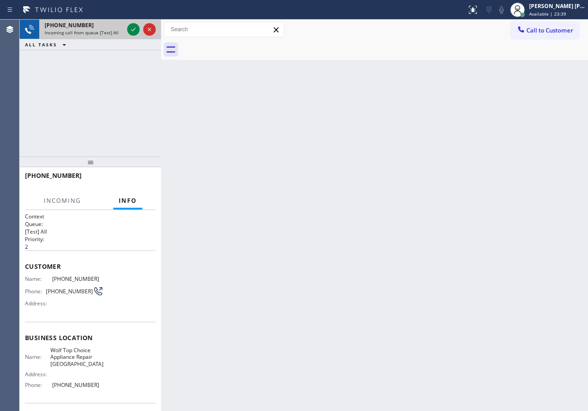
click at [108, 30] on span "Incoming call from queue [Test] All" at bounding box center [82, 32] width 74 height 6
click at [109, 30] on span "Incoming call from queue [Test] All" at bounding box center [82, 32] width 74 height 6
drag, startPoint x: 120, startPoint y: 26, endPoint x: 128, endPoint y: 26, distance: 7.6
click at [126, 26] on div "+15102145202 Incoming call from queue [Test] All" at bounding box center [90, 30] width 141 height 20
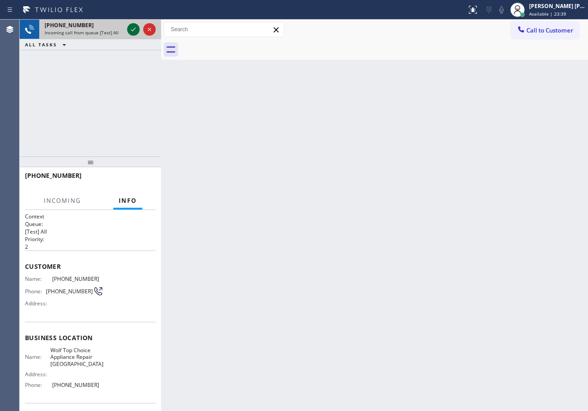
click at [128, 26] on div at bounding box center [133, 29] width 12 height 11
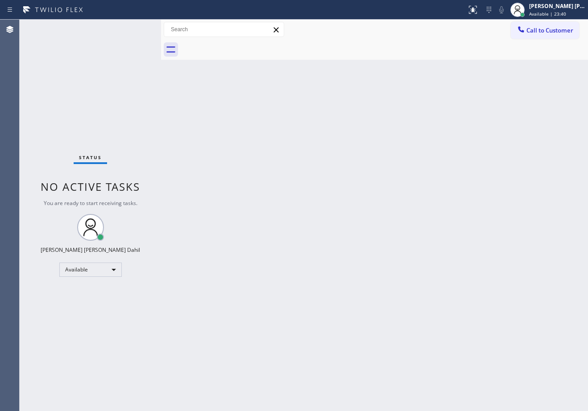
click at [130, 28] on div "Status No active tasks You are ready to start receiving tasks. [PERSON_NAME] [P…" at bounding box center [90, 215] width 141 height 391
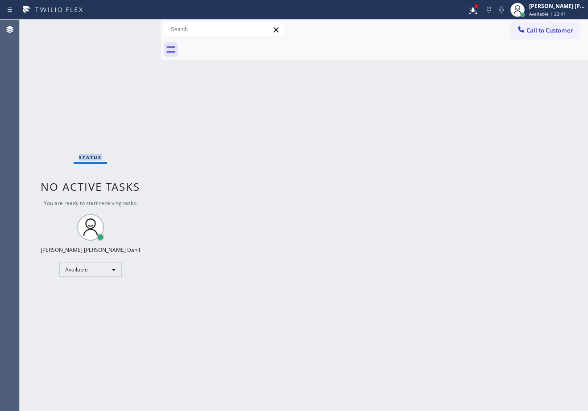
click at [130, 28] on div "Status No active tasks You are ready to start receiving tasks. [PERSON_NAME] [P…" at bounding box center [90, 215] width 141 height 391
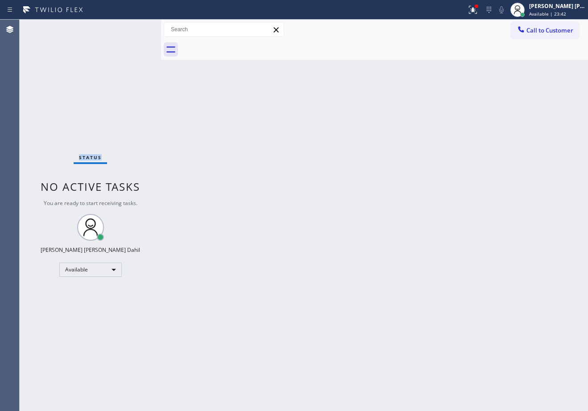
click at [131, 28] on div "Status No active tasks You are ready to start receiving tasks. [PERSON_NAME] [P…" at bounding box center [90, 215] width 141 height 391
click at [407, 253] on div "Back to Dashboard Change Sender ID Customers Technicians Select a contact Outbo…" at bounding box center [374, 215] width 427 height 391
click at [407, 252] on div "Back to Dashboard Change Sender ID Customers Technicians Select a contact Outbo…" at bounding box center [374, 215] width 427 height 391
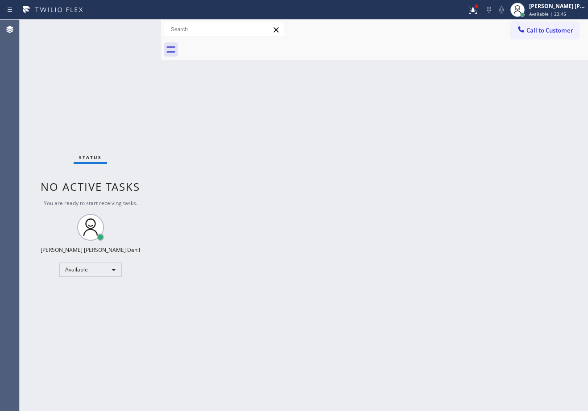
click at [407, 252] on div "Back to Dashboard Change Sender ID Customers Technicians Select a contact Outbo…" at bounding box center [374, 215] width 427 height 391
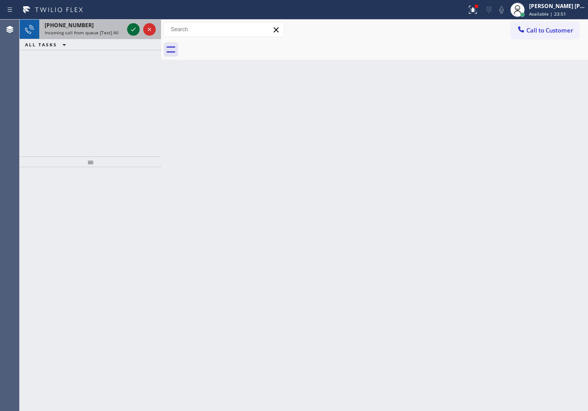
click at [134, 30] on icon at bounding box center [133, 29] width 11 height 11
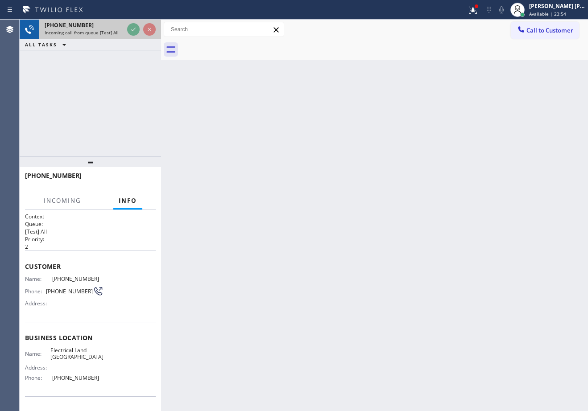
click at [127, 34] on div at bounding box center [141, 30] width 32 height 20
click at [127, 33] on div at bounding box center [141, 30] width 32 height 20
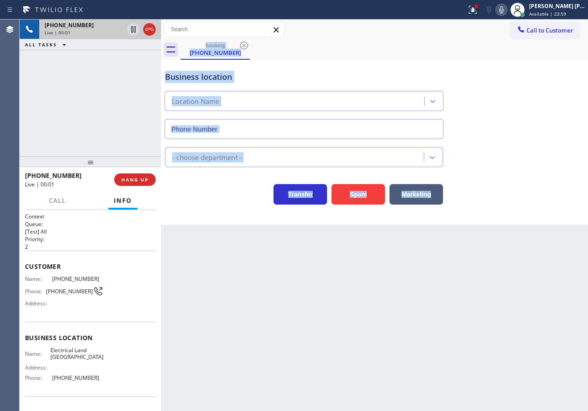
type input "(323) 900-0745"
click at [222, 302] on div "Back to Dashboard Change Sender ID Customers Technicians Select a contact Outbo…" at bounding box center [374, 215] width 427 height 391
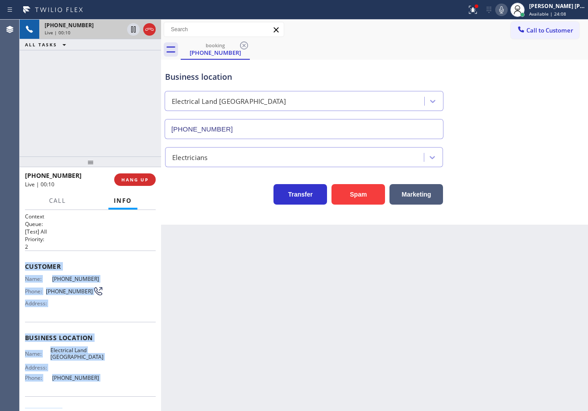
scroll to position [55, 0]
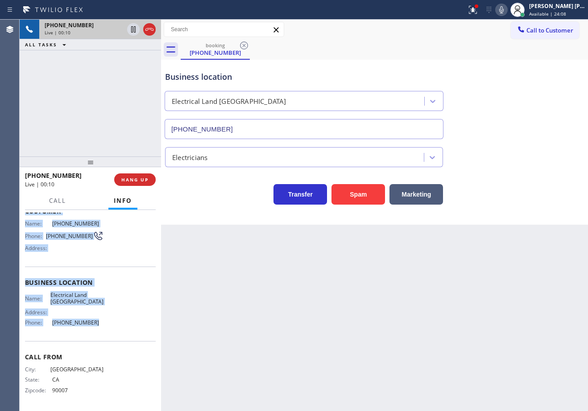
drag, startPoint x: 21, startPoint y: 263, endPoint x: 93, endPoint y: 326, distance: 95.1
click at [93, 326] on div "Context Queue: [Test] All Priority: 2 Customer Name: (323) 620-3727 Phone: (323…" at bounding box center [90, 310] width 141 height 201
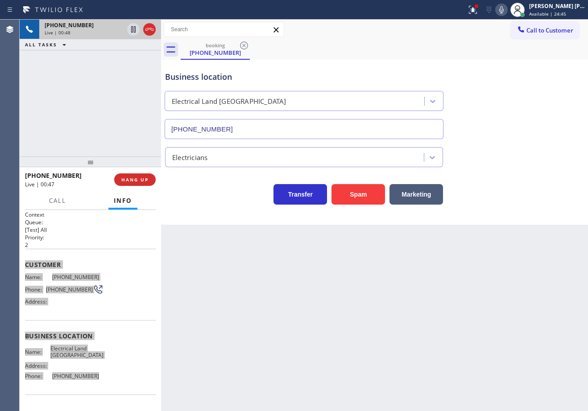
scroll to position [0, 0]
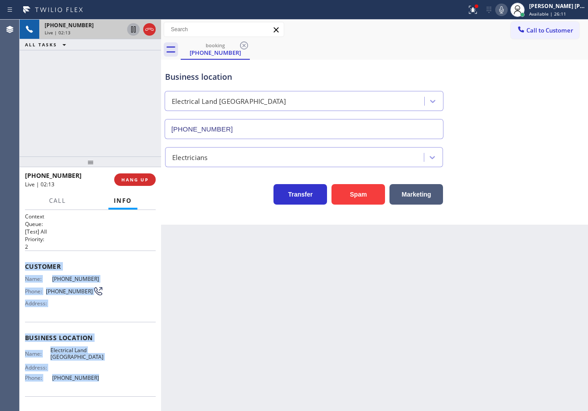
click at [134, 29] on icon at bounding box center [133, 29] width 4 height 6
click at [506, 12] on icon at bounding box center [501, 9] width 11 height 11
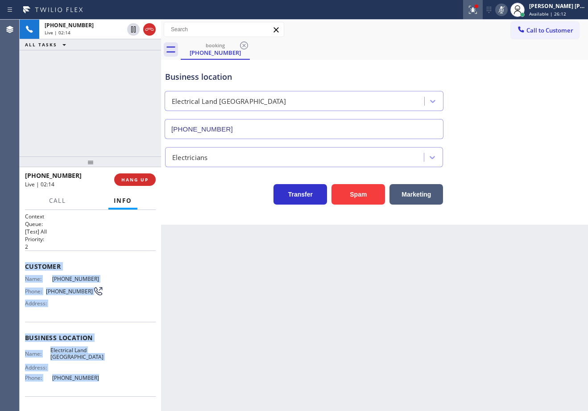
click at [478, 12] on icon at bounding box center [472, 9] width 11 height 11
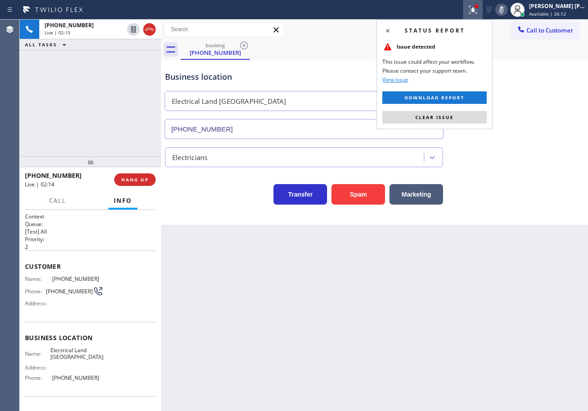
click at [467, 124] on div "Status report Issue detected This issue could affect your workflow. Please cont…" at bounding box center [434, 75] width 116 height 110
drag, startPoint x: 470, startPoint y: 112, endPoint x: 478, endPoint y: 130, distance: 19.6
click at [470, 113] on button "Clear issue" at bounding box center [434, 117] width 104 height 12
click at [504, 162] on div "Electricians" at bounding box center [374, 156] width 422 height 24
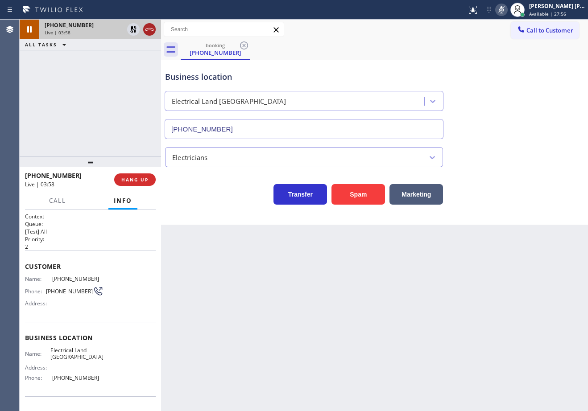
drag, startPoint x: 133, startPoint y: 28, endPoint x: 154, endPoint y: 29, distance: 21.4
click at [132, 28] on icon at bounding box center [133, 29] width 6 height 6
click at [506, 9] on icon at bounding box center [501, 9] width 11 height 11
drag, startPoint x: 496, startPoint y: 85, endPoint x: 500, endPoint y: 93, distance: 9.0
click at [496, 86] on div "Business location Electrical Land Los Angeles (323) 900-0745" at bounding box center [374, 98] width 422 height 81
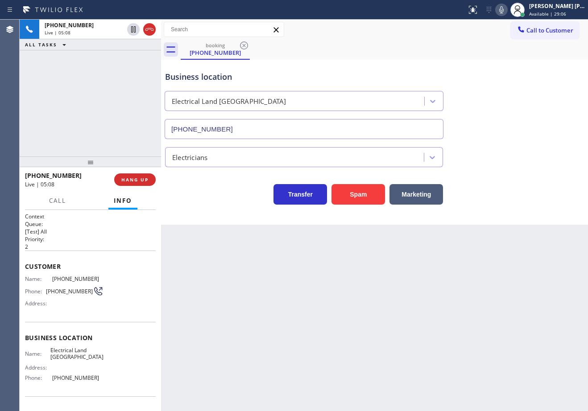
click at [99, 101] on div "+13236203727 Live | 05:08 ALL TASKS ALL TASKS ACTIVE TASKS TASKS IN WRAP UP" at bounding box center [90, 88] width 141 height 137
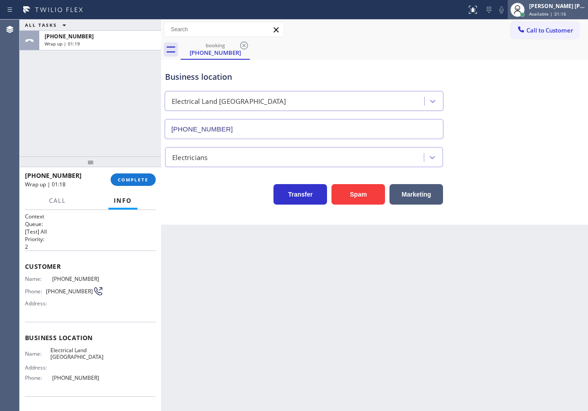
click at [559, 9] on div "[PERSON_NAME] [PERSON_NAME] Dahil" at bounding box center [557, 6] width 56 height 8
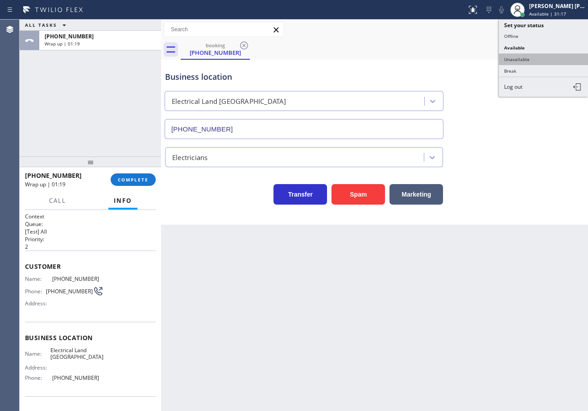
click at [539, 58] on button "Unavailable" at bounding box center [542, 59] width 89 height 12
click at [539, 58] on div "booking (323) 620-3727" at bounding box center [384, 50] width 407 height 20
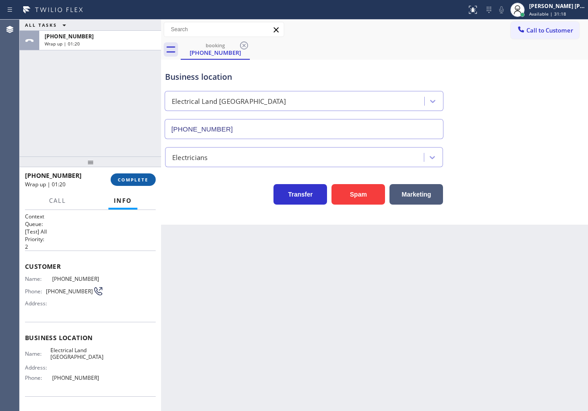
click at [119, 179] on span "COMPLETE" at bounding box center [133, 180] width 31 height 6
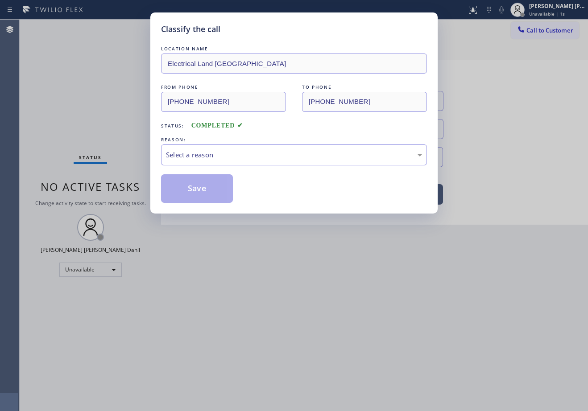
click at [199, 154] on div "Select a reason" at bounding box center [294, 155] width 256 height 10
click at [202, 192] on button "Save" at bounding box center [197, 188] width 72 height 29
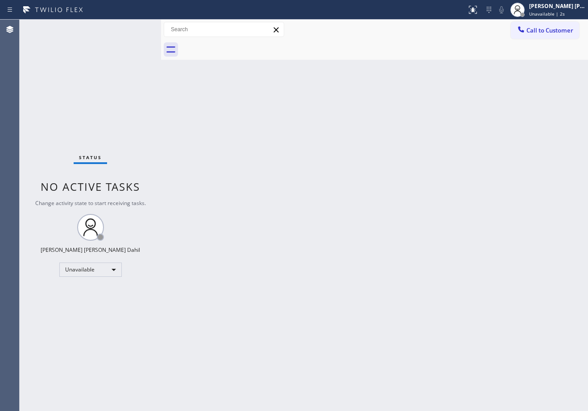
click at [543, 35] on button "Call to Customer" at bounding box center [544, 30] width 68 height 17
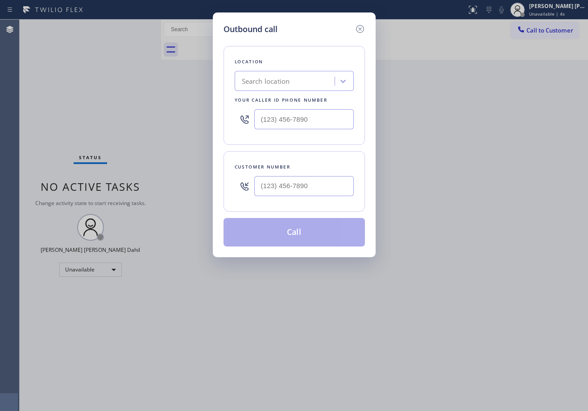
click at [307, 202] on div "Customer number" at bounding box center [293, 181] width 141 height 61
drag, startPoint x: 309, startPoint y: 192, endPoint x: 320, endPoint y: 199, distance: 13.5
click at [309, 192] on input "(___) ___-____" at bounding box center [303, 186] width 99 height 20
paste input "323) 620-3727"
click at [299, 189] on input "(323) 620-3727" at bounding box center [303, 186] width 99 height 20
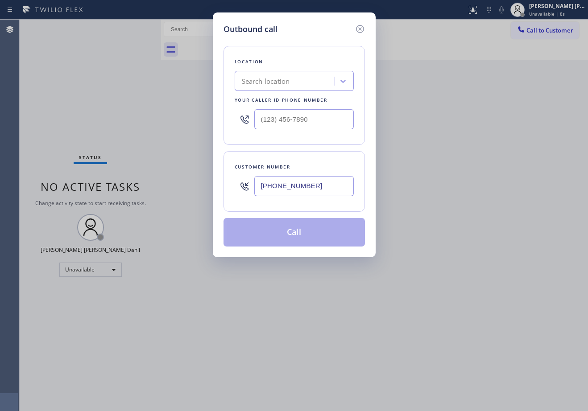
paste input "32"
drag, startPoint x: 299, startPoint y: 188, endPoint x: 485, endPoint y: 160, distance: 188.5
click at [300, 188] on input "(323) 620-3732" at bounding box center [303, 186] width 99 height 20
paste input "text"
click at [303, 180] on input "(323) 620-3732" at bounding box center [303, 186] width 99 height 20
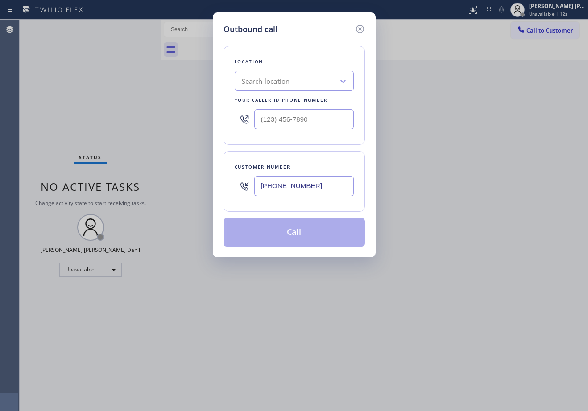
paste input "27"
type input "(323) 620-3727"
drag, startPoint x: 321, startPoint y: 117, endPoint x: 324, endPoint y: 143, distance: 26.0
click at [321, 117] on input "(___) ___-____" at bounding box center [303, 119] width 99 height 20
paste input "323) 900-0745"
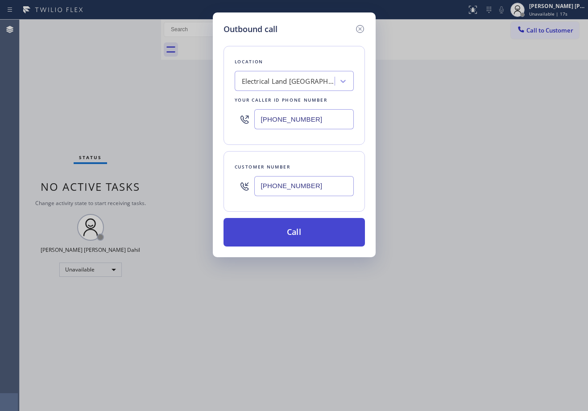
type input "(323) 900-0745"
click at [325, 230] on button "Call" at bounding box center [293, 232] width 141 height 29
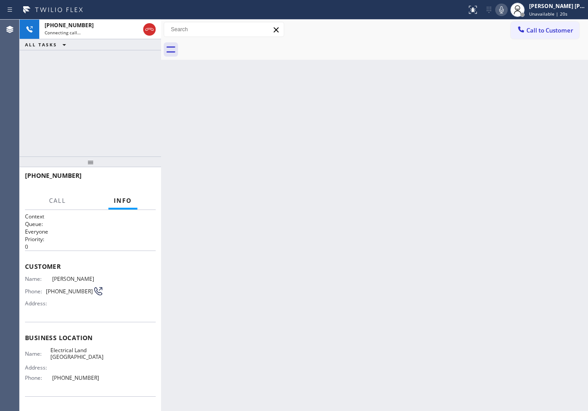
click at [432, 46] on div at bounding box center [384, 50] width 407 height 20
click at [524, 15] on div at bounding box center [522, 14] width 4 height 4
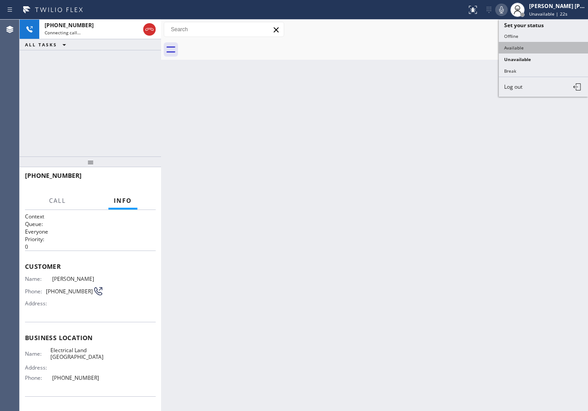
click at [527, 45] on button "Available" at bounding box center [542, 48] width 89 height 12
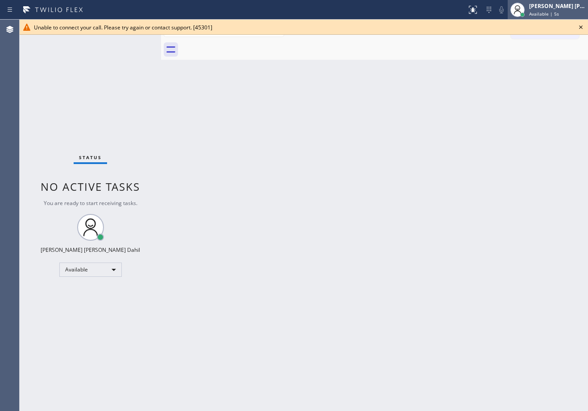
click at [559, 13] on span "Available | 5s" at bounding box center [544, 14] width 30 height 6
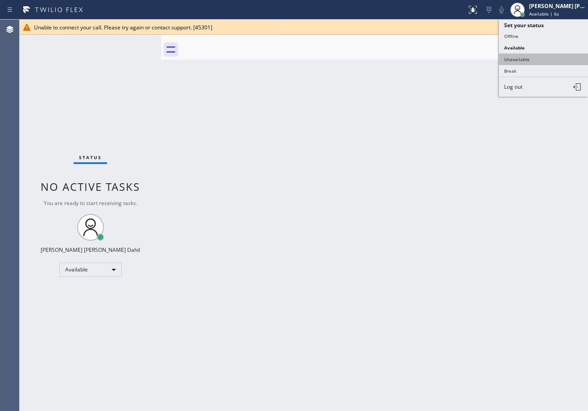
click at [527, 58] on button "Unavailable" at bounding box center [542, 59] width 89 height 12
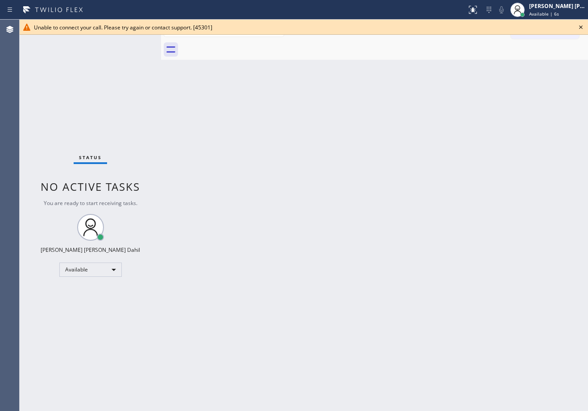
click at [534, 31] on div "Unable to connect your call. Please try again or contact support. [45301]" at bounding box center [303, 28] width 539 height 8
click at [535, 35] on button "Call to Customer" at bounding box center [544, 30] width 68 height 17
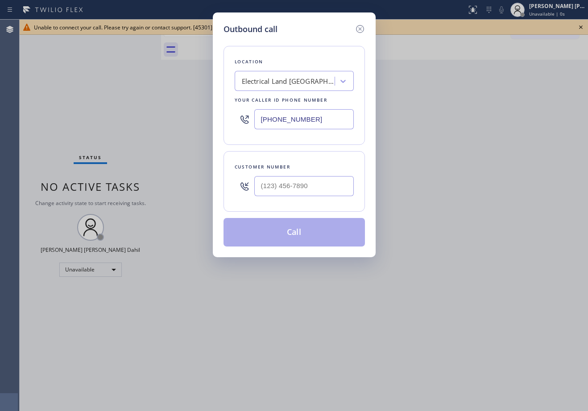
click at [315, 83] on div "Electrical Land Los Angeles" at bounding box center [289, 81] width 94 height 10
type input "home alli"
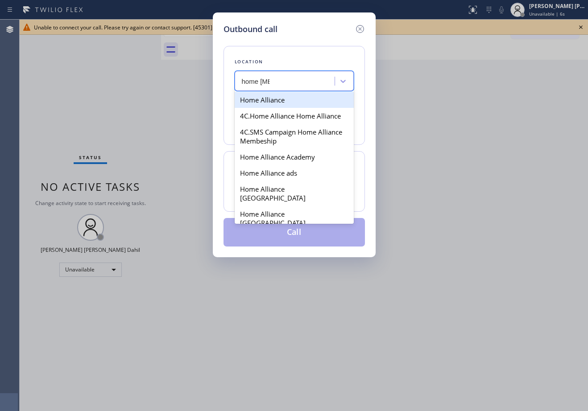
click at [298, 97] on div "Home Alliance" at bounding box center [293, 100] width 119 height 16
type input "(877) 777-0796"
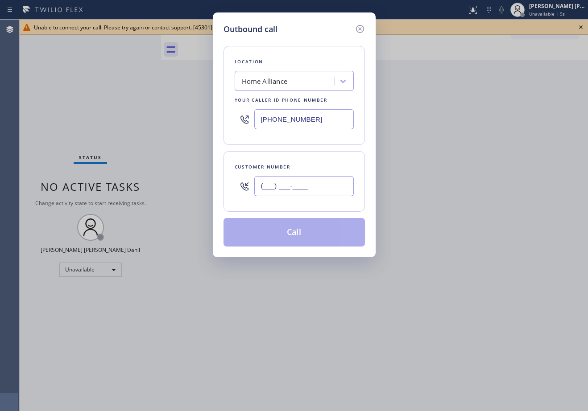
click at [315, 181] on input "(___) ___-____" at bounding box center [303, 186] width 99 height 20
paste input "323) 620-3727"
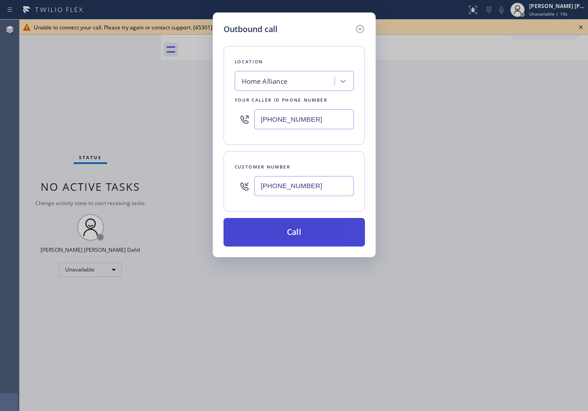
type input "(323) 620-3727"
click at [323, 238] on button "Call" at bounding box center [293, 232] width 141 height 29
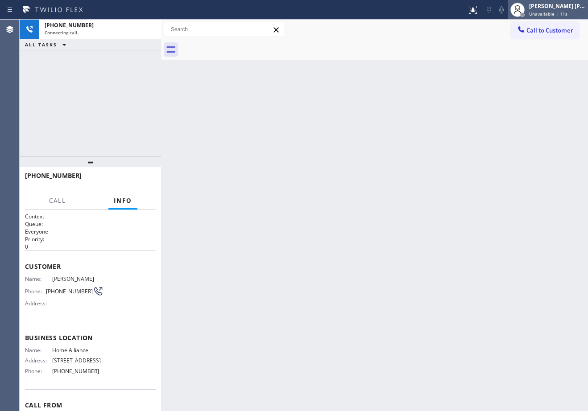
drag, startPoint x: 558, startPoint y: 3, endPoint x: 558, endPoint y: 9, distance: 6.3
click at [559, 3] on div "[PERSON_NAME] [PERSON_NAME] Dahil" at bounding box center [557, 6] width 56 height 8
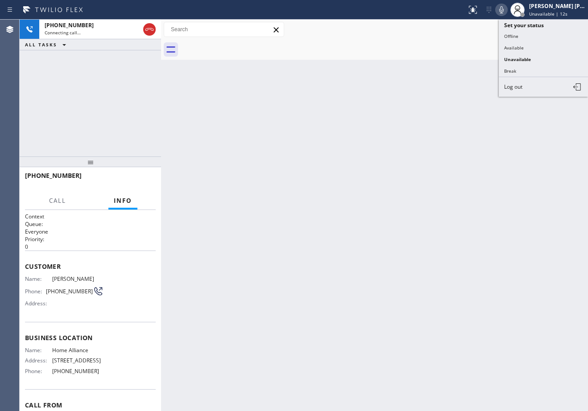
click at [529, 46] on button "Available" at bounding box center [542, 48] width 89 height 12
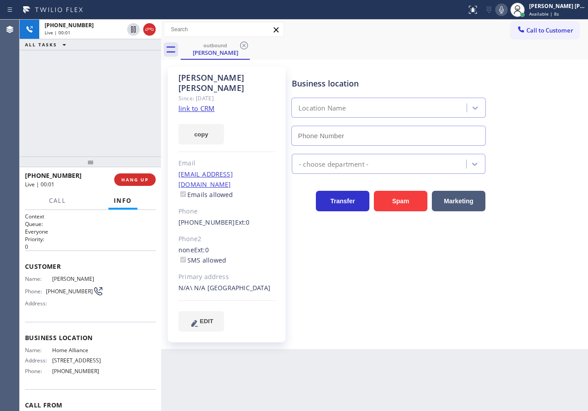
type input "(877) 777-0796"
click at [412, 280] on div "Business location Home Alliance (877) 777-0796 Appliance Repair High End Transf…" at bounding box center [438, 199] width 296 height 260
click at [414, 282] on div "Business location Home Alliance (877) 777-0796 Appliance Repair High End Transf…" at bounding box center [438, 199] width 296 height 260
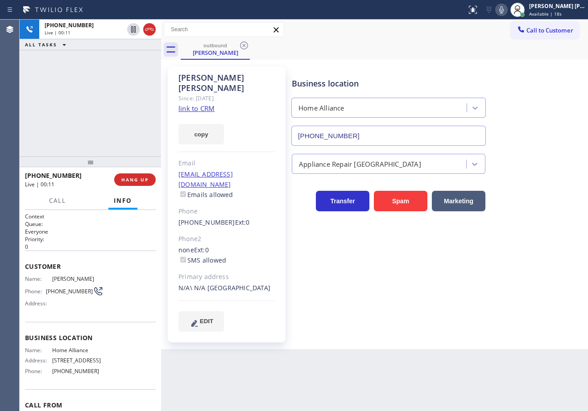
click at [414, 284] on div "Business location Home Alliance (877) 777-0796 Appliance Repair High End Transf…" at bounding box center [438, 199] width 296 height 260
click at [422, 289] on div "Business location Home Alliance (877) 777-0796 Appliance Repair High End Transf…" at bounding box center [438, 199] width 296 height 260
drag, startPoint x: 431, startPoint y: 293, endPoint x: 446, endPoint y: 302, distance: 18.0
click at [438, 297] on div "Business location Home Alliance (877) 777-0796 Appliance Repair High End Transf…" at bounding box center [438, 199] width 296 height 260
drag, startPoint x: 446, startPoint y: 302, endPoint x: 457, endPoint y: 306, distance: 11.2
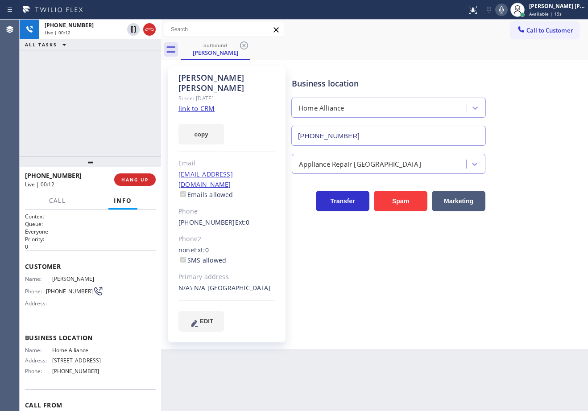
click at [449, 304] on div "Business location Home Alliance (877) 777-0796 Appliance Repair High End Transf…" at bounding box center [438, 199] width 296 height 260
click at [457, 306] on div "Business location Home Alliance (877) 777-0796 Appliance Repair High End Transf…" at bounding box center [438, 199] width 296 height 260
click at [459, 308] on div "Business location Home Alliance (877) 777-0796 Appliance Repair High End Transf…" at bounding box center [438, 199] width 296 height 260
click at [460, 309] on div "Business location Home Alliance (877) 777-0796 Appliance Repair High End Transf…" at bounding box center [438, 208] width 296 height 278
click at [461, 311] on div "Business location Home Alliance (877) 777-0796 Appliance Repair High End Transf…" at bounding box center [438, 208] width 296 height 278
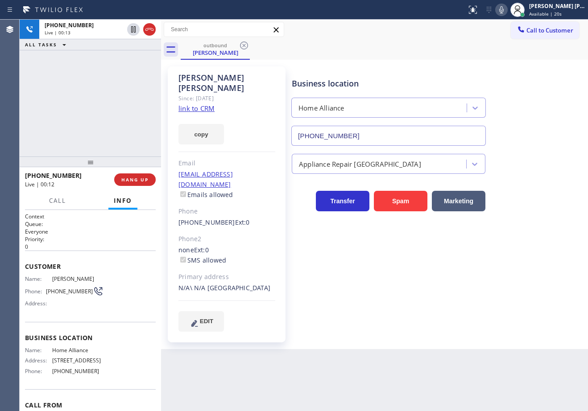
click at [462, 311] on div "Business location Home Alliance (877) 777-0796 Appliance Repair High End Transf…" at bounding box center [438, 208] width 296 height 278
drag, startPoint x: 466, startPoint y: 313, endPoint x: 476, endPoint y: 317, distance: 10.2
click at [471, 315] on div "Business location Home Alliance (877) 777-0796 Appliance Repair High End Transf…" at bounding box center [438, 208] width 296 height 278
click at [476, 317] on div "Business location Home Alliance (877) 777-0796 Appliance Repair High End Transf…" at bounding box center [438, 208] width 296 height 278
click at [479, 317] on div "Business location Home Alliance (877) 777-0796 Appliance Repair High End Transf…" at bounding box center [438, 208] width 296 height 278
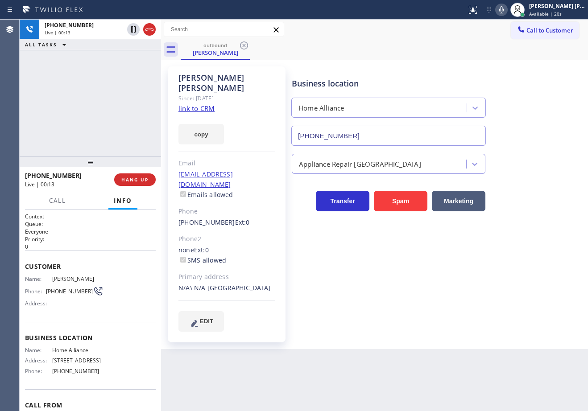
click at [481, 318] on div "Business location Home Alliance (877) 777-0796 Appliance Repair High End Transf…" at bounding box center [438, 208] width 296 height 278
click at [482, 325] on div "Business location Home Alliance (877) 777-0796 Appliance Repair High End Transf…" at bounding box center [438, 208] width 296 height 278
drag, startPoint x: 72, startPoint y: 91, endPoint x: 102, endPoint y: 100, distance: 31.3
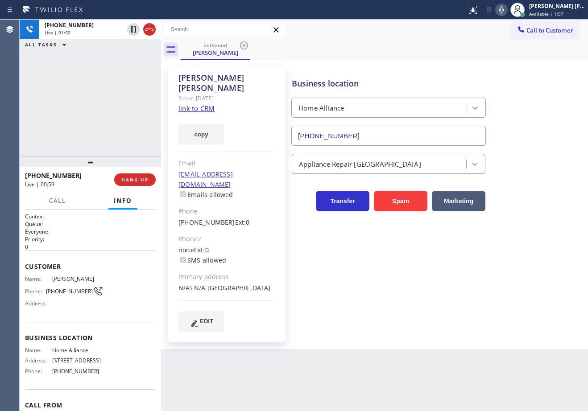
click at [76, 91] on div "+13236203727 Live | 01:00 ALL TASKS ALL TASKS ACTIVE TASKS TASKS IN WRAP UP" at bounding box center [90, 88] width 141 height 137
click at [145, 181] on span "HANG UP" at bounding box center [134, 180] width 27 height 6
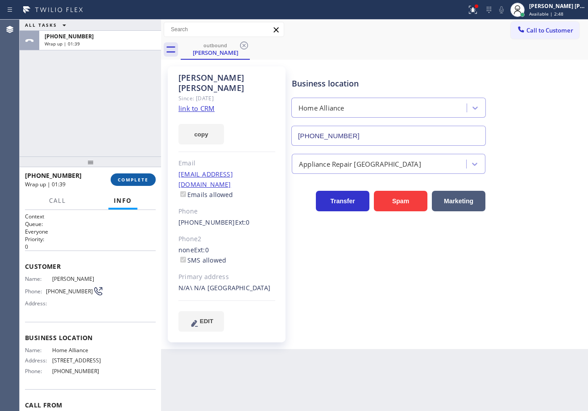
click at [129, 183] on span "COMPLETE" at bounding box center [133, 180] width 31 height 6
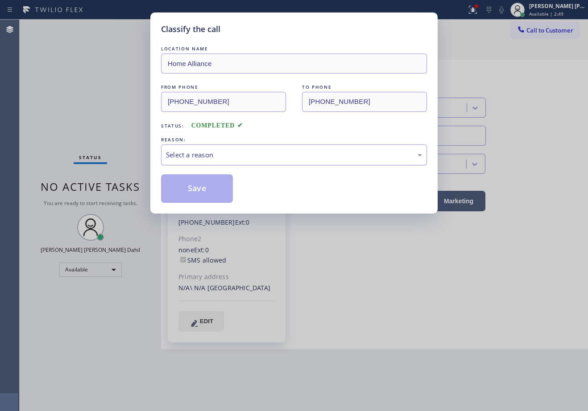
click at [222, 149] on div "Select a reason" at bounding box center [294, 154] width 266 height 21
click at [210, 181] on button "Save" at bounding box center [197, 188] width 72 height 29
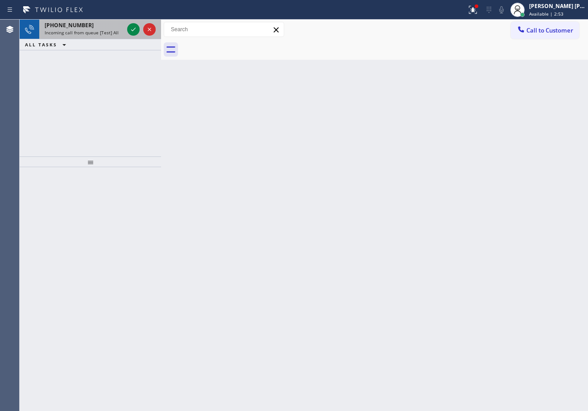
click at [115, 38] on div "+14082122359 Incoming call from queue [Test] All" at bounding box center [82, 30] width 86 height 20
click at [116, 38] on div "+14082122359 Incoming call from queue [Test] All" at bounding box center [82, 30] width 86 height 20
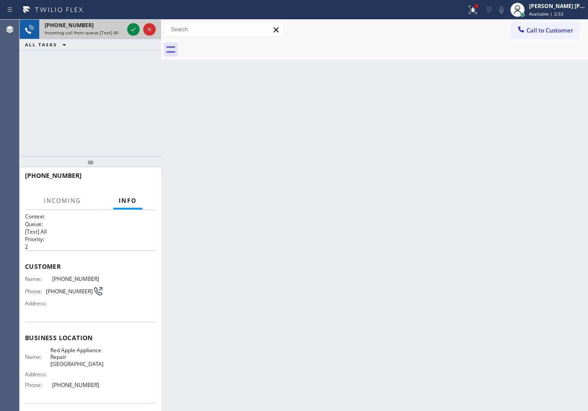
click at [116, 38] on div "+14082122359 Incoming call from queue [Test] All" at bounding box center [82, 30] width 86 height 20
click at [120, 33] on div "Incoming call from queue [Test] All" at bounding box center [84, 32] width 79 height 6
drag, startPoint x: 123, startPoint y: 33, endPoint x: 129, endPoint y: 31, distance: 6.1
click at [125, 31] on div "+14082122359 Incoming call from queue [Test] All" at bounding box center [82, 30] width 86 height 20
click at [129, 31] on icon at bounding box center [133, 29] width 11 height 11
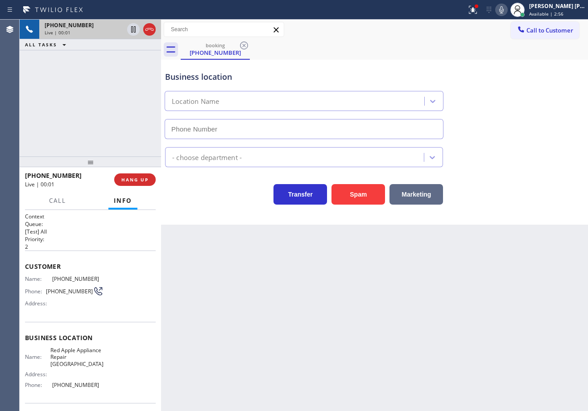
type input "(408) 872-9690"
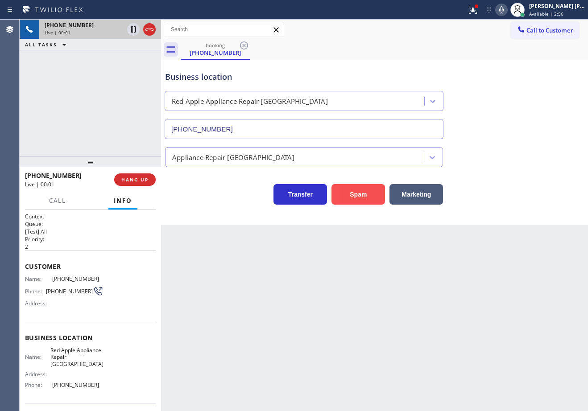
click at [366, 197] on button "Spam" at bounding box center [357, 194] width 53 height 21
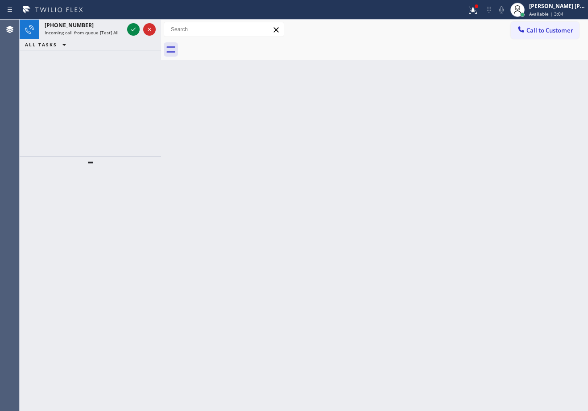
click at [98, 18] on div "Status report Issues detected These issues could affect your workflow. Please c…" at bounding box center [294, 10] width 588 height 20
click at [99, 21] on div "+13232002612 Incoming call from queue [Test] All" at bounding box center [82, 30] width 86 height 20
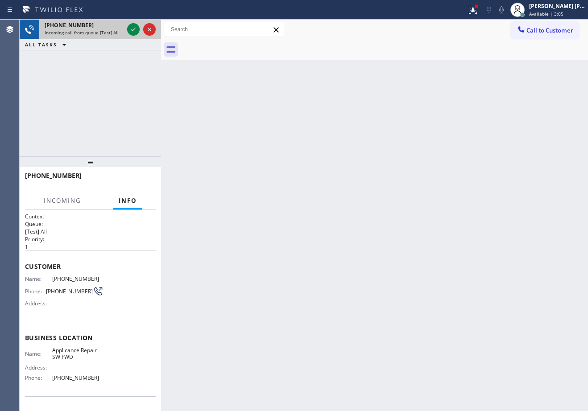
click at [99, 21] on div "+13232002612 Incoming call from queue [Test] All" at bounding box center [82, 30] width 86 height 20
click at [135, 31] on icon at bounding box center [133, 29] width 11 height 11
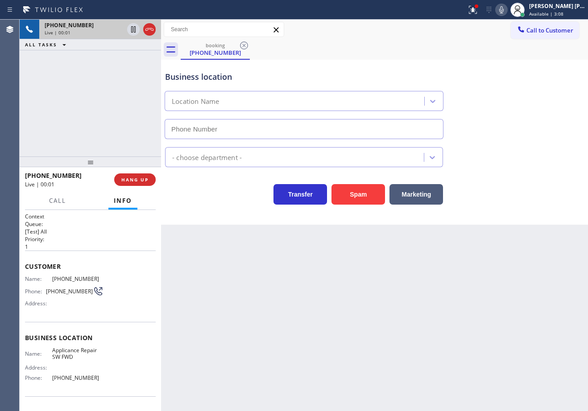
type input "(213) 566-9111"
click at [417, 275] on div "Back to Dashboard Change Sender ID Customers Technicians Select a contact Outbo…" at bounding box center [374, 215] width 427 height 391
click at [345, 198] on button "Spam" at bounding box center [357, 194] width 53 height 21
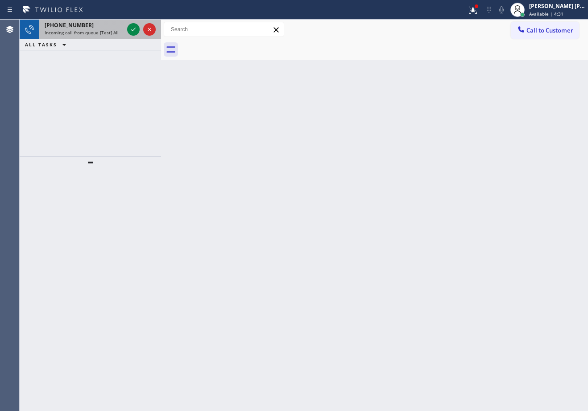
drag, startPoint x: 95, startPoint y: 28, endPoint x: 110, endPoint y: 27, distance: 15.2
click at [95, 28] on div "[PHONE_NUMBER]" at bounding box center [84, 25] width 79 height 8
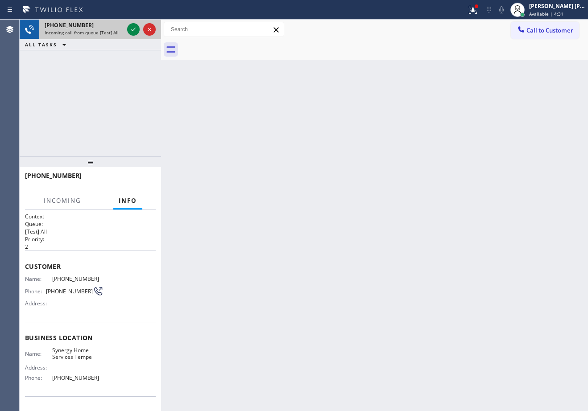
click at [121, 26] on div "[PHONE_NUMBER]" at bounding box center [84, 25] width 79 height 8
click at [128, 26] on icon at bounding box center [133, 29] width 11 height 11
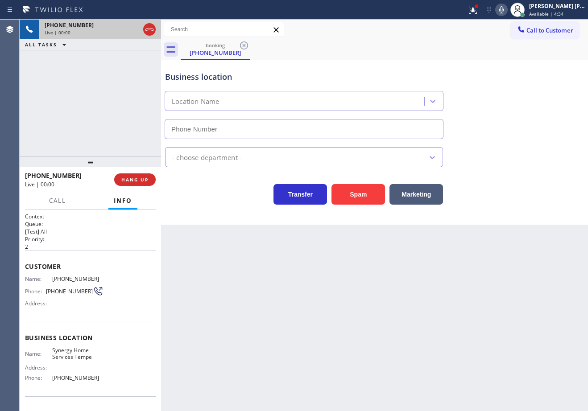
type input "(480) 680-9894"
click at [130, 177] on span "HANG UP" at bounding box center [134, 180] width 27 height 6
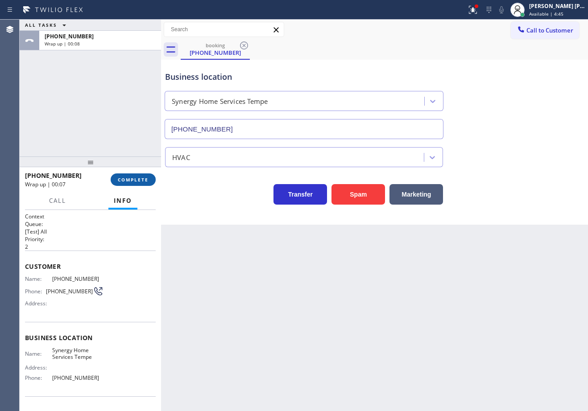
click at [150, 179] on button "COMPLETE" at bounding box center [133, 179] width 45 height 12
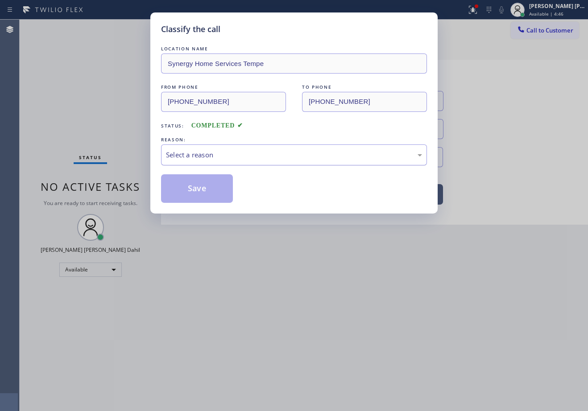
click at [204, 156] on div "Select a reason" at bounding box center [294, 155] width 256 height 10
click at [183, 191] on button "Save" at bounding box center [197, 188] width 72 height 29
click at [183, 190] on button "Save" at bounding box center [197, 188] width 72 height 29
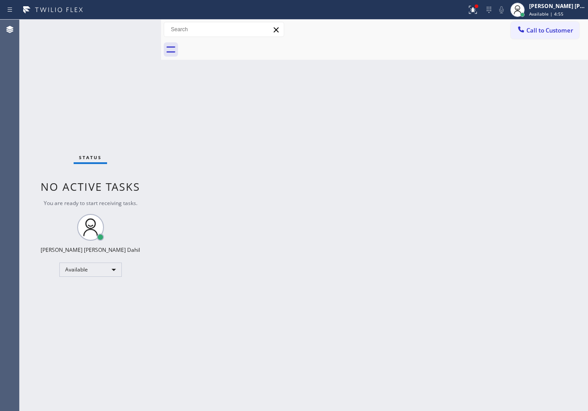
click at [108, 33] on div "Status No active tasks You are ready to start receiving tasks. [PERSON_NAME] [P…" at bounding box center [90, 215] width 141 height 391
click at [109, 33] on div "Status No active tasks You are ready to start receiving tasks. [PERSON_NAME] [P…" at bounding box center [90, 215] width 141 height 391
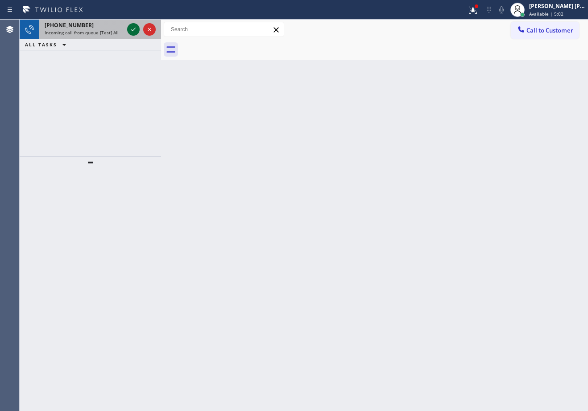
click at [132, 33] on icon at bounding box center [133, 29] width 11 height 11
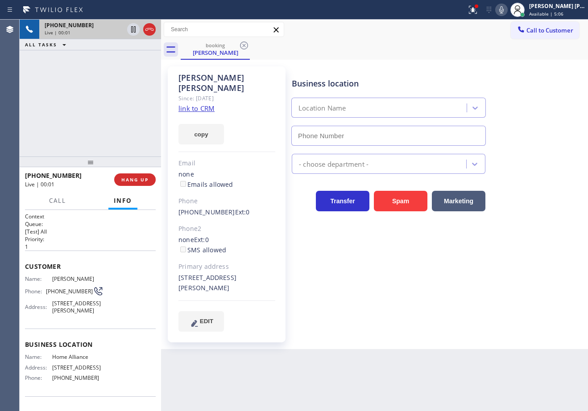
type input "(877) 777-0796"
click at [478, 11] on icon at bounding box center [472, 9] width 11 height 11
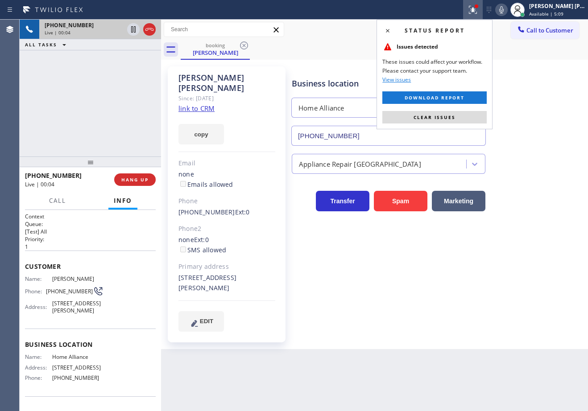
click at [475, 122] on button "Clear issues" at bounding box center [434, 117] width 104 height 12
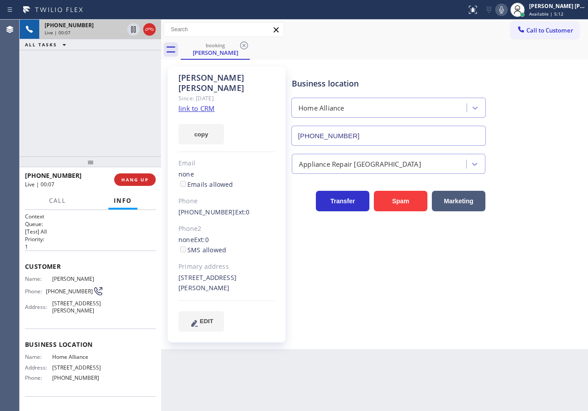
click at [194, 104] on link "link to CRM" at bounding box center [196, 108] width 36 height 9
click at [131, 30] on icon at bounding box center [133, 29] width 11 height 11
click at [506, 10] on icon at bounding box center [501, 9] width 11 height 11
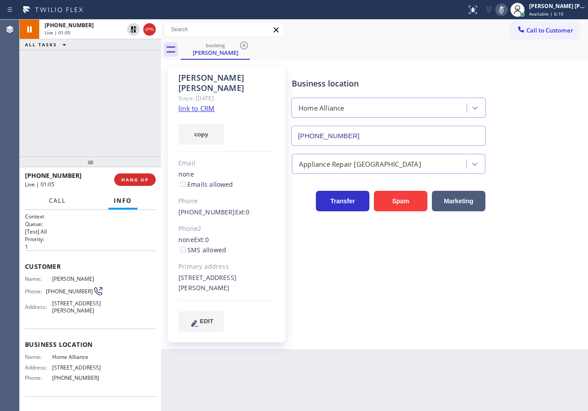
click at [54, 198] on span "Call" at bounding box center [57, 201] width 17 height 8
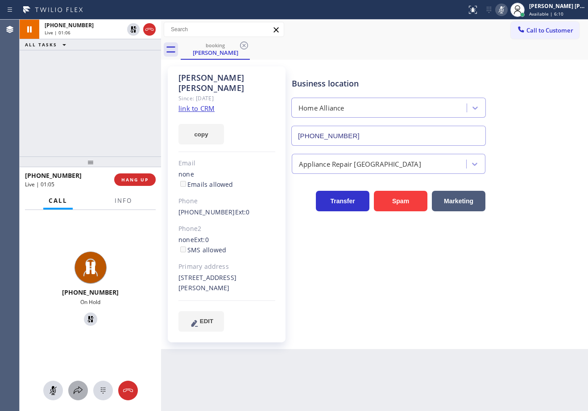
click at [80, 396] on button at bounding box center [78, 391] width 20 height 20
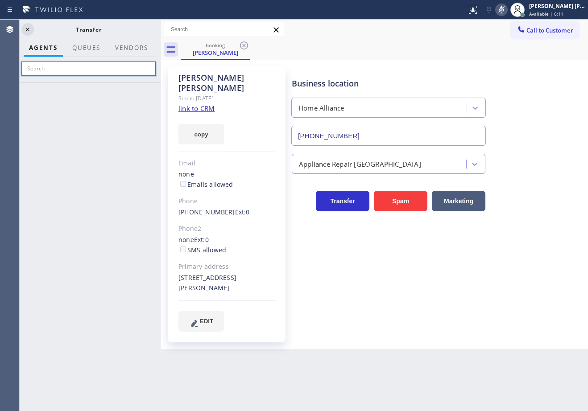
click at [82, 70] on input "text" at bounding box center [88, 69] width 134 height 14
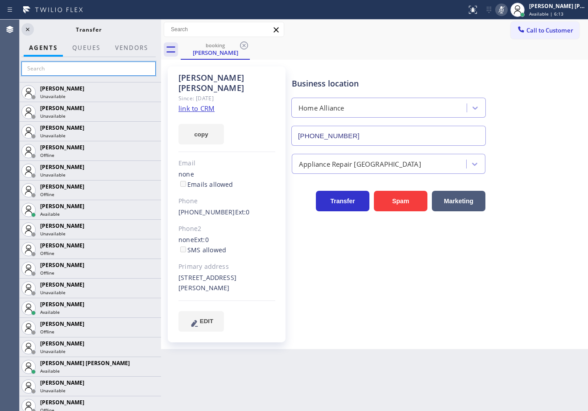
click at [84, 68] on input "text" at bounding box center [88, 69] width 134 height 14
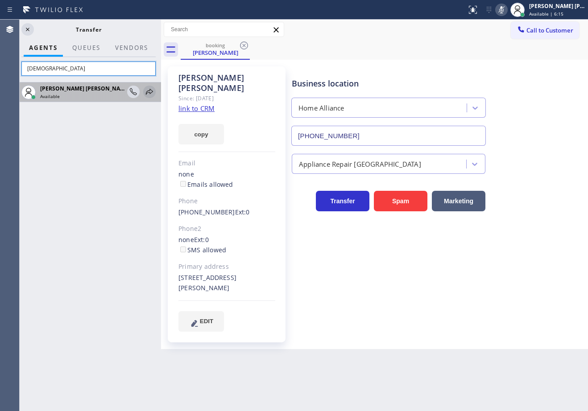
type input "shie"
click at [148, 91] on icon at bounding box center [149, 91] width 11 height 11
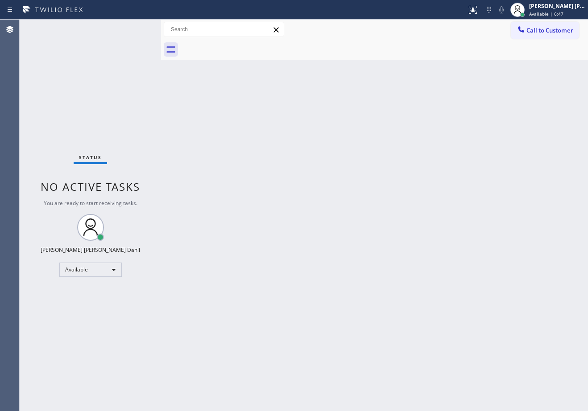
click at [324, 50] on div at bounding box center [384, 50] width 407 height 20
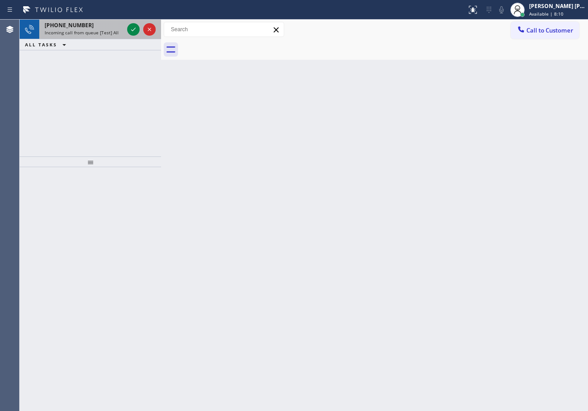
click at [116, 37] on div "+15102011654 Incoming call from queue [Test] All" at bounding box center [82, 30] width 86 height 20
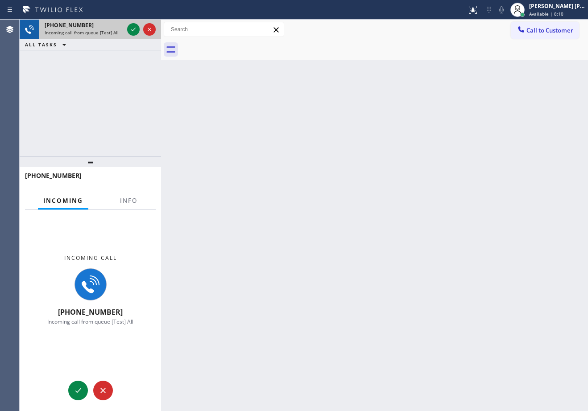
click at [116, 37] on div "+15102011654 Incoming call from queue [Test] All" at bounding box center [82, 30] width 86 height 20
click at [117, 36] on div "+15102011654 Incoming call from queue [Test] All" at bounding box center [82, 30] width 86 height 20
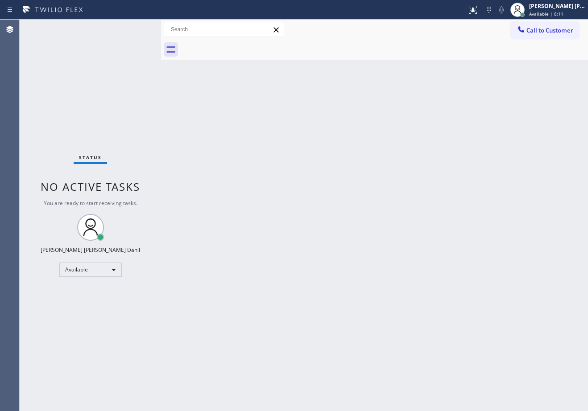
click at [357, 240] on div "Back to Dashboard Change Sender ID Customers Technicians Select a contact Outbo…" at bounding box center [374, 215] width 427 height 391
click at [357, 239] on div "Back to Dashboard Change Sender ID Customers Technicians Select a contact Outbo…" at bounding box center [374, 215] width 427 height 391
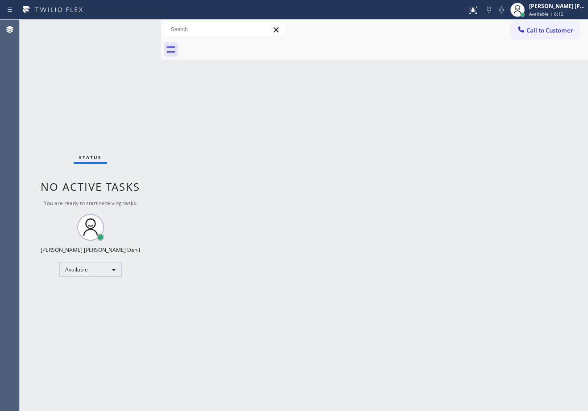
click at [357, 239] on div "Back to Dashboard Change Sender ID Customers Technicians Select a contact Outbo…" at bounding box center [374, 215] width 427 height 391
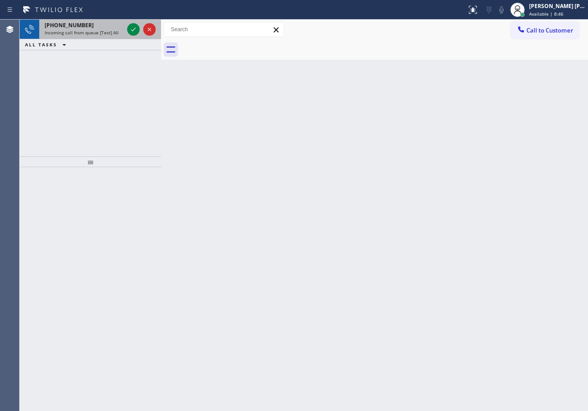
click at [90, 37] on div "+15012874459 Incoming call from queue [Test] All" at bounding box center [82, 30] width 86 height 20
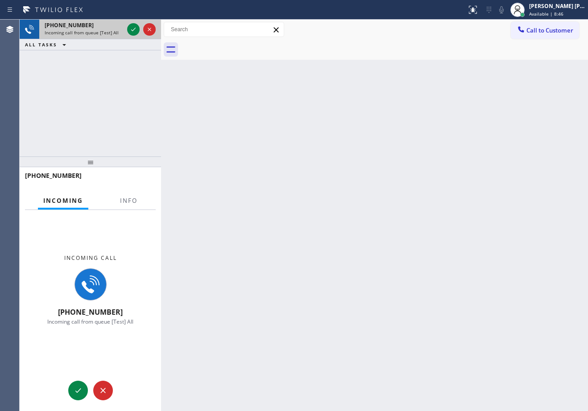
click at [92, 35] on span "Incoming call from queue [Test] All" at bounding box center [82, 32] width 74 height 6
click at [93, 35] on span "Incoming call from queue [Test] All" at bounding box center [82, 32] width 74 height 6
click at [125, 194] on button "Info" at bounding box center [129, 200] width 28 height 17
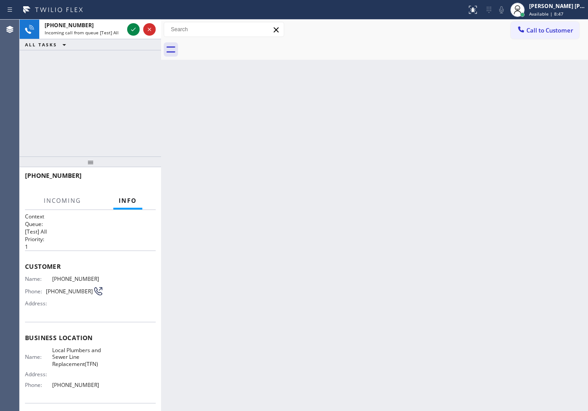
click at [125, 195] on button "Info" at bounding box center [127, 200] width 29 height 17
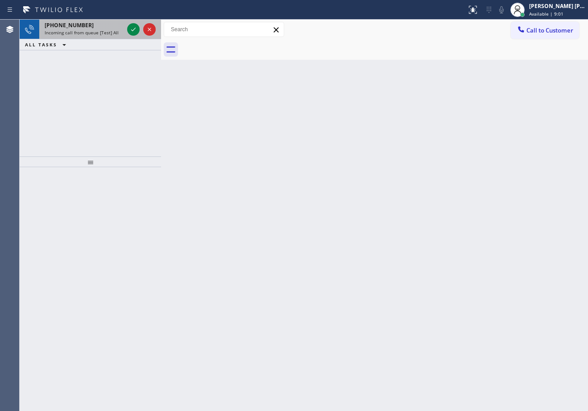
click at [131, 37] on div at bounding box center [141, 30] width 32 height 20
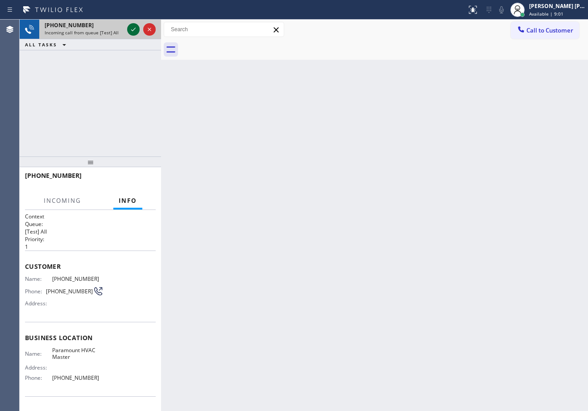
click at [129, 28] on icon at bounding box center [133, 29] width 11 height 11
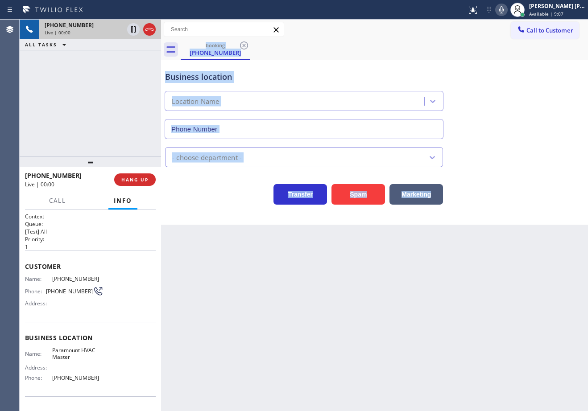
type input "(786) 461-1410"
click at [129, 178] on span "HANG UP" at bounding box center [134, 180] width 27 height 6
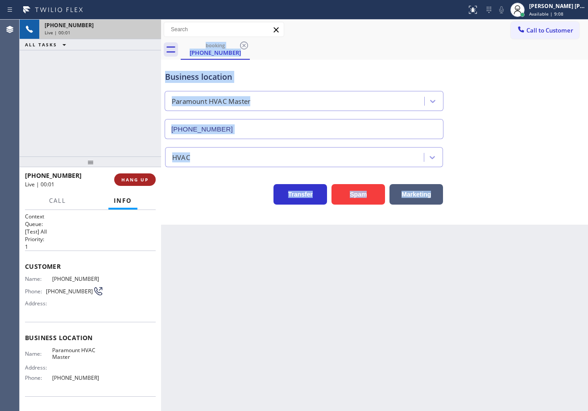
click at [129, 178] on span "HANG UP" at bounding box center [134, 180] width 27 height 6
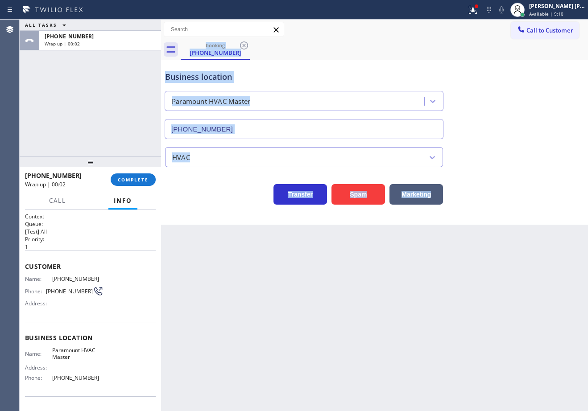
click at [206, 288] on div "Back to Dashboard Change Sender ID Customers Technicians Select a contact Outbo…" at bounding box center [374, 215] width 427 height 391
click at [136, 182] on span "COMPLETE" at bounding box center [133, 180] width 31 height 6
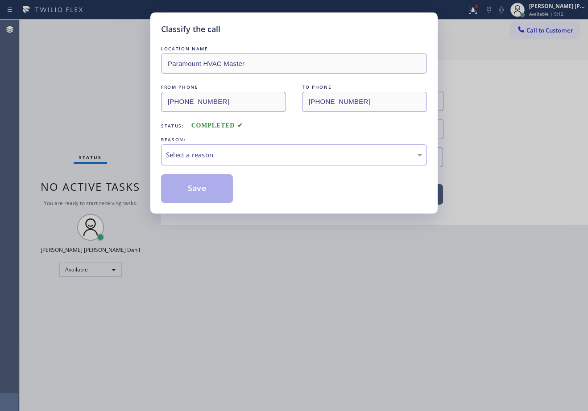
click at [192, 155] on div "Select a reason" at bounding box center [294, 155] width 256 height 10
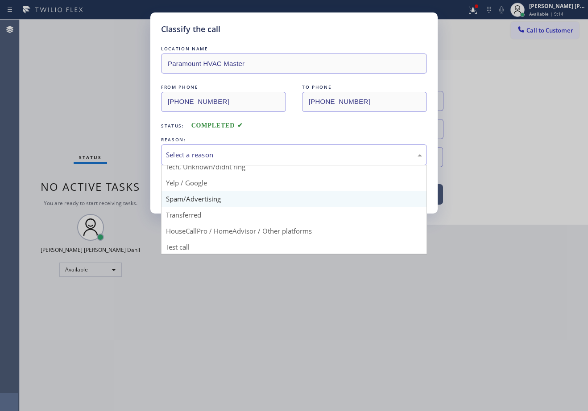
scroll to position [56, 0]
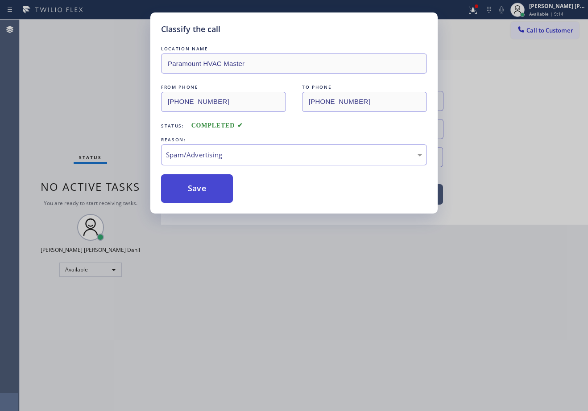
click at [196, 191] on button "Save" at bounding box center [197, 188] width 72 height 29
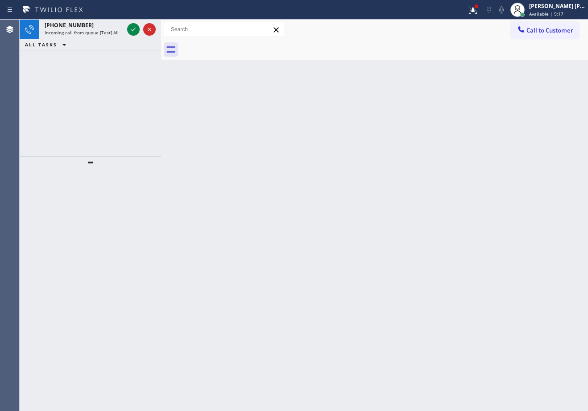
drag, startPoint x: 232, startPoint y: 251, endPoint x: 214, endPoint y: 192, distance: 61.8
click at [232, 251] on div "Back to Dashboard Change Sender ID Customers Technicians Select a contact Outbo…" at bounding box center [374, 215] width 427 height 391
click at [115, 29] on div "+18582012929" at bounding box center [84, 25] width 79 height 8
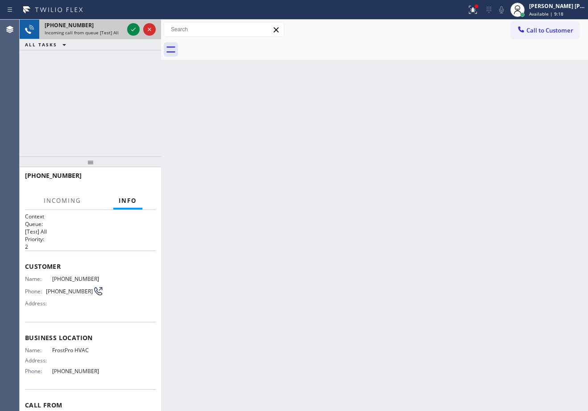
click at [118, 29] on div "+18582012929" at bounding box center [84, 25] width 79 height 8
click at [137, 31] on icon at bounding box center [133, 29] width 11 height 11
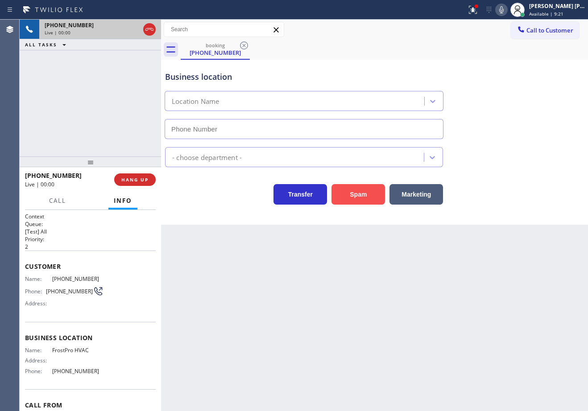
type input "(858) 758-7847"
click at [352, 196] on button "Spam" at bounding box center [357, 194] width 53 height 21
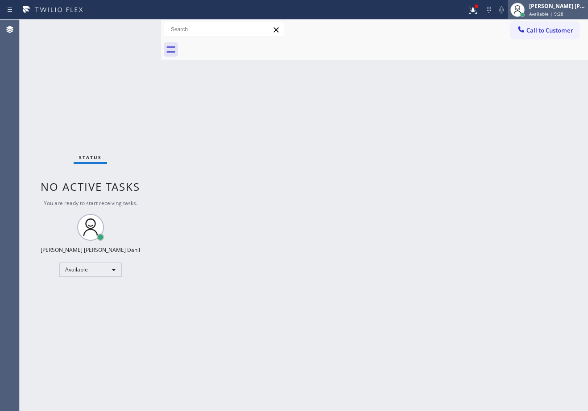
click at [555, 9] on div "[PERSON_NAME] [PERSON_NAME] Dahil" at bounding box center [557, 6] width 56 height 8
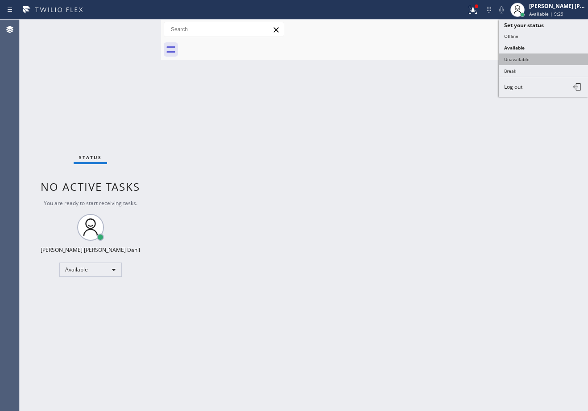
click at [532, 56] on button "Unavailable" at bounding box center [542, 59] width 89 height 12
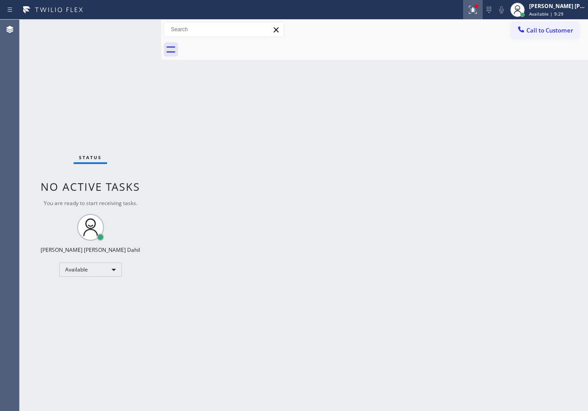
drag, startPoint x: 481, startPoint y: 2, endPoint x: 481, endPoint y: 27, distance: 25.0
click at [482, 2] on button at bounding box center [473, 10] width 20 height 20
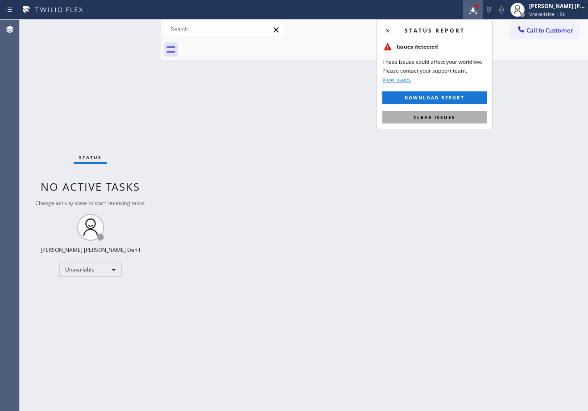
click at [481, 123] on button "Clear issues" at bounding box center [434, 117] width 104 height 12
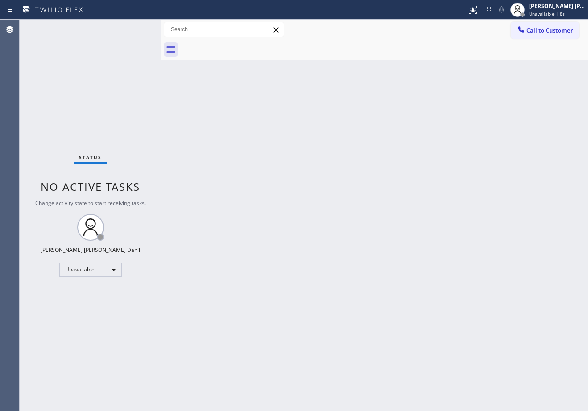
click at [132, 28] on div "Status No active tasks Change activity state to start receiving tasks. Joshua J…" at bounding box center [90, 215] width 141 height 391
click at [132, 29] on div "Status No active tasks Change activity state to start receiving tasks. Joshua J…" at bounding box center [90, 215] width 141 height 391
click at [132, 28] on div "Status No active tasks Change activity state to start receiving tasks. Joshua J…" at bounding box center [90, 215] width 141 height 391
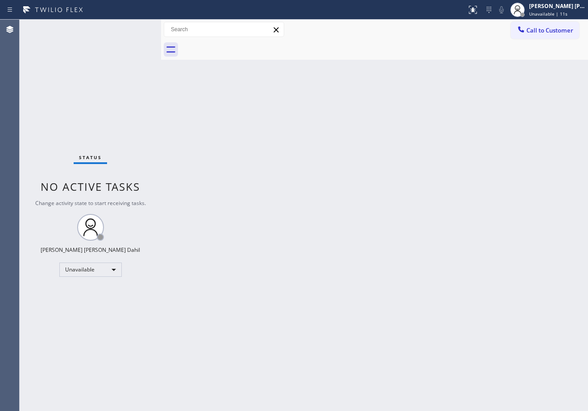
click at [132, 28] on div "Status No active tasks Change activity state to start receiving tasks. Joshua J…" at bounding box center [90, 215] width 141 height 391
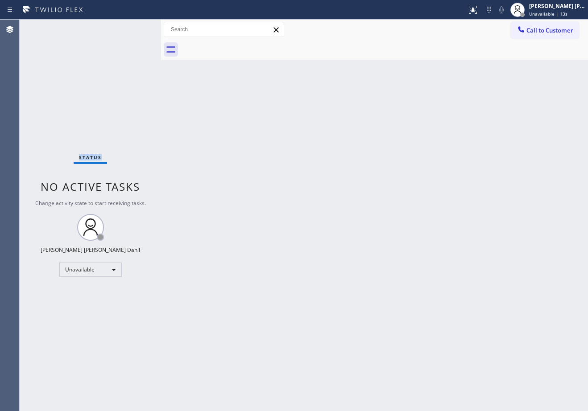
click at [132, 28] on div "Status No active tasks Change activity state to start receiving tasks. Joshua J…" at bounding box center [90, 215] width 141 height 391
click at [133, 29] on div "Status No active tasks Change activity state to start receiving tasks. Joshua J…" at bounding box center [90, 215] width 141 height 391
click at [132, 28] on div "Status No active tasks Change activity state to start receiving tasks. Joshua J…" at bounding box center [90, 215] width 141 height 391
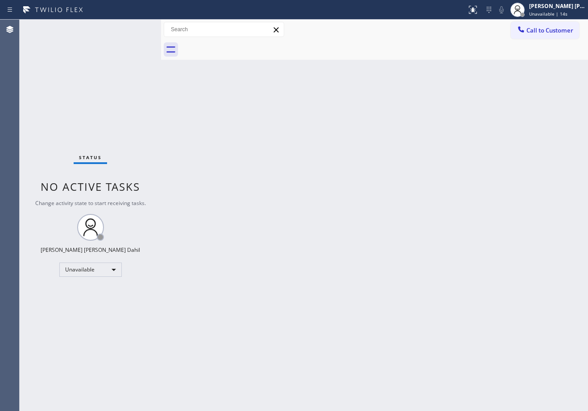
click at [132, 28] on div "Status No active tasks Change activity state to start receiving tasks. Joshua J…" at bounding box center [90, 215] width 141 height 391
click at [562, 14] on span "Unavailable | 15s" at bounding box center [548, 14] width 38 height 6
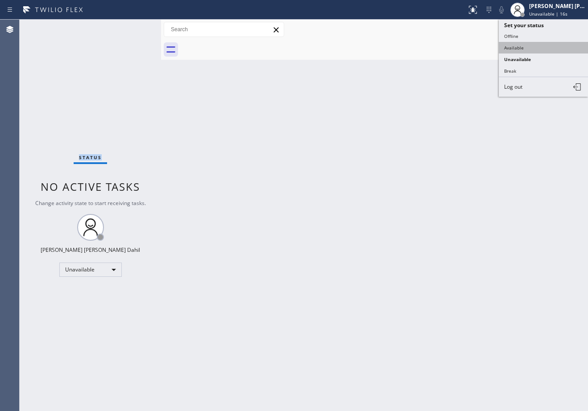
click at [524, 44] on button "Available" at bounding box center [542, 48] width 89 height 12
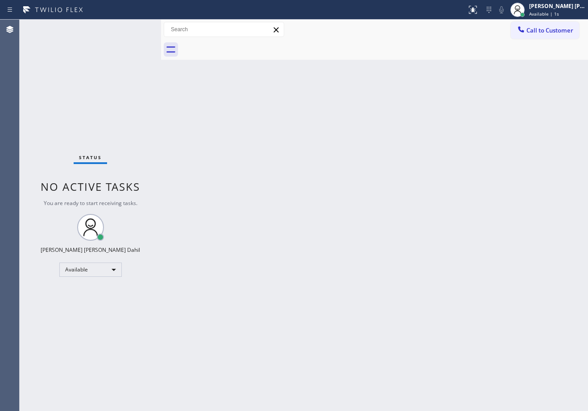
drag, startPoint x: 402, startPoint y: 317, endPoint x: 497, endPoint y: 375, distance: 111.1
click at [407, 314] on div "Back to Dashboard Change Sender ID Customers Technicians Select a contact Outbo…" at bounding box center [374, 215] width 427 height 391
click at [444, 61] on div "Back to Dashboard Change Sender ID Customers Technicians Select a contact Outbo…" at bounding box center [374, 215] width 427 height 391
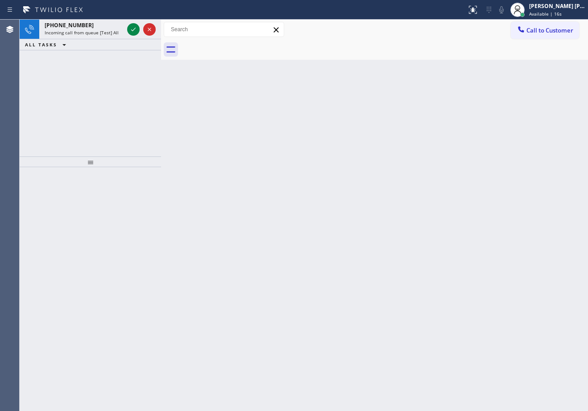
click at [462, 58] on div at bounding box center [384, 50] width 407 height 20
click at [132, 28] on icon at bounding box center [133, 29] width 11 height 11
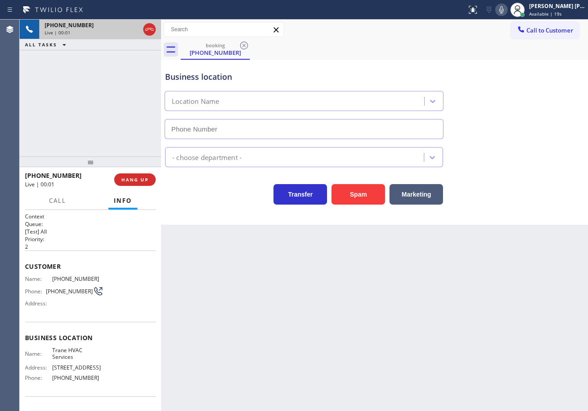
type input "(650) 397-9826"
click at [234, 272] on div "Back to Dashboard Change Sender ID Customers Technicians Select a contact Outbo…" at bounding box center [374, 215] width 427 height 391
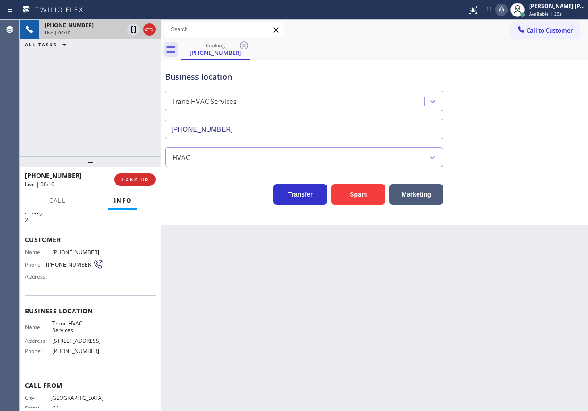
scroll to position [62, 0]
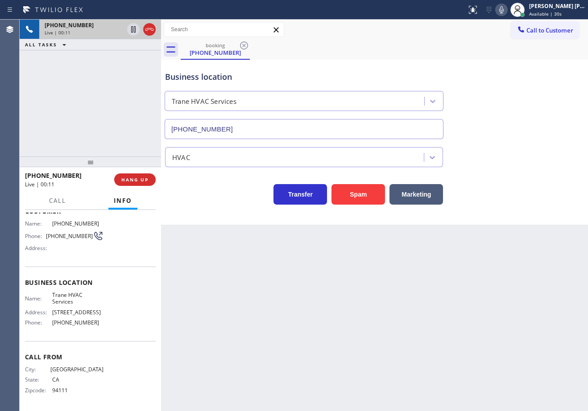
click at [118, 115] on div "+16502047415 Live | 00:11 ALL TASKS ALL TASKS ACTIVE TASKS TASKS IN WRAP UP" at bounding box center [90, 88] width 141 height 137
click at [132, 182] on span "HANG UP" at bounding box center [134, 180] width 27 height 6
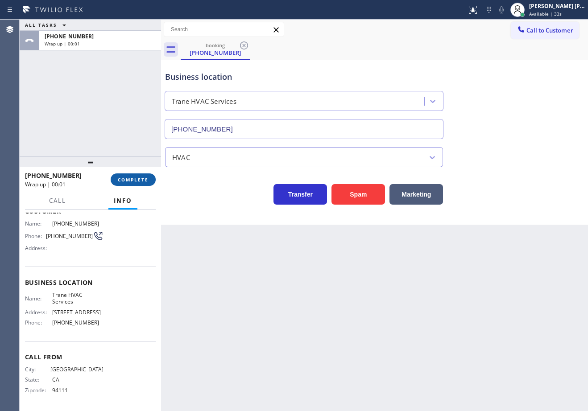
click at [120, 178] on span "COMPLETE" at bounding box center [133, 180] width 31 height 6
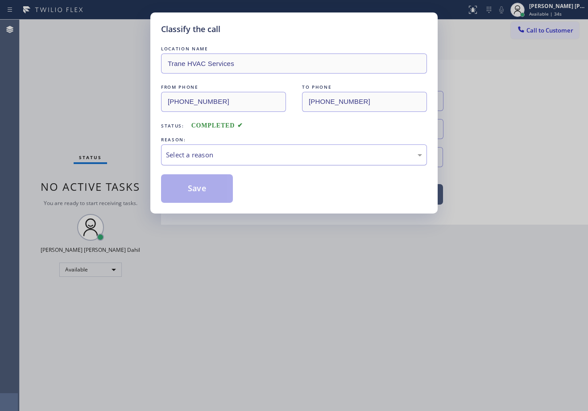
click at [197, 163] on div "Select a reason" at bounding box center [294, 154] width 266 height 21
click at [212, 203] on div "Classify the call LOCATION NAME Trane HVAC Services FROM PHONE (650) 204-7415 T…" at bounding box center [293, 112] width 287 height 201
click at [208, 196] on button "Save" at bounding box center [197, 188] width 72 height 29
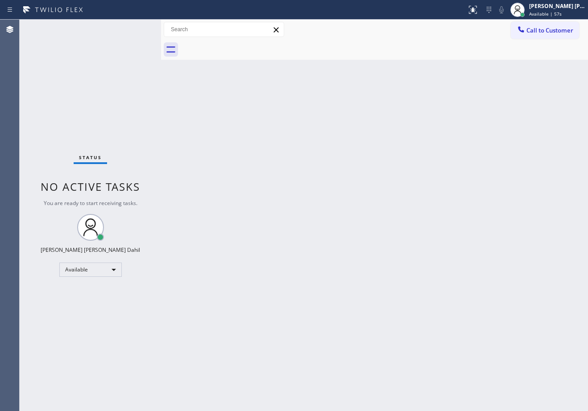
click at [191, 159] on div "Back to Dashboard Change Sender ID Customers Technicians Select a contact Outbo…" at bounding box center [374, 215] width 427 height 391
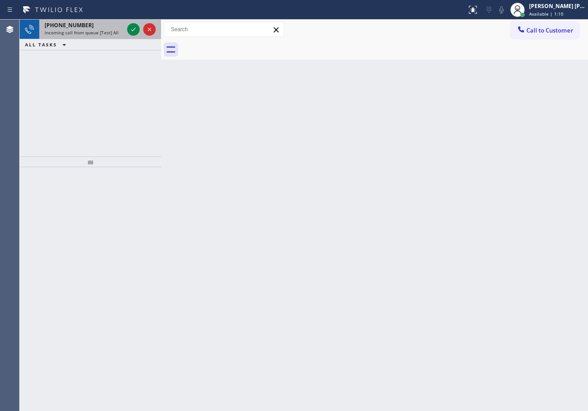
click at [75, 21] on div "+13232002619 Incoming call from queue [Test] All" at bounding box center [82, 30] width 86 height 20
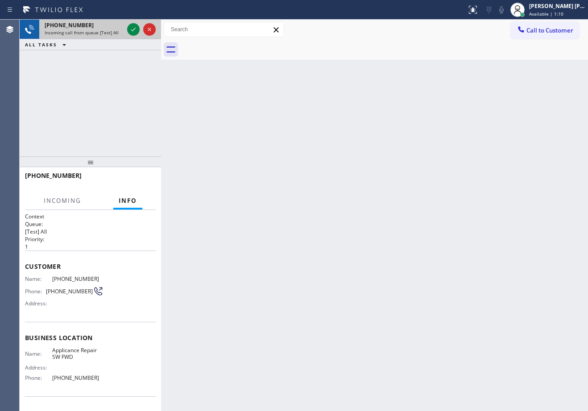
click at [80, 24] on span "[PHONE_NUMBER]" at bounding box center [69, 25] width 49 height 8
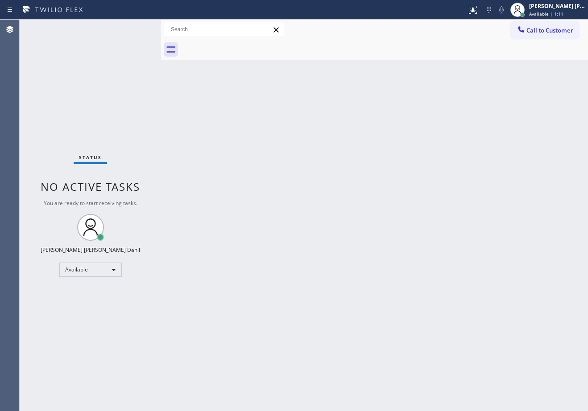
click at [127, 30] on div "Status No active tasks You are ready to start receiving tasks. [PERSON_NAME] [P…" at bounding box center [90, 215] width 141 height 391
click at [128, 30] on div "Status No active tasks You are ready to start receiving tasks. [PERSON_NAME] [P…" at bounding box center [90, 215] width 141 height 391
click at [130, 30] on div "Status No active tasks You are ready to start receiving tasks. [PERSON_NAME] [P…" at bounding box center [90, 215] width 141 height 391
click at [131, 30] on div "Status No active tasks You are ready to start receiving tasks. [PERSON_NAME] [P…" at bounding box center [90, 215] width 141 height 391
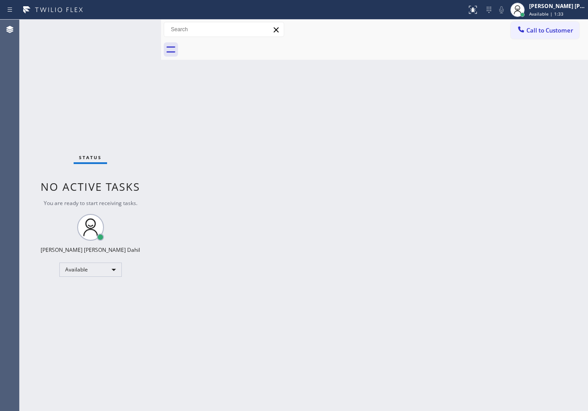
click at [300, 209] on div "Back to Dashboard Change Sender ID Customers Technicians Select a contact Outbo…" at bounding box center [374, 215] width 427 height 391
click at [145, 46] on div "Status No active tasks You are ready to start receiving tasks. [PERSON_NAME] [P…" at bounding box center [90, 215] width 141 height 391
click at [490, 144] on div "Back to Dashboard Change Sender ID Customers Technicians Select a contact Outbo…" at bounding box center [374, 215] width 427 height 391
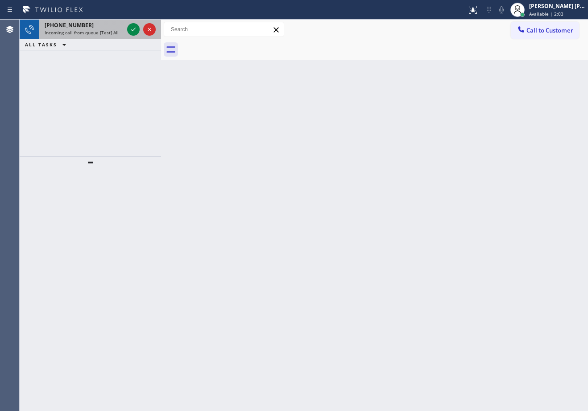
click at [116, 28] on div "+16023169111 Incoming call from queue [Test] All" at bounding box center [82, 30] width 86 height 20
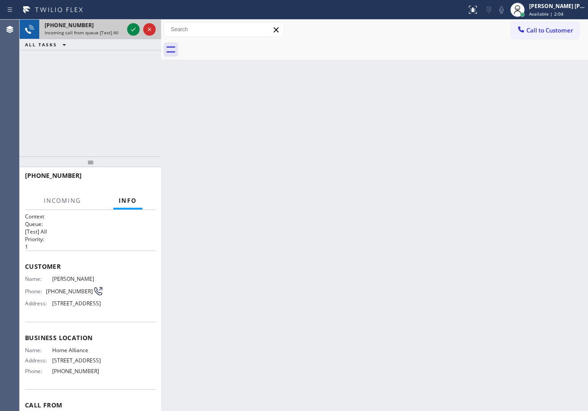
click at [115, 27] on div "+16023169111" at bounding box center [84, 25] width 79 height 8
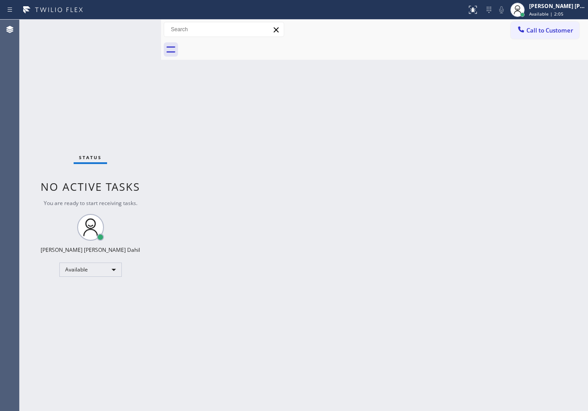
click at [123, 24] on div "Status No active tasks You are ready to start receiving tasks. [PERSON_NAME] [P…" at bounding box center [90, 215] width 141 height 391
click at [125, 25] on div "Status No active tasks You are ready to start receiving tasks. [PERSON_NAME] [P…" at bounding box center [90, 215] width 141 height 391
click at [127, 26] on div "Status No active tasks You are ready to start receiving tasks. [PERSON_NAME] [P…" at bounding box center [90, 215] width 141 height 391
click at [127, 27] on div "Status No active tasks You are ready to start receiving tasks. [PERSON_NAME] [P…" at bounding box center [90, 215] width 141 height 391
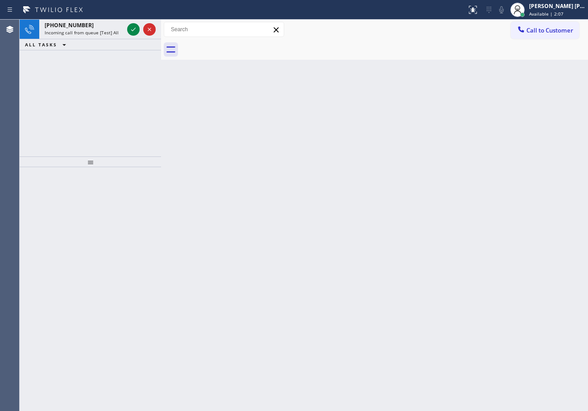
click at [125, 29] on div "+13478042378 Incoming call from queue [Test] All" at bounding box center [82, 30] width 86 height 20
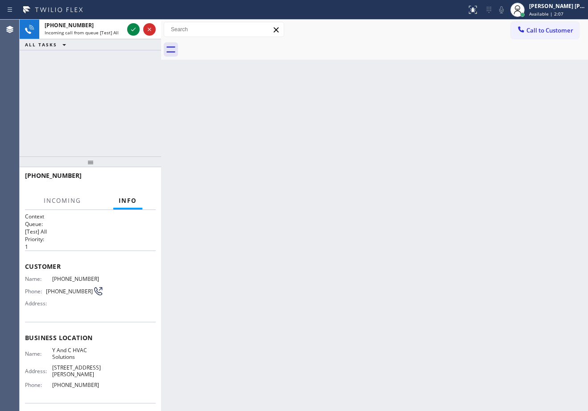
click at [125, 29] on div "+13478042378 Incoming call from queue [Test] All" at bounding box center [82, 30] width 86 height 20
drag, startPoint x: 125, startPoint y: 29, endPoint x: 130, endPoint y: 28, distance: 5.6
click at [126, 29] on div "+13478042378 Incoming call from queue [Test] All" at bounding box center [90, 30] width 141 height 20
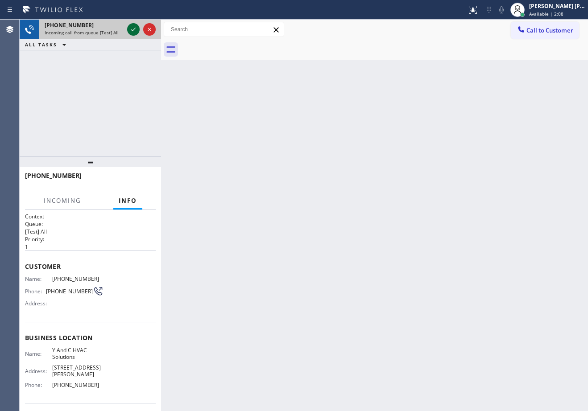
click at [135, 26] on icon at bounding box center [133, 29] width 11 height 11
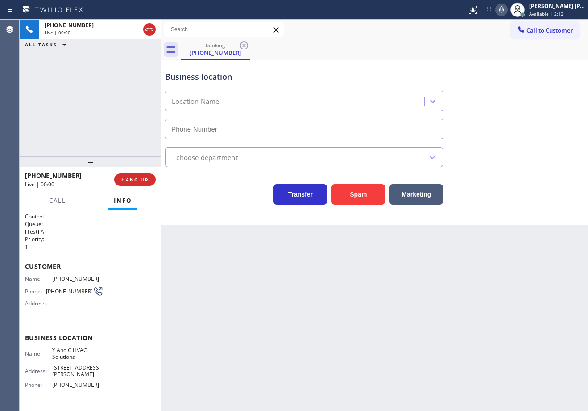
type input "(718) 313-3916"
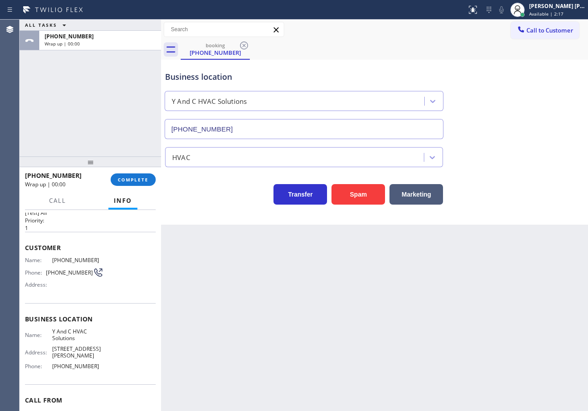
scroll to position [62, 0]
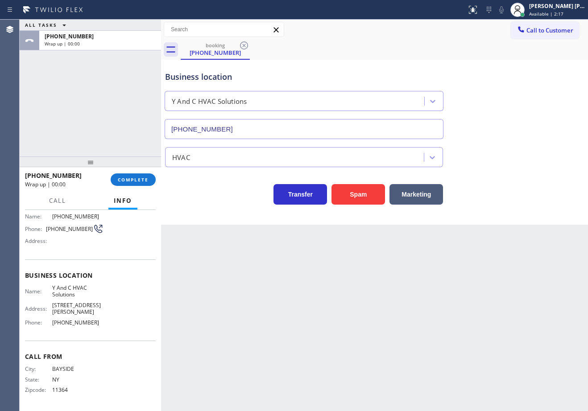
drag, startPoint x: 106, startPoint y: 121, endPoint x: 129, endPoint y: 166, distance: 50.6
click at [111, 128] on div "ALL TASKS ALL TASKS ACTIVE TASKS TASKS IN WRAP UP +13478042378 Wrap up | 00:00" at bounding box center [90, 88] width 141 height 137
click at [129, 167] on div at bounding box center [90, 161] width 141 height 11
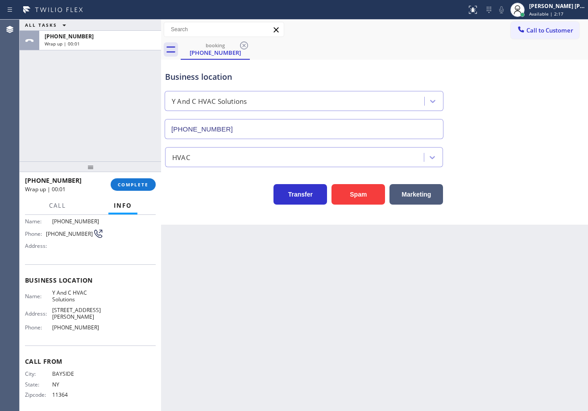
click at [129, 177] on div "+13478042378 Wrap up | 00:01 COMPLETE" at bounding box center [90, 184] width 131 height 23
click at [129, 178] on button "COMPLETE" at bounding box center [133, 184] width 45 height 12
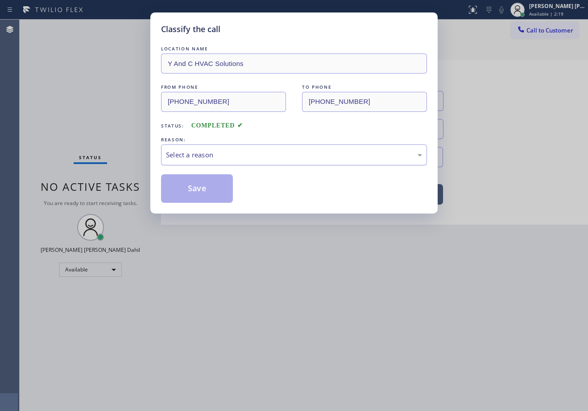
click at [208, 153] on div "Select a reason" at bounding box center [294, 155] width 256 height 10
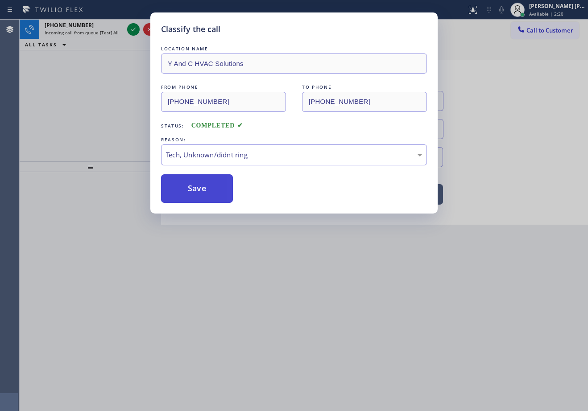
click at [202, 188] on button "Save" at bounding box center [197, 188] width 72 height 29
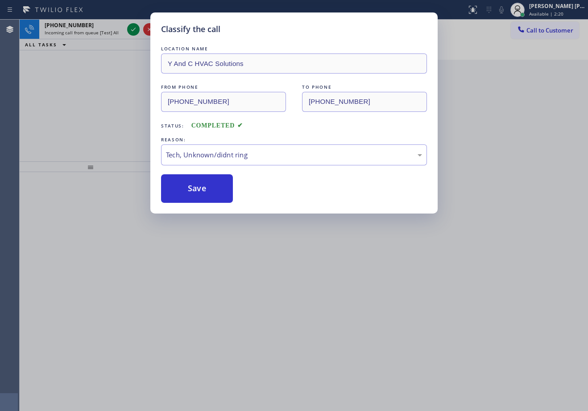
click at [96, 16] on div "Classify the call LOCATION NAME Y And C HVAC Solutions FROM PHONE (347) 804-237…" at bounding box center [294, 205] width 588 height 411
click at [107, 26] on div "Classify the call LOCATION NAME Y And C HVAC Solutions FROM PHONE (347) 804-237…" at bounding box center [294, 205] width 588 height 411
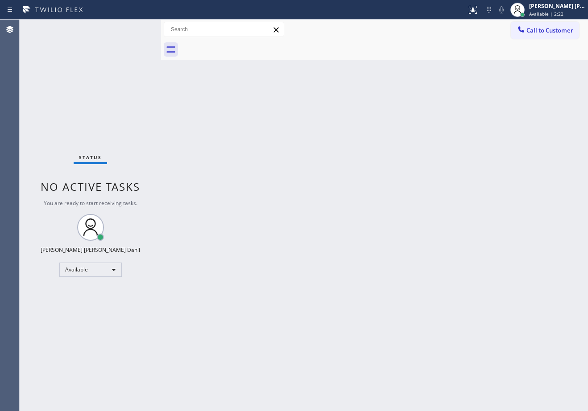
drag, startPoint x: 366, startPoint y: 260, endPoint x: 422, endPoint y: 323, distance: 83.4
click at [367, 261] on div "Back to Dashboard Change Sender ID Customers Technicians Select a contact Outbo…" at bounding box center [374, 215] width 427 height 391
click at [251, 106] on div "Back to Dashboard Change Sender ID Customers Technicians Select a contact Outbo…" at bounding box center [374, 215] width 427 height 391
click at [432, 49] on div at bounding box center [384, 50] width 407 height 20
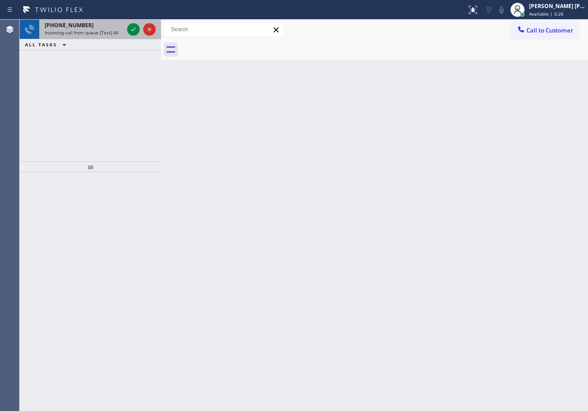
drag, startPoint x: 101, startPoint y: 42, endPoint x: 106, endPoint y: 35, distance: 9.0
click at [102, 41] on div "ALL TASKS ALL TASKS ACTIVE TASKS TASKS IN WRAP UP" at bounding box center [90, 44] width 141 height 11
click at [107, 35] on span "Incoming call from queue [Test] All" at bounding box center [82, 32] width 74 height 6
click at [110, 32] on span "Incoming call from queue [Test] All" at bounding box center [82, 32] width 74 height 6
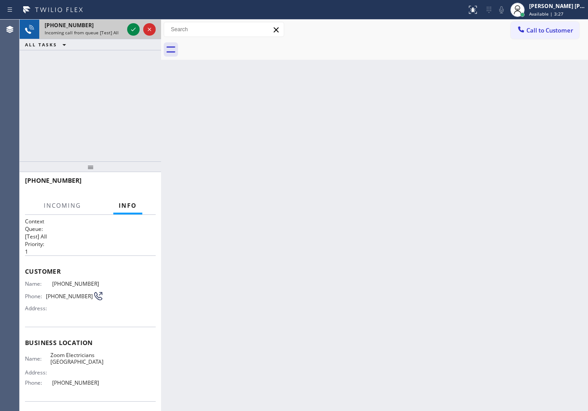
click at [116, 31] on span "Incoming call from queue [Test] All" at bounding box center [82, 32] width 74 height 6
click at [131, 29] on icon at bounding box center [133, 29] width 11 height 11
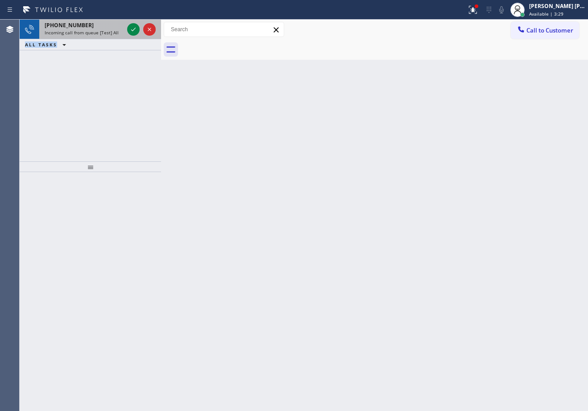
click at [126, 28] on div "+19176221039 Incoming call from queue [Test] All" at bounding box center [90, 30] width 141 height 20
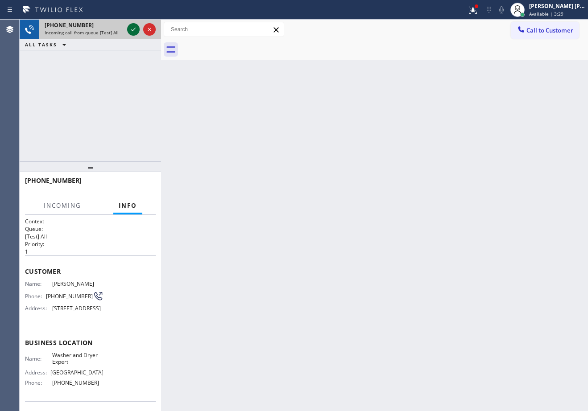
click at [128, 27] on div at bounding box center [141, 30] width 32 height 20
click at [128, 27] on div at bounding box center [133, 29] width 12 height 11
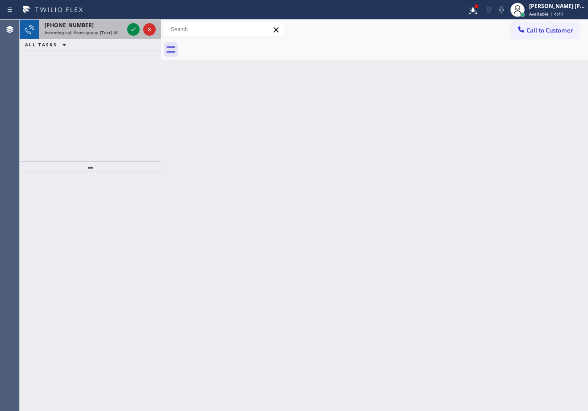
click at [115, 25] on div "+12097032397" at bounding box center [84, 25] width 79 height 8
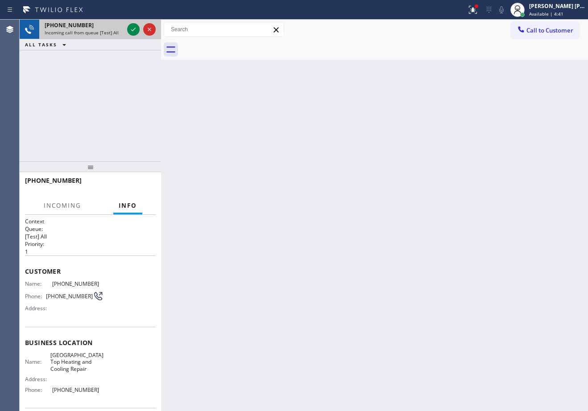
click at [115, 25] on div "+12097032397" at bounding box center [84, 25] width 79 height 8
click at [134, 27] on icon at bounding box center [133, 29] width 11 height 11
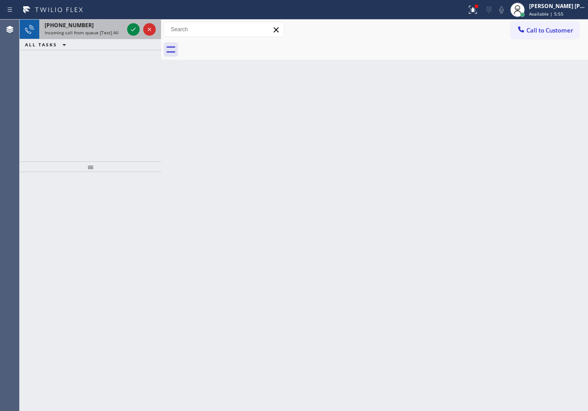
click at [101, 23] on div "+13057983444" at bounding box center [84, 25] width 79 height 8
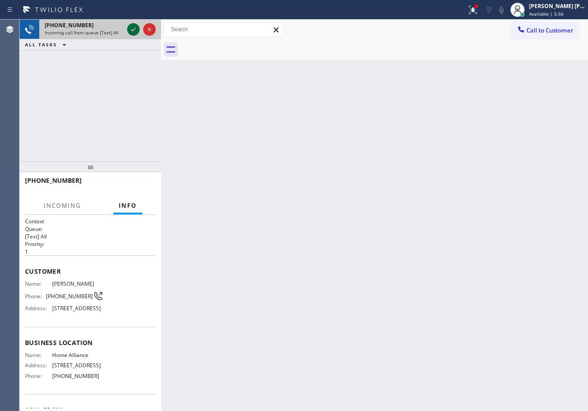
click at [129, 29] on icon at bounding box center [133, 29] width 11 height 11
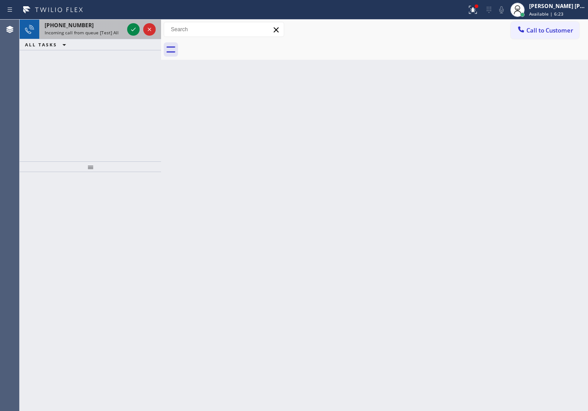
drag, startPoint x: 105, startPoint y: 32, endPoint x: 120, endPoint y: 32, distance: 14.7
click at [106, 32] on span "Incoming call from queue [Test] All" at bounding box center [82, 32] width 74 height 6
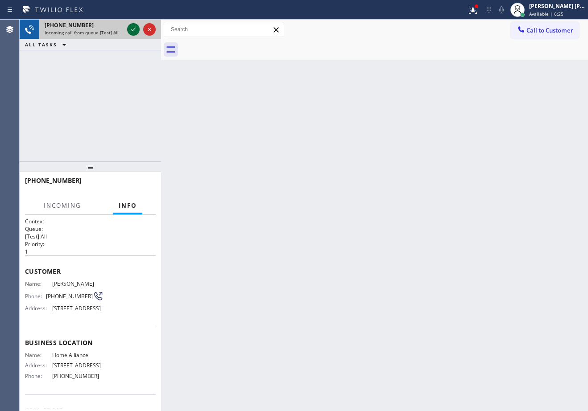
click at [136, 29] on icon at bounding box center [133, 29] width 11 height 11
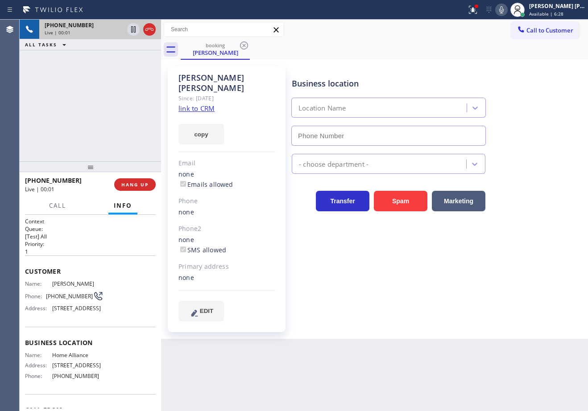
type input "(877) 777-0796"
click at [478, 11] on icon at bounding box center [472, 9] width 11 height 11
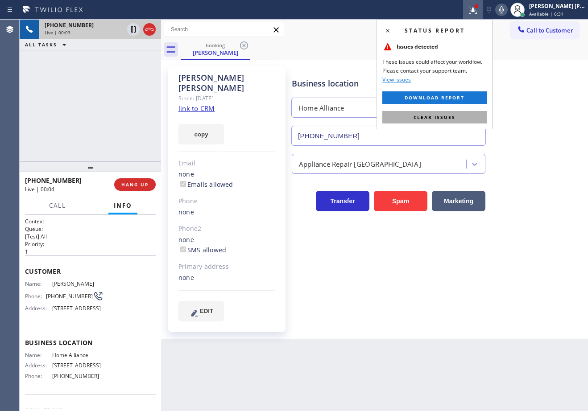
click at [449, 118] on span "Clear issues" at bounding box center [434, 117] width 42 height 6
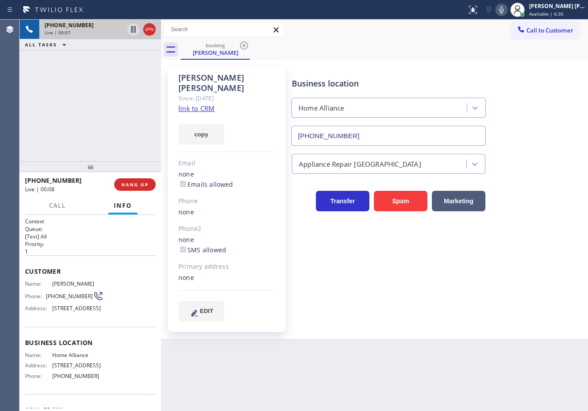
click at [202, 104] on link "link to CRM" at bounding box center [196, 108] width 36 height 9
click at [130, 30] on icon at bounding box center [133, 29] width 11 height 11
click at [506, 7] on icon at bounding box center [501, 9] width 11 height 11
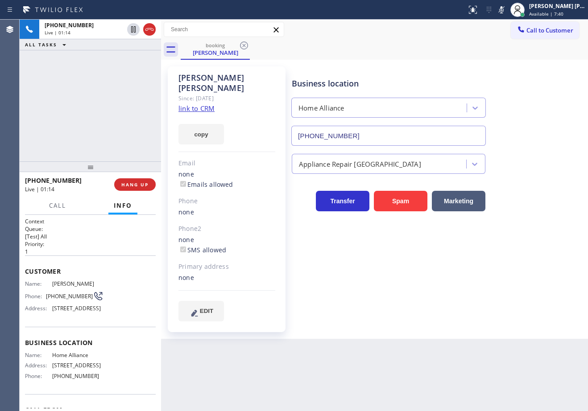
click at [481, 47] on div "booking Jacob Conover" at bounding box center [384, 50] width 407 height 20
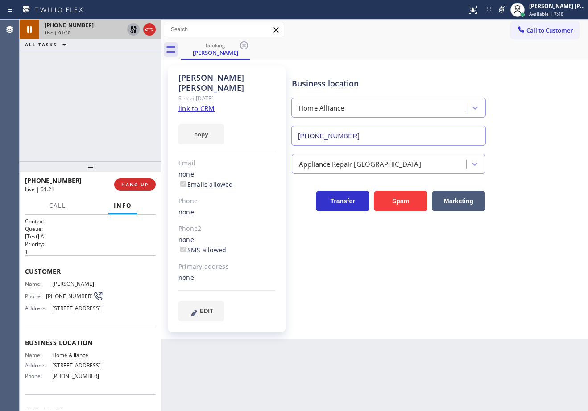
click at [135, 29] on icon at bounding box center [133, 29] width 11 height 11
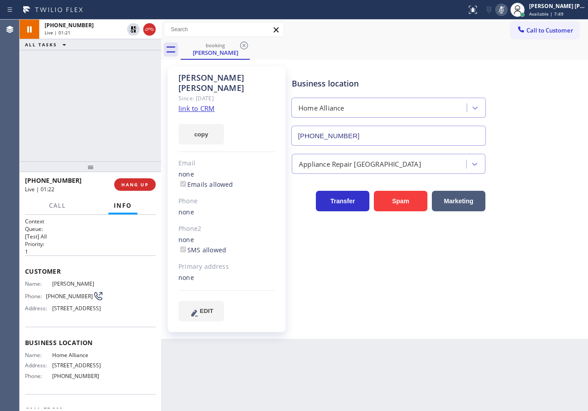
click at [506, 11] on icon at bounding box center [501, 9] width 11 height 11
drag, startPoint x: 53, startPoint y: 209, endPoint x: 146, endPoint y: 341, distance: 161.6
click at [53, 209] on span "Call" at bounding box center [57, 206] width 17 height 8
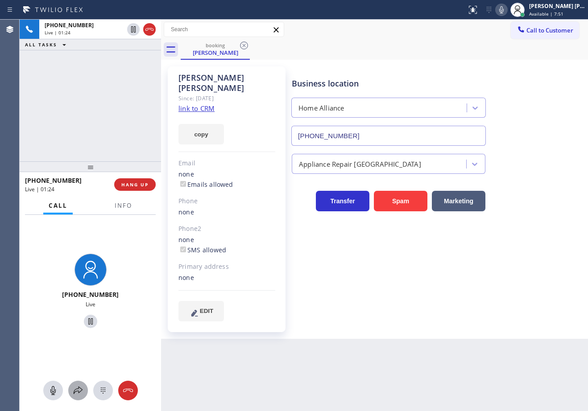
click at [77, 388] on icon at bounding box center [78, 390] width 11 height 11
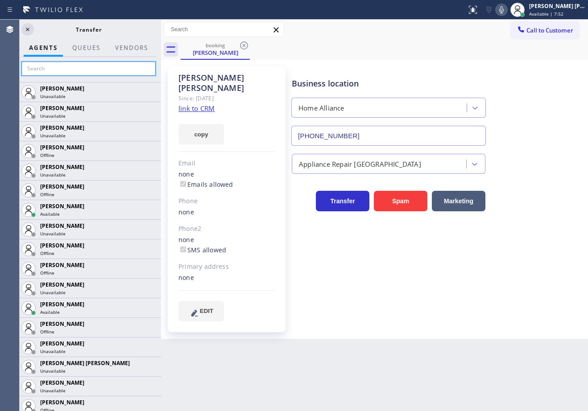
click at [79, 65] on input "text" at bounding box center [88, 69] width 134 height 14
click at [100, 65] on input "text" at bounding box center [88, 69] width 134 height 14
click at [99, 70] on input "text" at bounding box center [88, 69] width 134 height 14
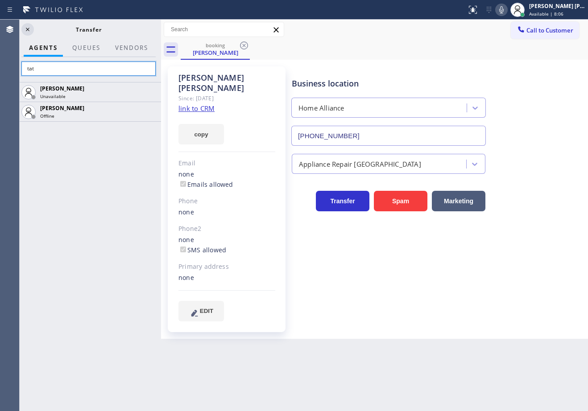
type input "tat"
click at [28, 27] on icon at bounding box center [27, 29] width 11 height 11
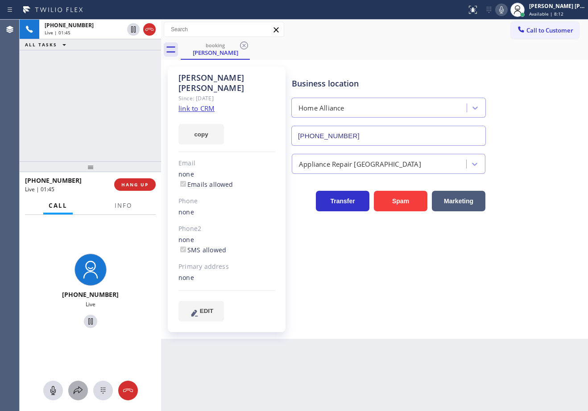
click at [81, 394] on icon at bounding box center [78, 390] width 11 height 11
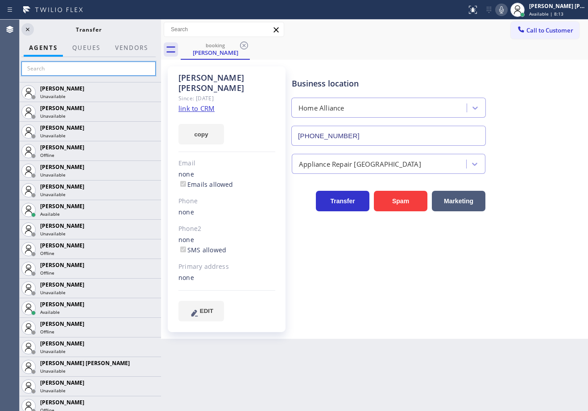
click at [86, 67] on input "text" at bounding box center [88, 69] width 134 height 14
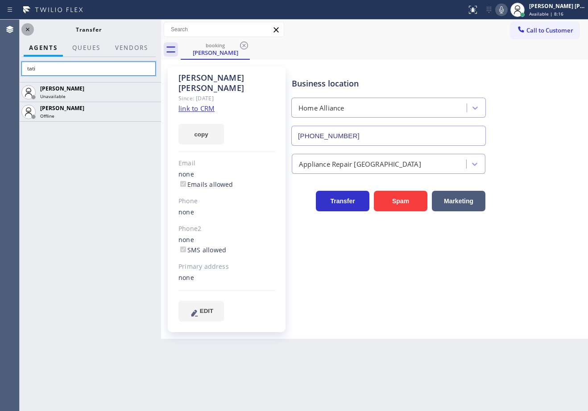
type input "tati"
click at [27, 23] on div "Transfer" at bounding box center [88, 30] width 145 height 20
click at [506, 11] on icon at bounding box center [501, 9] width 11 height 11
click at [28, 27] on icon at bounding box center [27, 29] width 11 height 11
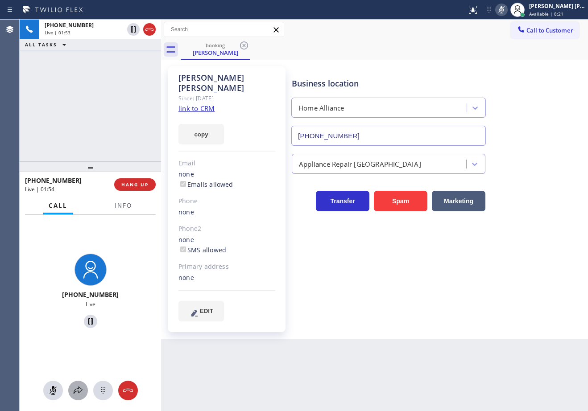
click at [74, 389] on icon at bounding box center [78, 390] width 11 height 11
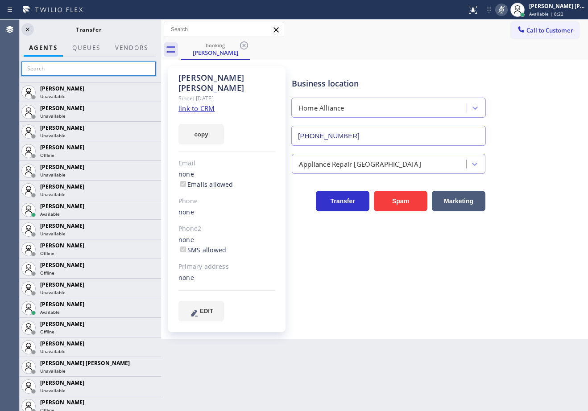
click at [81, 70] on input "text" at bounding box center [88, 69] width 134 height 14
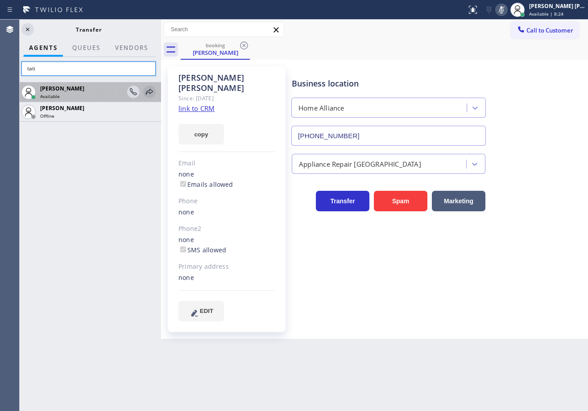
type input "tati"
click at [148, 90] on icon at bounding box center [149, 91] width 11 height 11
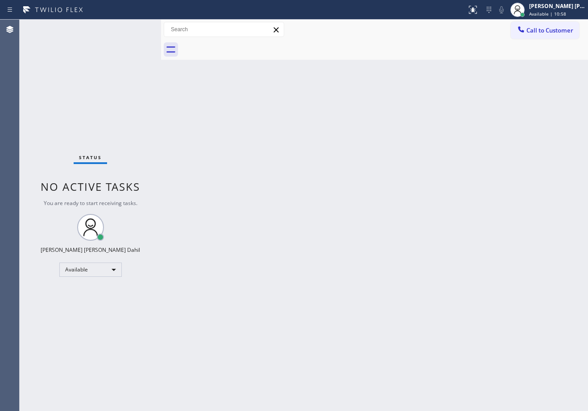
click at [287, 194] on div "Back to Dashboard Change Sender ID Customers Technicians Select a contact Outbo…" at bounding box center [374, 215] width 427 height 391
click at [288, 194] on div "Back to Dashboard Change Sender ID Customers Technicians Select a contact Outbo…" at bounding box center [374, 215] width 427 height 391
click at [456, 303] on div "Back to Dashboard Change Sender ID Customers Technicians Select a contact Outbo…" at bounding box center [374, 215] width 427 height 391
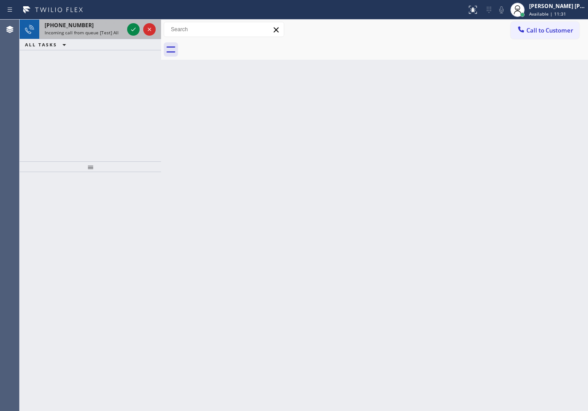
click at [84, 29] on div "+14424655462 Incoming call from queue [Test] All" at bounding box center [82, 30] width 86 height 20
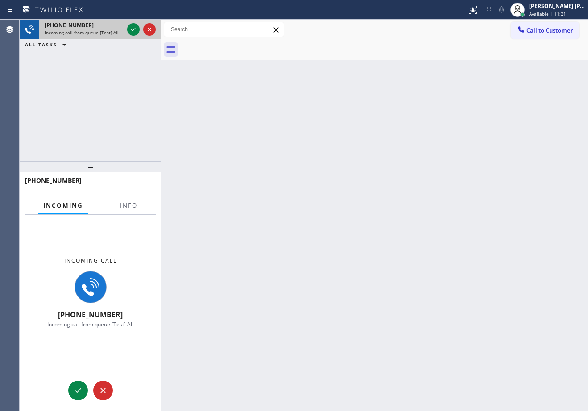
click at [84, 29] on div "+14424655462" at bounding box center [84, 25] width 79 height 8
drag, startPoint x: 84, startPoint y: 29, endPoint x: 206, endPoint y: 267, distance: 267.6
click at [89, 32] on div "+14424655462 Incoming call from queue [Test] All" at bounding box center [82, 30] width 86 height 20
click at [142, 206] on button "Info" at bounding box center [129, 205] width 28 height 17
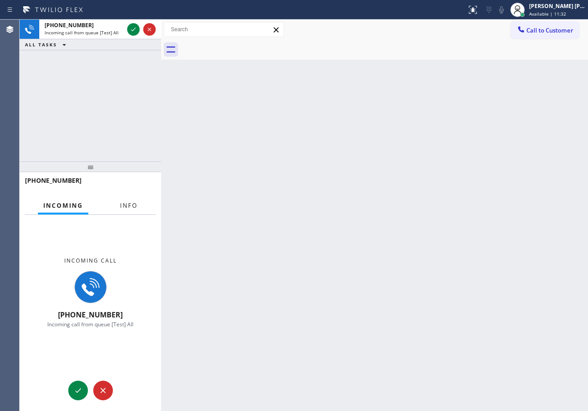
click at [142, 206] on button "Info" at bounding box center [129, 205] width 28 height 17
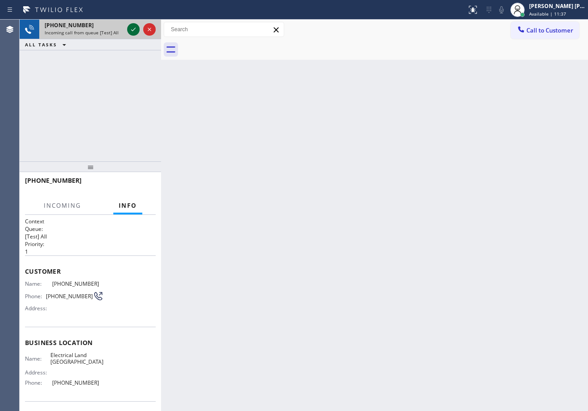
click at [139, 25] on div at bounding box center [133, 29] width 12 height 11
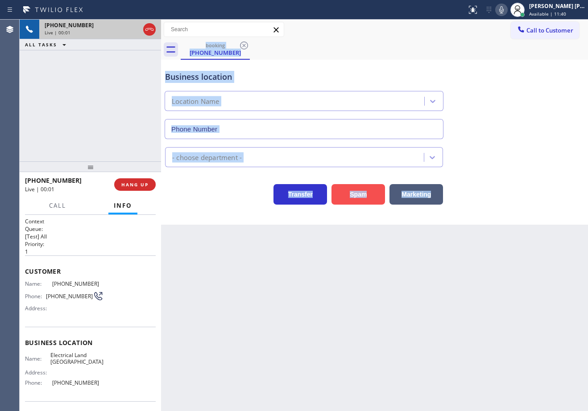
type input "(949) 334-2797"
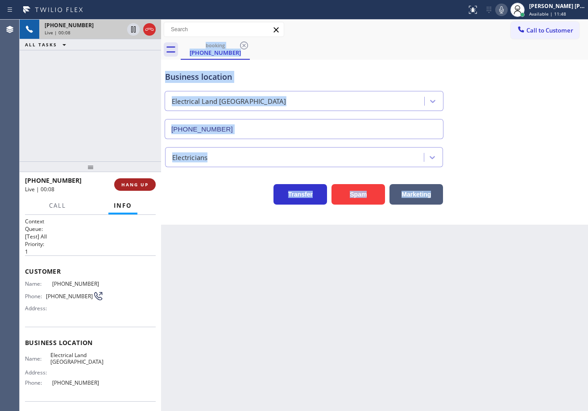
click at [138, 182] on span "HANG UP" at bounding box center [134, 184] width 27 height 6
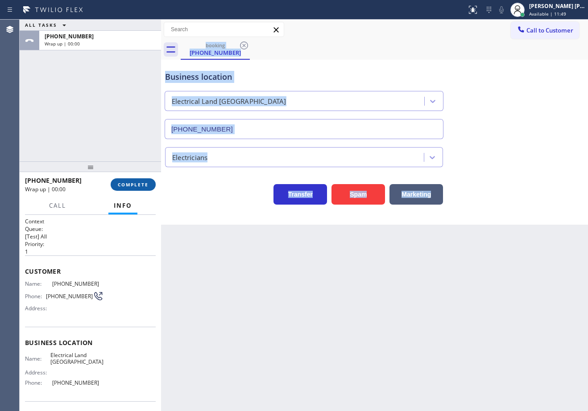
click at [138, 182] on span "COMPLETE" at bounding box center [133, 184] width 31 height 6
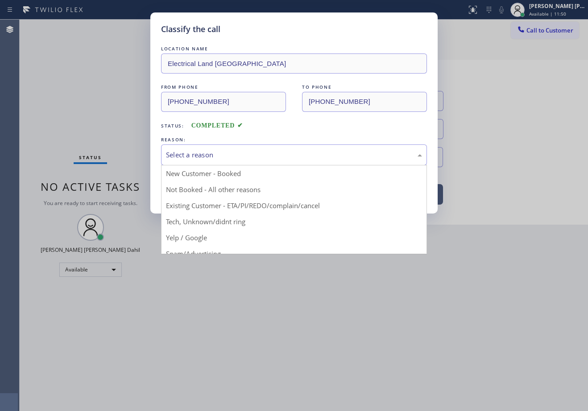
click at [227, 150] on div "Select a reason" at bounding box center [294, 155] width 256 height 10
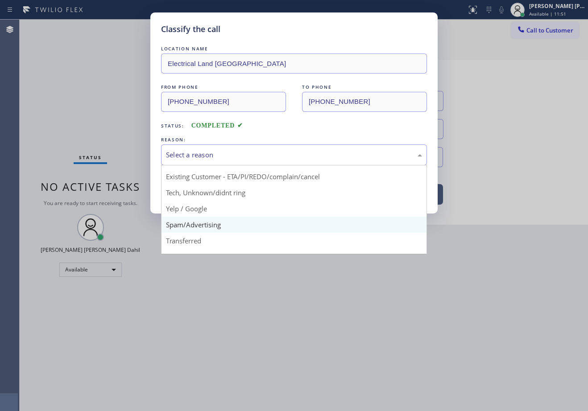
scroll to position [45, 0]
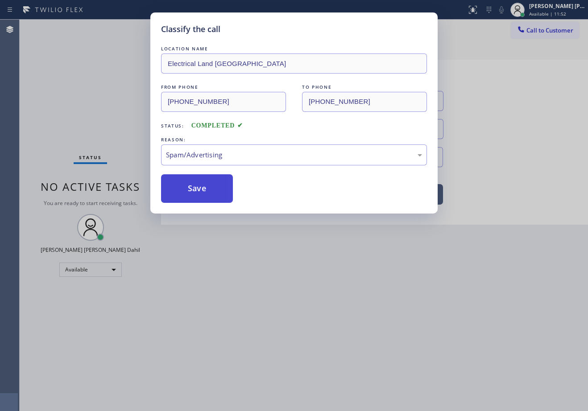
click at [207, 186] on button "Save" at bounding box center [197, 188] width 72 height 29
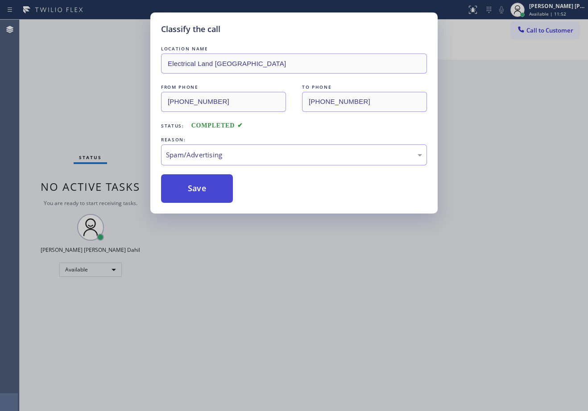
click at [208, 184] on button "Save" at bounding box center [197, 188] width 72 height 29
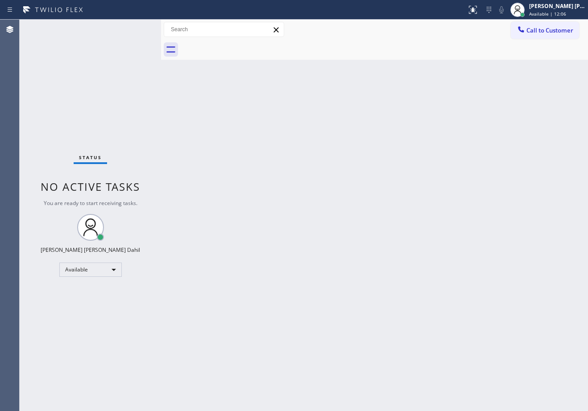
click at [358, 254] on div "Back to Dashboard Change Sender ID Customers Technicians Select a contact Outbo…" at bounding box center [374, 215] width 427 height 391
click at [548, 6] on div "[PERSON_NAME] [PERSON_NAME] Dahil" at bounding box center [557, 6] width 56 height 8
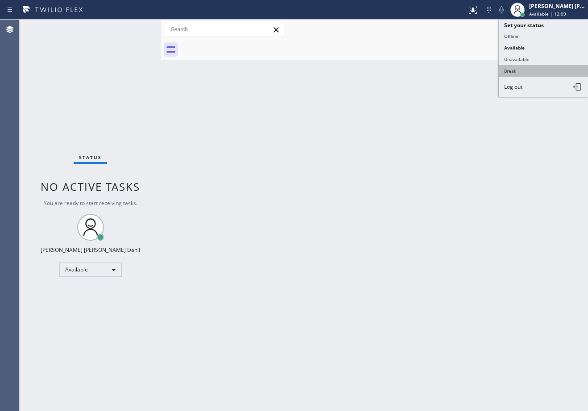
click at [521, 71] on button "Break" at bounding box center [542, 71] width 89 height 12
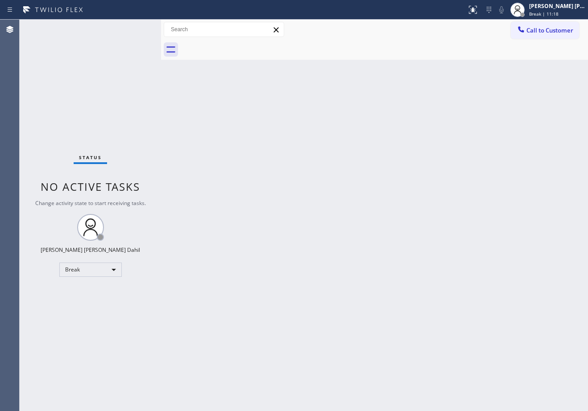
click at [223, 66] on div "Back to Dashboard Change Sender ID Customers Technicians Select a contact Outbo…" at bounding box center [374, 215] width 427 height 391
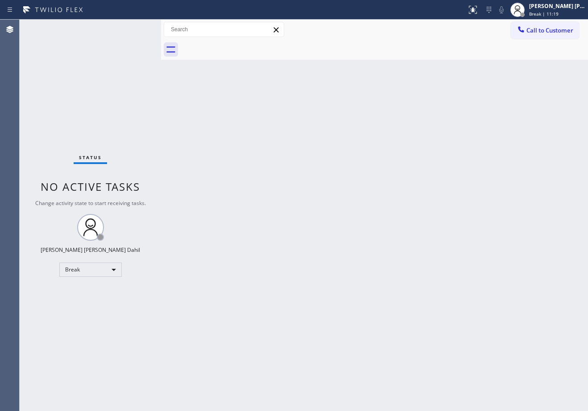
click at [223, 66] on div "Back to Dashboard Change Sender ID Customers Technicians Select a contact Outbo…" at bounding box center [374, 215] width 427 height 391
